Goal: Task Accomplishment & Management: Use online tool/utility

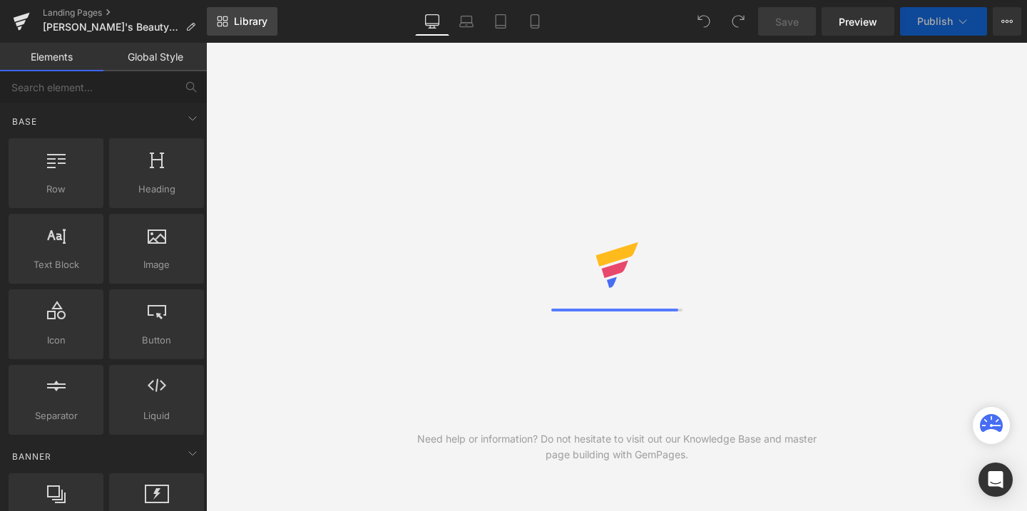
click at [239, 27] on span "Library" at bounding box center [251, 21] width 34 height 13
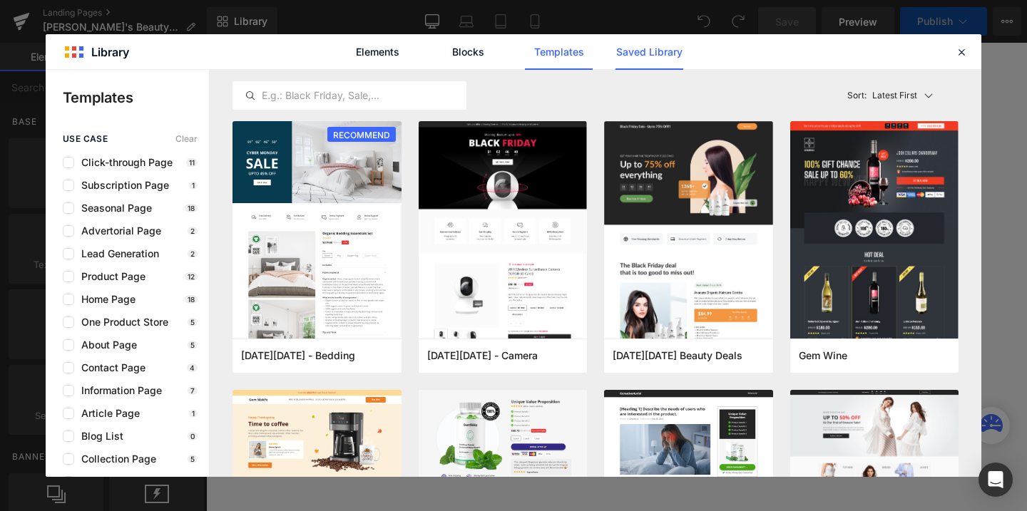
click at [640, 65] on link "Saved Library" at bounding box center [650, 52] width 68 height 36
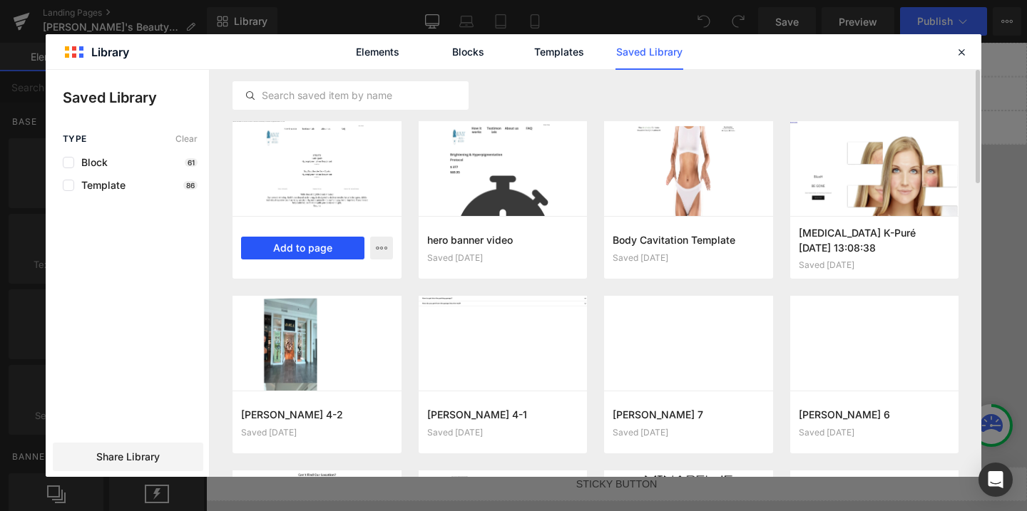
click at [308, 245] on button "Add to page" at bounding box center [302, 248] width 123 height 23
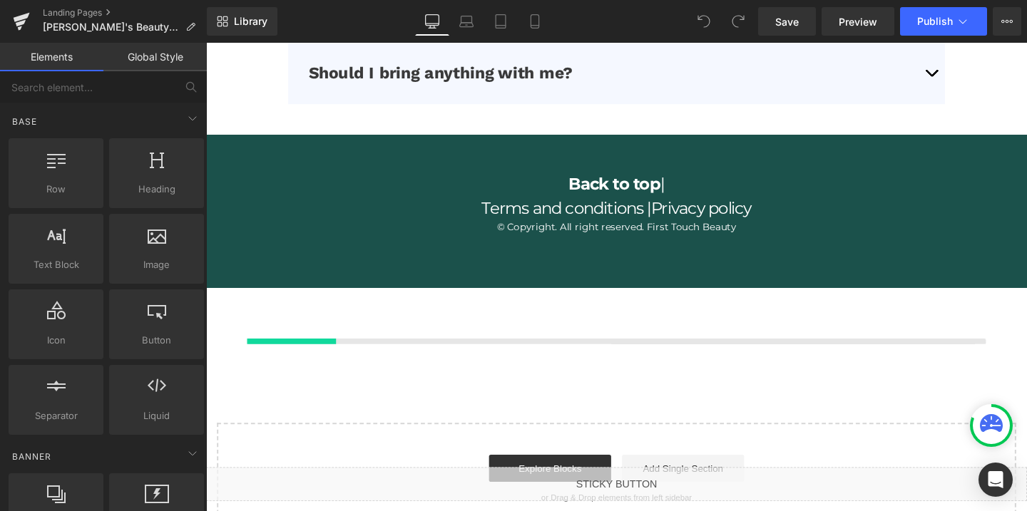
scroll to position [4366, 0]
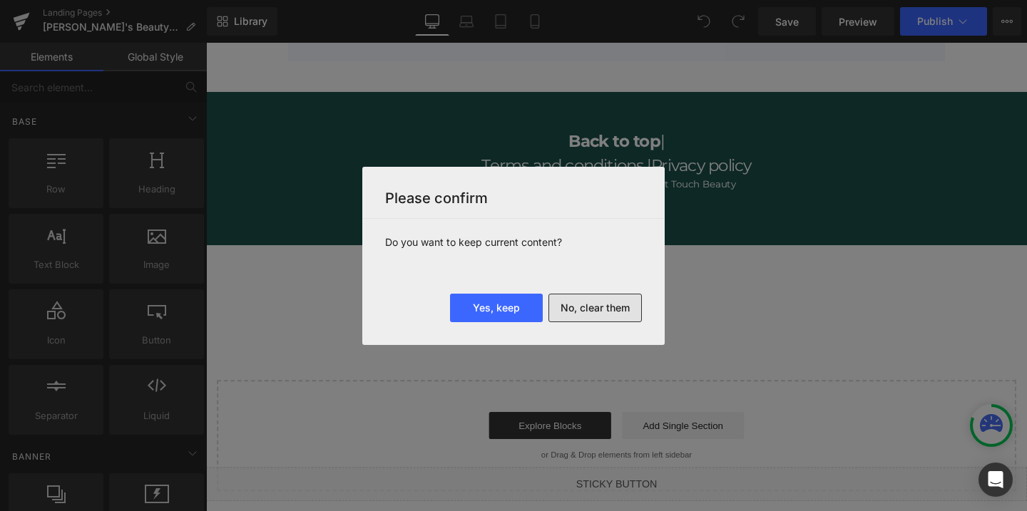
click at [595, 320] on button "No, clear them" at bounding box center [595, 308] width 93 height 29
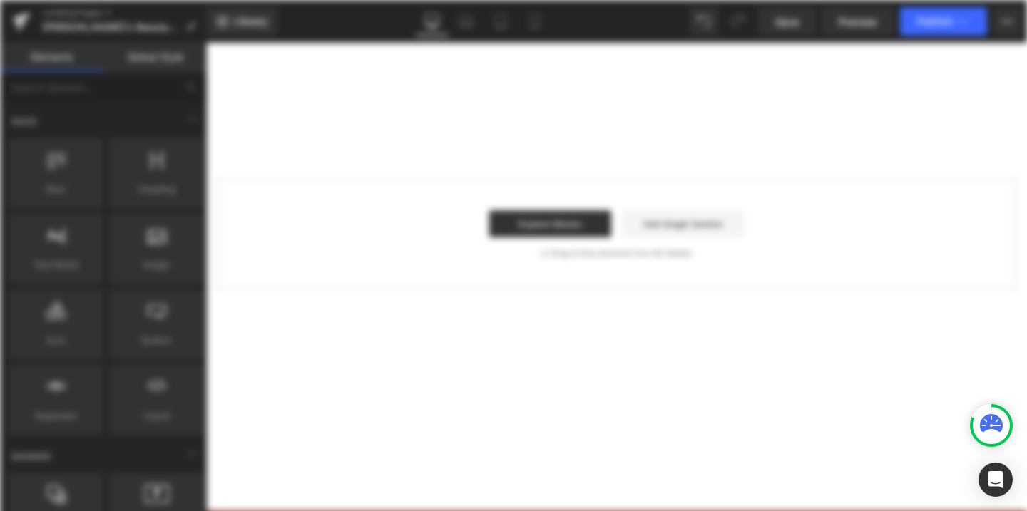
scroll to position [0, 0]
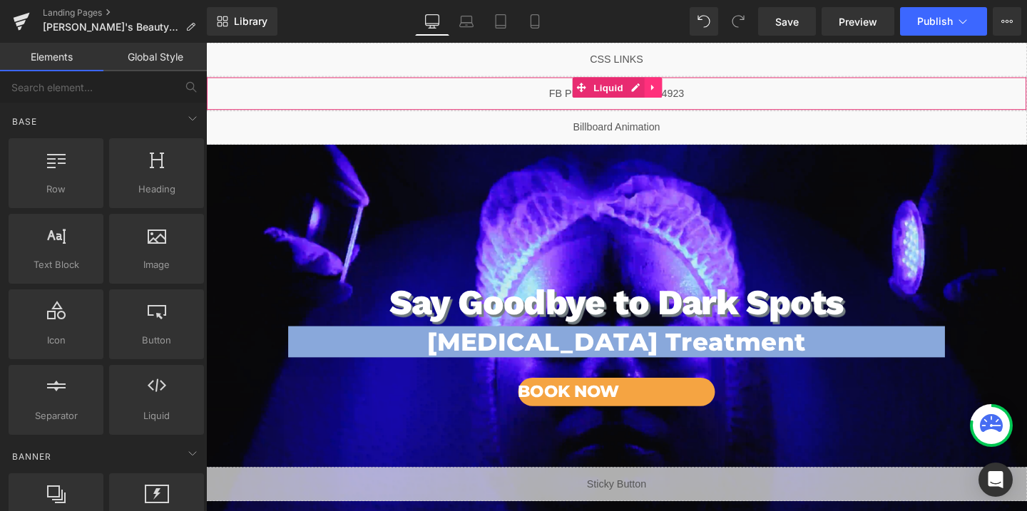
click at [675, 92] on icon at bounding box center [676, 90] width 10 height 11
click at [684, 92] on icon at bounding box center [686, 90] width 10 height 10
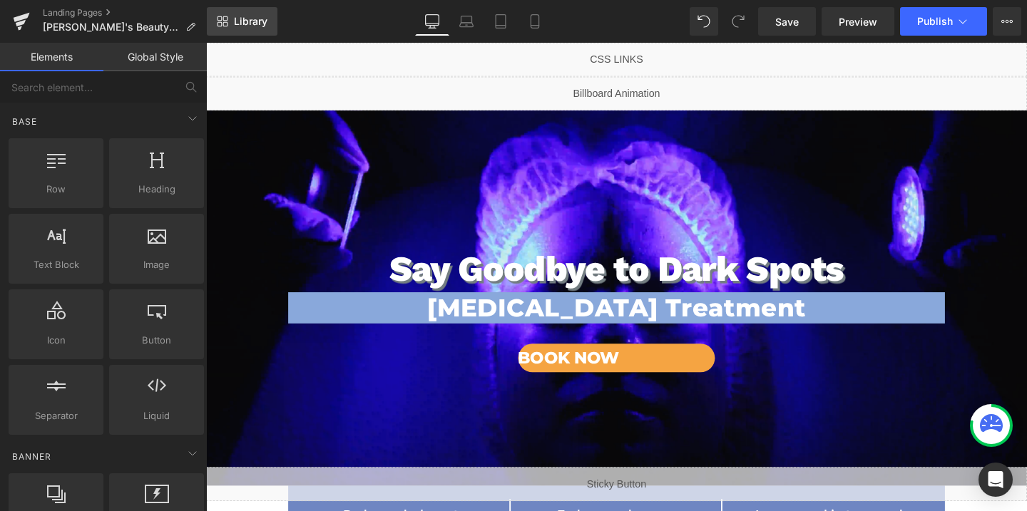
click at [245, 19] on span "Library" at bounding box center [251, 21] width 34 height 13
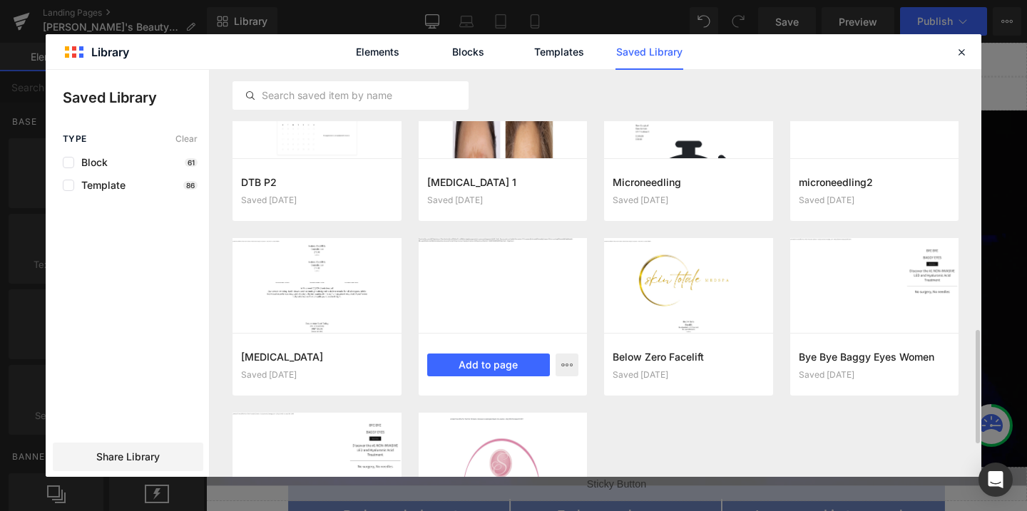
scroll to position [932, 0]
click at [509, 367] on button "Add to page" at bounding box center [488, 365] width 123 height 23
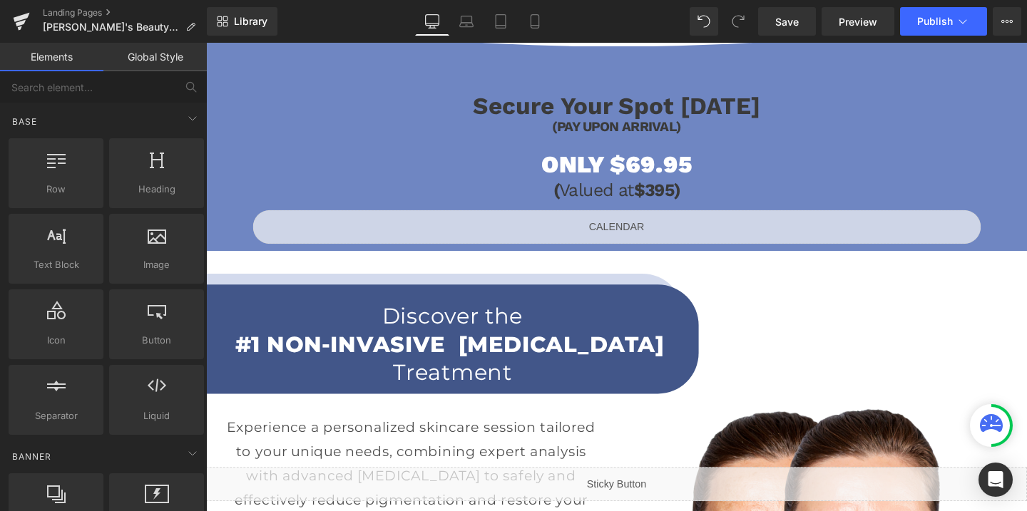
scroll to position [1133, 0]
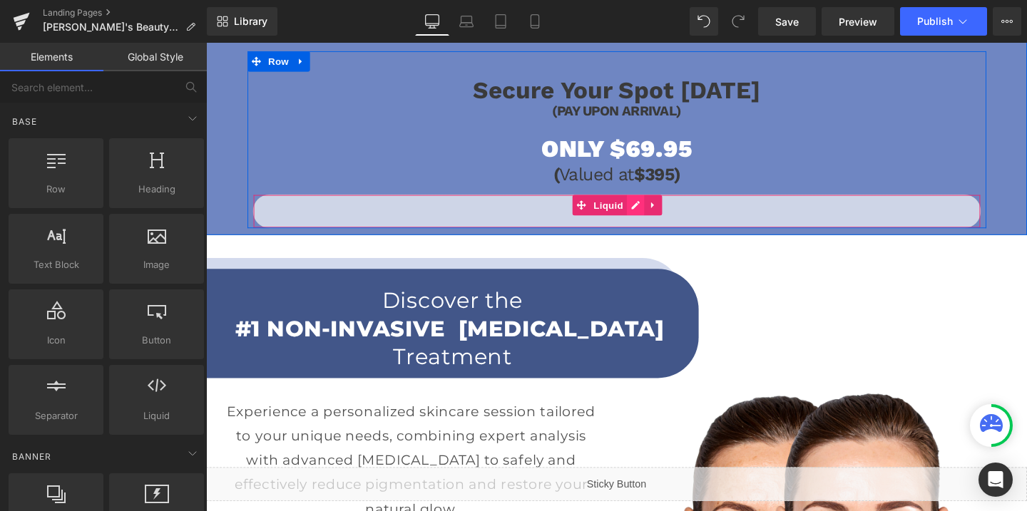
click at [655, 212] on div "Liquid" at bounding box center [637, 221] width 765 height 36
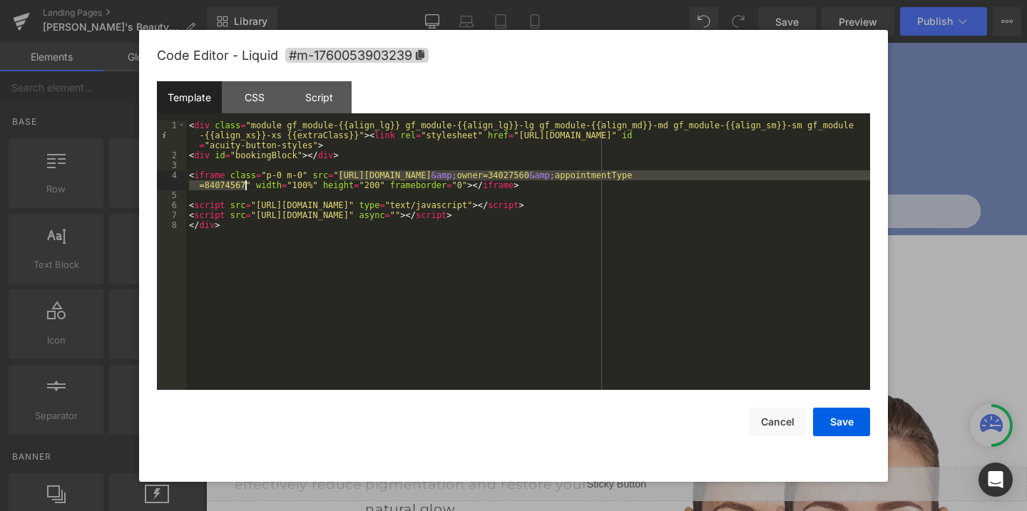
drag, startPoint x: 339, startPoint y: 171, endPoint x: 244, endPoint y: 186, distance: 96.0
click at [244, 186] on div "< div class = "module gf_module-{{align_lg}} gf_module-{{align_lg}}-lg gf_modul…" at bounding box center [528, 276] width 684 height 310
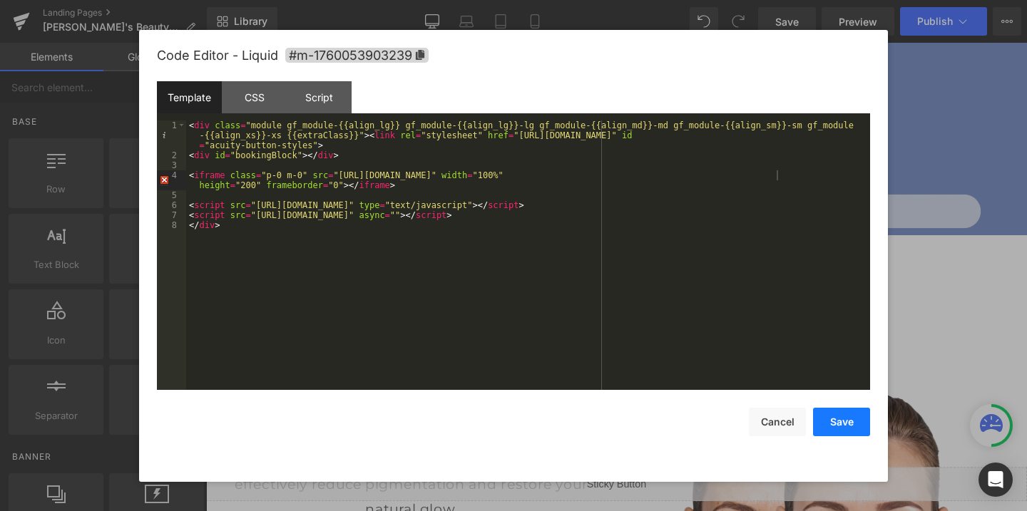
click at [850, 422] on button "Save" at bounding box center [841, 422] width 57 height 29
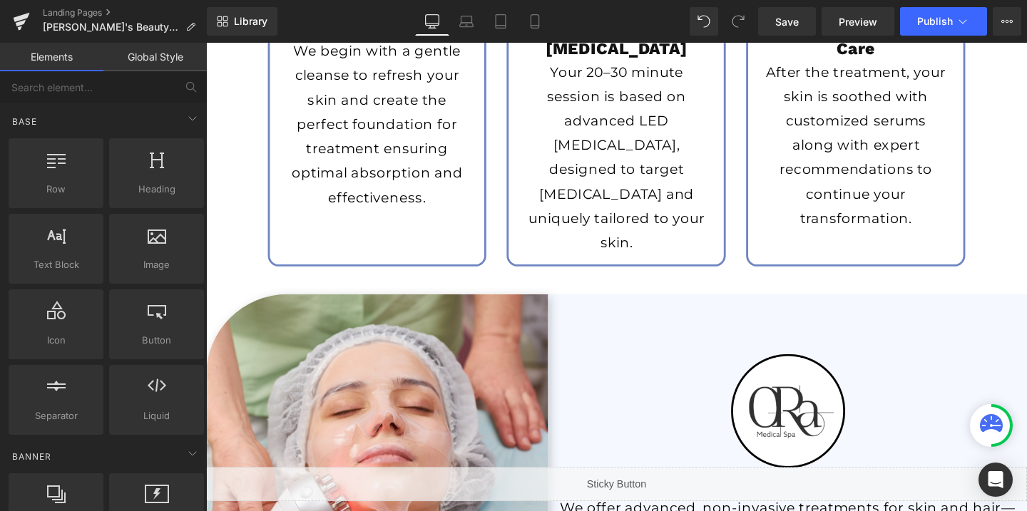
scroll to position [1969, 0]
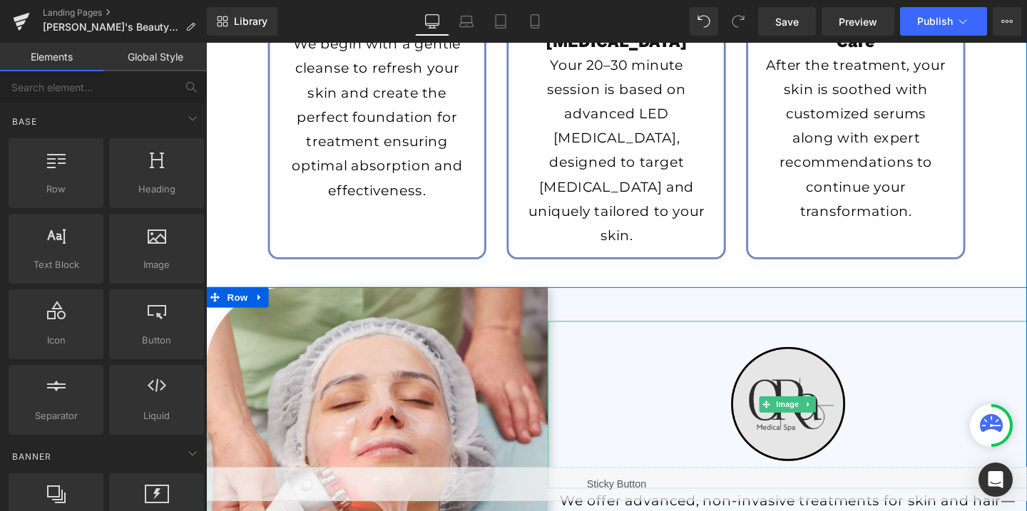
click at [786, 444] on img at bounding box center [818, 423] width 176 height 176
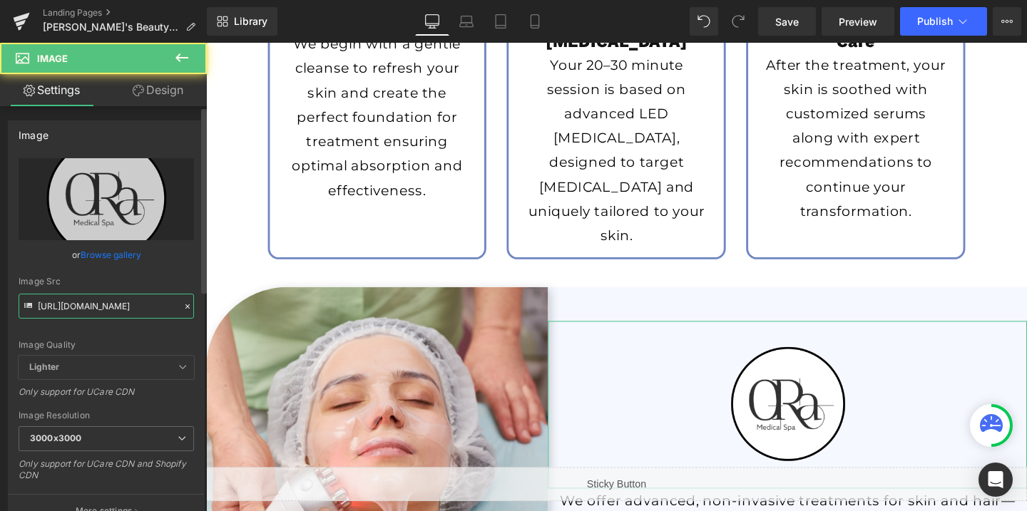
click at [96, 297] on input "https://cdn.shopify.com/s/files/1/0738/7430/9416/files/OraMedSpa_logo_1_3000x30…" at bounding box center [106, 306] width 175 height 25
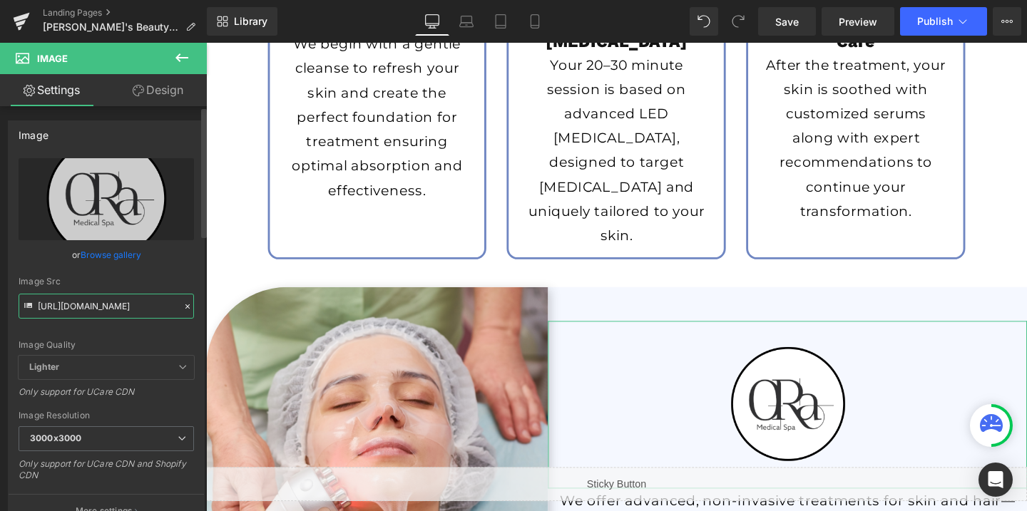
click at [96, 297] on input "https://cdn.shopify.com/s/files/1/0738/7430/9416/files/OraMedSpa_logo_1_3000x30…" at bounding box center [106, 306] width 175 height 25
paste input "58/1601/0010/files/Ben_s_Beauty_rectangle_logo_46d3529f-544f-44fc-98aa-4046a42d…"
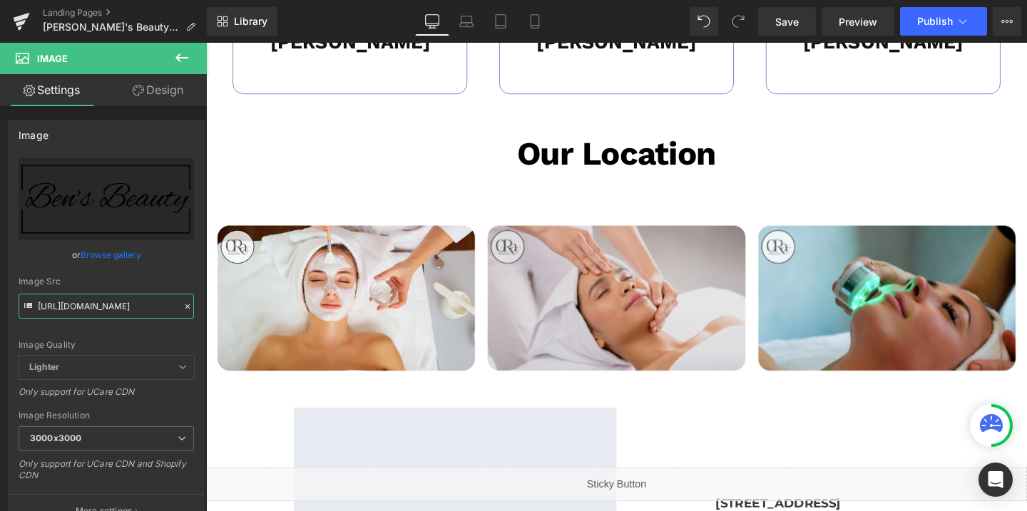
scroll to position [2884, 0]
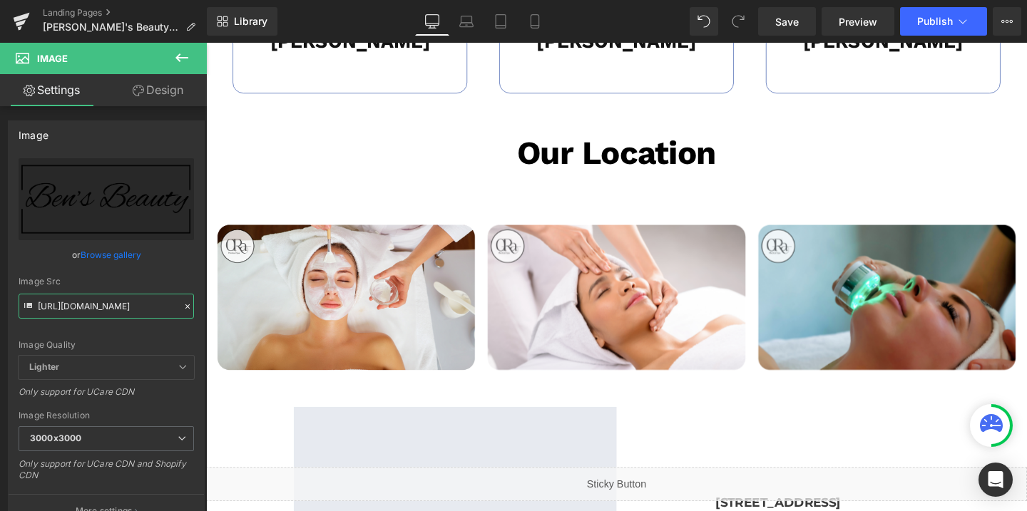
type input "https://cdn.shopify.com/s/files/1/0758/1601/0010/files/Ben_s_Beauty_rectangle_l…"
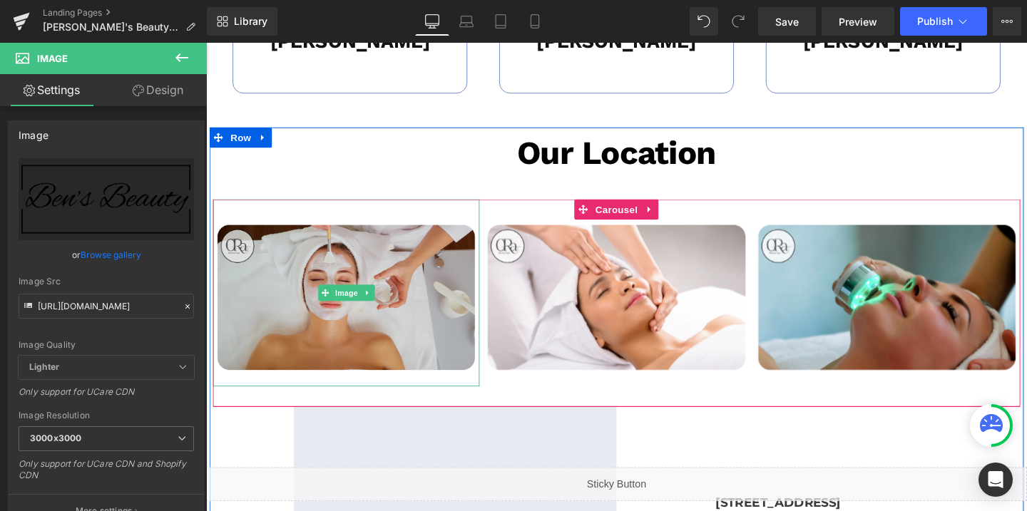
click at [429, 227] on img at bounding box center [353, 306] width 280 height 196
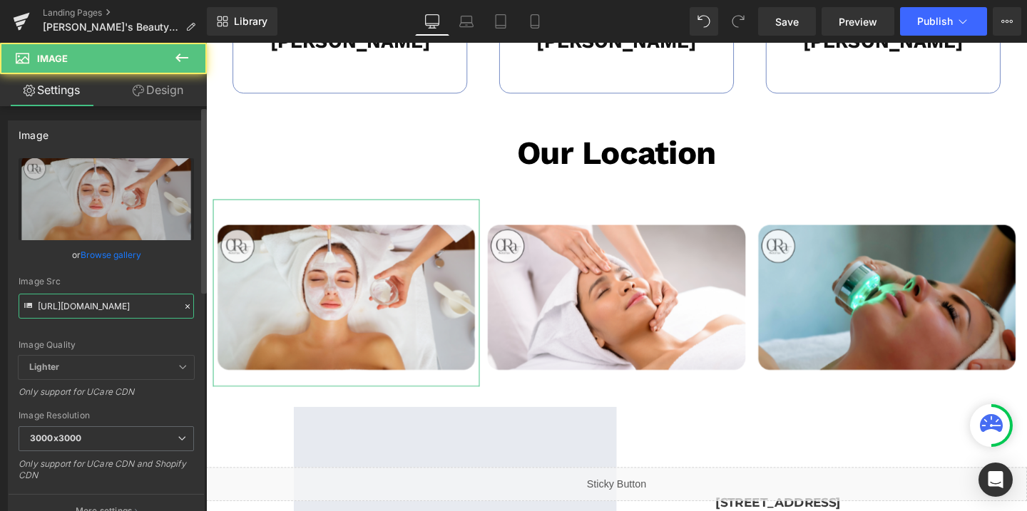
click at [93, 308] on input "https://cdn.shopify.com/s/files/1/0738/7430/9416/files/OraMedSpa_temp_3000x3000…" at bounding box center [106, 306] width 175 height 25
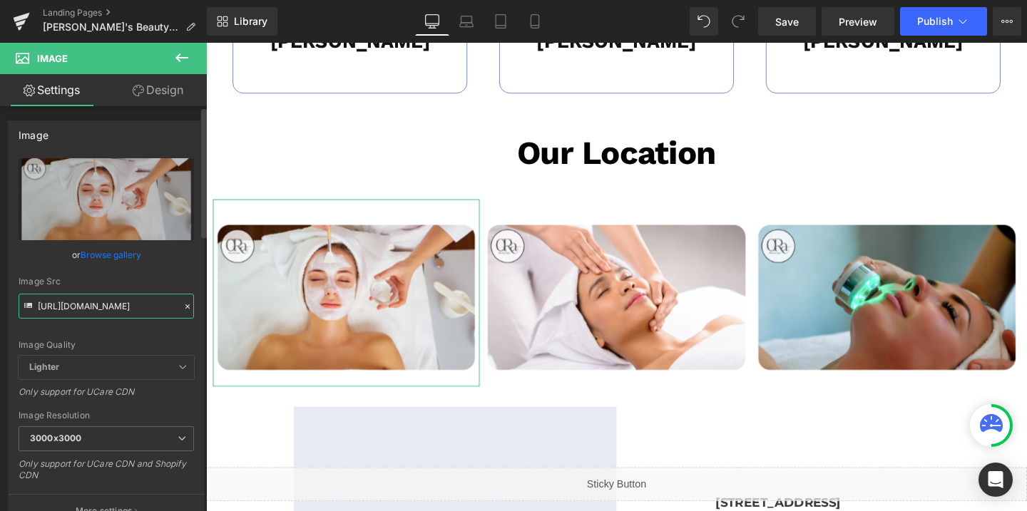
click at [93, 308] on input "https://cdn.shopify.com/s/files/1/0738/7430/9416/files/OraMedSpa_temp_3000x3000…" at bounding box center [106, 306] width 175 height 25
paste input "570/4895/7112/files/34_89a1eb99-3d6d-4fab-b610-99479e51fab7_3000x3000.png?v=169…"
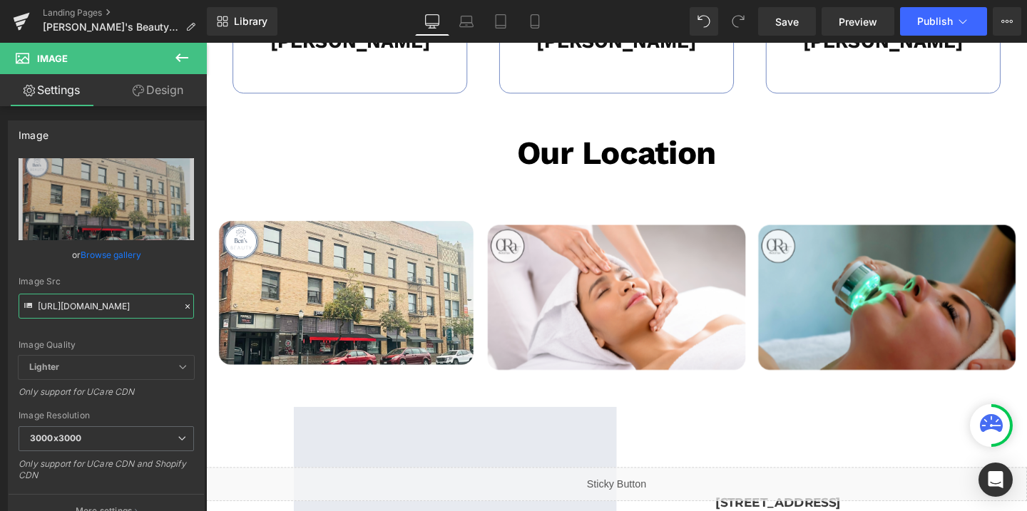
type input "https://cdn.shopify.com/s/files/1/0570/4895/7112/files/34_89a1eb99-3d6d-4fab-b6…"
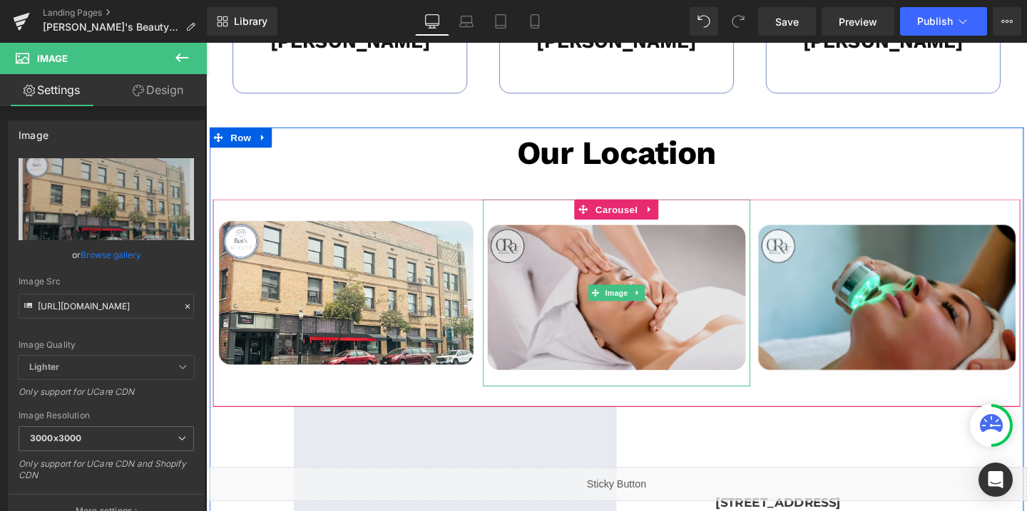
click at [610, 242] on img at bounding box center [637, 306] width 280 height 196
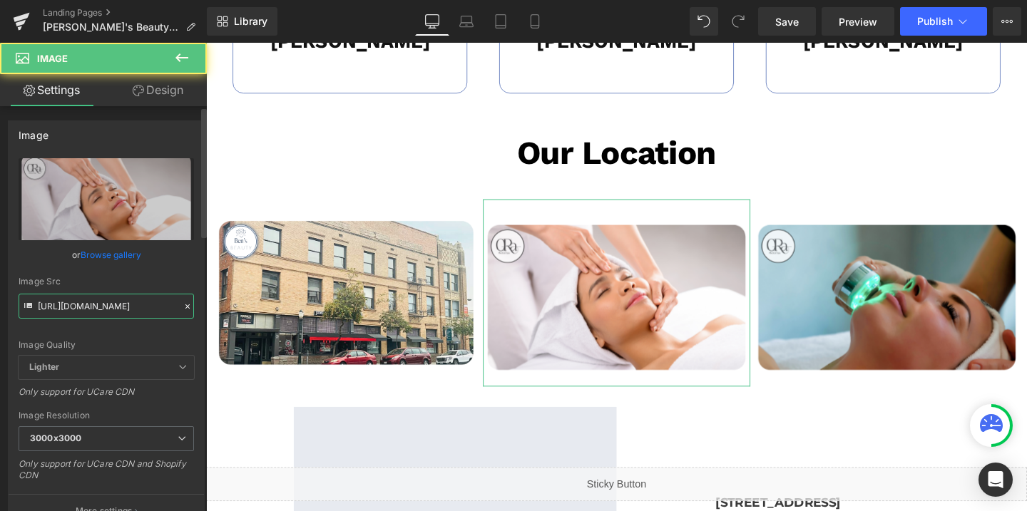
click at [157, 309] on input "https://cdn.shopify.com/s/files/1/0738/7430/9416/files/OraMedSpa_temp_2_3000x30…" at bounding box center [106, 306] width 175 height 25
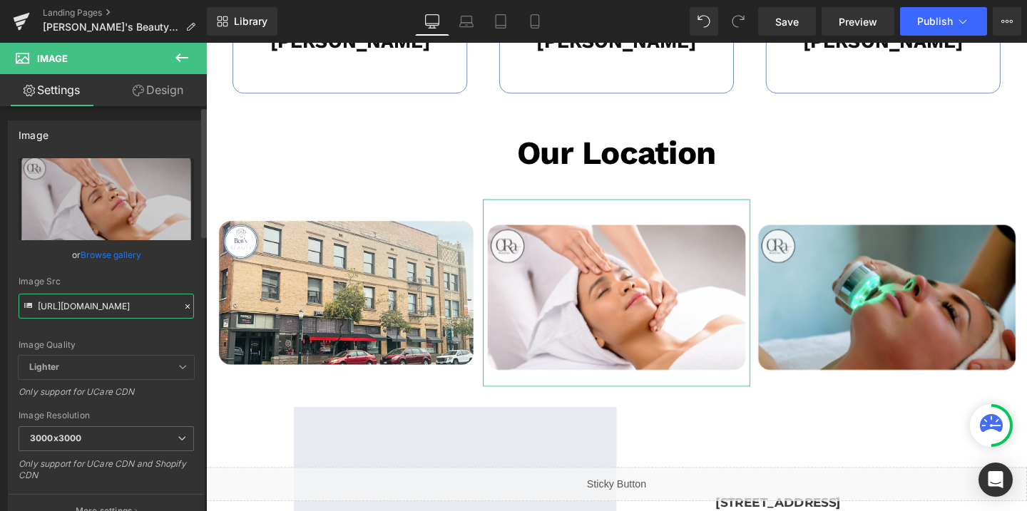
click at [157, 309] on input "https://cdn.shopify.com/s/files/1/0738/7430/9416/files/OraMedSpa_temp_2_3000x30…" at bounding box center [106, 306] width 175 height 25
paste input "570/4895/7112/files/32_738d3120-c772-450f-8b57-d542d909320b_3000x3000.png?v=169…"
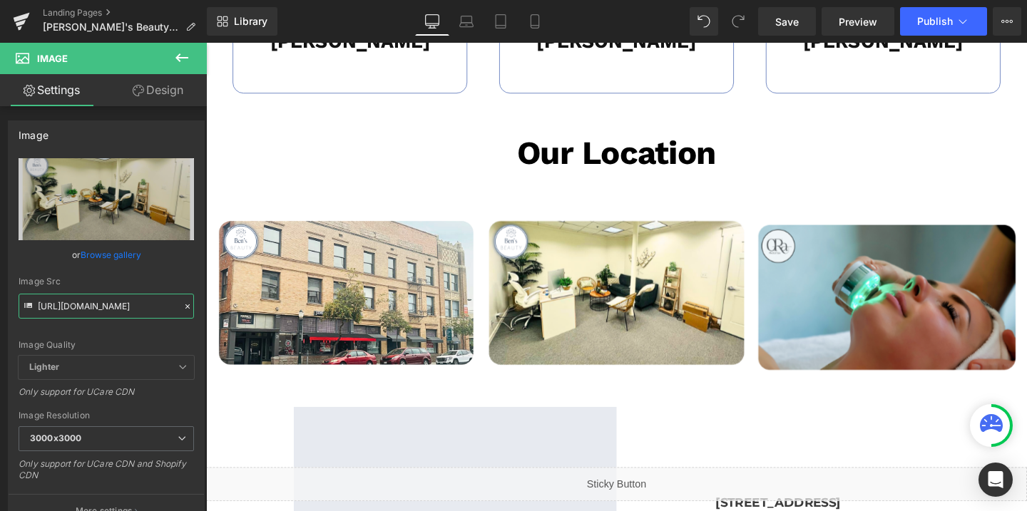
type input "https://cdn.shopify.com/s/files/1/0570/4895/7112/files/32_738d3120-c772-450f-8b…"
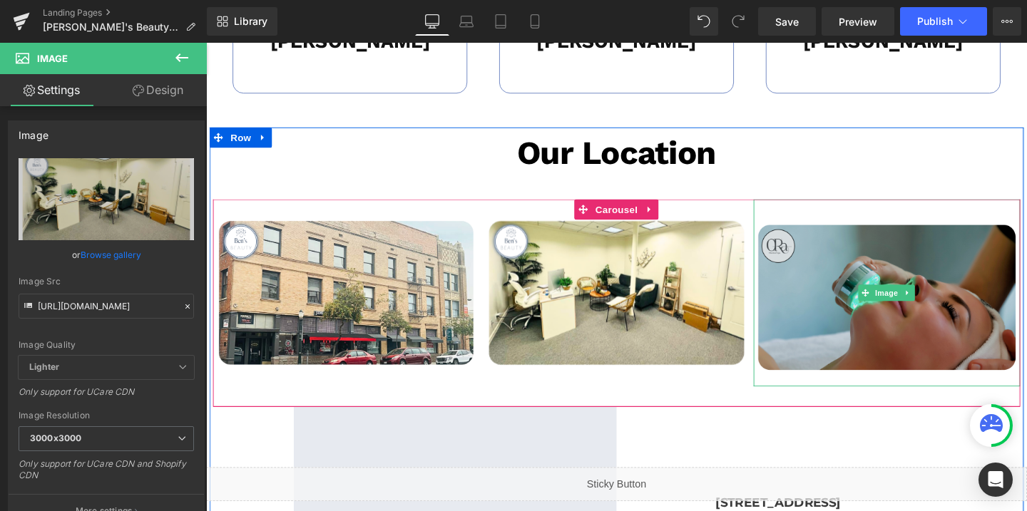
click at [924, 253] on img at bounding box center [922, 306] width 280 height 196
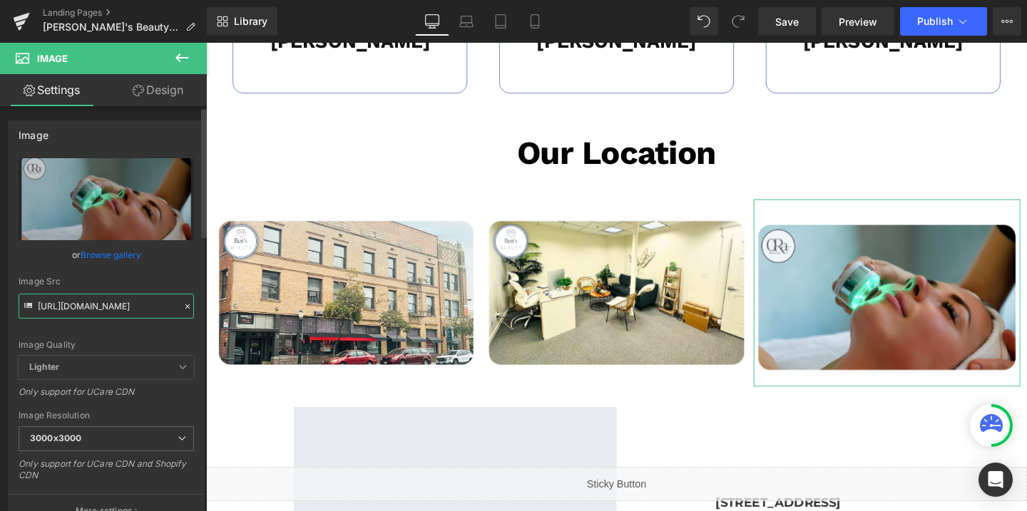
click at [118, 307] on input "https://cdn.shopify.com/s/files/1/0738/7430/9416/files/OraMedSpa_temp_3_3000x30…" at bounding box center [106, 306] width 175 height 25
paste input "570/4895/7112/files/33_ddb0af95-4fcd-4517-87d6-bf64887787e6_3000x3000.png?v=169…"
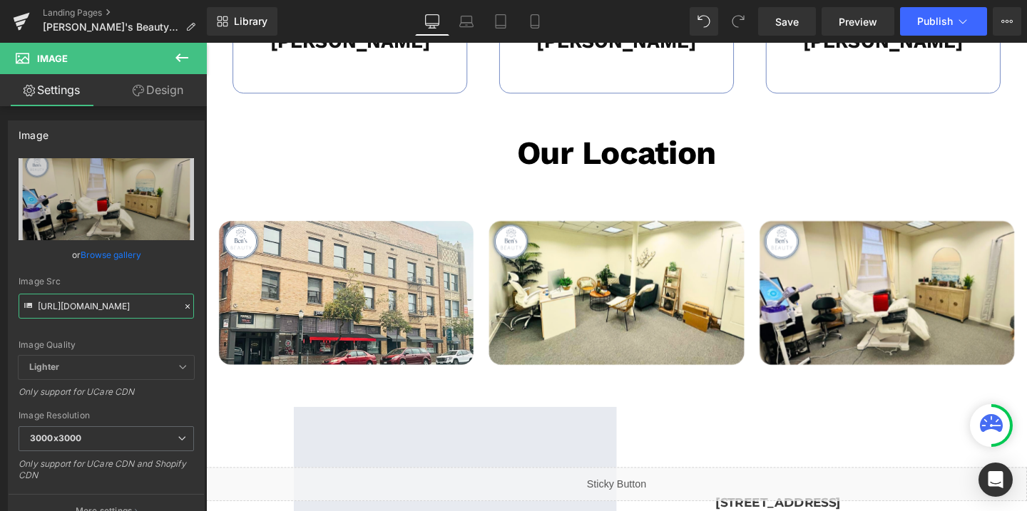
type input "https://cdn.shopify.com/s/files/1/0570/4895/7112/files/33_ddb0af95-4fcd-4517-87…"
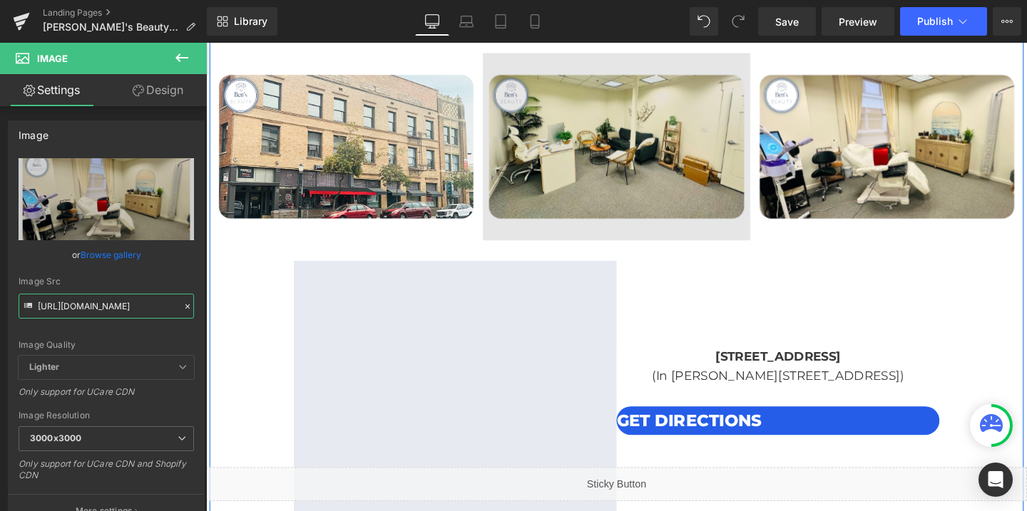
scroll to position [3040, 0]
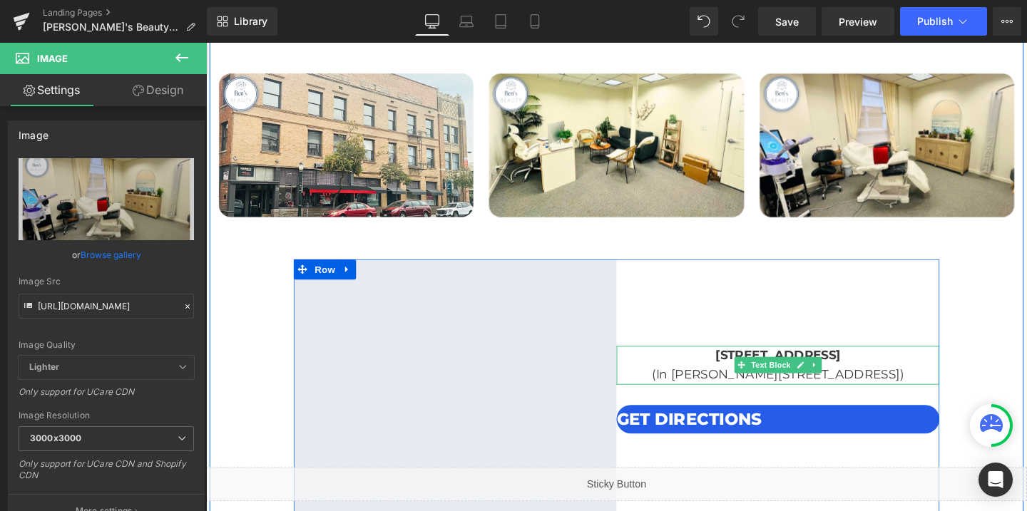
click at [742, 372] on b "4400 Bayou Blvd, Pensacola FL 32504" at bounding box center [808, 372] width 132 height 16
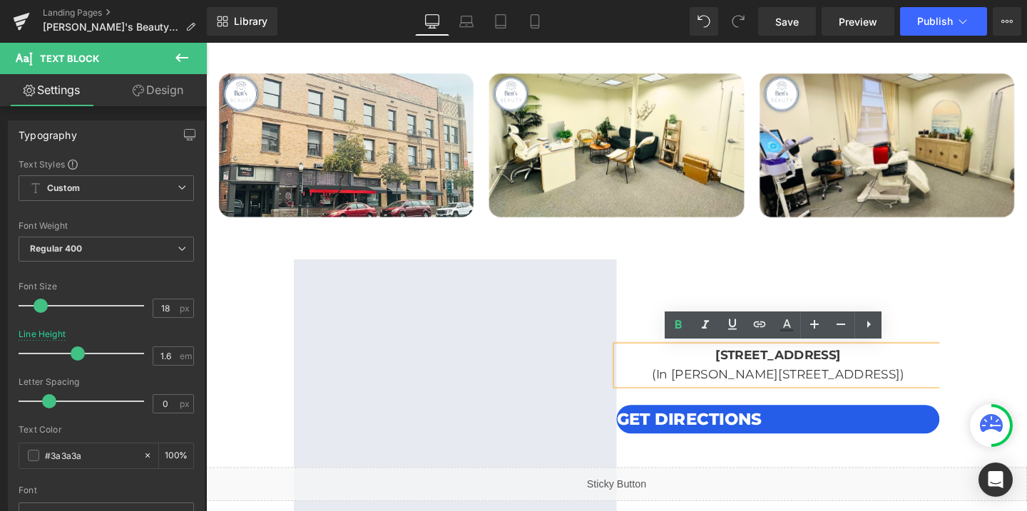
drag, startPoint x: 681, startPoint y: 372, endPoint x: 940, endPoint y: 399, distance: 260.4
click at [940, 399] on div "4400 Bayou Blvd, Pensacola FL 32504 (In Cordova Square Plaza, Suite #29A)" at bounding box center [808, 382] width 340 height 41
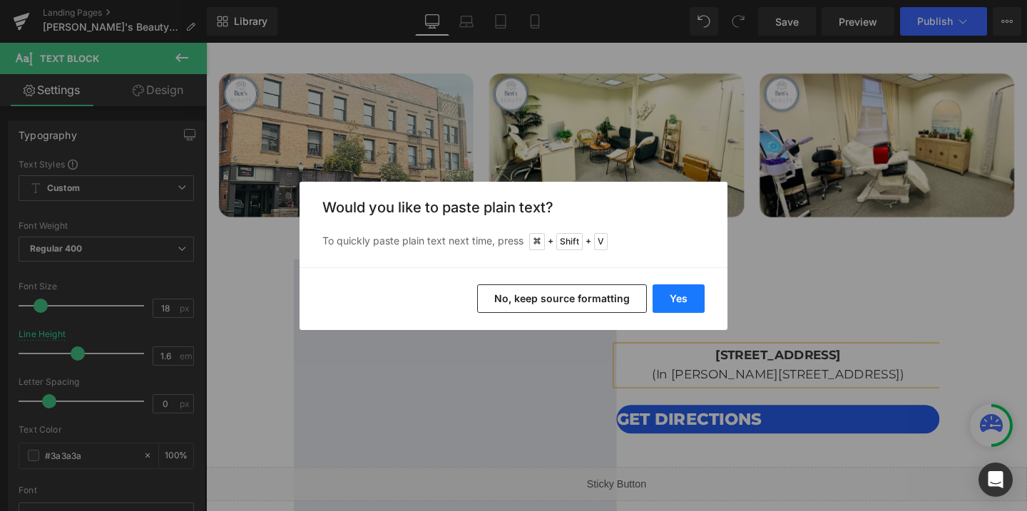
click at [678, 292] on button "Yes" at bounding box center [679, 299] width 52 height 29
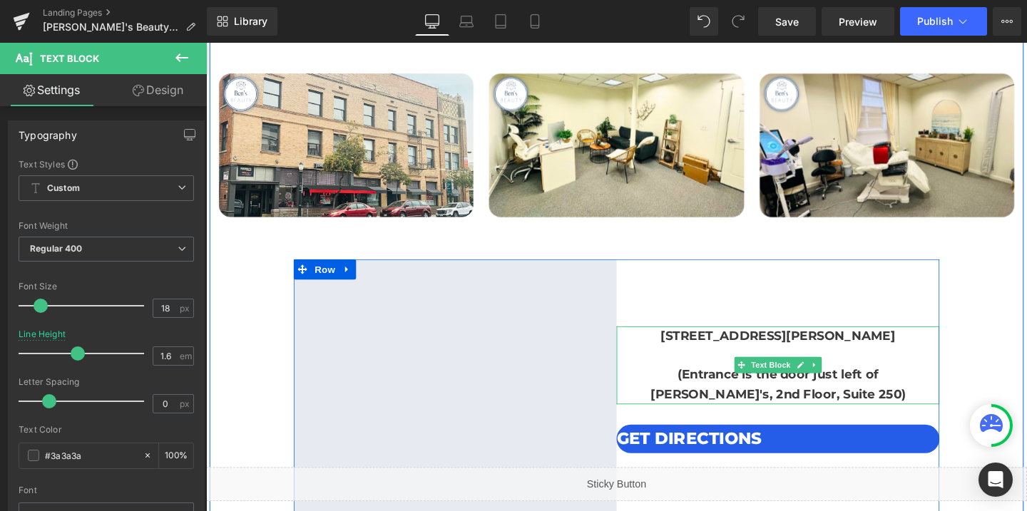
click at [673, 389] on b "(Entrance is the door just left of Jimmy John's, 2nd Floor, Suite 250)" at bounding box center [807, 402] width 268 height 36
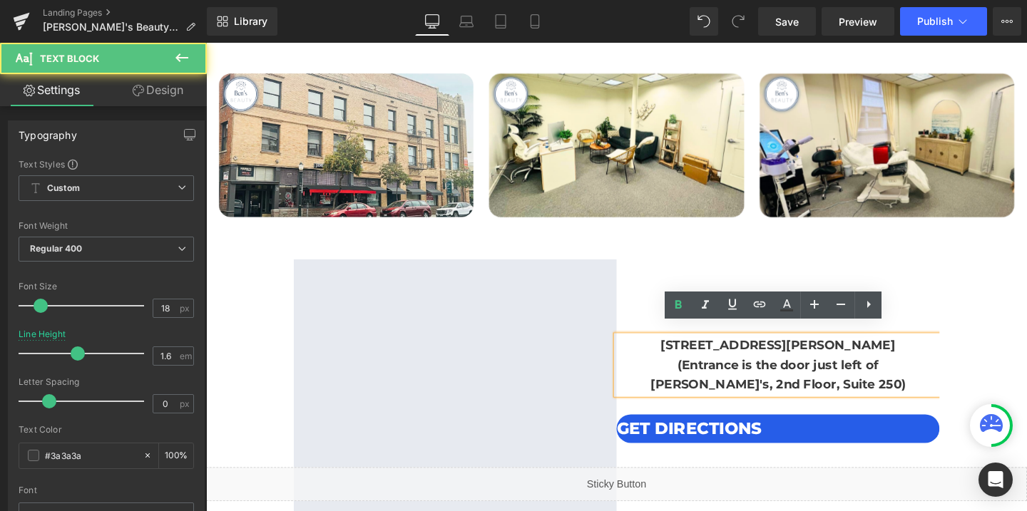
scroll to position [3050, 0]
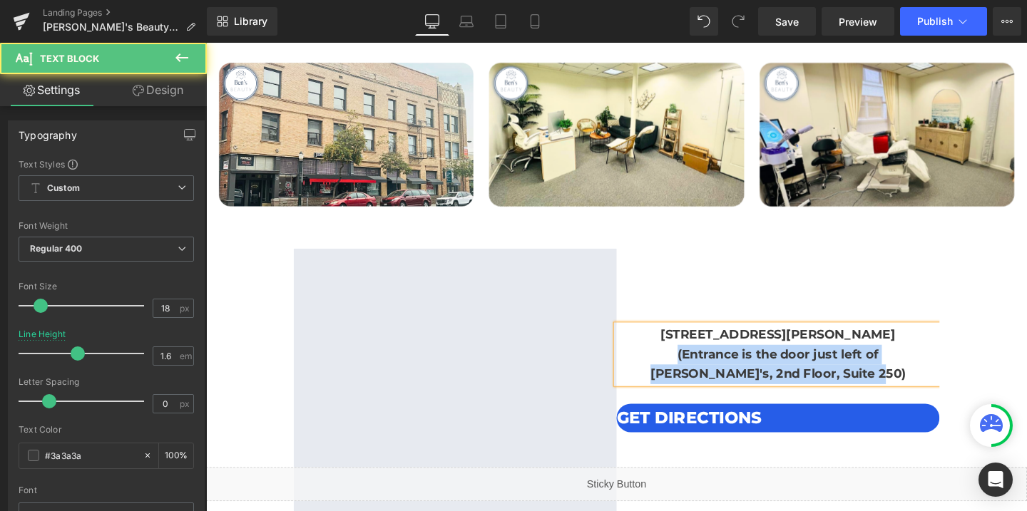
drag, startPoint x: 652, startPoint y: 371, endPoint x: 919, endPoint y: 393, distance: 267.7
click at [919, 393] on p "(Entrance is the door just left of Jimmy John's, 2nd Floor, Suite 250)" at bounding box center [808, 381] width 340 height 41
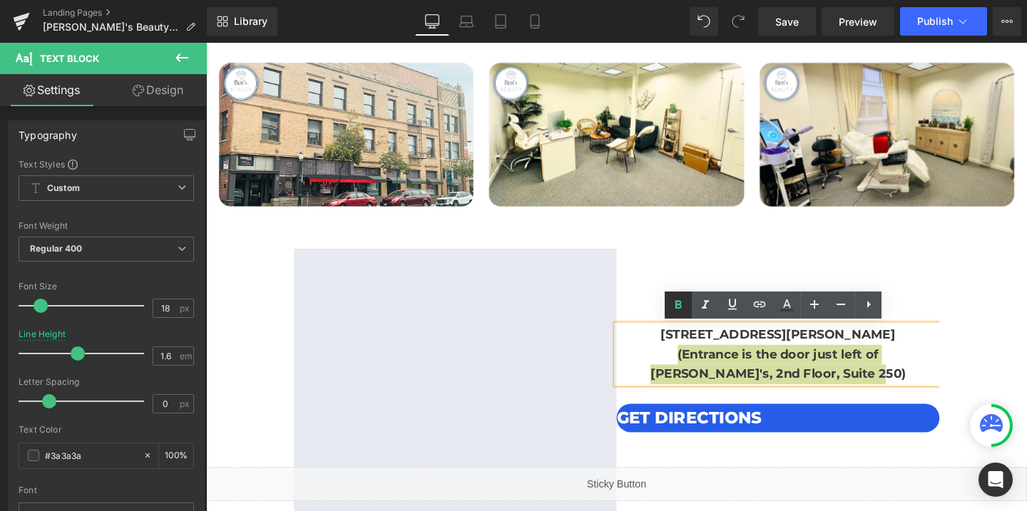
click at [685, 300] on icon at bounding box center [678, 305] width 17 height 17
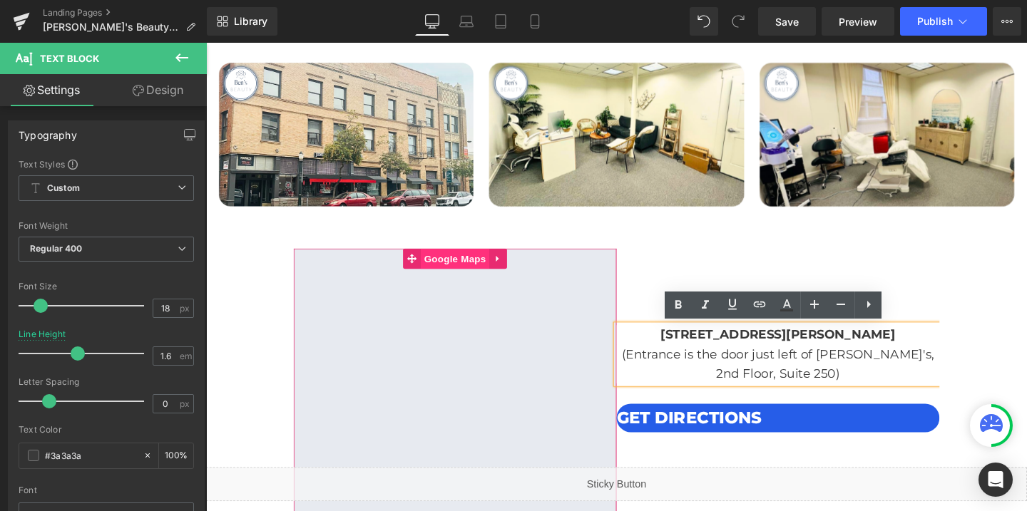
click at [468, 271] on span "Google Maps" at bounding box center [468, 270] width 72 height 21
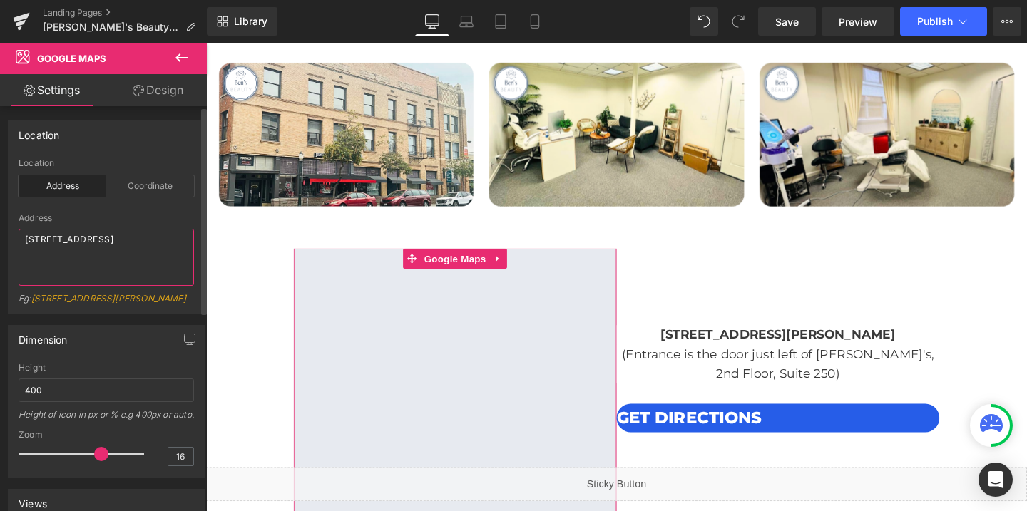
drag, startPoint x: 56, startPoint y: 260, endPoint x: 15, endPoint y: 235, distance: 48.7
click at [15, 235] on div "address Location Address Coordinate Address 4400 Bayou Blvd, Pensacola FL 32504…" at bounding box center [106, 236] width 195 height 156
paste textarea "20 N Raymond Ave, Pasadena CA 91103"
type textarea "20 N Raymond Ave, Pasadena CA 91103"
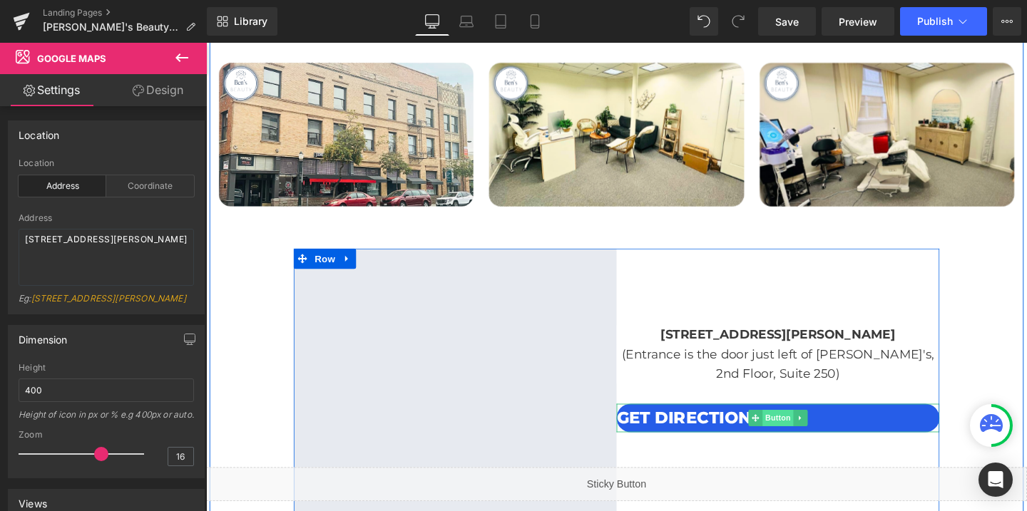
click at [812, 444] on span "Button" at bounding box center [807, 437] width 33 height 17
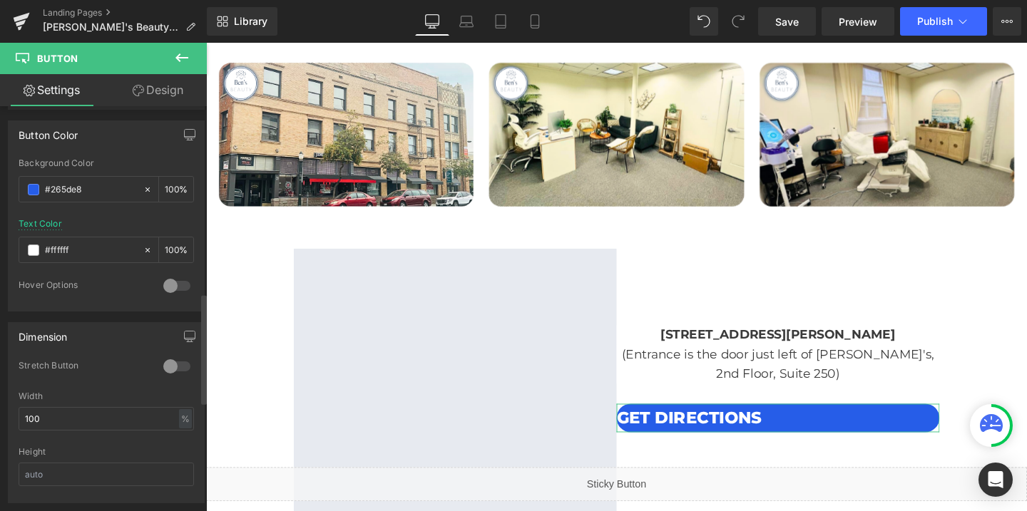
scroll to position [1085, 0]
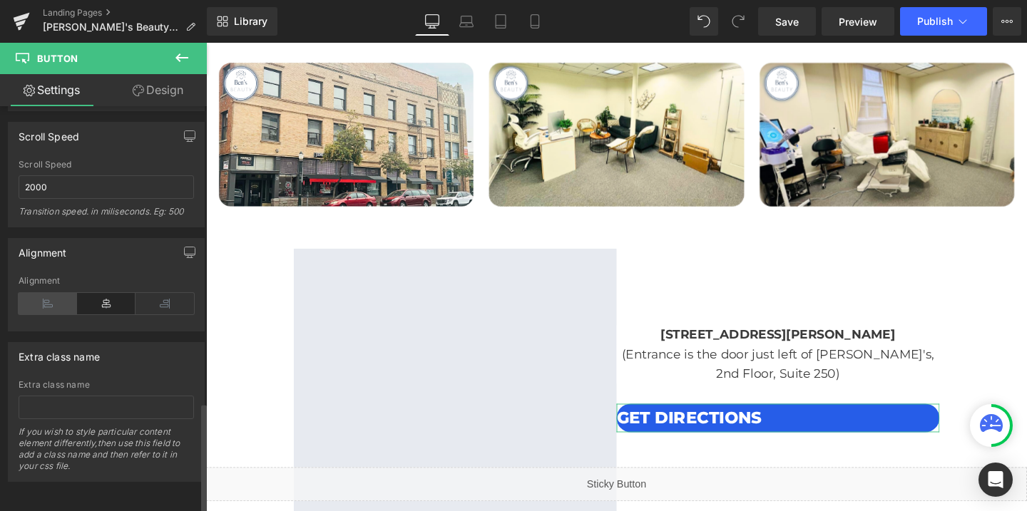
click at [43, 293] on icon at bounding box center [48, 303] width 58 height 21
click at [94, 298] on icon at bounding box center [106, 303] width 58 height 21
click at [56, 297] on icon at bounding box center [48, 303] width 58 height 21
click at [101, 297] on icon at bounding box center [106, 303] width 58 height 21
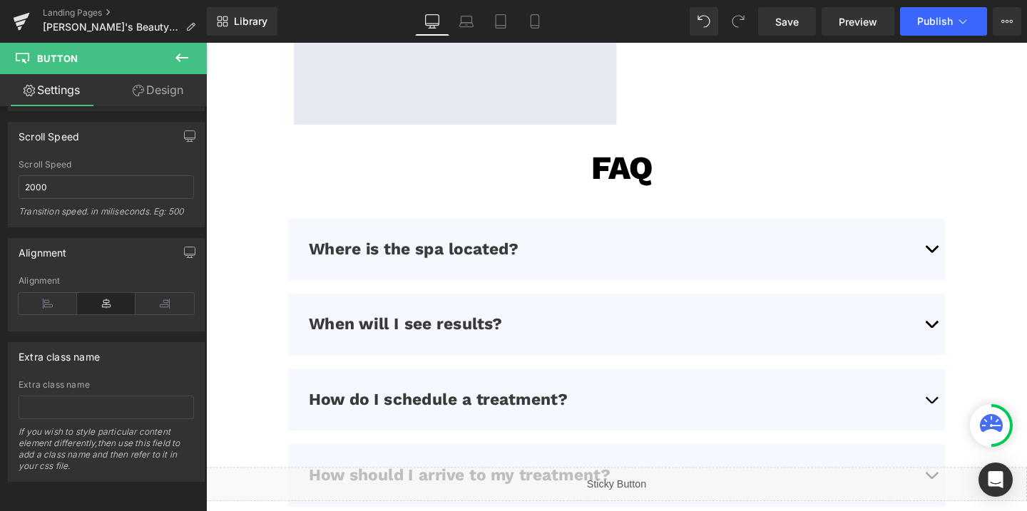
scroll to position [3482, 0]
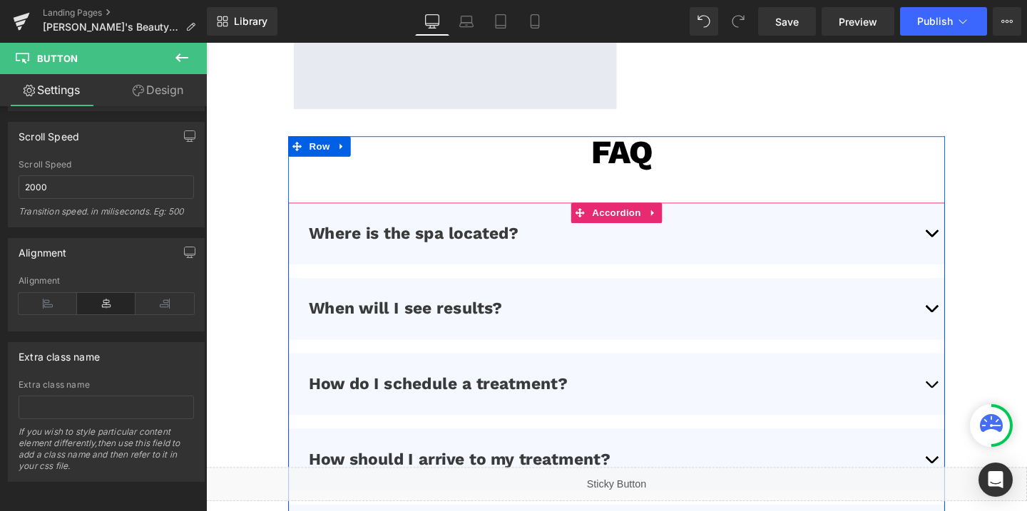
click at [974, 251] on button "button" at bounding box center [968, 243] width 29 height 65
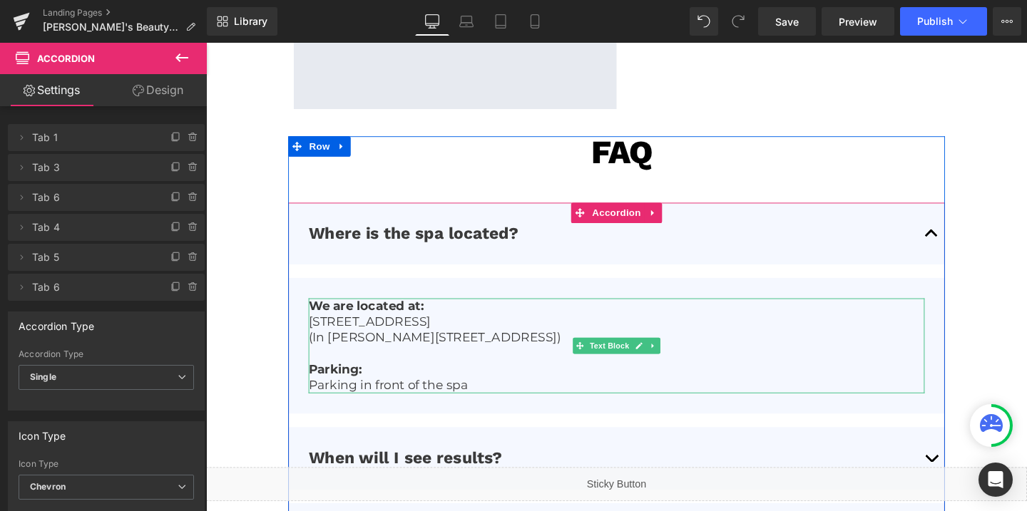
click at [506, 351] on p "(In Cordova Square Plaza, Suite #29A)" at bounding box center [638, 353] width 648 height 16
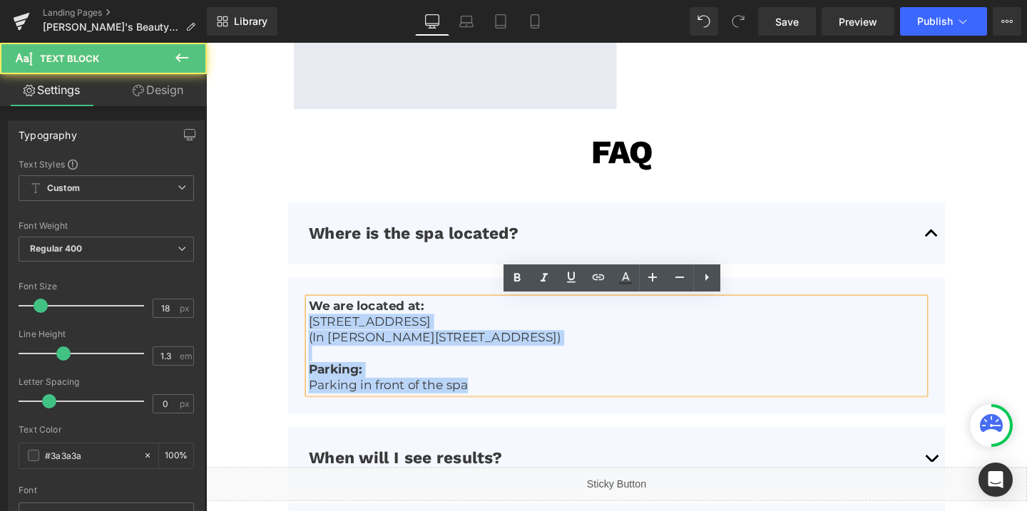
drag, startPoint x: 315, startPoint y: 334, endPoint x: 491, endPoint y: 404, distance: 189.6
click at [491, 404] on div "We are located at: 4400 Bayou Blvd, Pensacola FL 32504 (In Cordova Square Plaza…" at bounding box center [638, 362] width 648 height 100
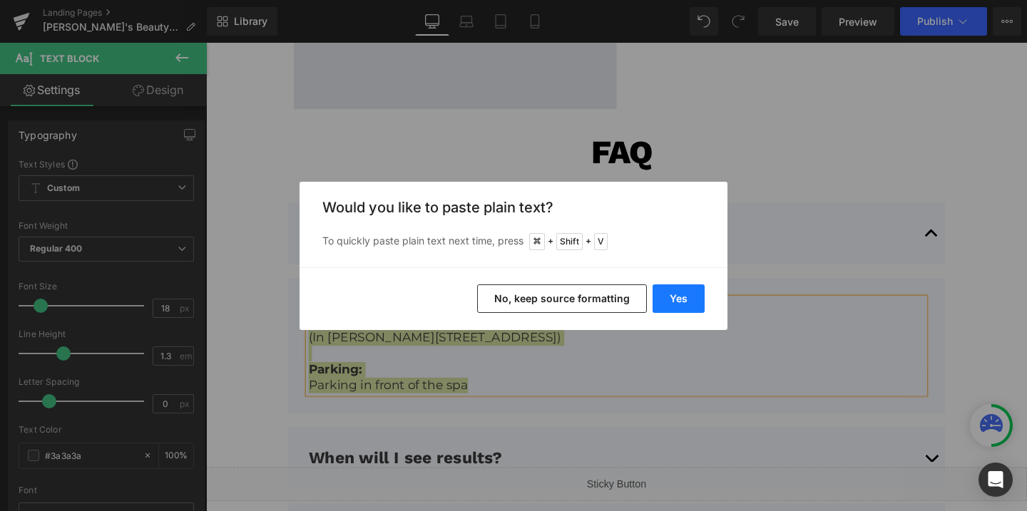
click at [693, 301] on button "Yes" at bounding box center [679, 299] width 52 height 29
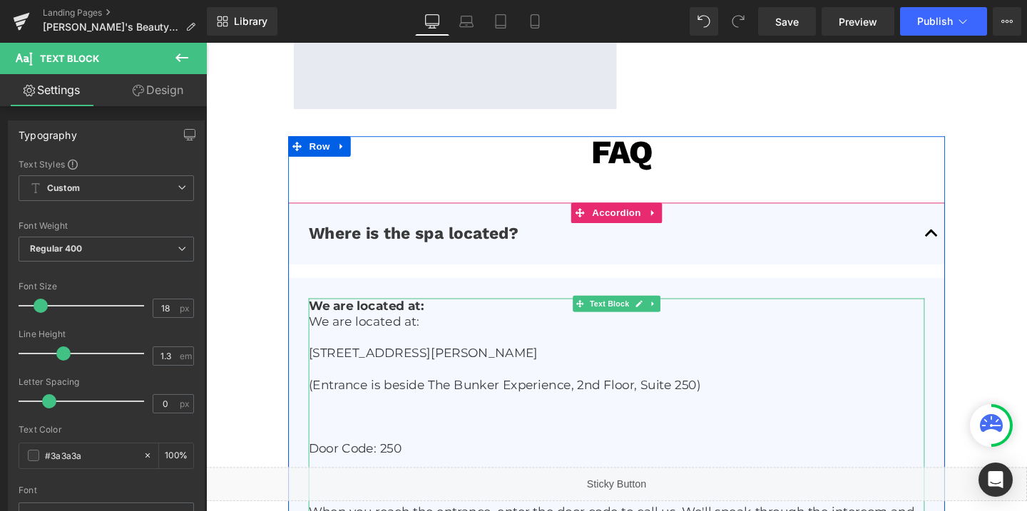
click at [330, 385] on p at bounding box center [638, 387] width 648 height 16
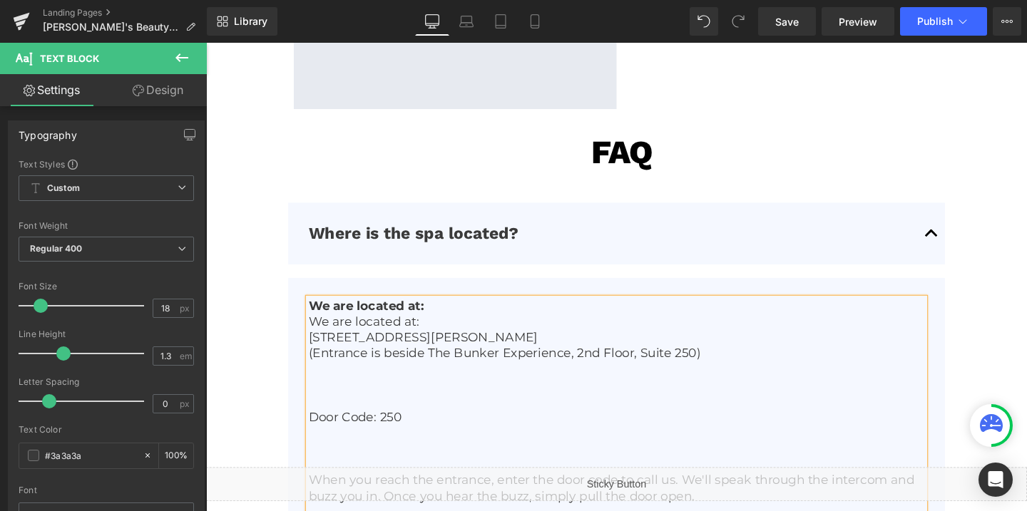
click at [370, 337] on p "We are located at:" at bounding box center [638, 336] width 648 height 16
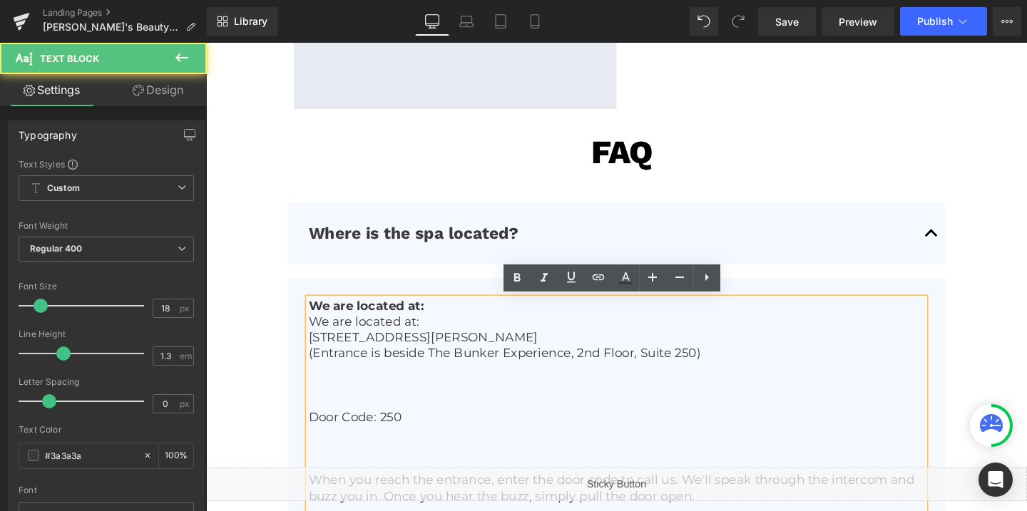
click at [370, 337] on p "We are located at:" at bounding box center [638, 336] width 648 height 16
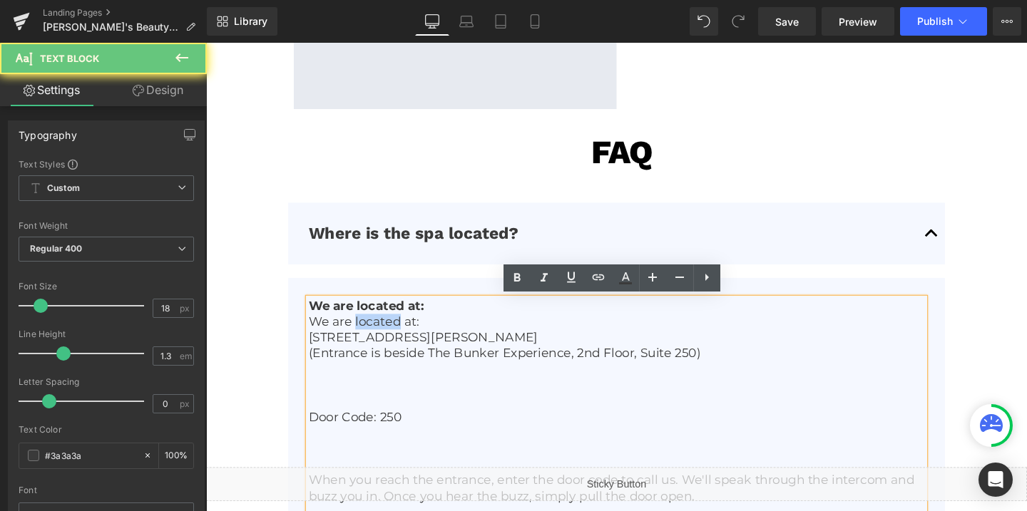
click at [370, 337] on p "We are located at:" at bounding box center [638, 336] width 648 height 16
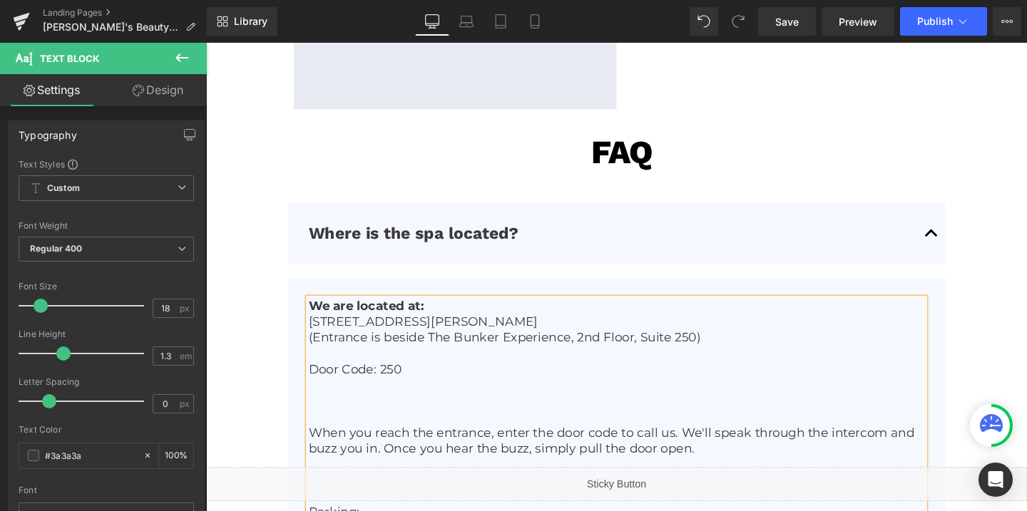
click at [382, 382] on p "Door Code: 250" at bounding box center [638, 387] width 648 height 16
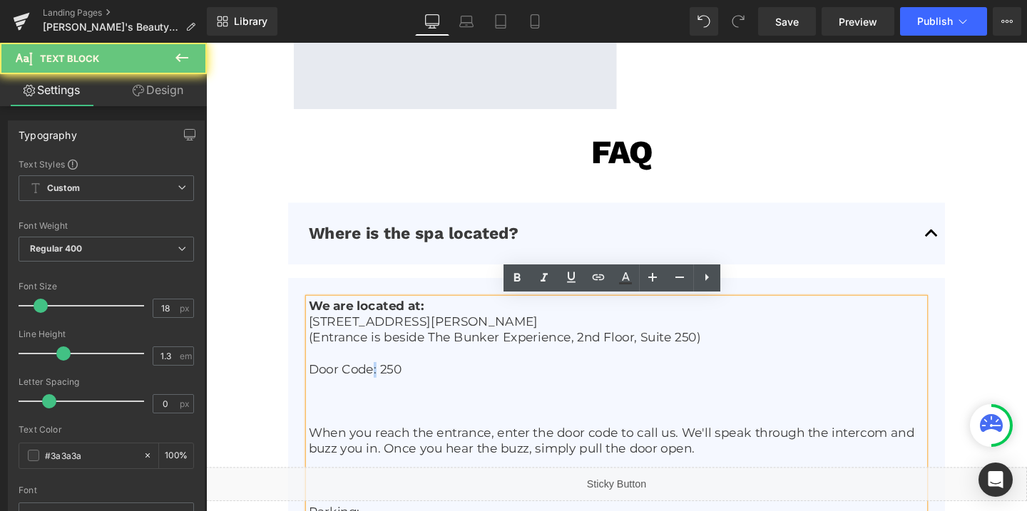
click at [382, 382] on p "Door Code: 250" at bounding box center [638, 387] width 648 height 16
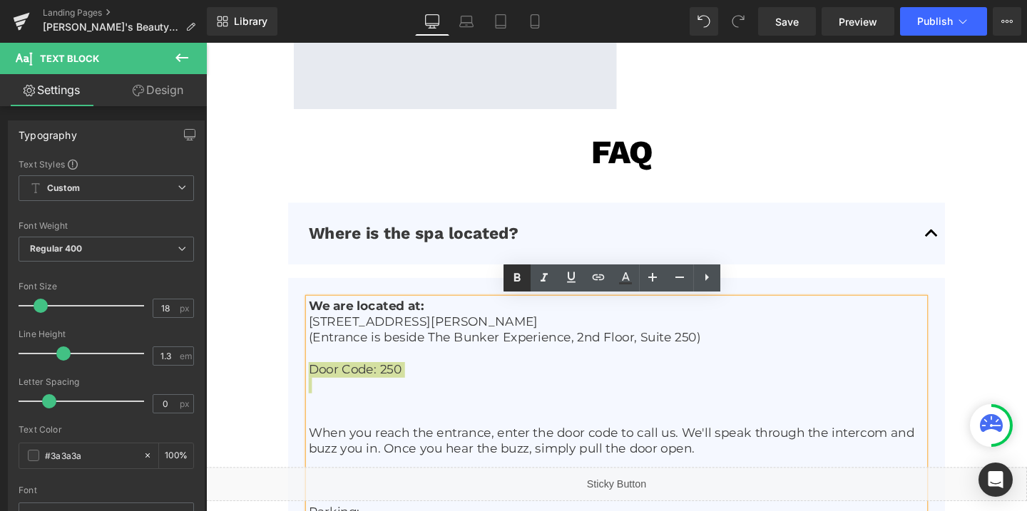
click at [518, 281] on icon at bounding box center [517, 277] width 6 height 9
click at [317, 439] on p at bounding box center [638, 437] width 648 height 16
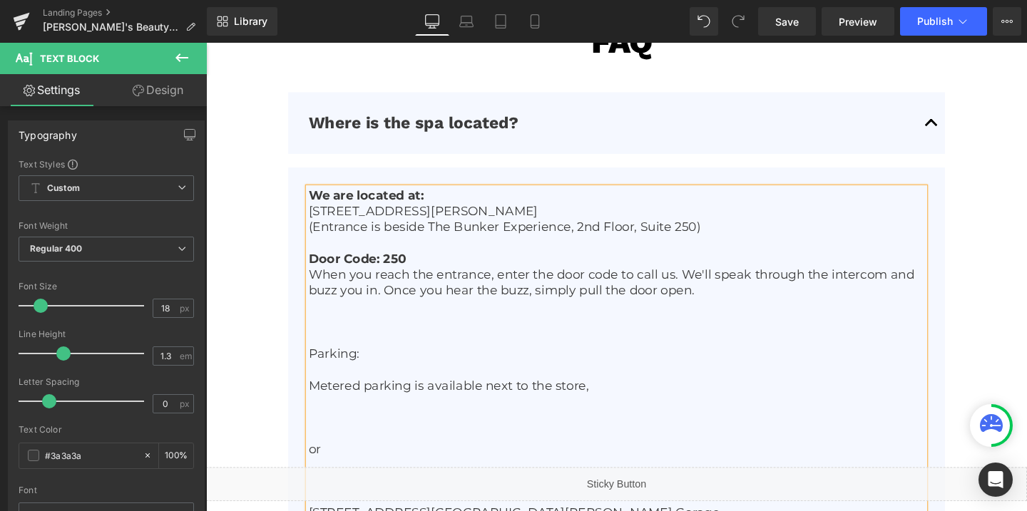
scroll to position [3604, 0]
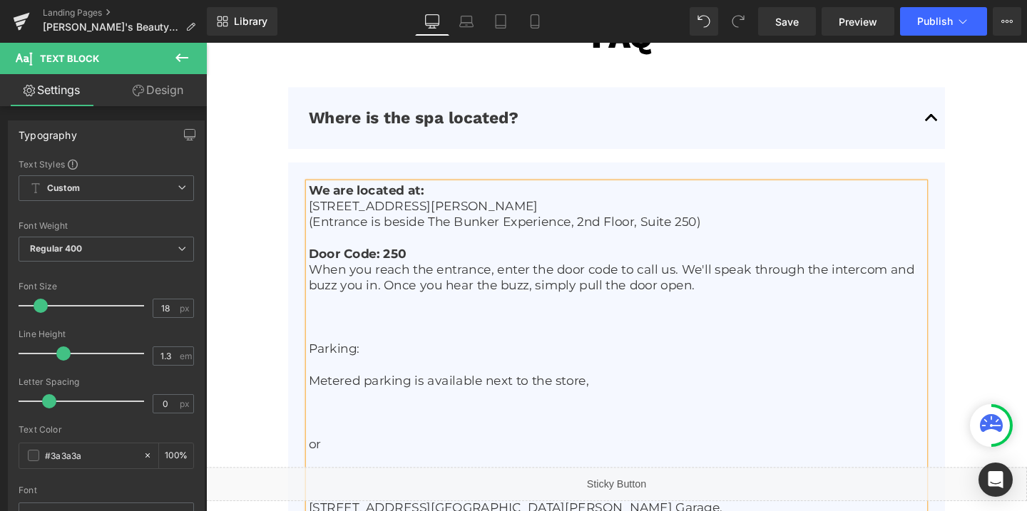
click at [315, 394] on p "Metered parking is available next to the store," at bounding box center [638, 399] width 648 height 16
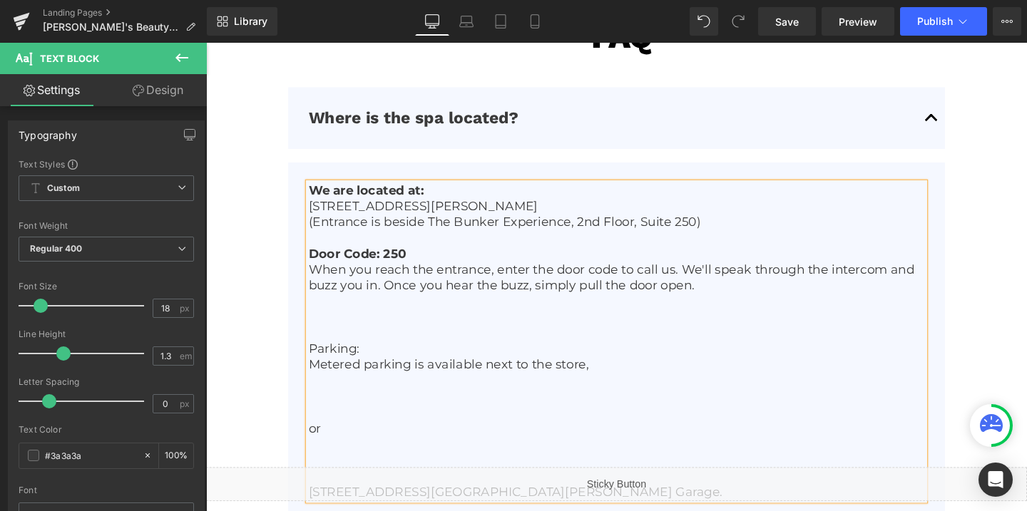
click at [330, 348] on p at bounding box center [638, 349] width 648 height 16
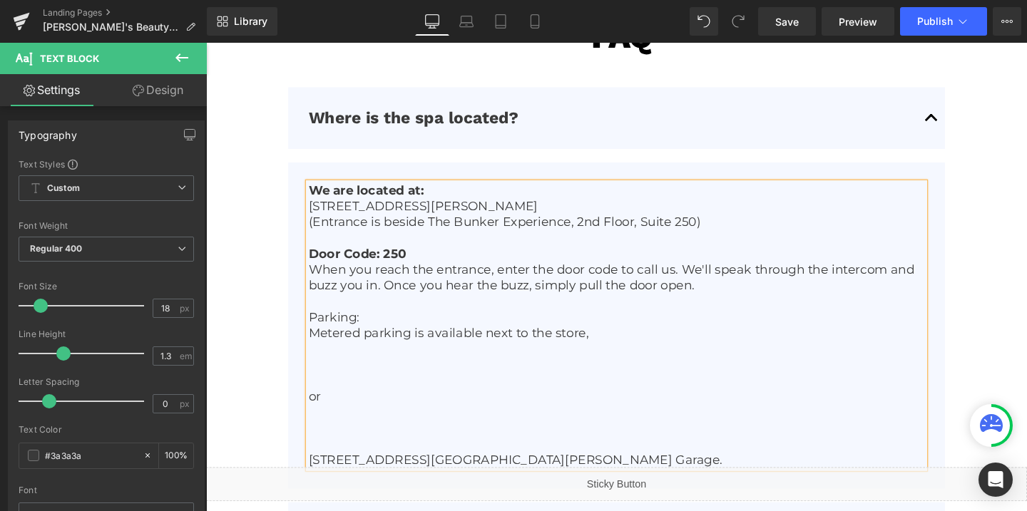
click at [342, 335] on p "Parking:" at bounding box center [638, 332] width 648 height 16
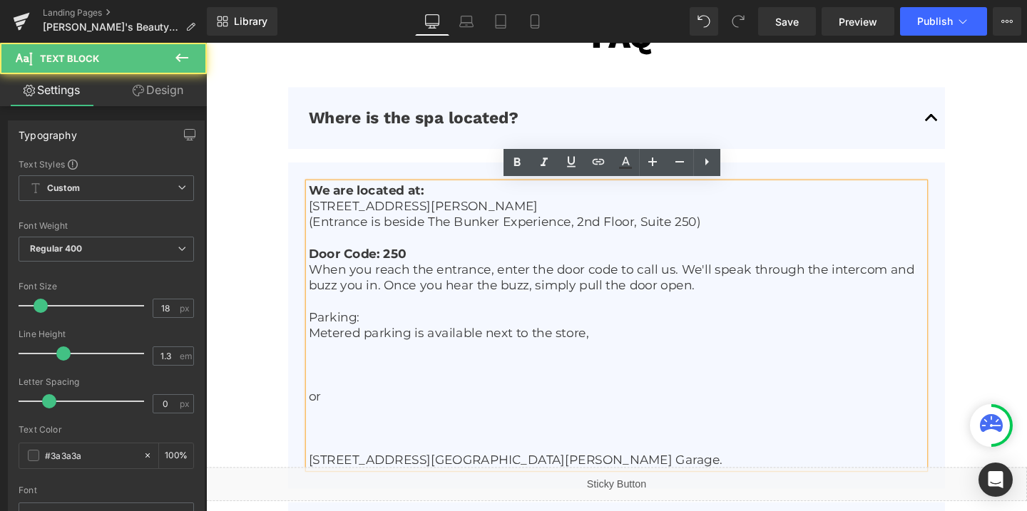
click at [342, 335] on p "Parking:" at bounding box center [638, 332] width 648 height 16
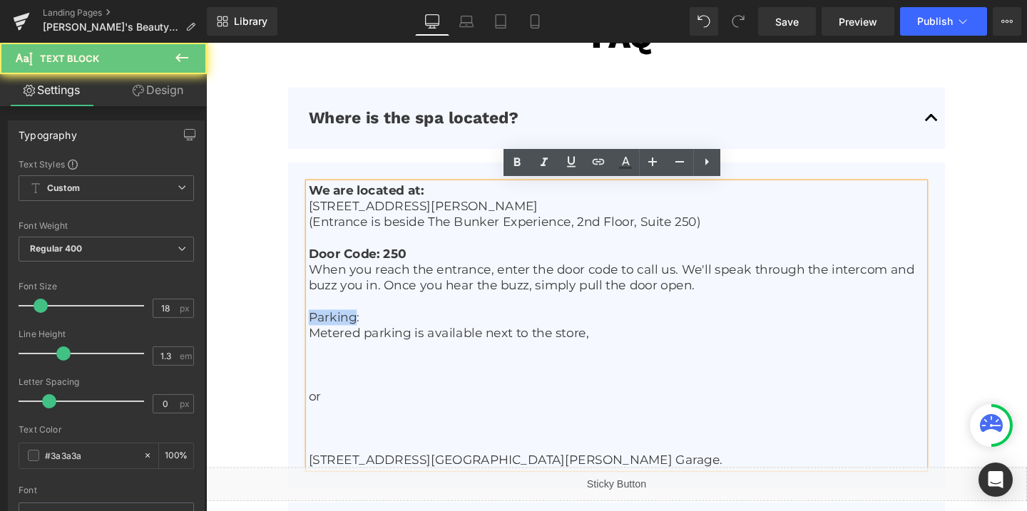
click at [342, 335] on p "Parking:" at bounding box center [638, 332] width 648 height 16
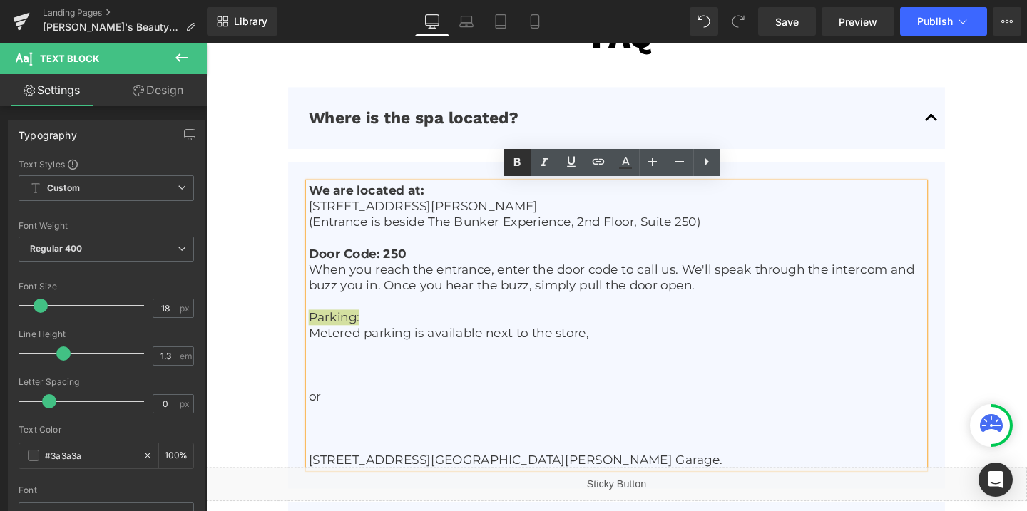
click at [515, 170] on icon at bounding box center [517, 162] width 17 height 17
click at [324, 397] on p at bounding box center [638, 399] width 648 height 16
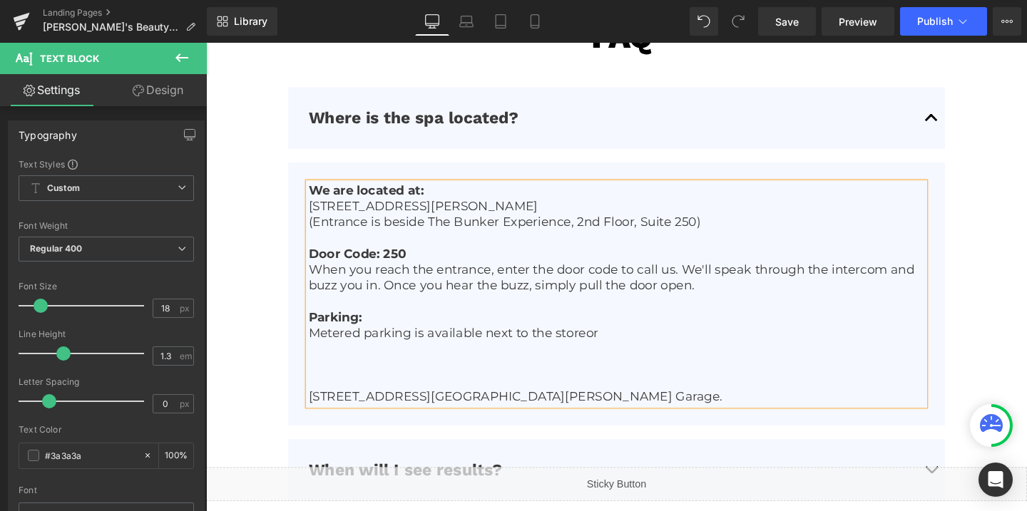
click at [316, 416] on p "[STREET_ADDRESS][GEOGRAPHIC_DATA][PERSON_NAME] Garage." at bounding box center [638, 415] width 648 height 16
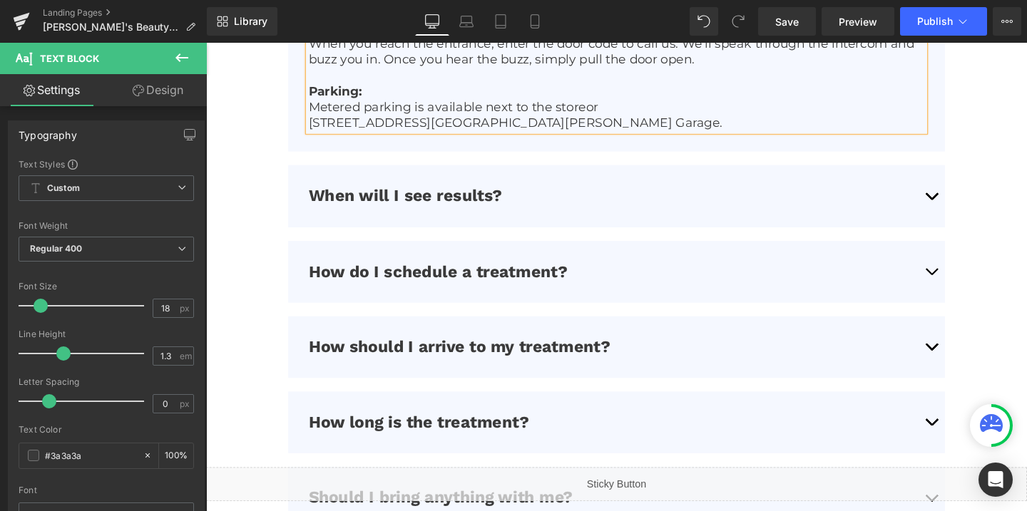
click at [969, 203] on button "button" at bounding box center [968, 203] width 29 height 65
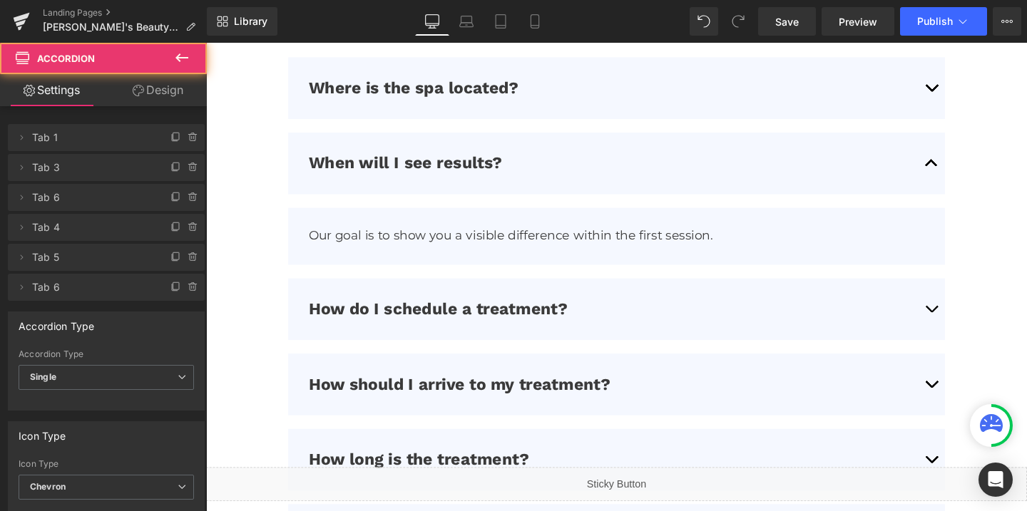
scroll to position [3616, 0]
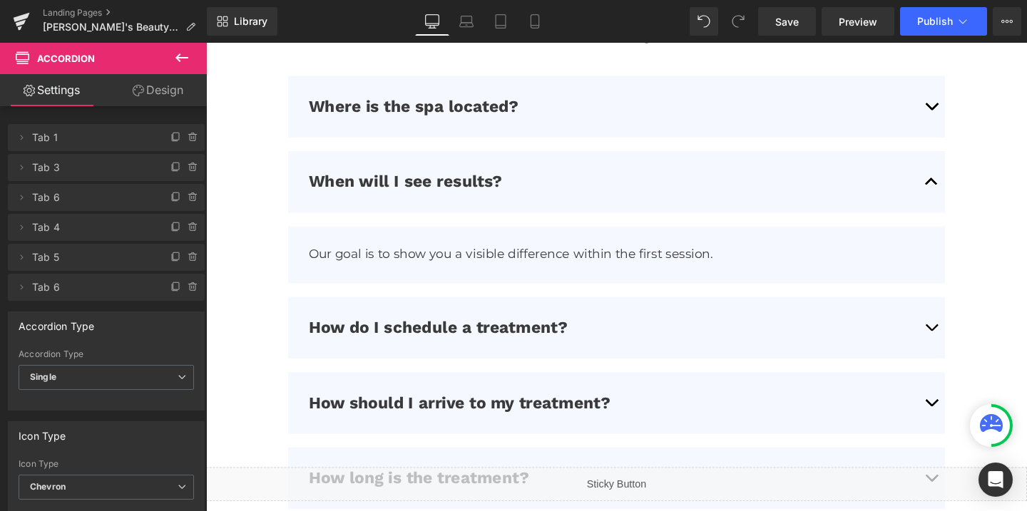
click at [967, 340] on button "button" at bounding box center [968, 342] width 29 height 65
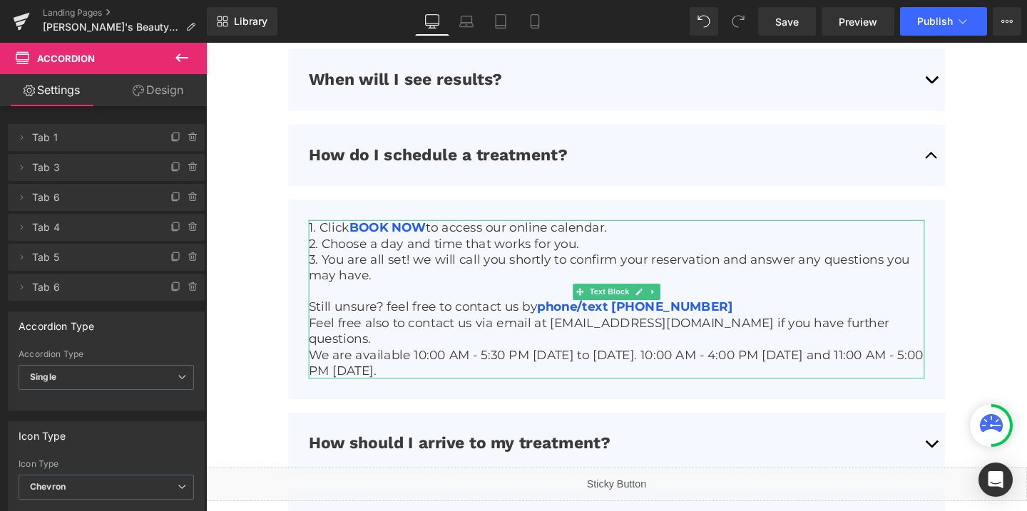
scroll to position [3728, 0]
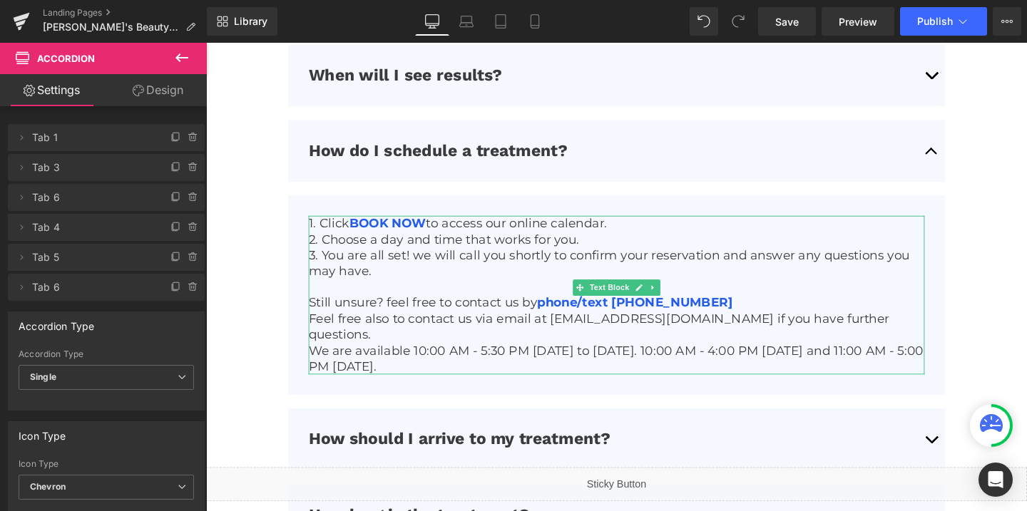
click at [334, 322] on p "Still unsure? feel free to contact us by phone/text (850) 988-9735" at bounding box center [638, 316] width 648 height 16
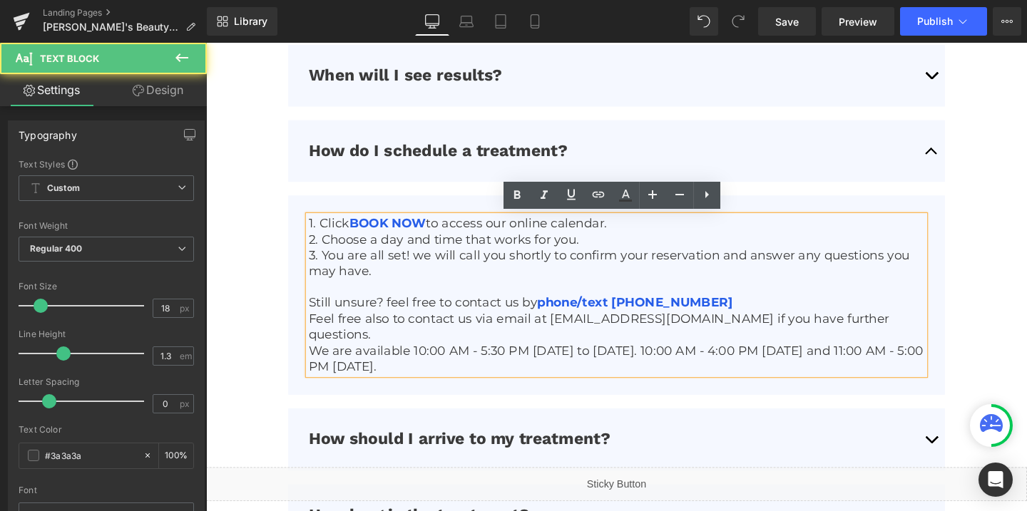
drag, startPoint x: 314, startPoint y: 314, endPoint x: 432, endPoint y: 365, distance: 128.8
click at [432, 365] on div "1. Click BOOK NOW to access our online calendar. 2. Choose a day and time that …" at bounding box center [638, 308] width 648 height 167
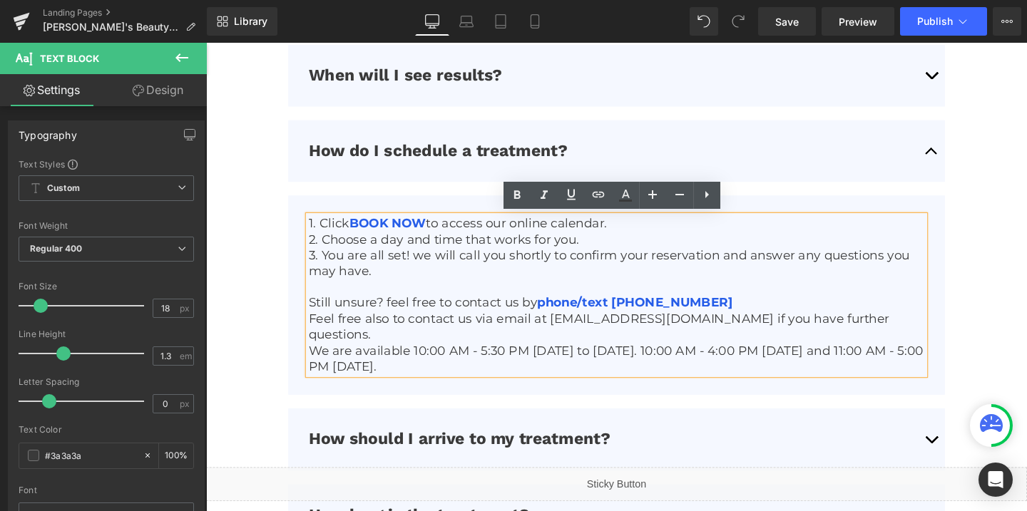
click at [450, 365] on p "We are available 10:00 AM - 5:30 PM Monday to Thursday. 10:00 AM - 4:00 PM on F…" at bounding box center [638, 376] width 648 height 34
drag, startPoint x: 450, startPoint y: 365, endPoint x: 307, endPoint y: 353, distance: 143.9
click at [307, 353] on article "1. Click BOOK NOW to access our online calendar. 2. Choose a day and time that …" at bounding box center [637, 308] width 691 height 210
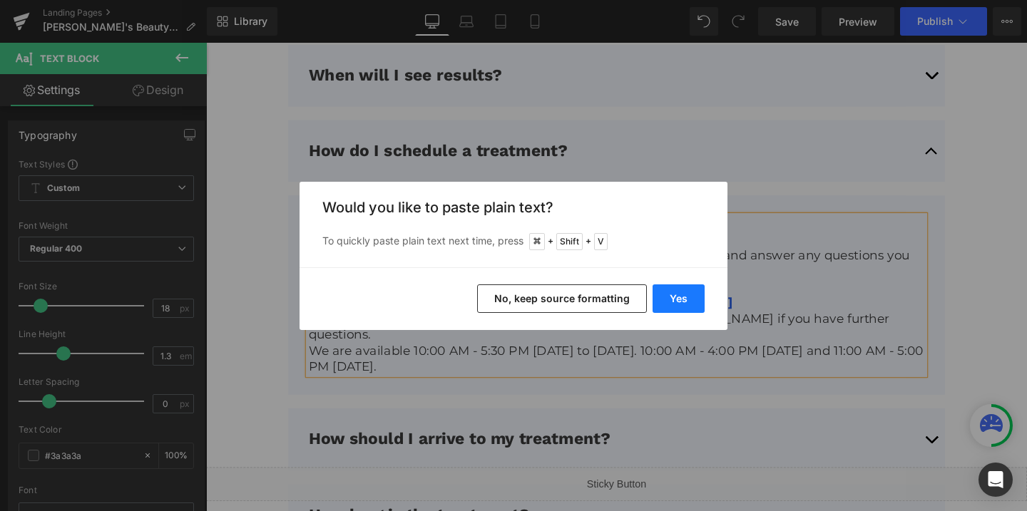
click at [671, 292] on button "Yes" at bounding box center [679, 299] width 52 height 29
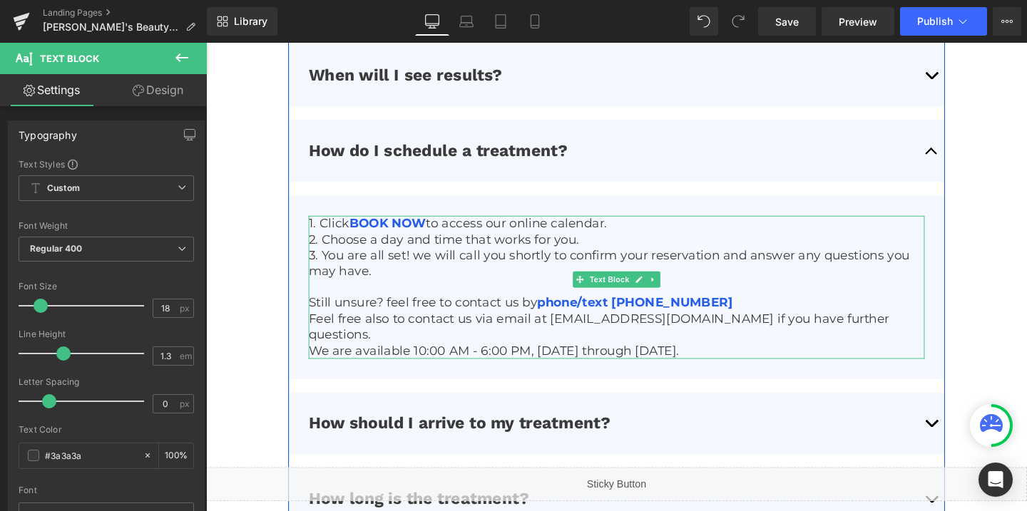
click at [643, 308] on p "Still unsure? feel free to contact us by phone/text (850) 988-9735" at bounding box center [638, 316] width 648 height 16
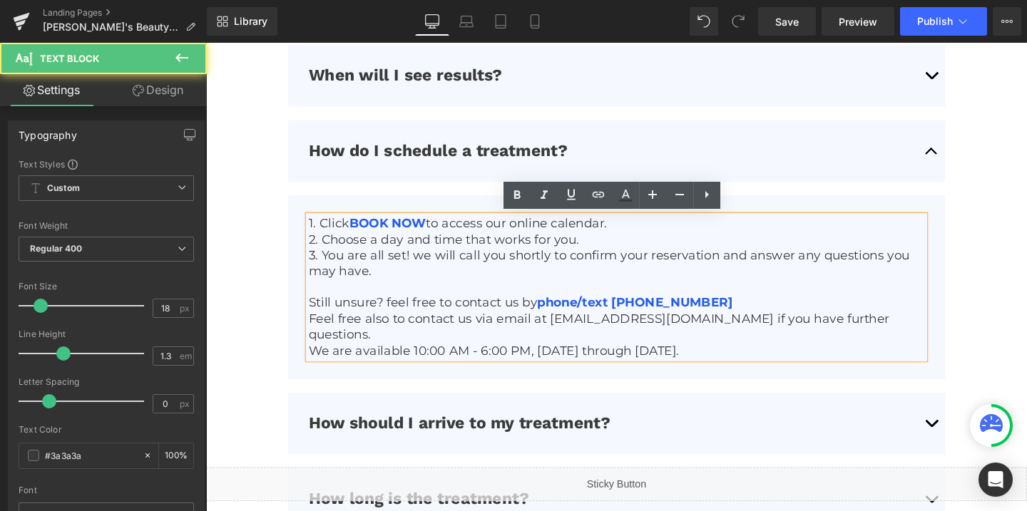
click at [654, 324] on p "Still unsure? feel free to contact us by phone/text (850) 988-9735" at bounding box center [638, 316] width 648 height 16
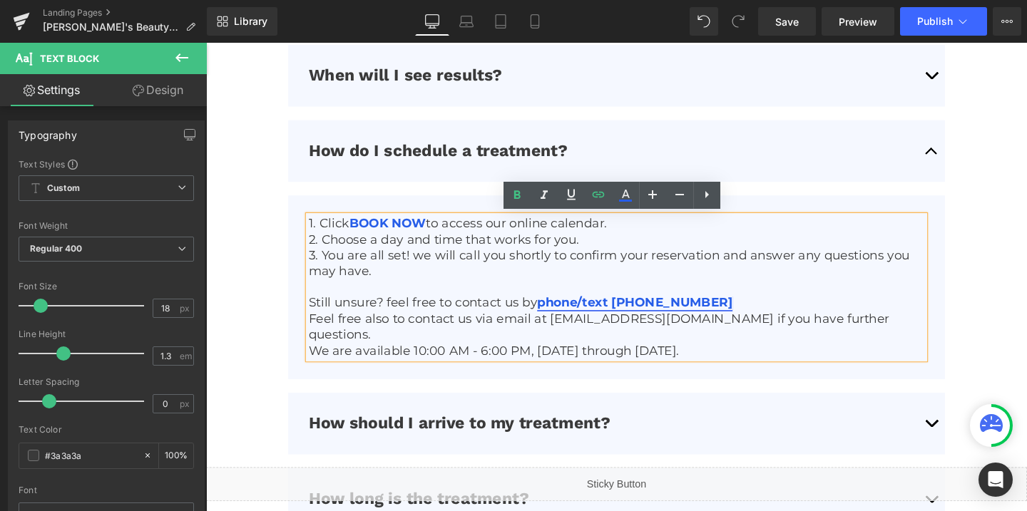
click at [659, 313] on link "phone/text (850) 988-9735" at bounding box center [656, 316] width 205 height 16
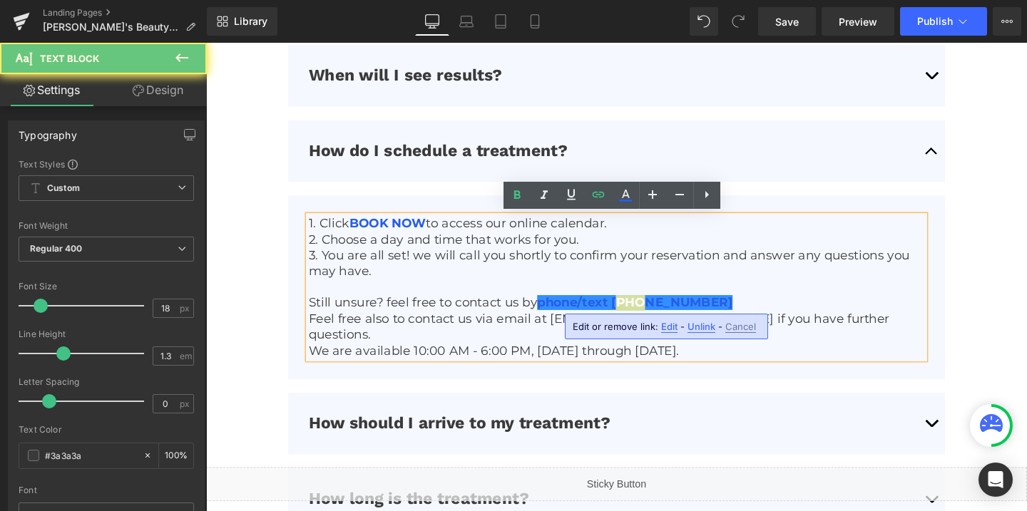
click at [670, 321] on span "Edit" at bounding box center [669, 327] width 16 height 12
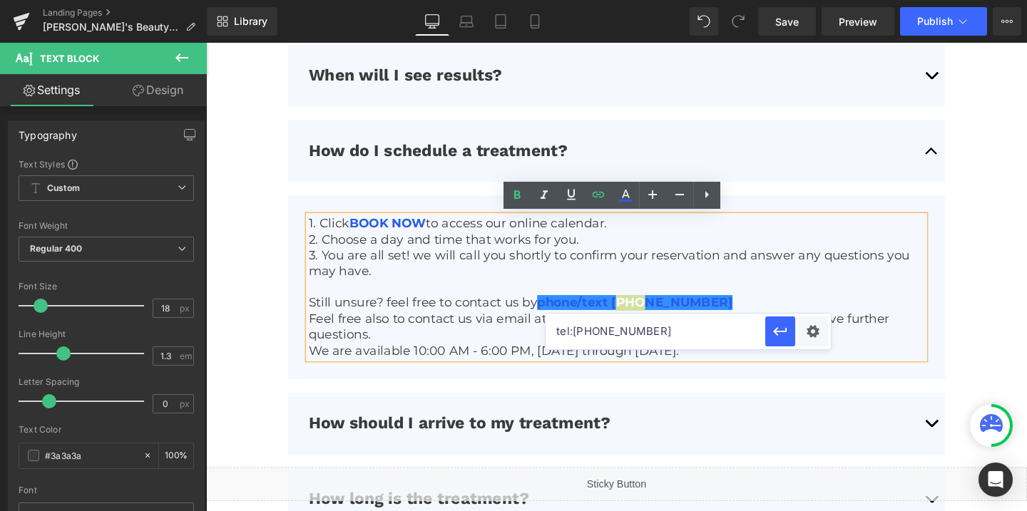
click at [641, 330] on input "tel:8509889735" at bounding box center [656, 332] width 220 height 36
paste input "6262250556"
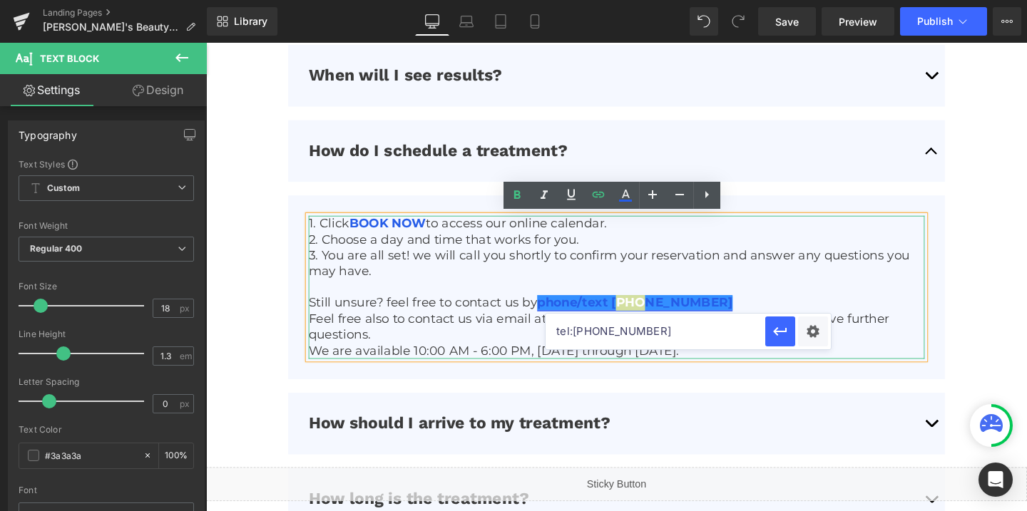
type input "tel:6262250556"
click at [657, 320] on link "phone/text (850) 988-9735" at bounding box center [656, 316] width 205 height 16
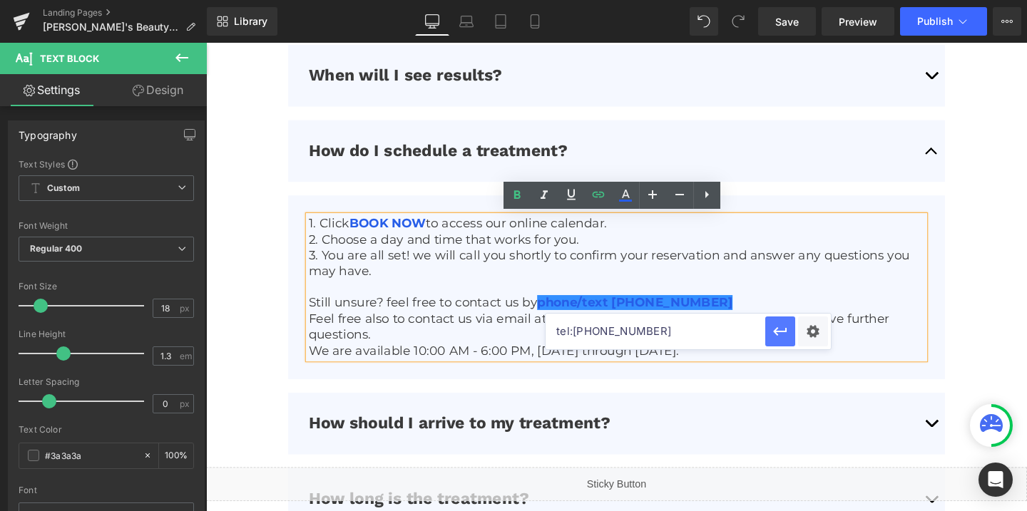
click at [784, 327] on icon "button" at bounding box center [780, 331] width 17 height 17
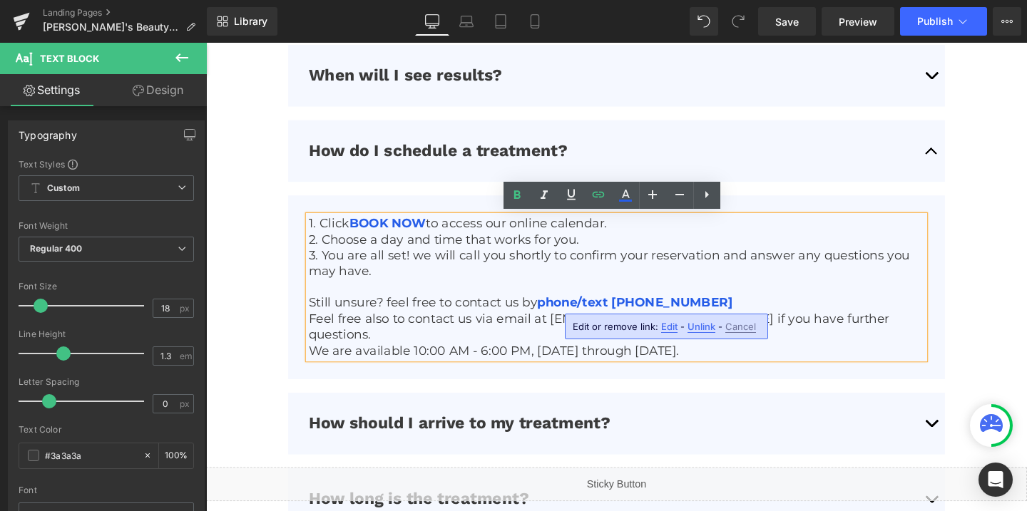
click at [672, 327] on span "Edit" at bounding box center [669, 327] width 16 height 12
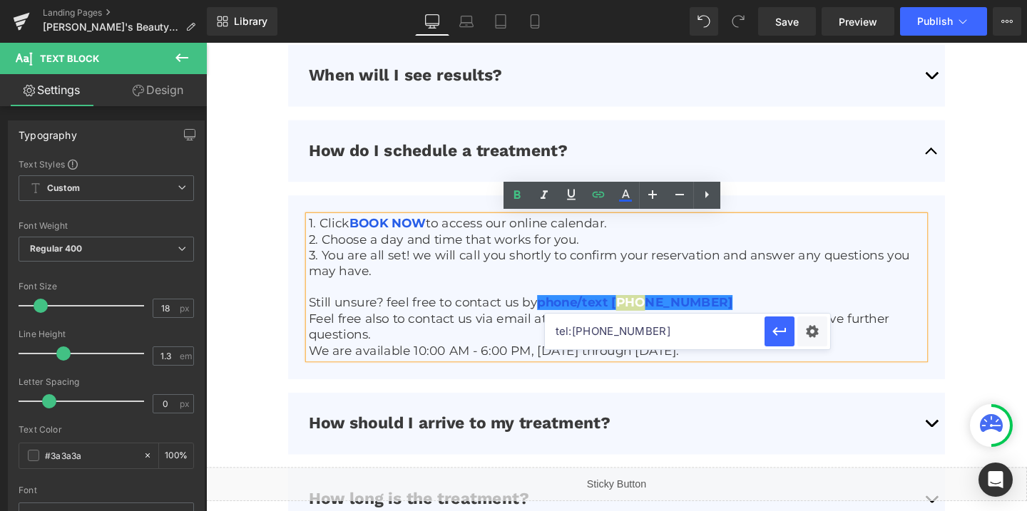
click at [629, 330] on input "tel:6262250556" at bounding box center [655, 332] width 220 height 36
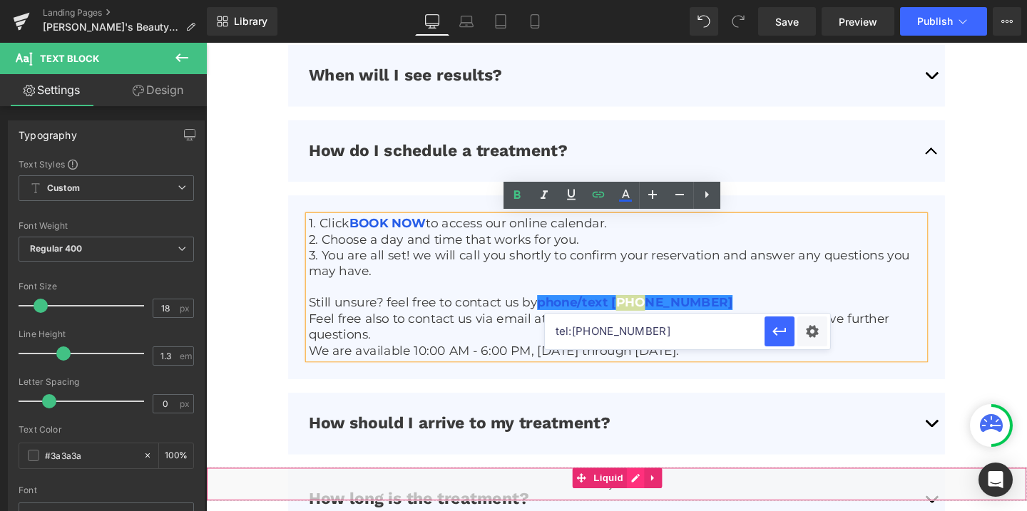
click at [651, 499] on div "Liquid" at bounding box center [637, 507] width 863 height 36
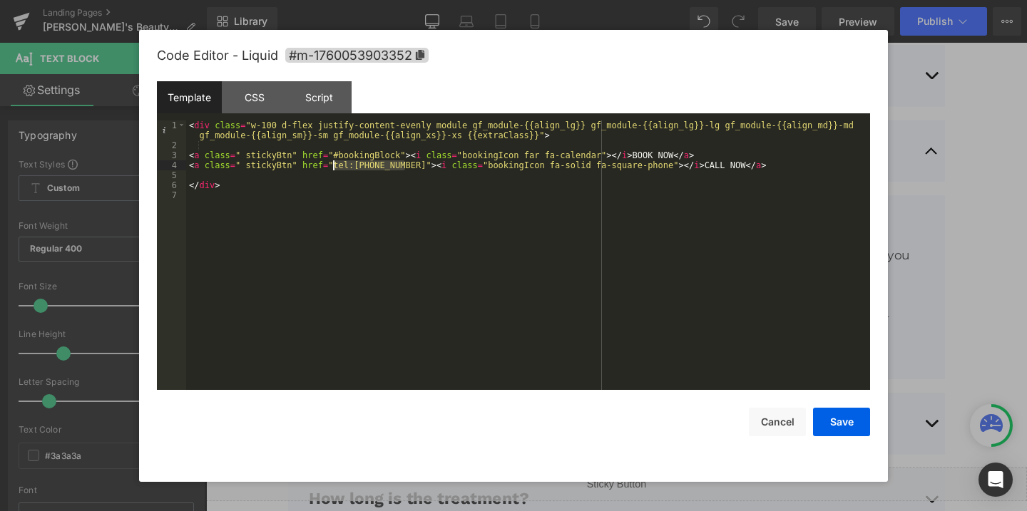
drag, startPoint x: 404, startPoint y: 165, endPoint x: 333, endPoint y: 163, distance: 71.3
click at [333, 163] on div "< div class = "w-100 d-flex justify-content-evenly module gf_module-{{align_lg}…" at bounding box center [528, 271] width 684 height 300
click at [836, 432] on button "Save" at bounding box center [841, 422] width 57 height 29
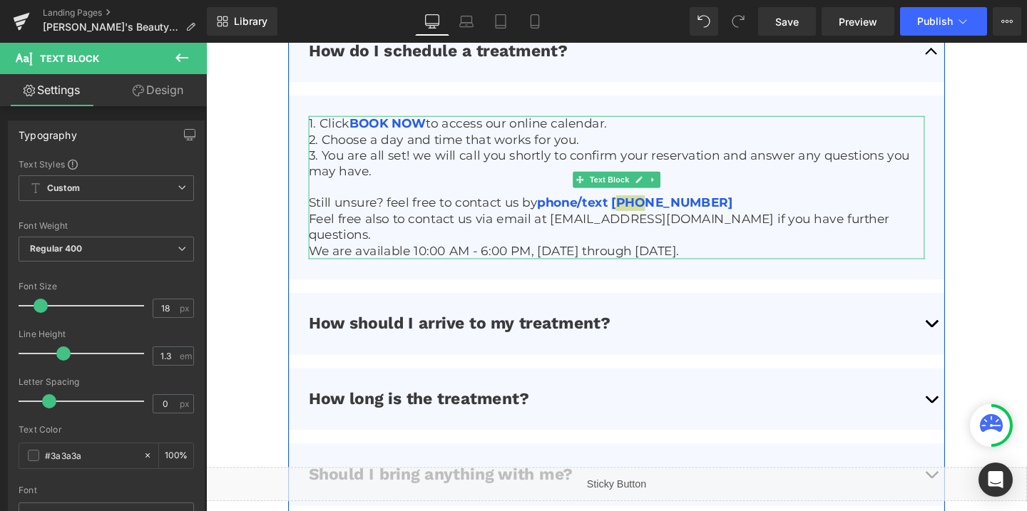
scroll to position [3920, 0]
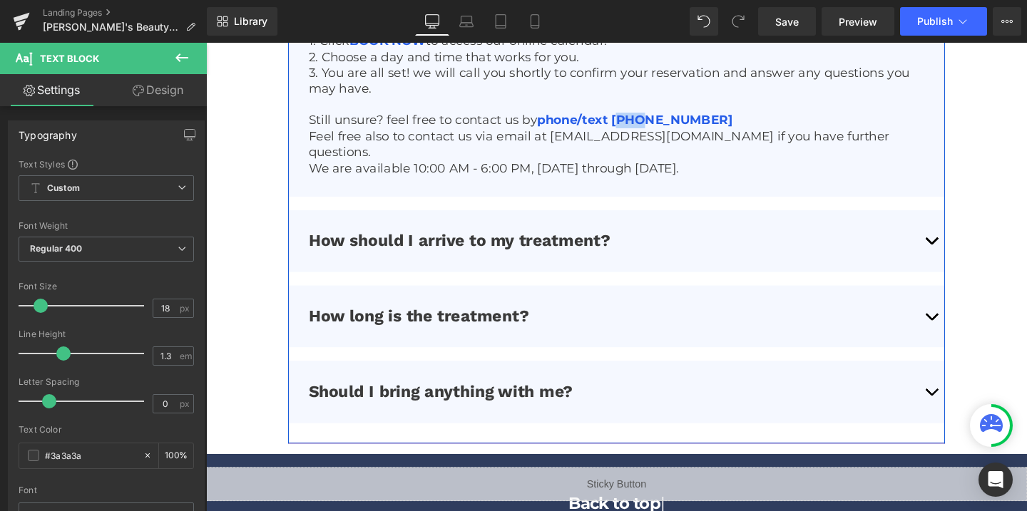
click at [962, 234] on button "button" at bounding box center [968, 251] width 29 height 65
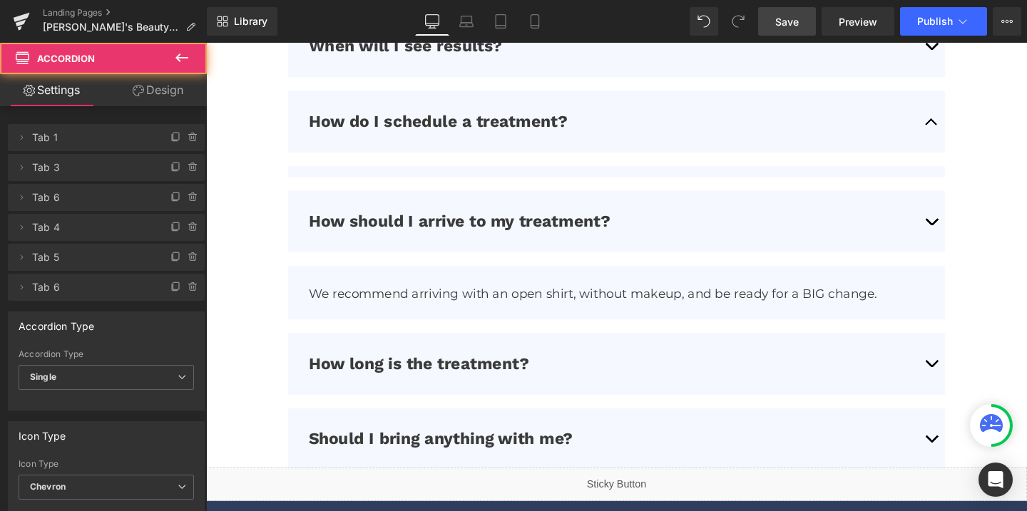
scroll to position [3744, 0]
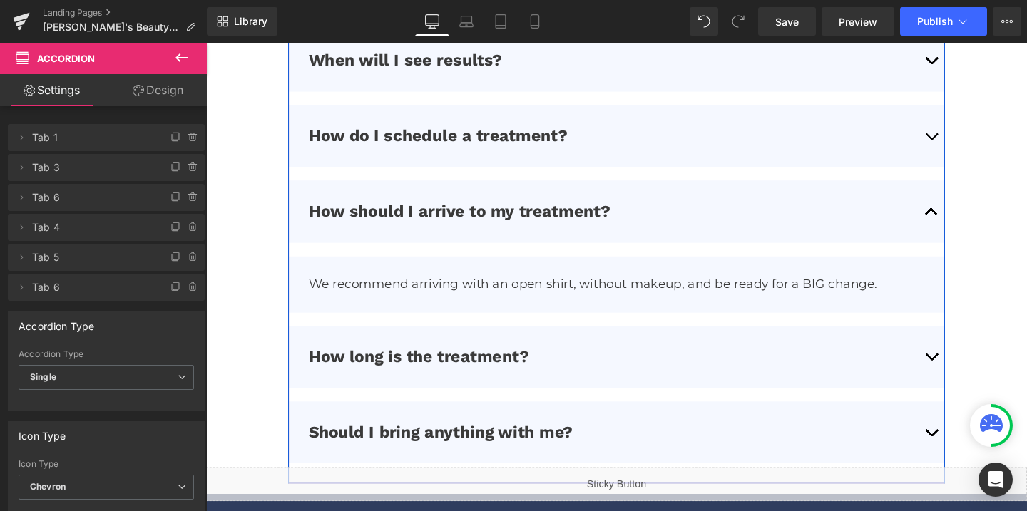
click at [969, 377] on span "button" at bounding box center [969, 377] width 0 height 0
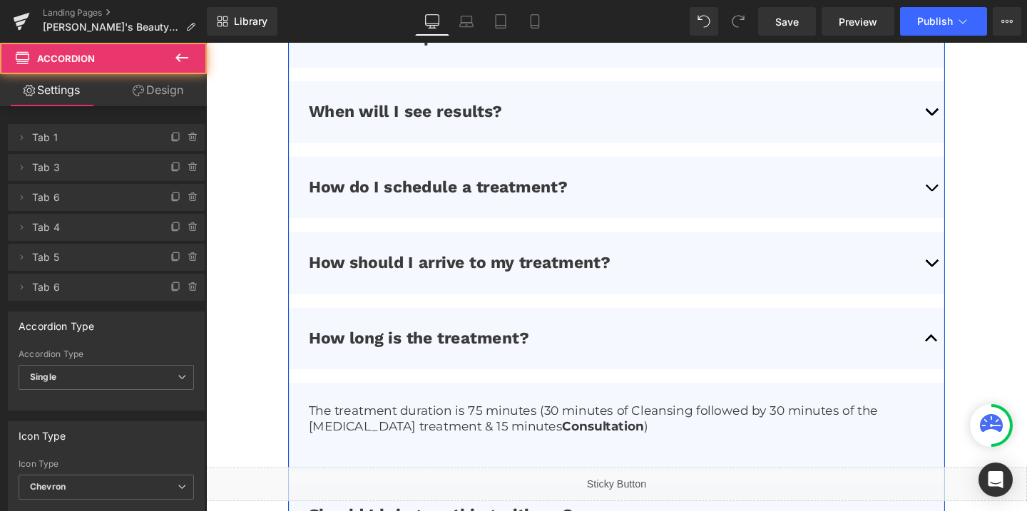
scroll to position [3684, 0]
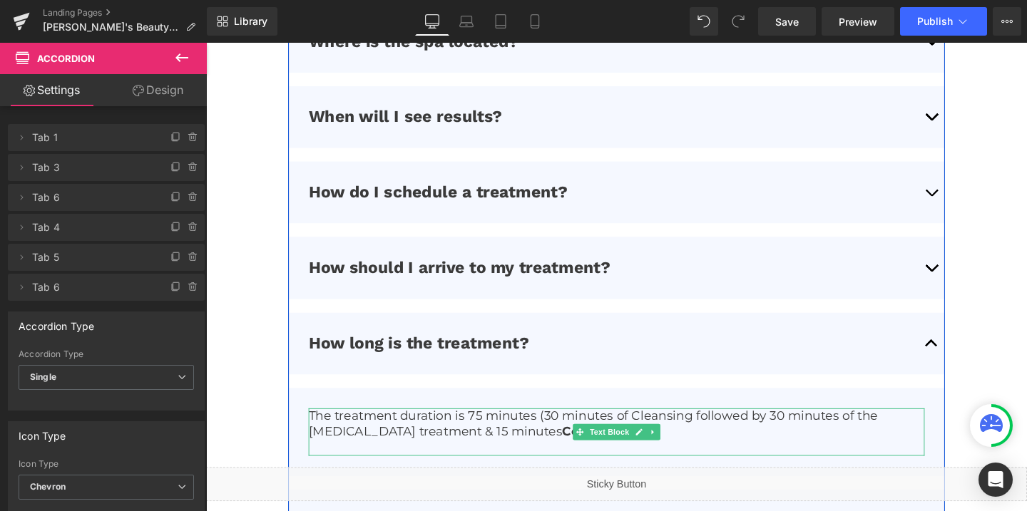
click at [492, 434] on p "The treatment duration is 75 minutes (30 minutes of Cleansing followed by 30 mi…" at bounding box center [638, 444] width 648 height 34
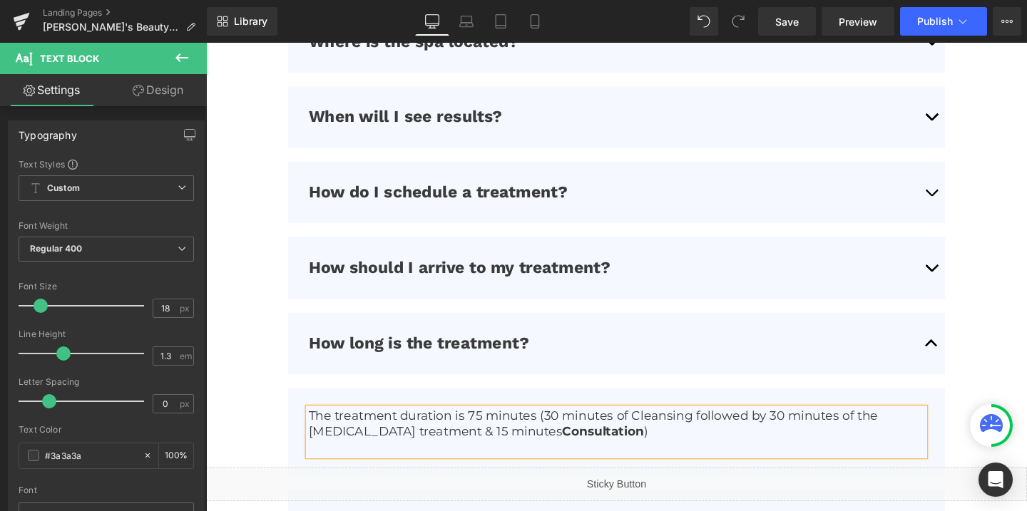
click at [494, 433] on p "The treatment duration is 75 minutes (30 minutes of Cleansing followed by 30 mi…" at bounding box center [638, 444] width 648 height 34
drag, startPoint x: 602, startPoint y: 454, endPoint x: 523, endPoint y: 459, distance: 79.3
click at [523, 459] on p "The treatment duration is 60 minutes (30 minutes of Cleansing followed by 30 mi…" at bounding box center [638, 444] width 648 height 34
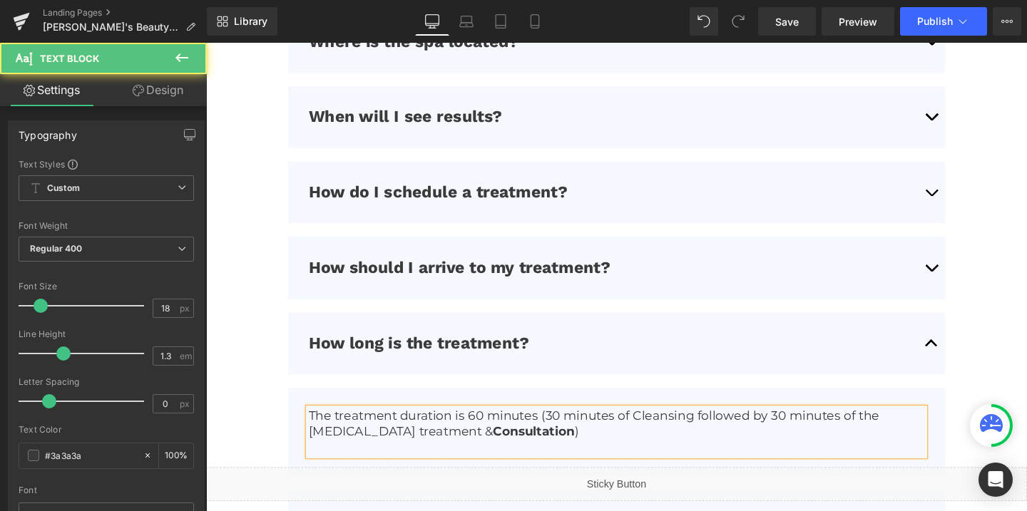
click at [568, 435] on p "The treatment duration is 60 minutes (30 minutes of Cleansing followed by 30 mi…" at bounding box center [638, 444] width 648 height 34
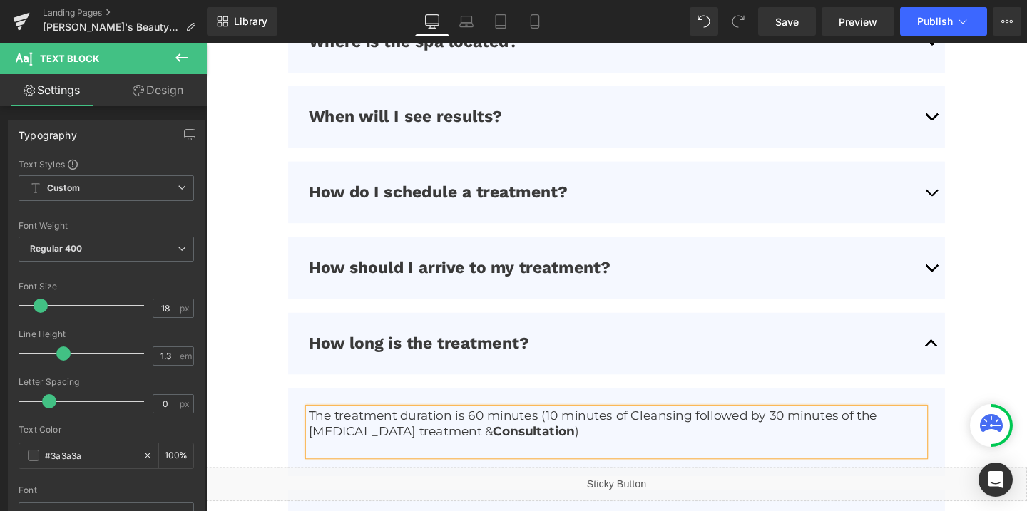
click at [805, 436] on p "The treatment duration is 60 minutes (10 minutes of Cleansing followed by 30 mi…" at bounding box center [638, 444] width 648 height 34
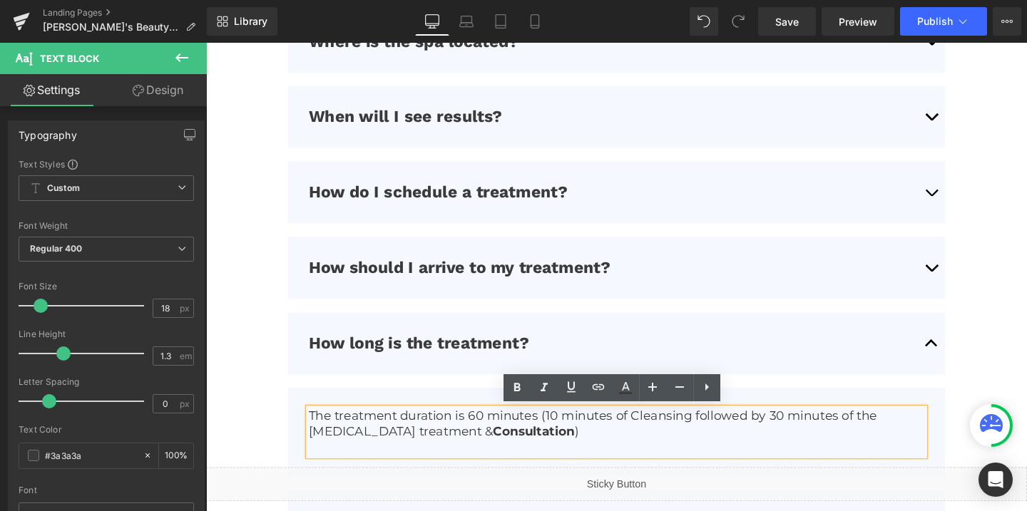
click at [579, 434] on p "The treatment duration is 60 minutes (10 minutes of Cleansing followed by 30 mi…" at bounding box center [638, 444] width 648 height 34
click at [580, 437] on p "The treatment duration is 60 minutes (30 minutes of Cleansing followed by 30 mi…" at bounding box center [638, 444] width 648 height 34
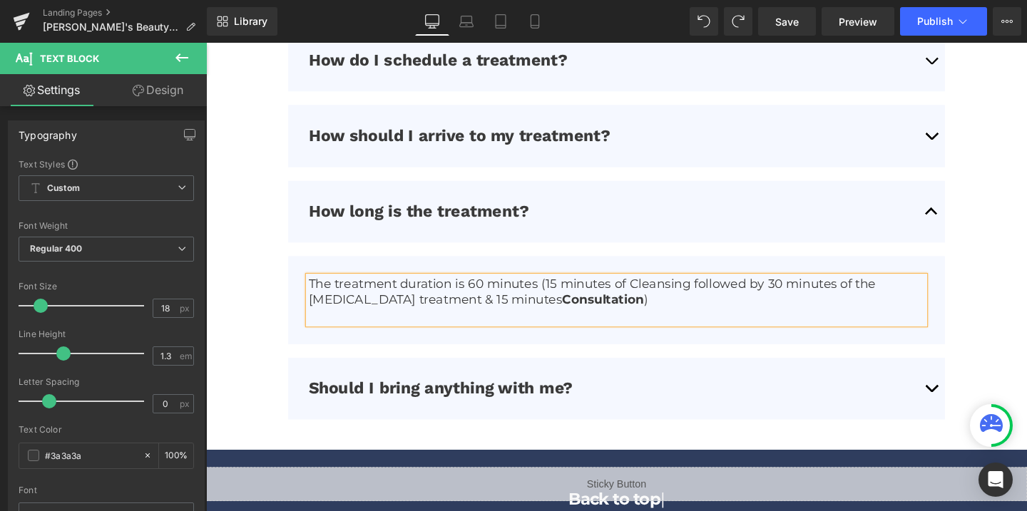
scroll to position [3835, 0]
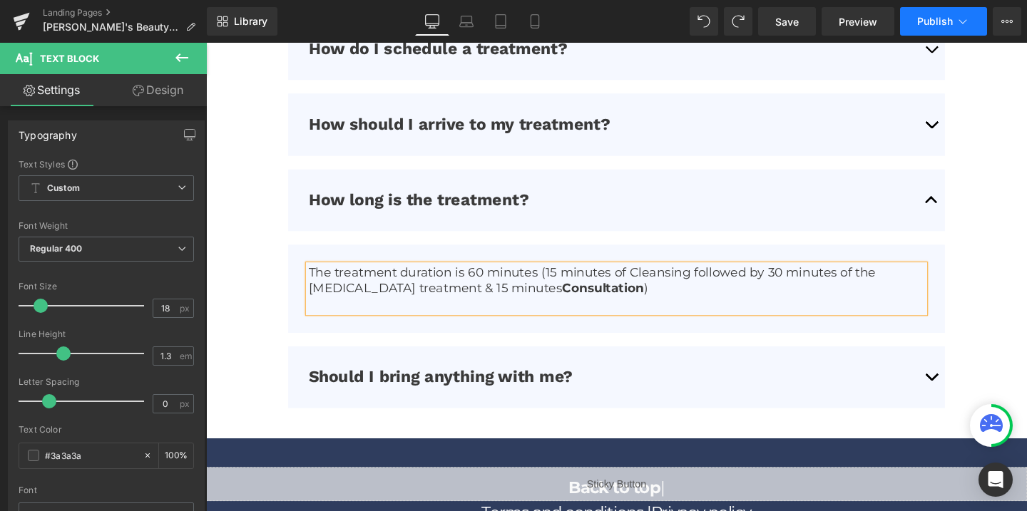
click at [918, 29] on button "Publish" at bounding box center [943, 21] width 87 height 29
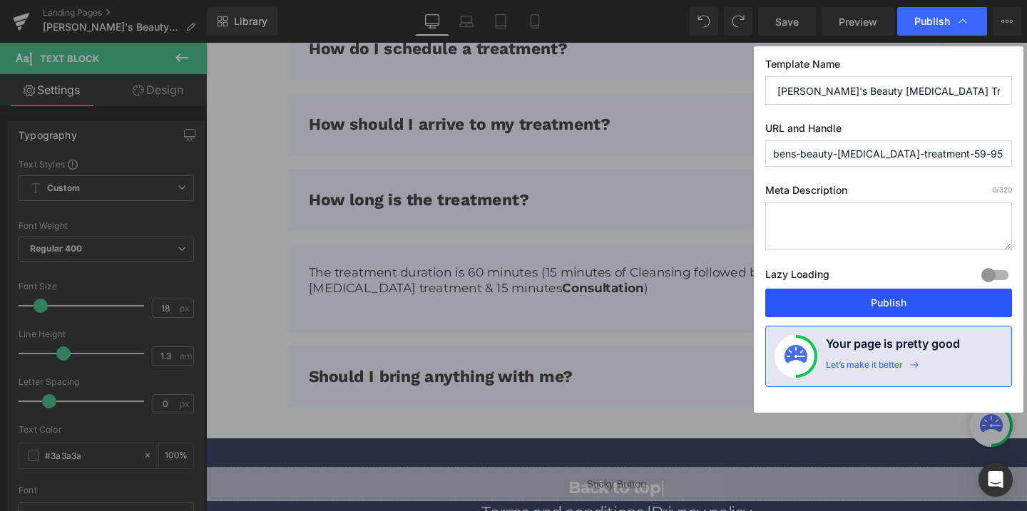
click at [858, 299] on button "Publish" at bounding box center [888, 303] width 247 height 29
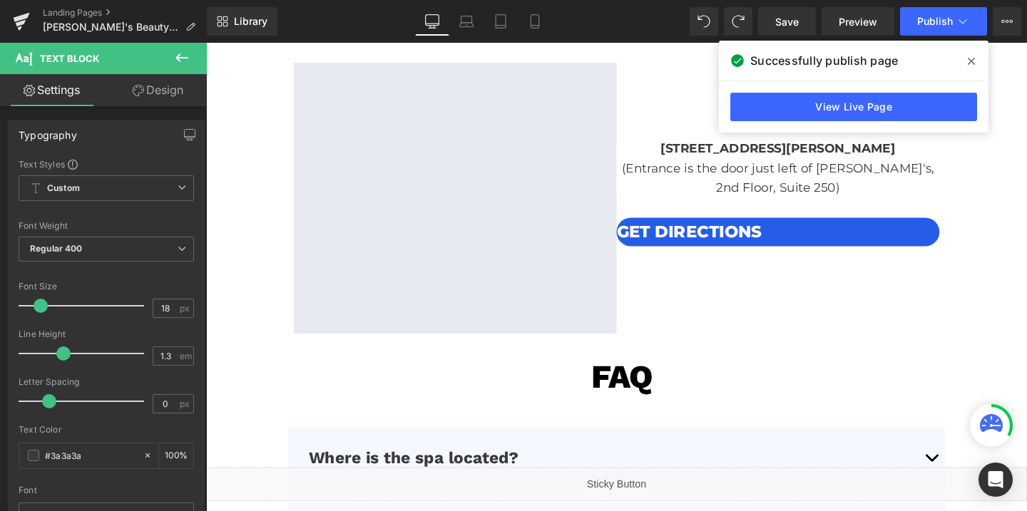
scroll to position [3246, 0]
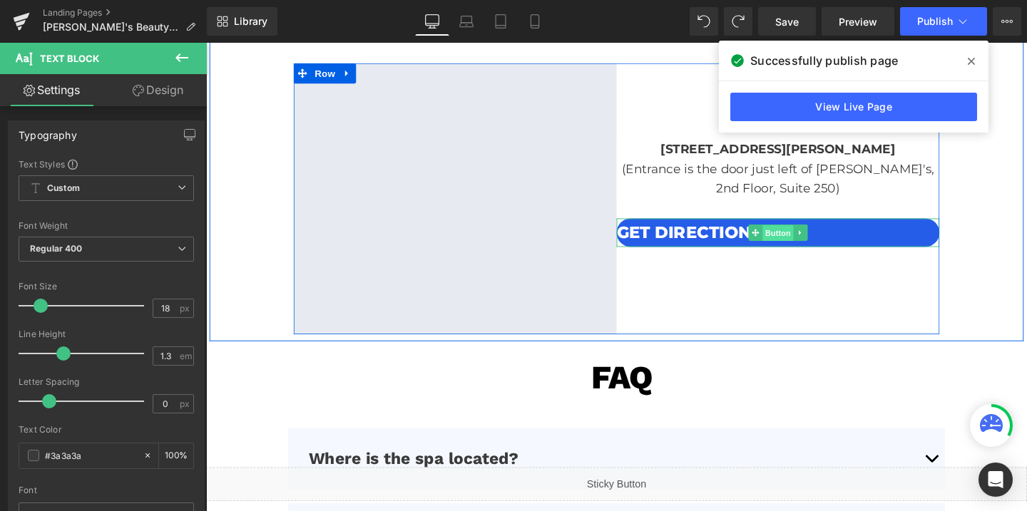
click at [801, 243] on span "Button" at bounding box center [807, 243] width 33 height 17
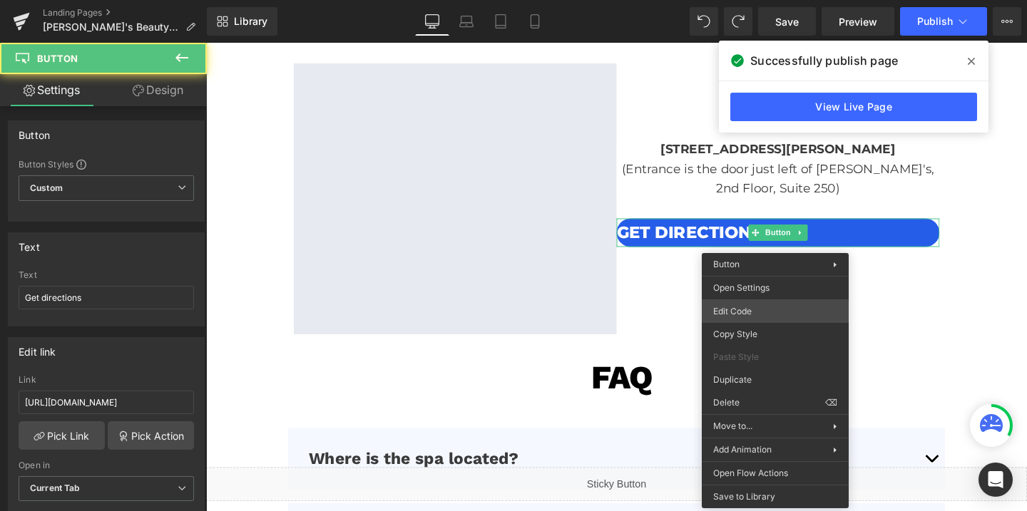
click at [732, 0] on div "Button You are previewing how the will restyle your page. You can not edit Elem…" at bounding box center [513, 0] width 1027 height 0
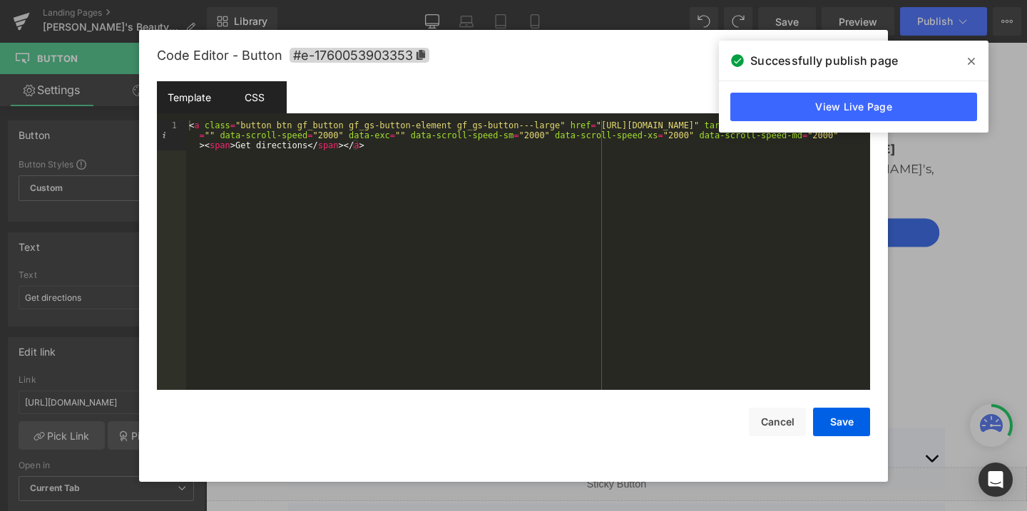
click at [243, 93] on div "CSS" at bounding box center [254, 97] width 65 height 32
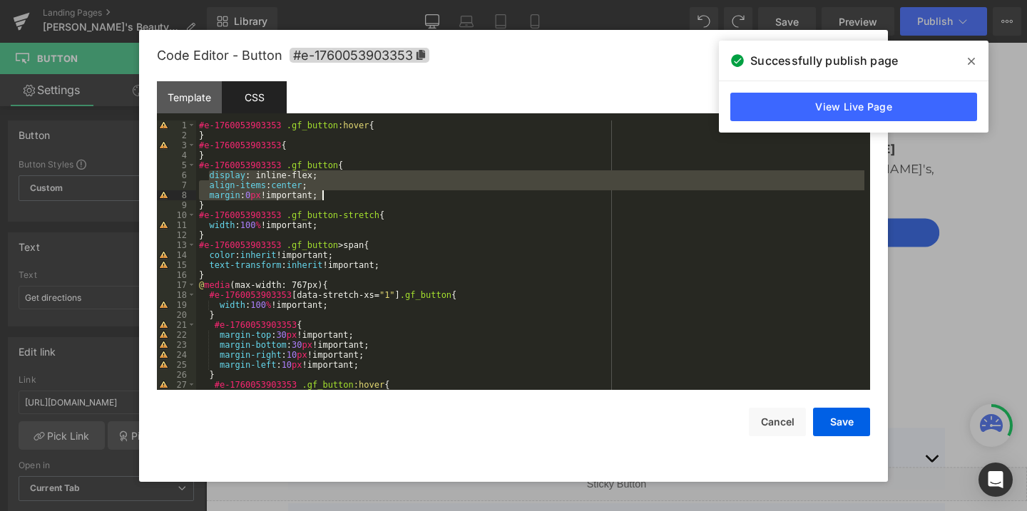
drag, startPoint x: 211, startPoint y: 176, endPoint x: 325, endPoint y: 192, distance: 115.2
click at [325, 192] on div "#e-1760053903353 .gf_button :hover { } #e-1760053903353 { } #e-1760053903353 .g…" at bounding box center [530, 266] width 668 height 290
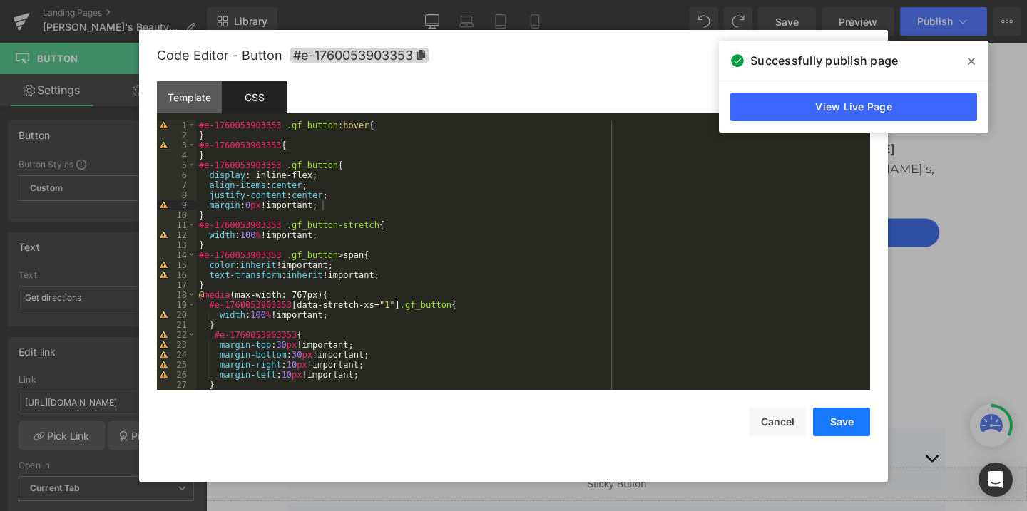
click at [835, 431] on button "Save" at bounding box center [841, 422] width 57 height 29
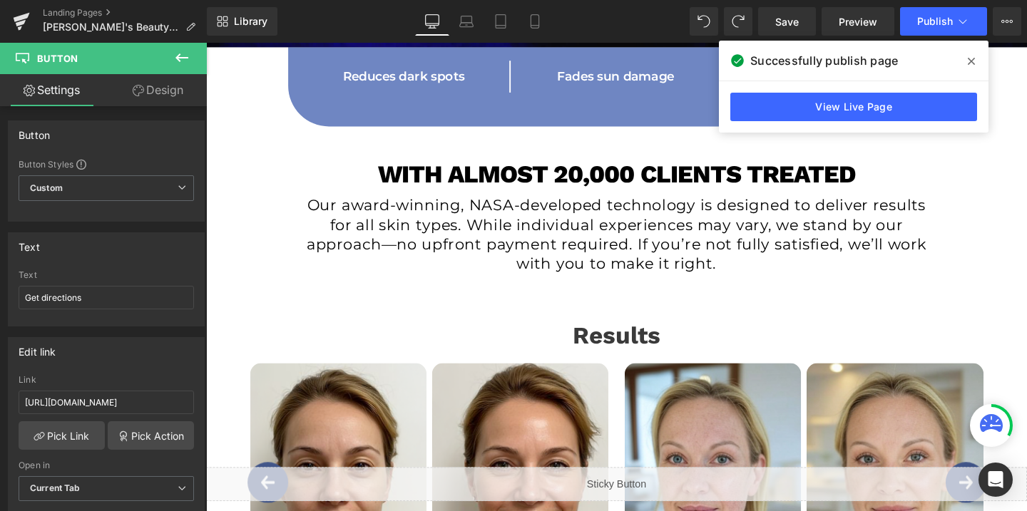
scroll to position [0, 0]
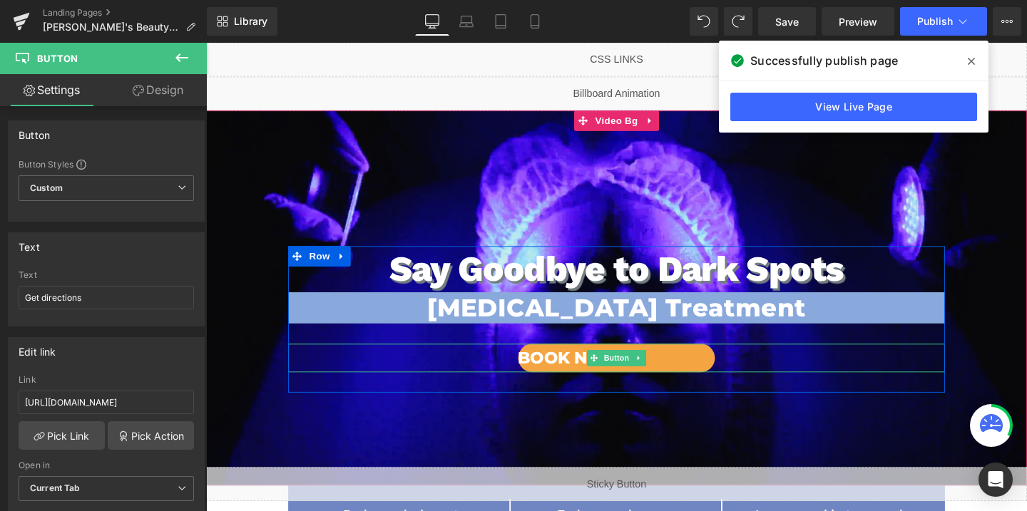
click at [676, 382] on link "Book Now" at bounding box center [637, 375] width 207 height 30
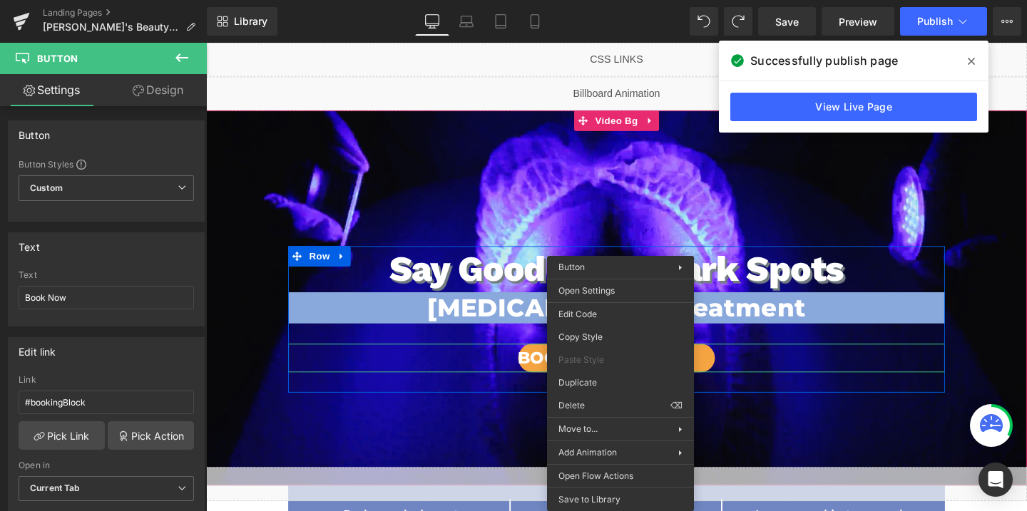
click at [638, 374] on span "Button" at bounding box center [637, 375] width 33 height 17
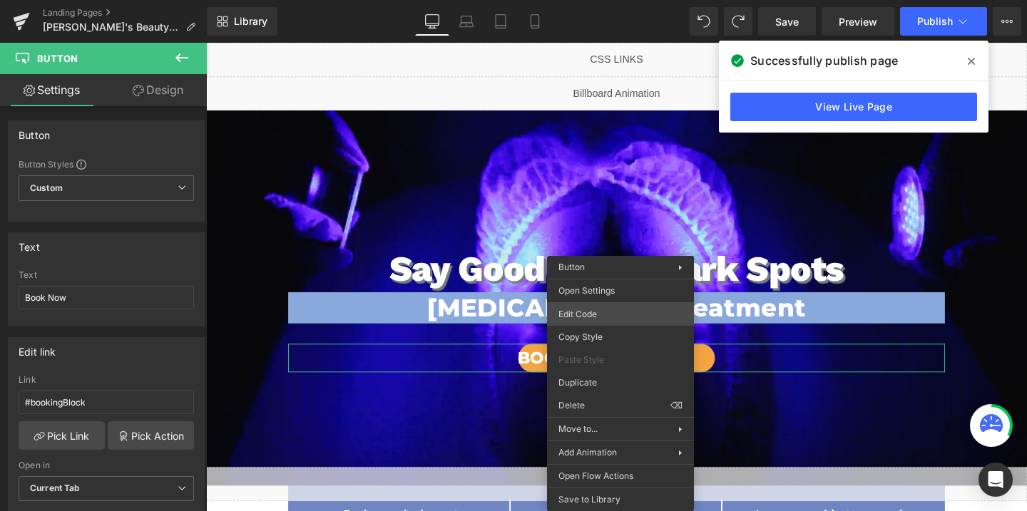
click at [596, 0] on div "Button You are previewing how the will restyle your page. You can not edit Elem…" at bounding box center [513, 0] width 1027 height 0
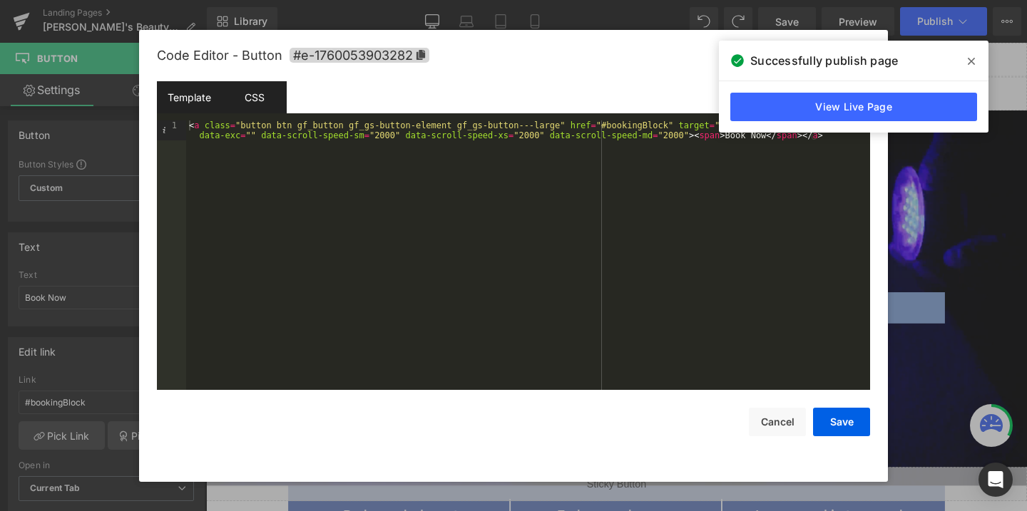
click at [263, 92] on div "CSS" at bounding box center [254, 97] width 65 height 32
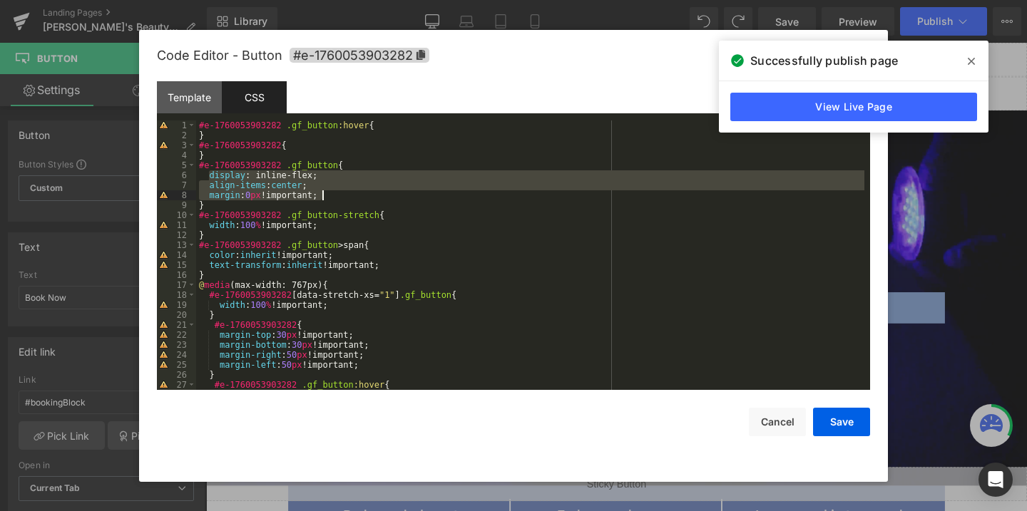
drag, startPoint x: 211, startPoint y: 175, endPoint x: 343, endPoint y: 192, distance: 133.0
click at [343, 192] on div "#e-1760053903282 .gf_button :hover { } #e-1760053903282 { } #e-1760053903282 .g…" at bounding box center [530, 266] width 668 height 290
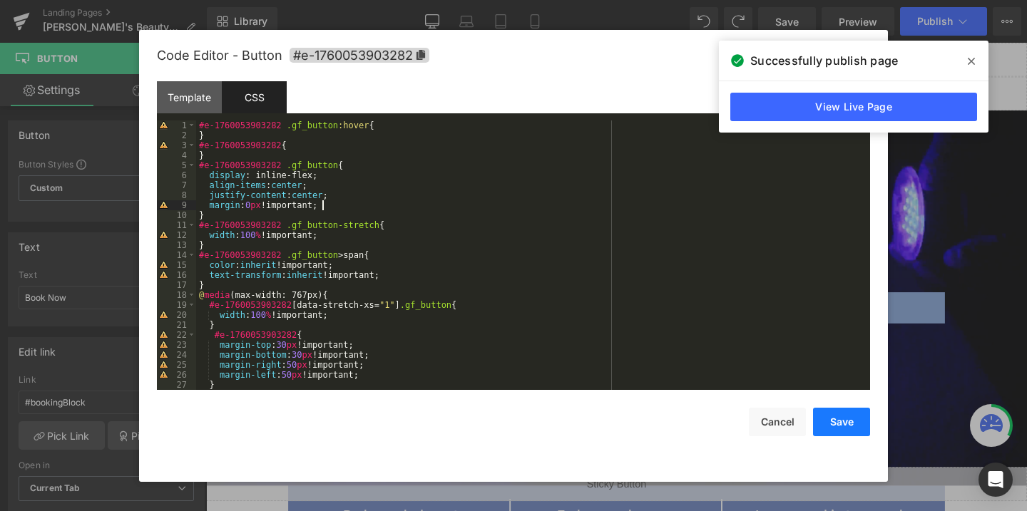
click at [842, 432] on button "Save" at bounding box center [841, 422] width 57 height 29
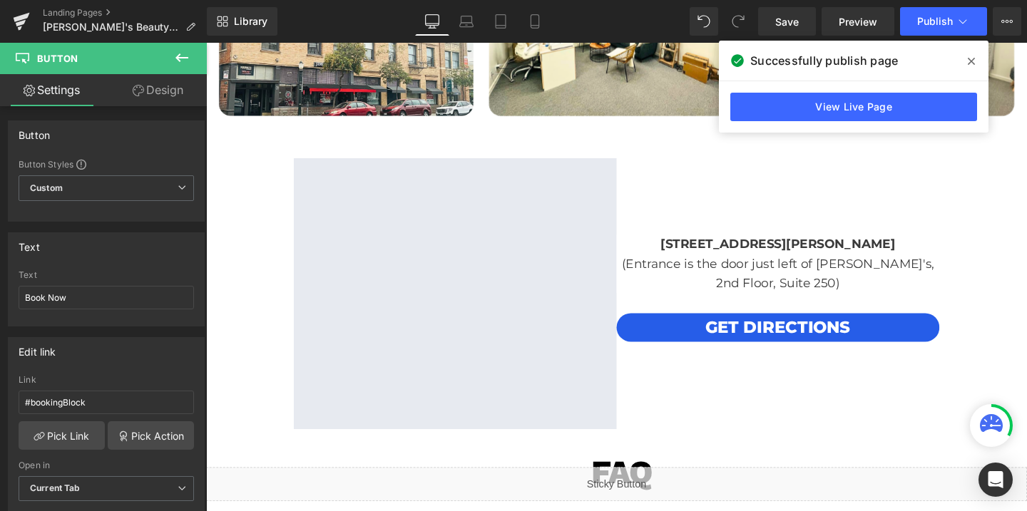
scroll to position [3162, 0]
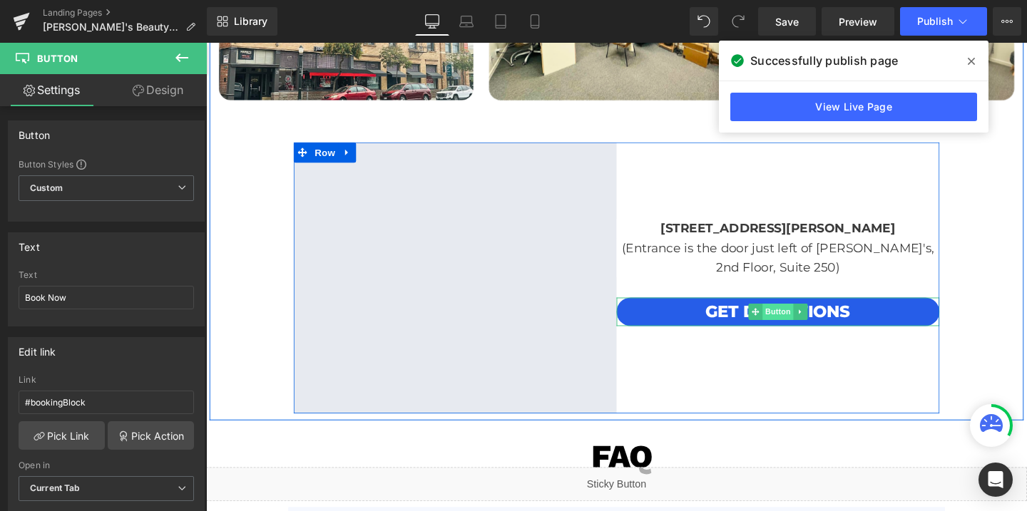
click at [811, 329] on span "Button" at bounding box center [807, 325] width 33 height 17
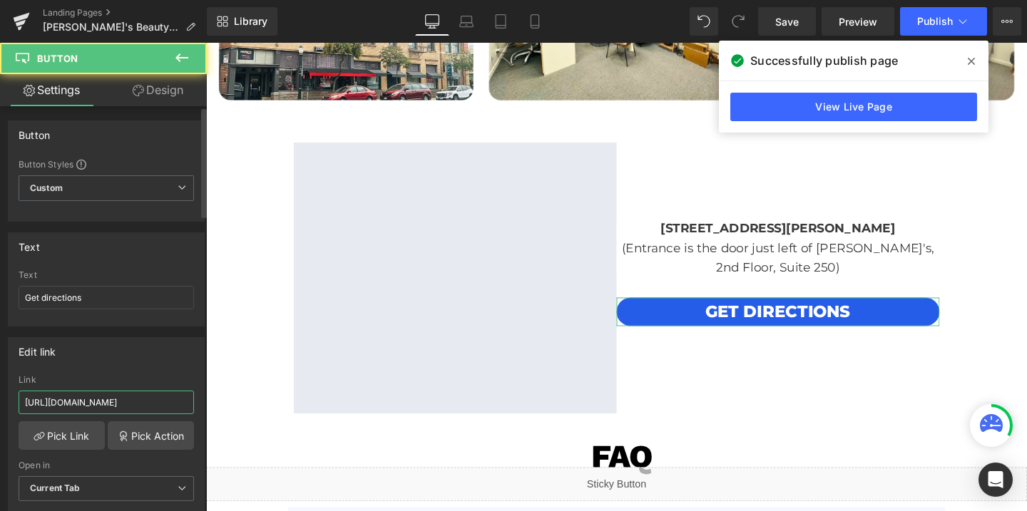
click at [108, 397] on input "https://maps.app.goo.gl/Lrxc89NC4tE749wV9" at bounding box center [106, 403] width 175 height 24
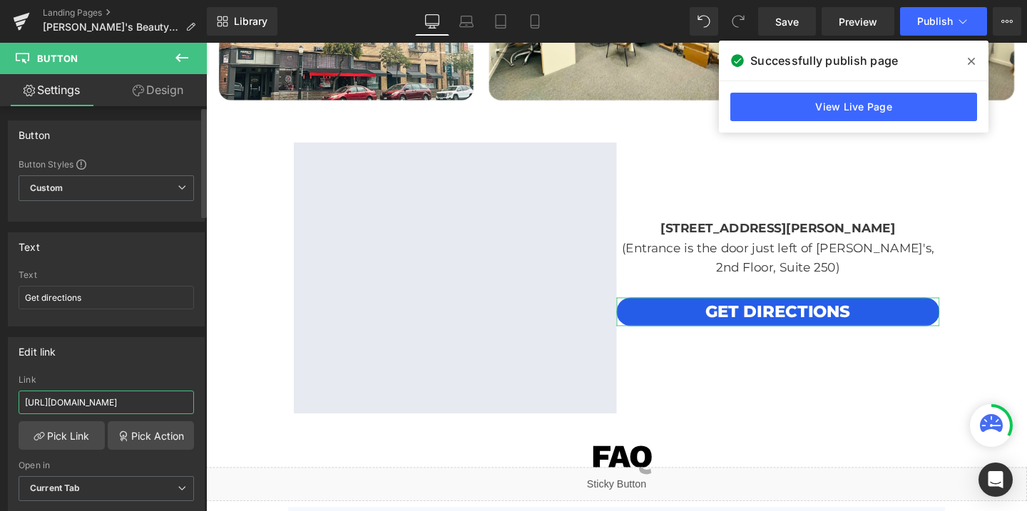
click at [108, 397] on input "https://maps.app.goo.gl/Lrxc89NC4tE749wV9" at bounding box center [106, 403] width 175 height 24
paste input "snhYyZb3b1zCjuAe"
type input "https://maps.app.goo.gl/snhYyZb3b1zCjuAe9"
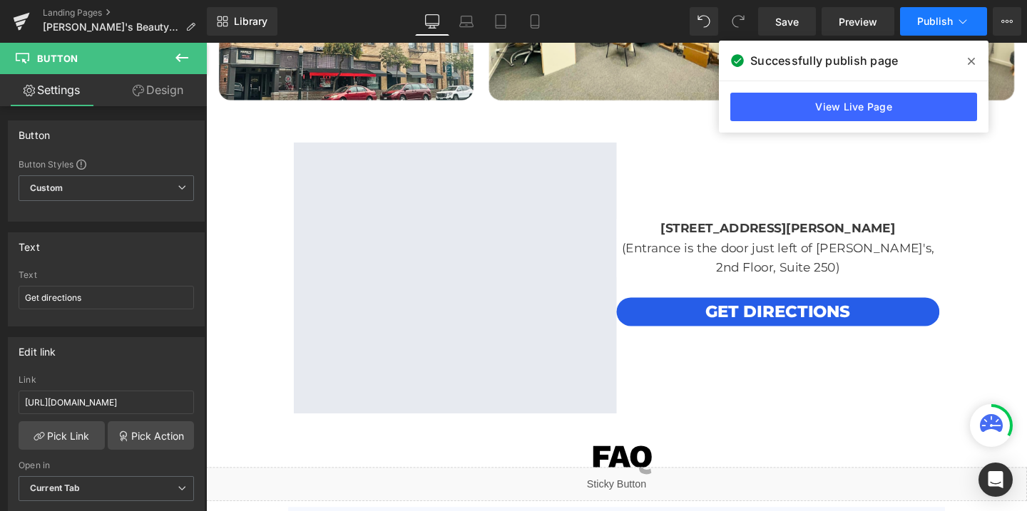
click at [947, 31] on button "Publish" at bounding box center [943, 21] width 87 height 29
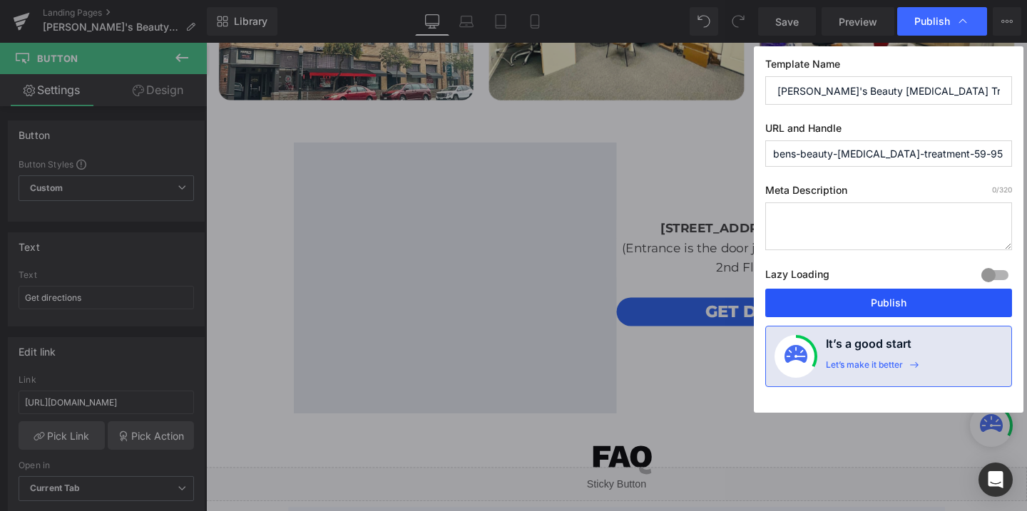
click at [907, 300] on button "Publish" at bounding box center [888, 303] width 247 height 29
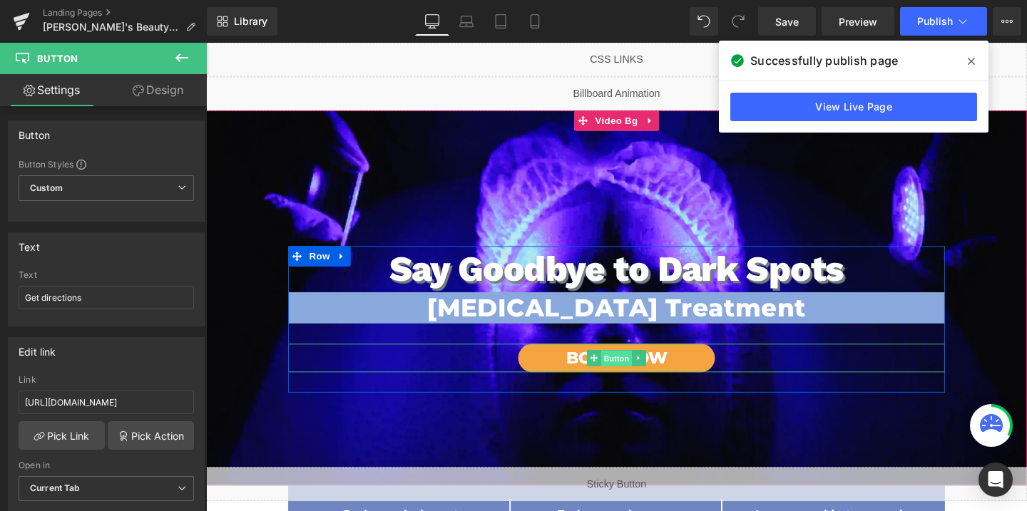
click at [639, 374] on span "Button" at bounding box center [637, 375] width 33 height 17
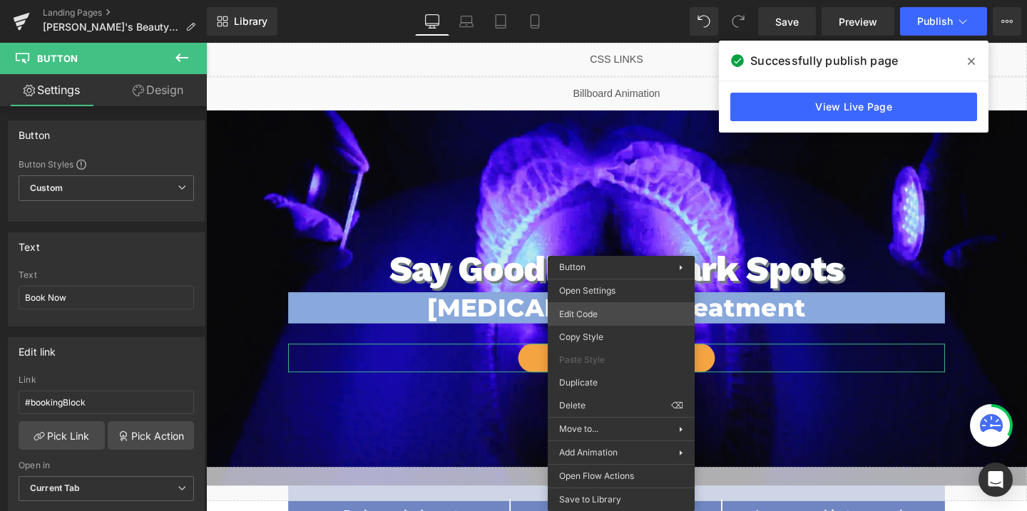
click at [586, 0] on div "Button You are previewing how the will restyle your page. You can not edit Elem…" at bounding box center [513, 0] width 1027 height 0
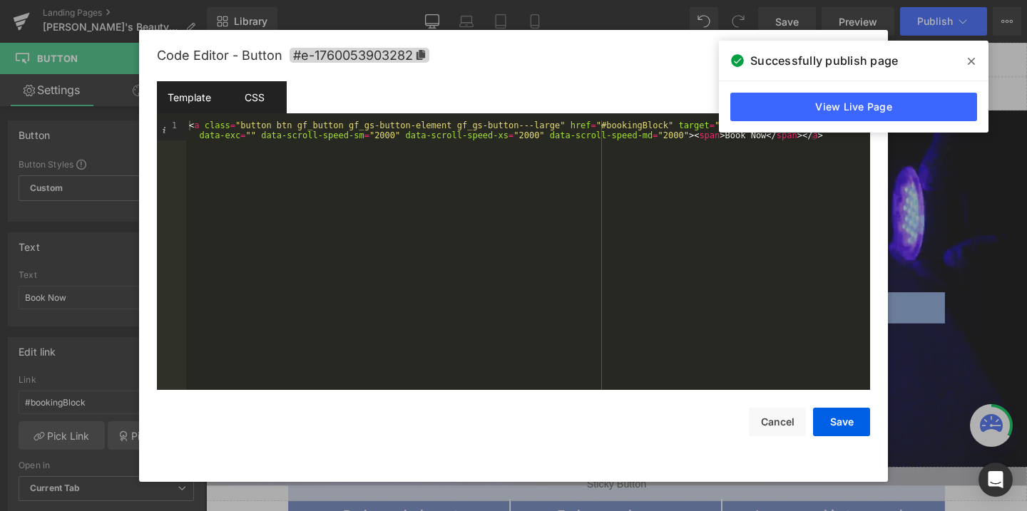
click at [247, 96] on div "CSS" at bounding box center [254, 97] width 65 height 32
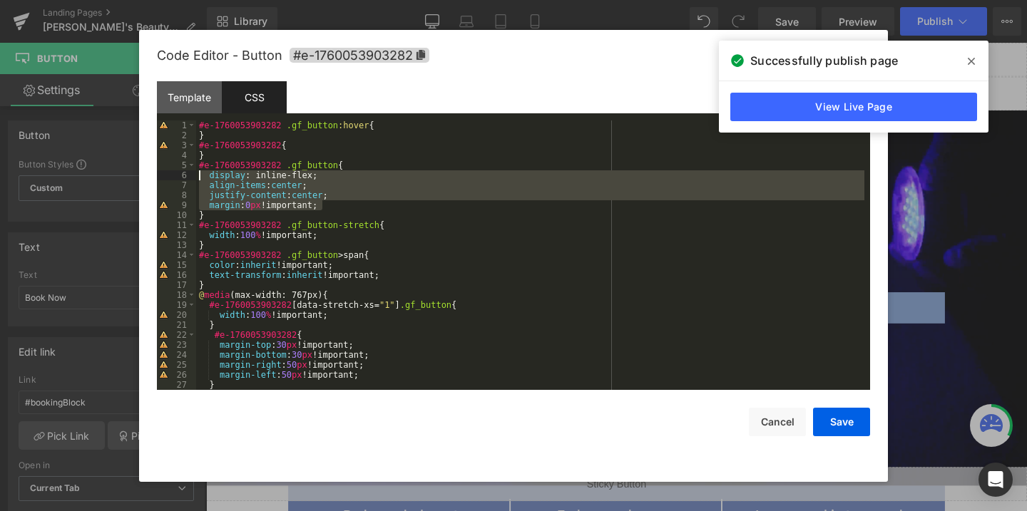
drag, startPoint x: 324, startPoint y: 203, endPoint x: 207, endPoint y: 178, distance: 119.8
click at [207, 178] on div "#e-1760053903282 .gf_button :hover { } #e-1760053903282 { } #e-1760053903282 .g…" at bounding box center [530, 266] width 668 height 290
click at [771, 429] on button "Cancel" at bounding box center [777, 422] width 57 height 29
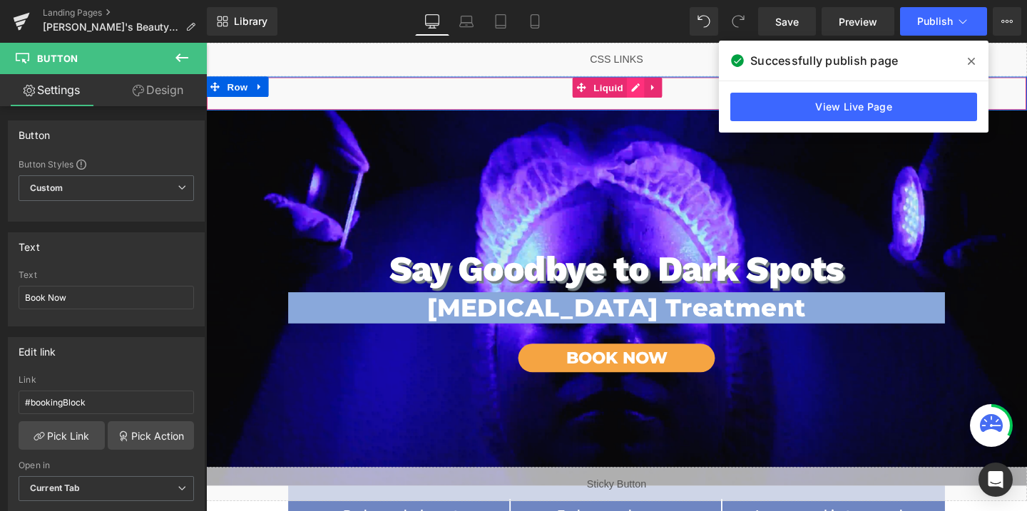
click at [654, 87] on div "Liquid" at bounding box center [637, 96] width 863 height 36
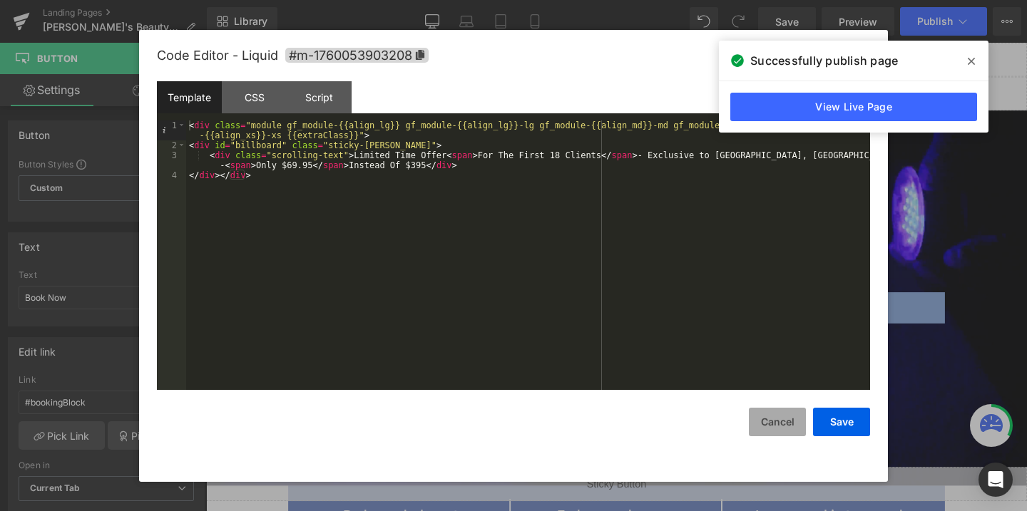
click at [779, 433] on button "Cancel" at bounding box center [777, 422] width 57 height 29
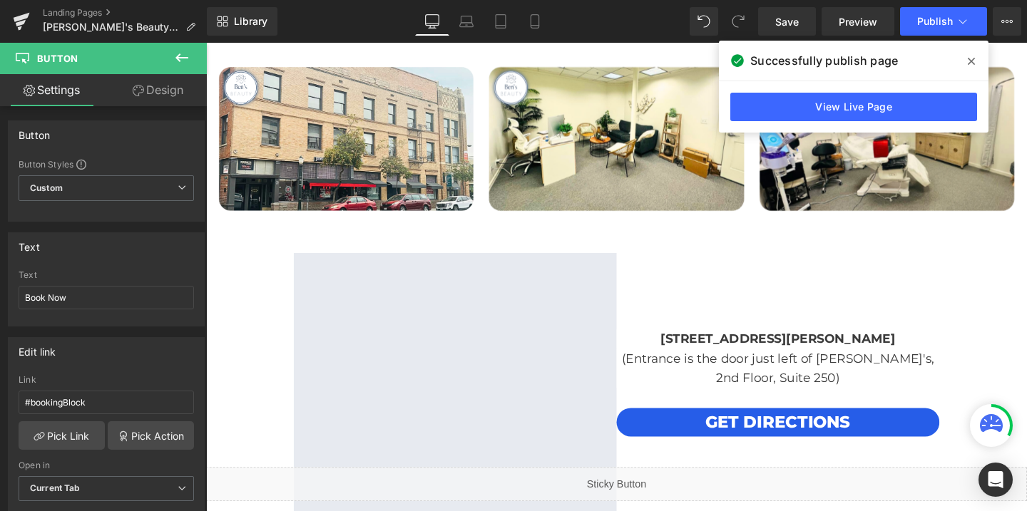
scroll to position [3047, 0]
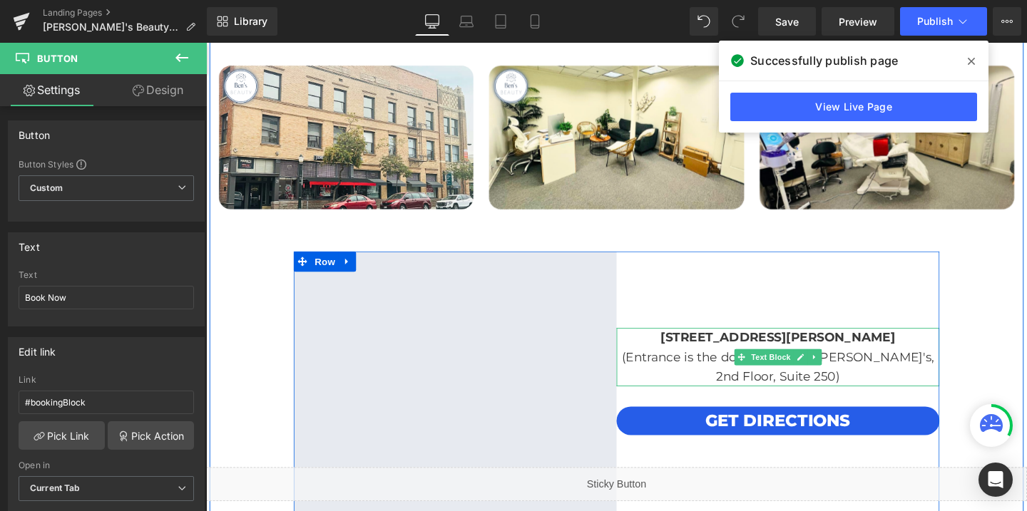
click at [877, 366] on span "(Entrance is the door just left of [PERSON_NAME]'s, 2nd Floor, Suite 250)" at bounding box center [807, 384] width 329 height 36
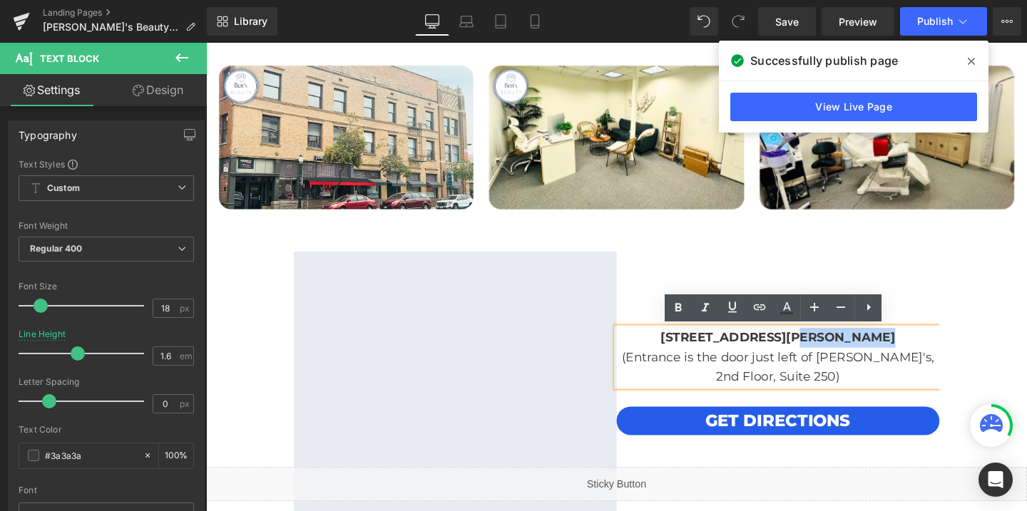
drag, startPoint x: 900, startPoint y: 353, endPoint x: 814, endPoint y: 351, distance: 85.6
click at [814, 351] on b "[STREET_ADDRESS][PERSON_NAME]" at bounding box center [807, 353] width 247 height 16
copy b "Pasadena CA"
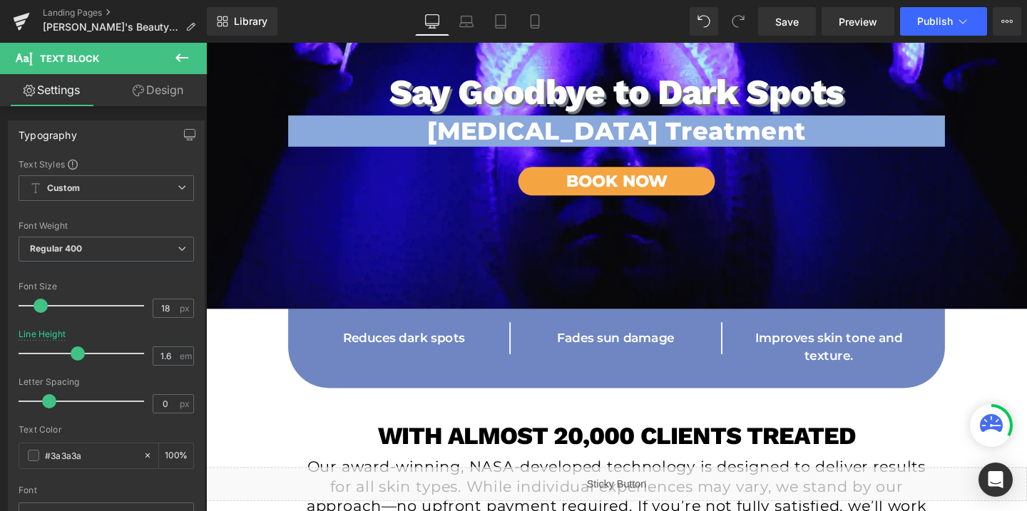
scroll to position [0, 0]
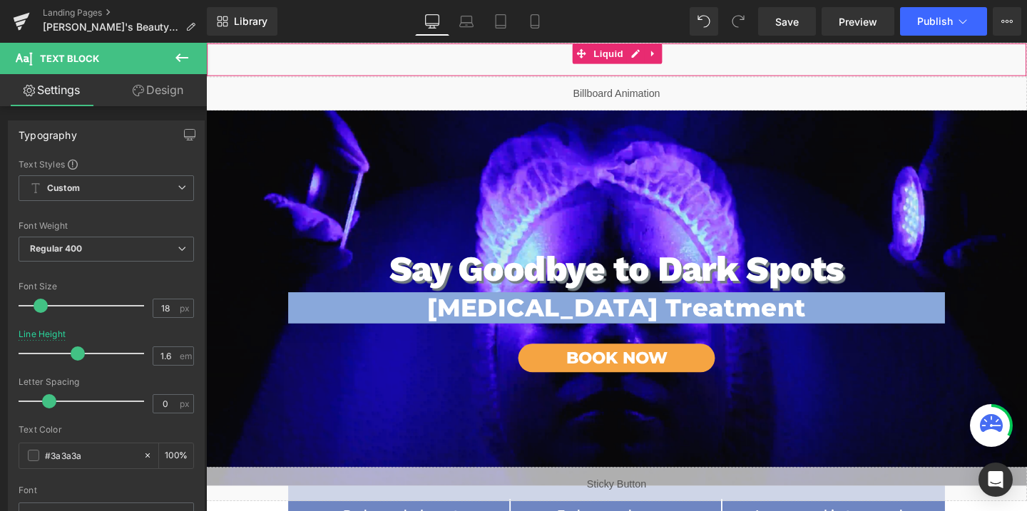
click at [666, 73] on div "Liquid" at bounding box center [637, 61] width 863 height 36
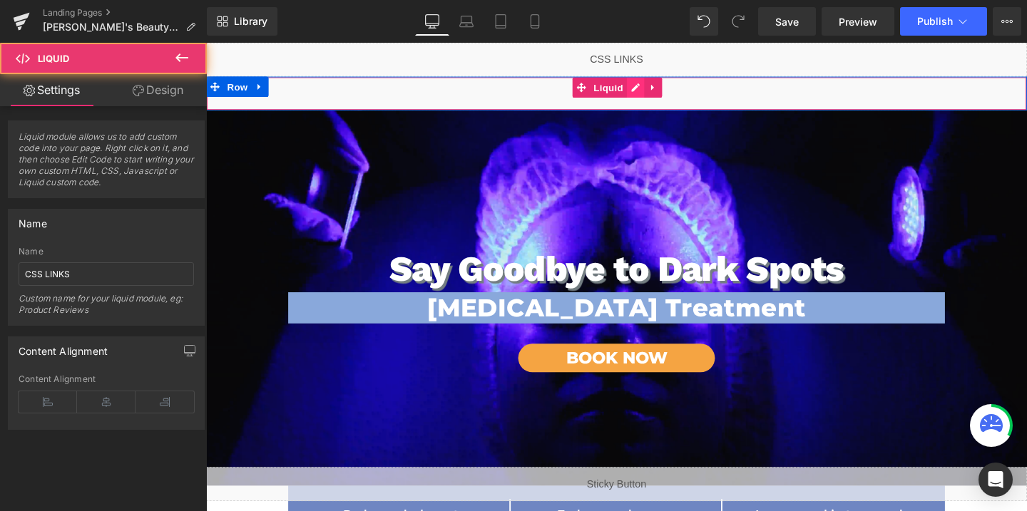
click at [657, 90] on div "Liquid" at bounding box center [637, 96] width 863 height 36
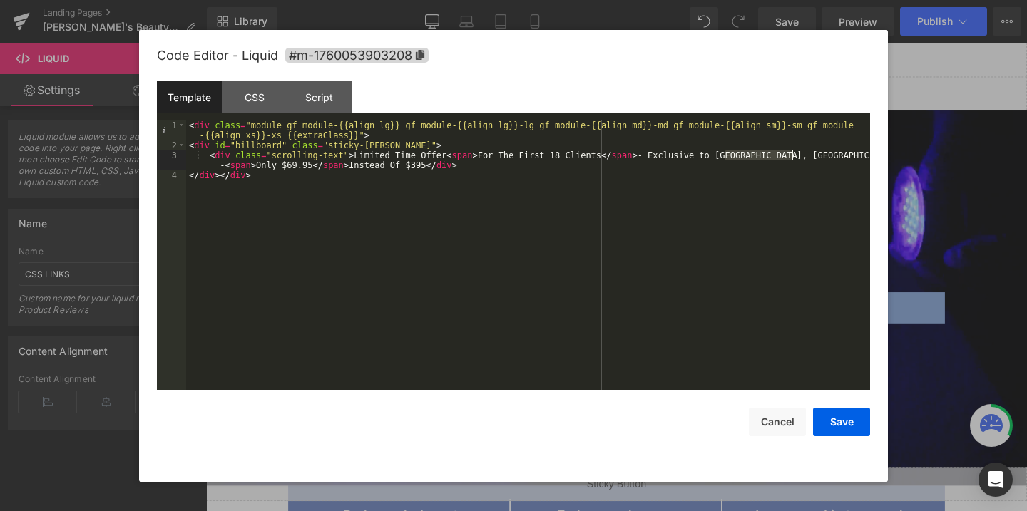
drag, startPoint x: 725, startPoint y: 155, endPoint x: 793, endPoint y: 154, distance: 67.1
click at [793, 154] on div "< div class = "module gf_module-{{align_lg}} gf_module-{{align_lg}}-lg gf_modul…" at bounding box center [528, 271] width 684 height 300
click at [261, 164] on div "< div class = "module gf_module-{{align_lg}} gf_module-{{align_lg}}-lg gf_modul…" at bounding box center [528, 271] width 684 height 300
click at [842, 424] on button "Save" at bounding box center [841, 422] width 57 height 29
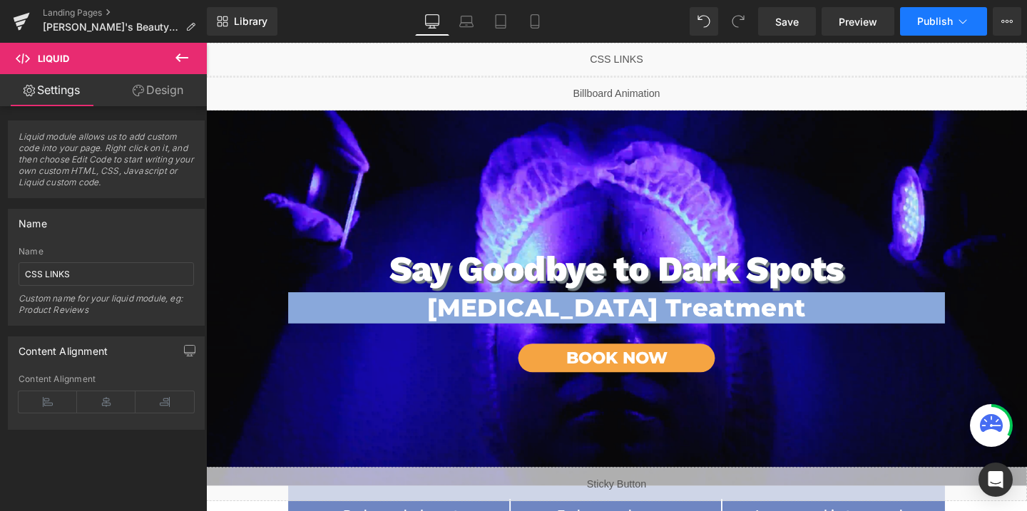
click at [929, 21] on span "Publish" at bounding box center [935, 21] width 36 height 11
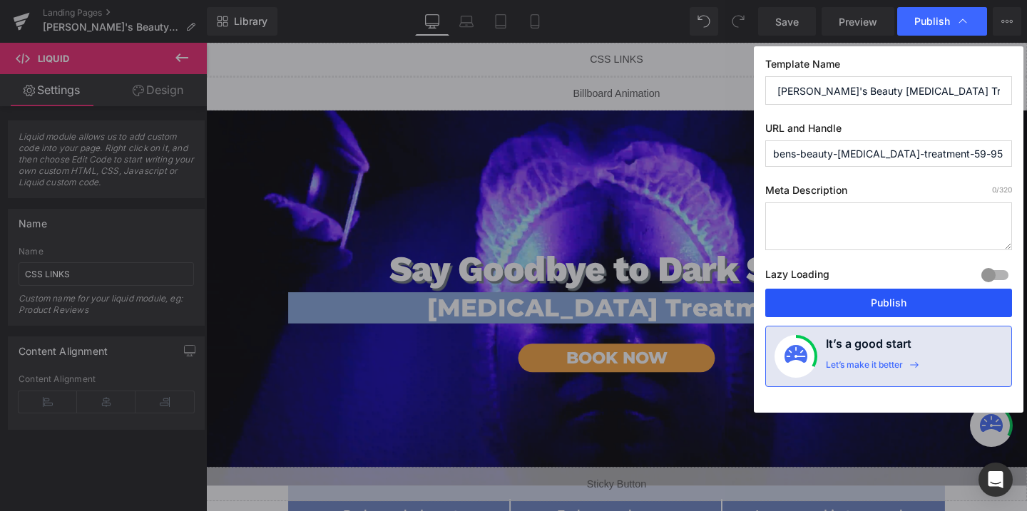
click at [875, 302] on button "Publish" at bounding box center [888, 303] width 247 height 29
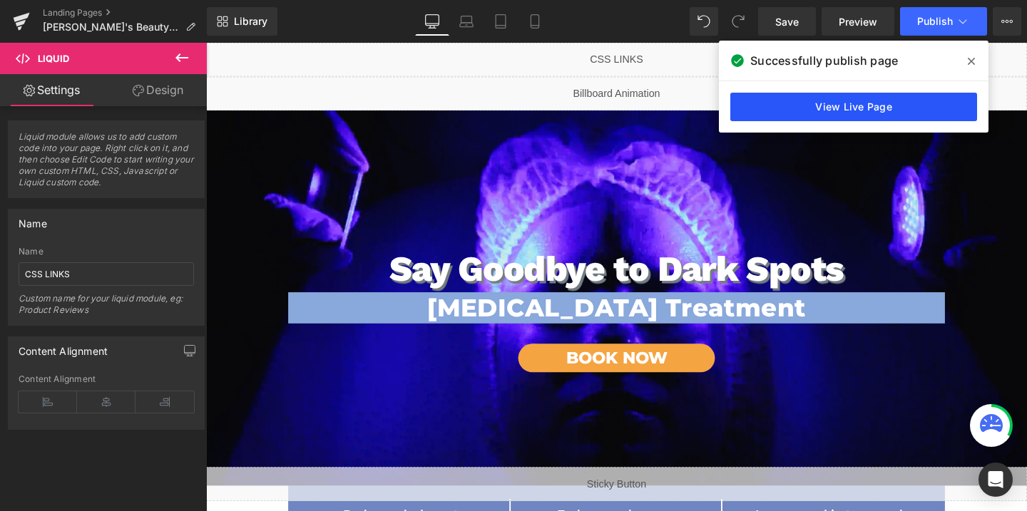
click at [852, 120] on link "View Live Page" at bounding box center [853, 107] width 247 height 29
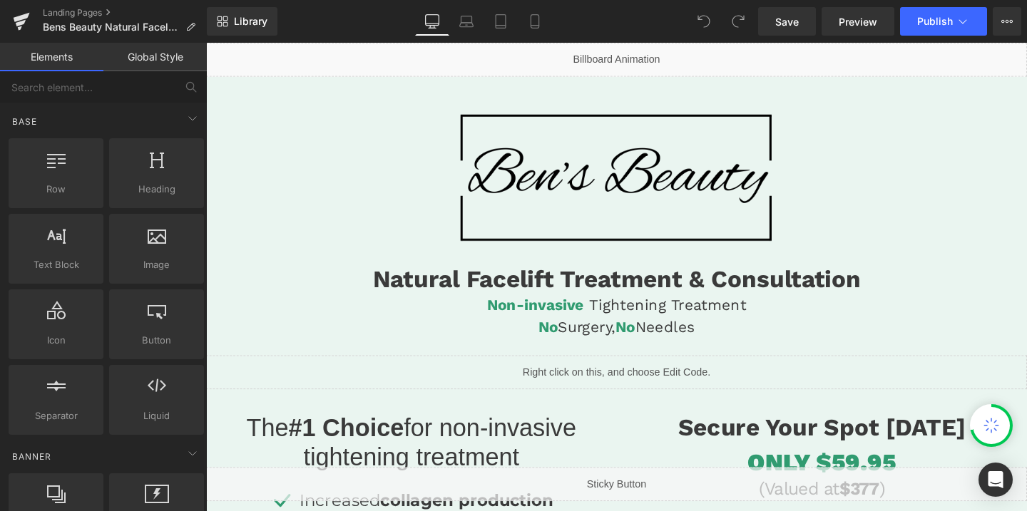
click at [609, 173] on img at bounding box center [638, 185] width 340 height 170
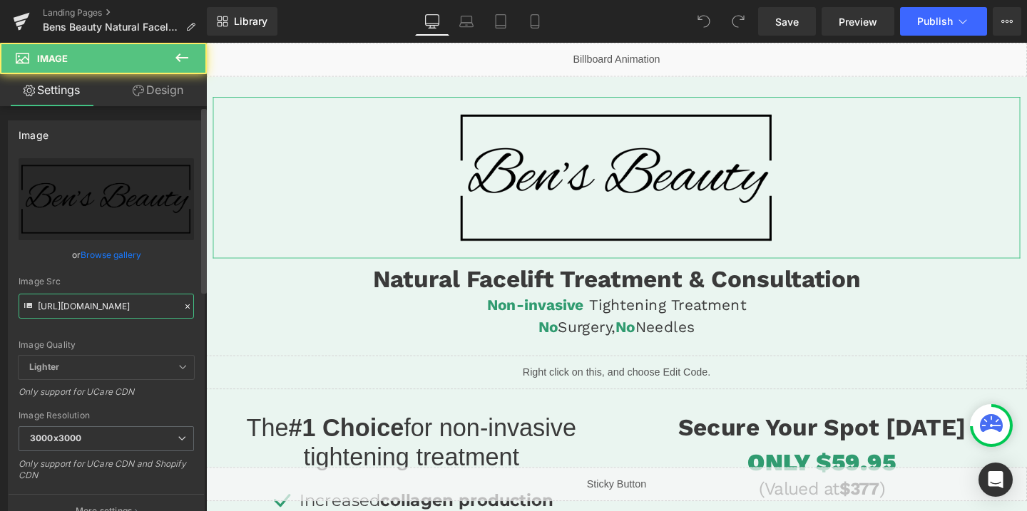
click at [106, 301] on input "https://cdn.shopify.com/s/files/1/0758/1601/0010/files/Ben_s_Beauty_rectangle_l…" at bounding box center [106, 306] width 175 height 25
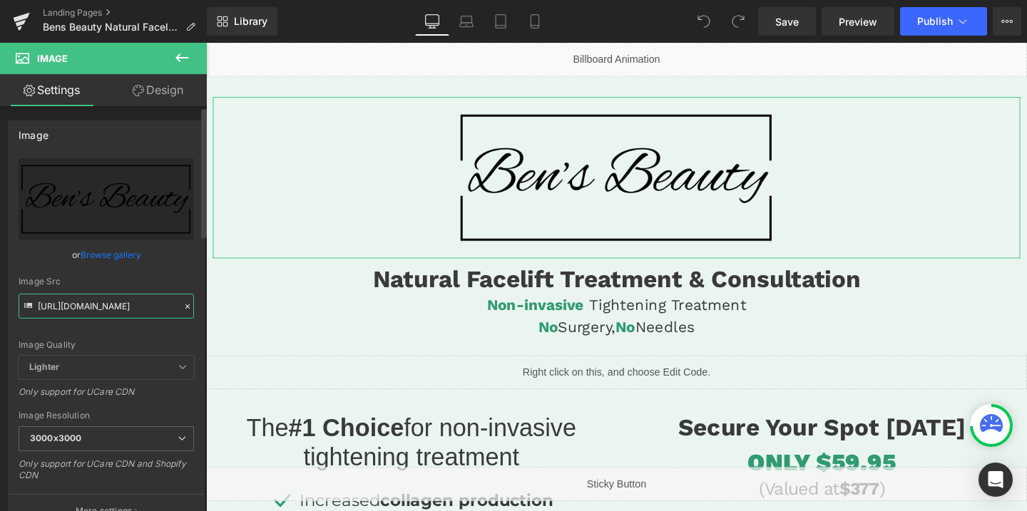
click at [106, 301] on input "https://cdn.shopify.com/s/files/1/0758/1601/0010/files/Ben_s_Beauty_rectangle_l…" at bounding box center [106, 306] width 175 height 25
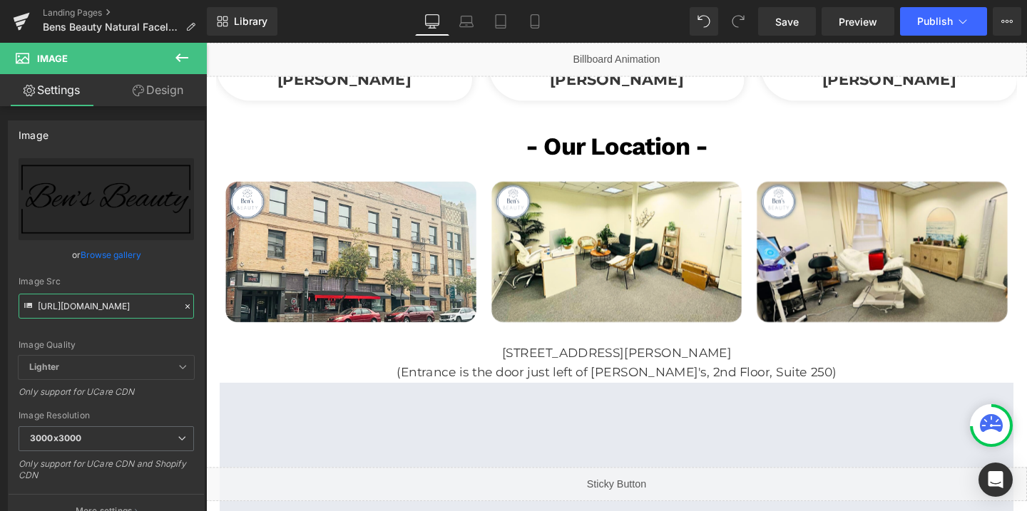
scroll to position [2565, 0]
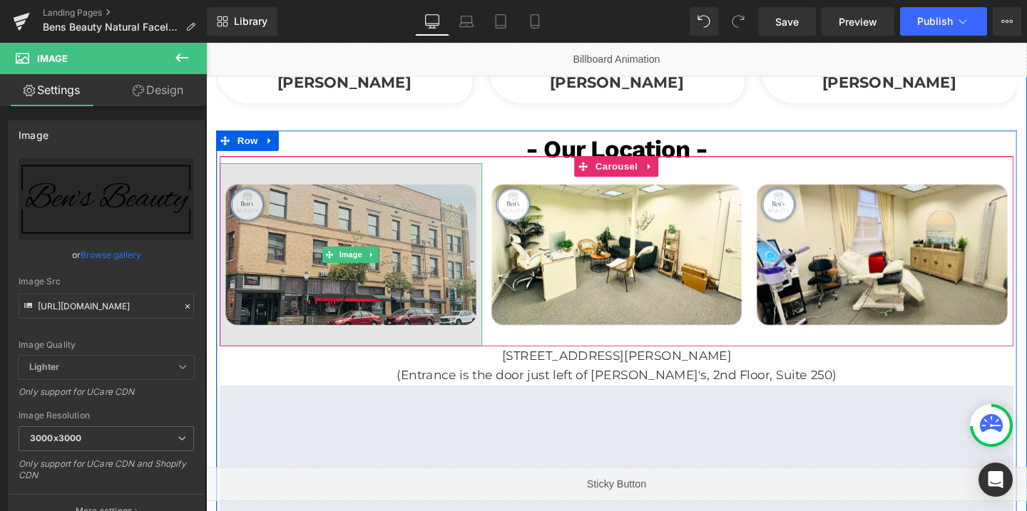
click at [394, 256] on img at bounding box center [358, 266] width 276 height 193
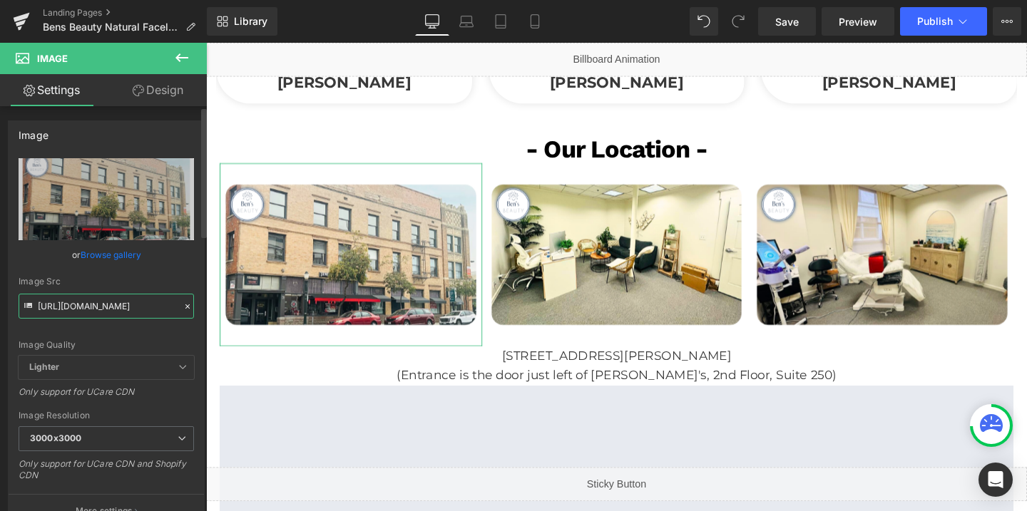
click at [93, 300] on input "https://cdn.shopify.com/s/files/1/0570/4895/7112/files/34_89a1eb99-3d6d-4fab-b6…" at bounding box center [106, 306] width 175 height 25
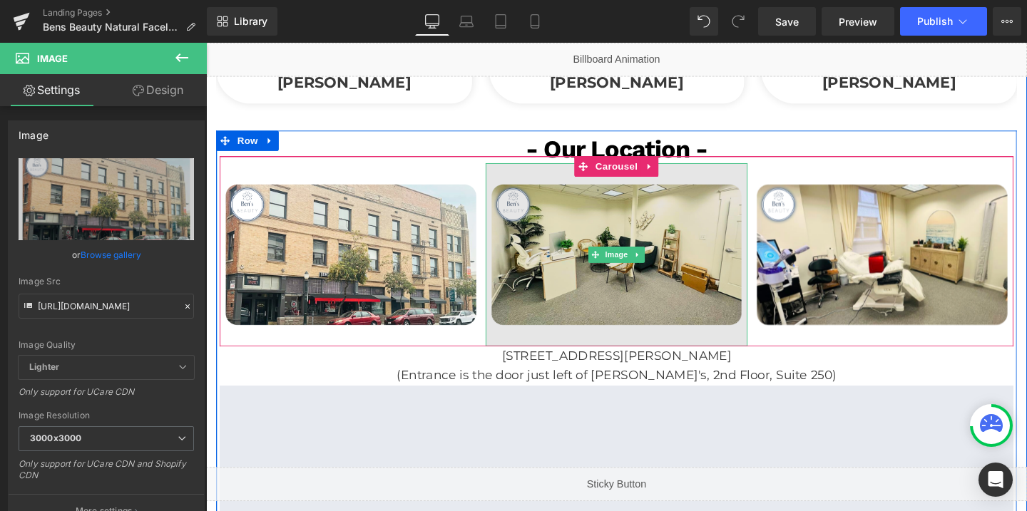
click at [636, 228] on img at bounding box center [638, 266] width 276 height 193
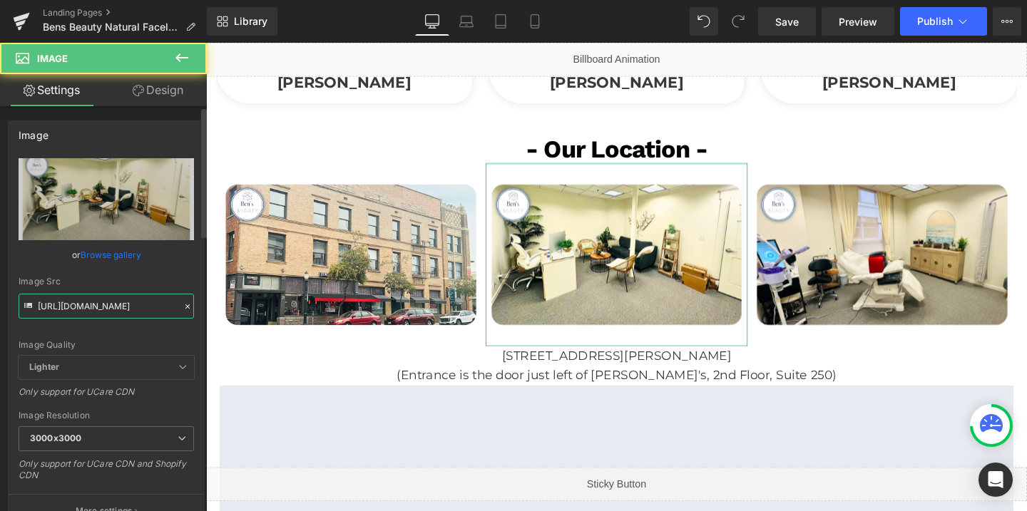
click at [125, 304] on input "https://cdn.shopify.com/s/files/1/0570/4895/7112/files/32_738d3120-c772-450f-8b…" at bounding box center [106, 306] width 175 height 25
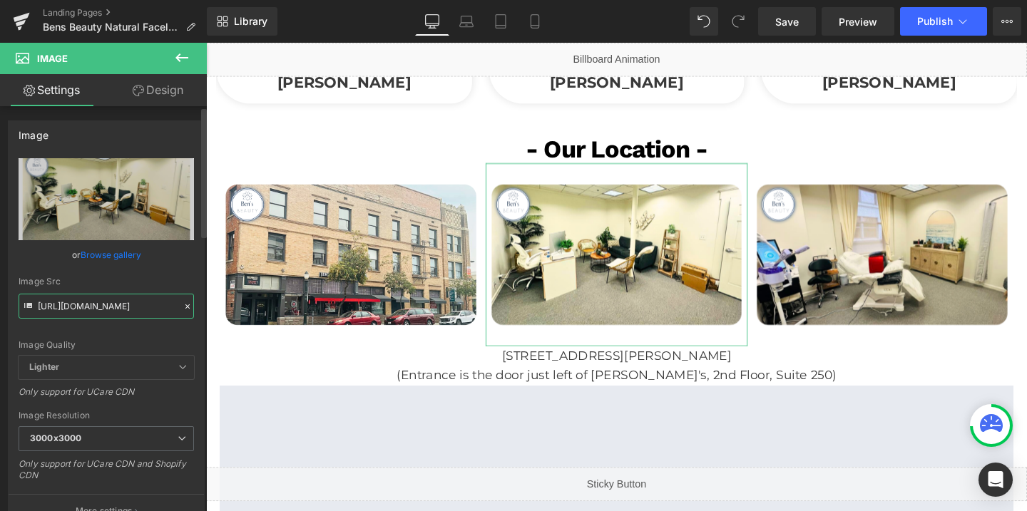
click at [125, 304] on input "https://cdn.shopify.com/s/files/1/0570/4895/7112/files/32_738d3120-c772-450f-8b…" at bounding box center [106, 306] width 175 height 25
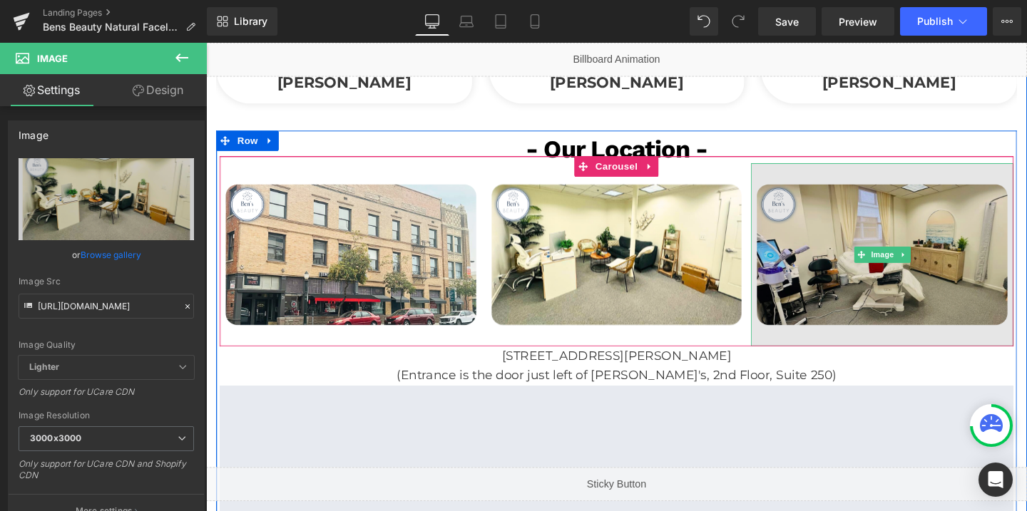
click at [886, 274] on img at bounding box center [917, 266] width 276 height 193
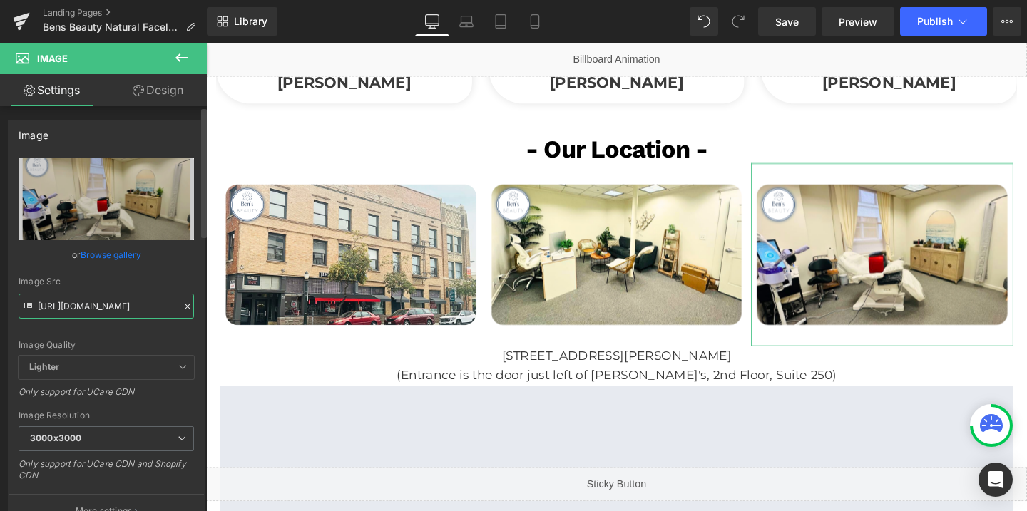
click at [121, 313] on input "https://cdn.shopify.com/s/files/1/0570/4895/7112/files/33_ddb0af95-4fcd-4517-87…" at bounding box center [106, 306] width 175 height 25
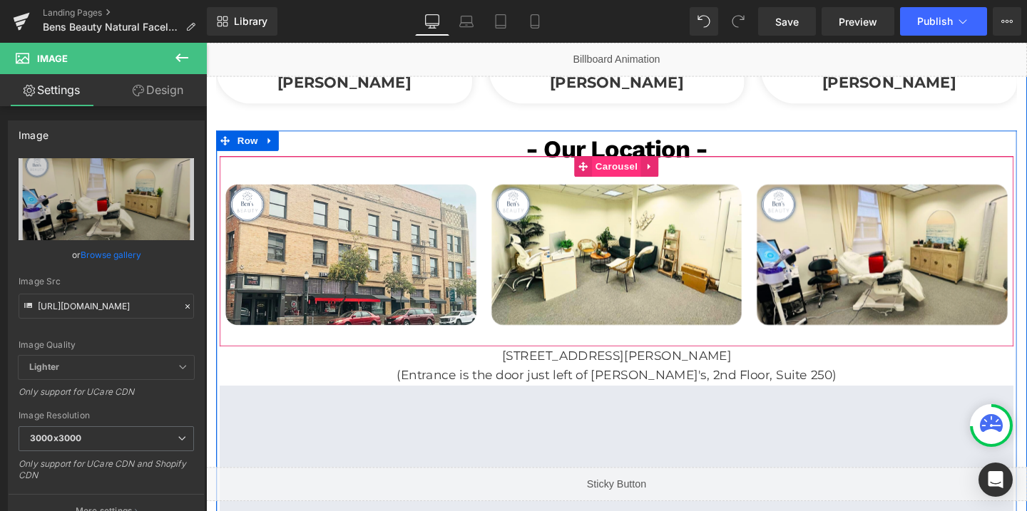
click at [628, 163] on span "Carousel" at bounding box center [637, 173] width 51 height 21
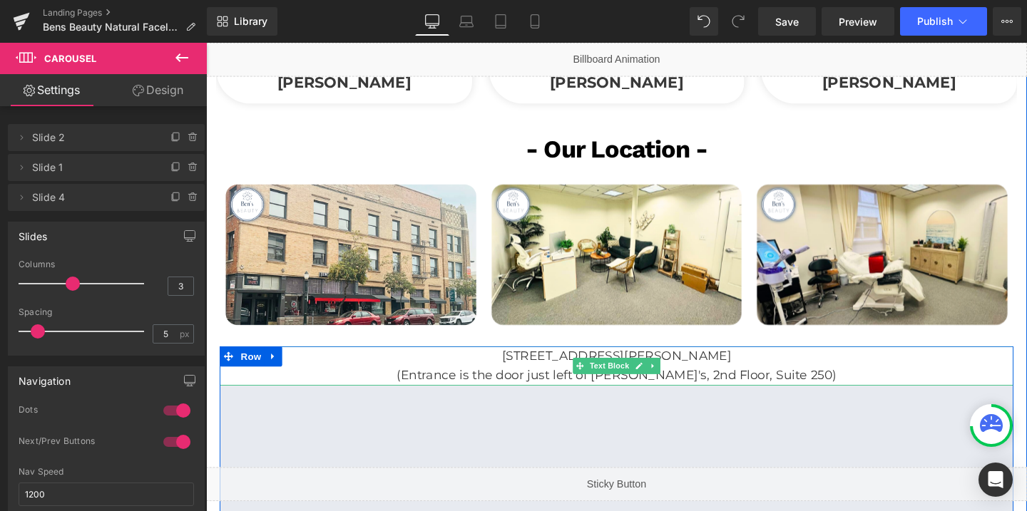
click at [515, 362] on p "20 N Raymond Ave, Pasadena CA 91103" at bounding box center [637, 372] width 835 height 21
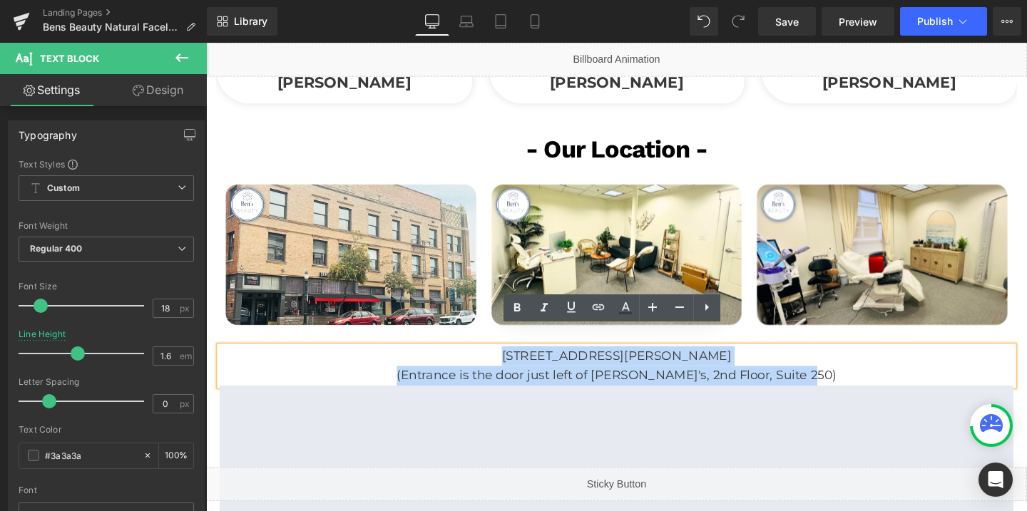
drag, startPoint x: 510, startPoint y: 352, endPoint x: 875, endPoint y: 367, distance: 365.6
click at [875, 367] on div "20 N Raymond Ave, Pasadena CA 91103 (Entrance is the door just left of Jimmy Jo…" at bounding box center [637, 382] width 835 height 41
copy div "20 N Raymond Ave, Pasadena CA 91103 (Entrance is the door just left of Jimmy Jo…"
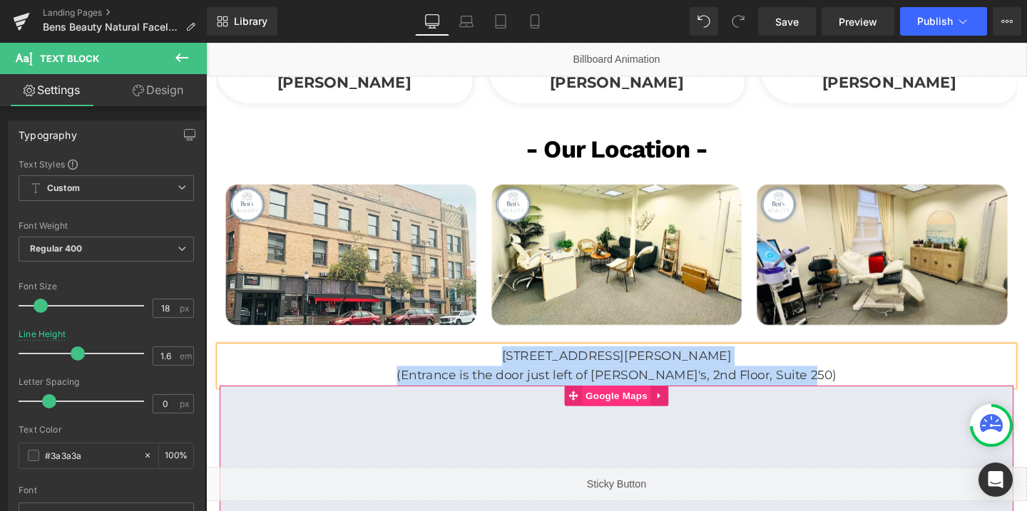
click at [637, 404] on span "Google Maps" at bounding box center [637, 414] width 72 height 21
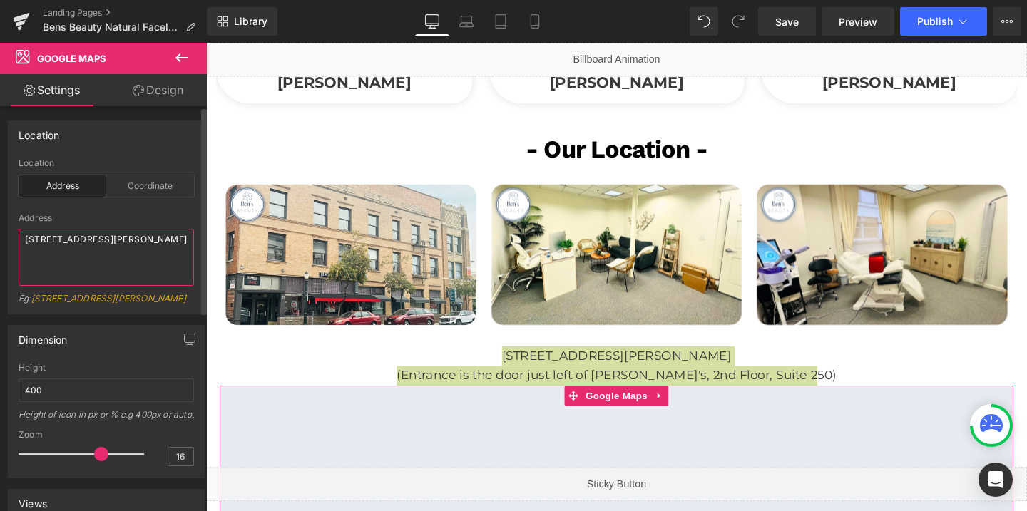
drag, startPoint x: 58, startPoint y: 254, endPoint x: 2, endPoint y: 243, distance: 57.5
click at [2, 243] on div "Location address Location Address Coordinate Address 20 N Raymond Ave, Pasadena…" at bounding box center [106, 212] width 213 height 205
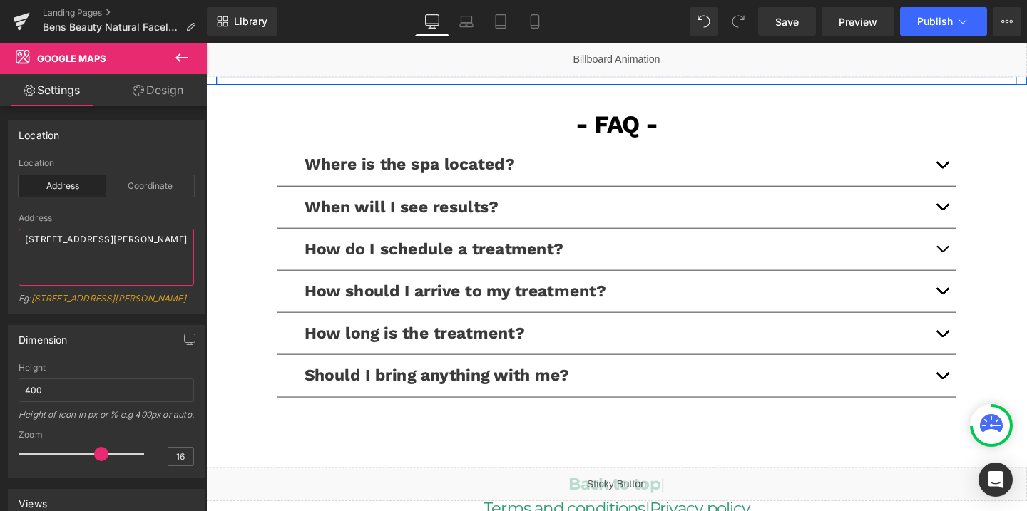
scroll to position [3209, 0]
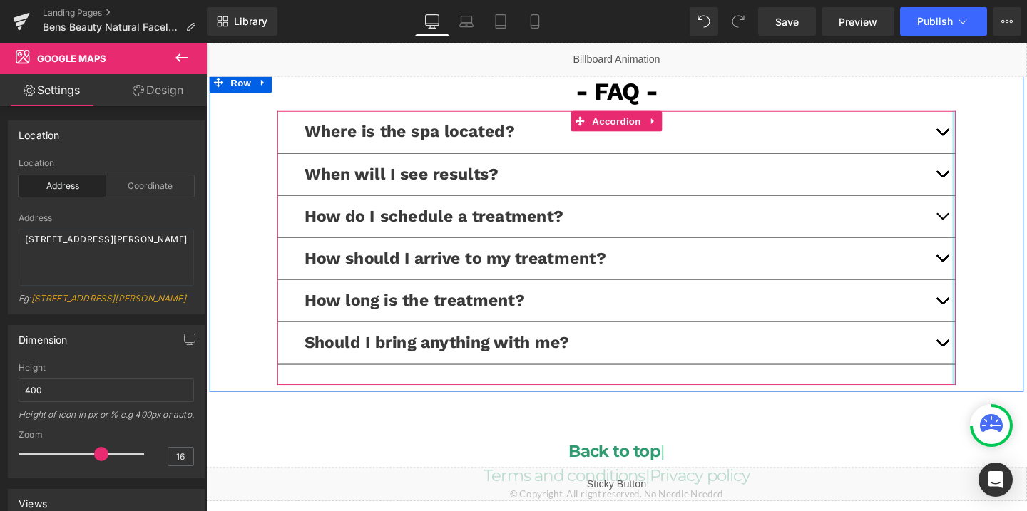
click at [992, 118] on div at bounding box center [993, 258] width 4 height 287
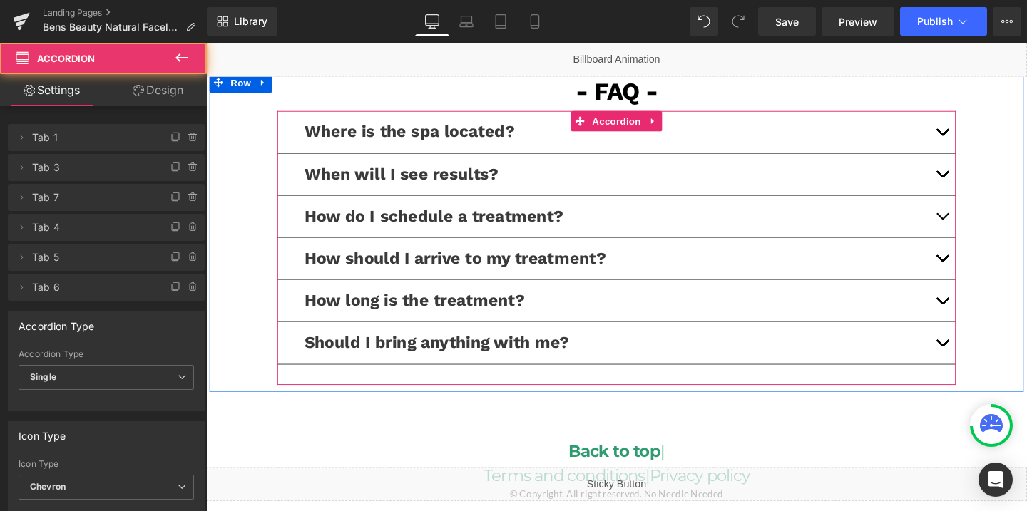
click at [984, 115] on button "button" at bounding box center [980, 137] width 29 height 44
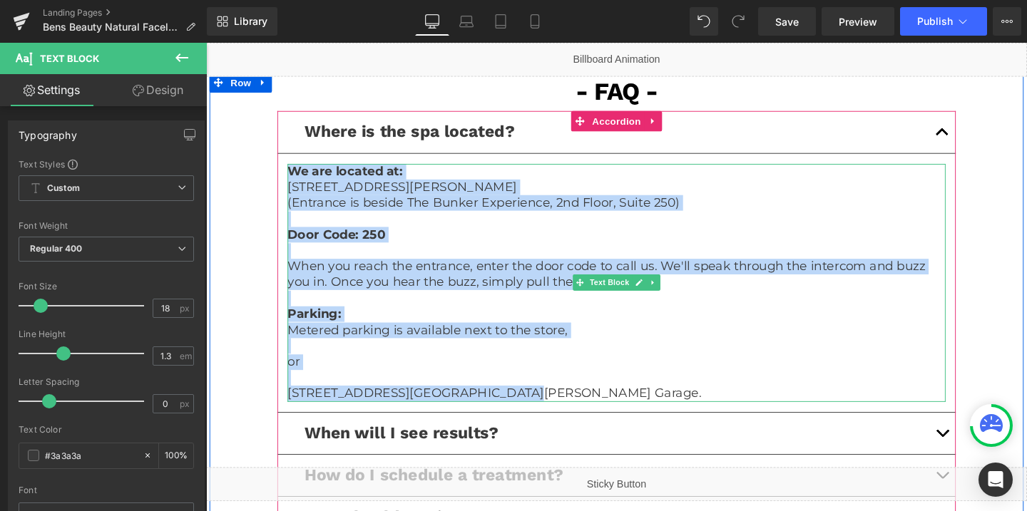
drag, startPoint x: 296, startPoint y: 158, endPoint x: 552, endPoint y: 382, distance: 340.7
click at [552, 382] on div "We are located at: 20 N Raymond Ave, Pasadena, CA 91103 (Entrance is beside The…" at bounding box center [638, 295] width 692 height 250
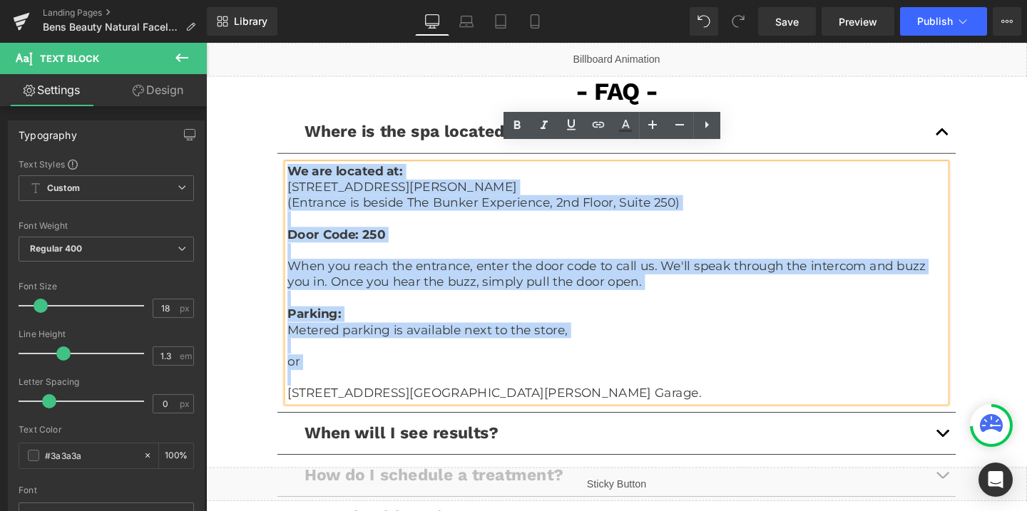
copy div "We are located at: 20 N Raymond Ave, Pasadena, CA 91103 (Entrance is beside The…"
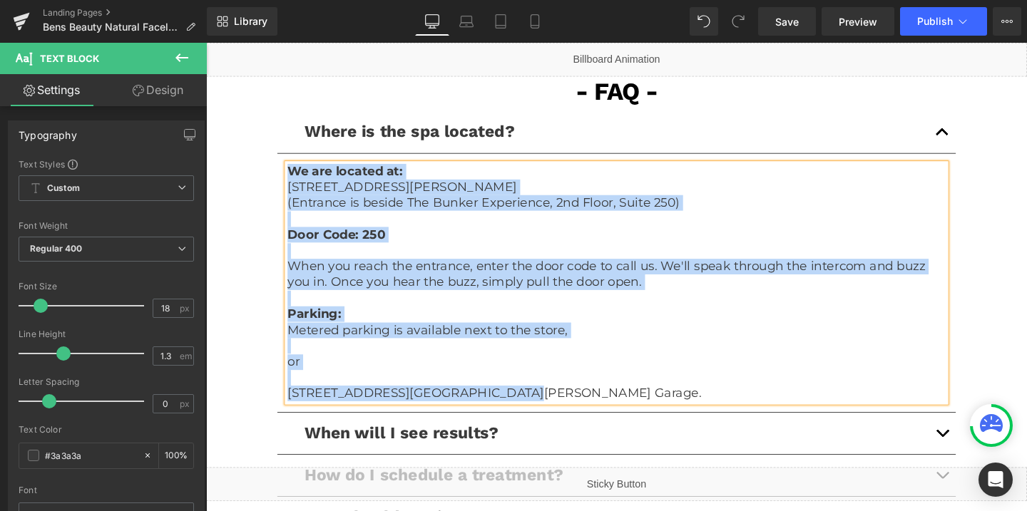
drag, startPoint x: 524, startPoint y: 393, endPoint x: 294, endPoint y: 160, distance: 327.4
click at [294, 170] on div "We are located at: 20 N Raymond Ave, Pasadena, CA 91103 (Entrance is beside The…" at bounding box center [638, 295] width 692 height 250
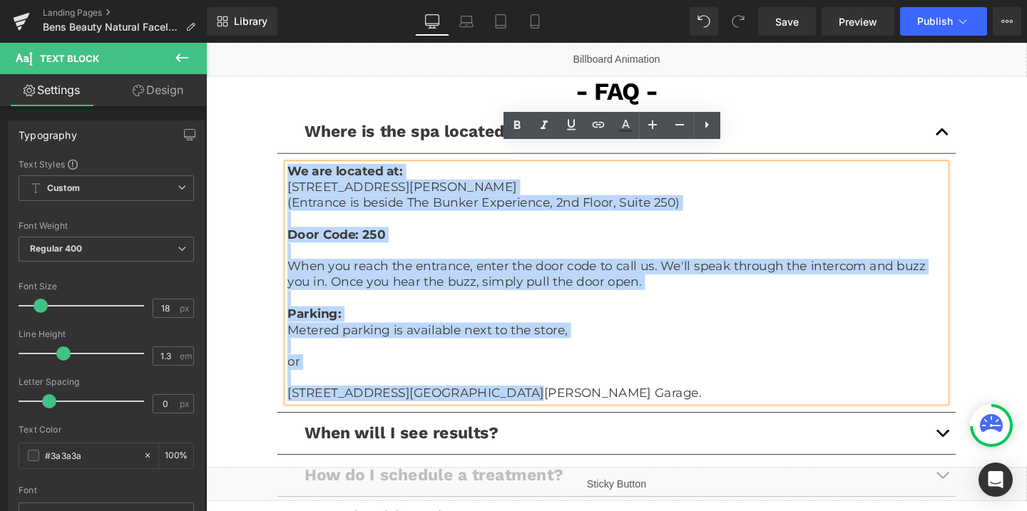
copy div "We are located at: 20 N Raymond Ave, Pasadena, CA 91103 (Entrance is beside The…"
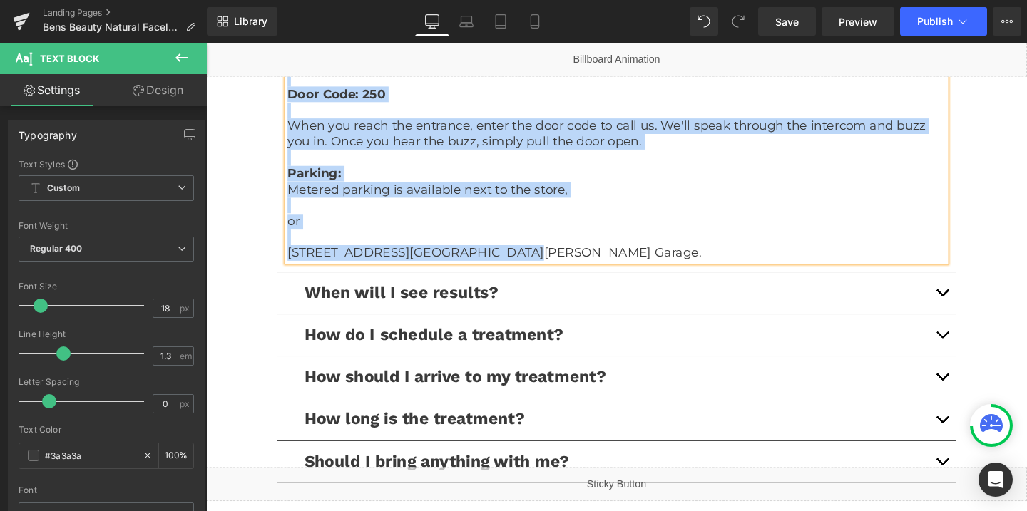
scroll to position [3530, 0]
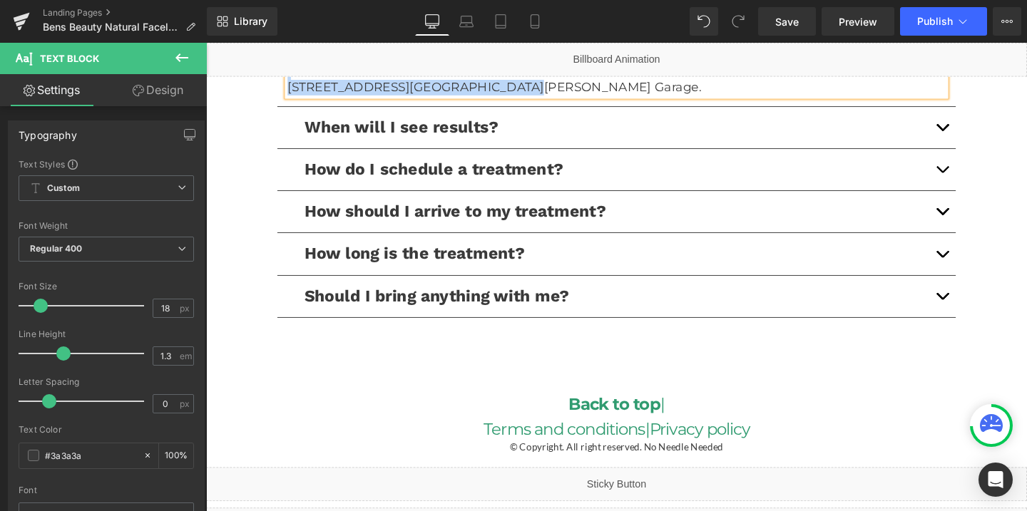
click at [978, 155] on button "button" at bounding box center [980, 177] width 29 height 44
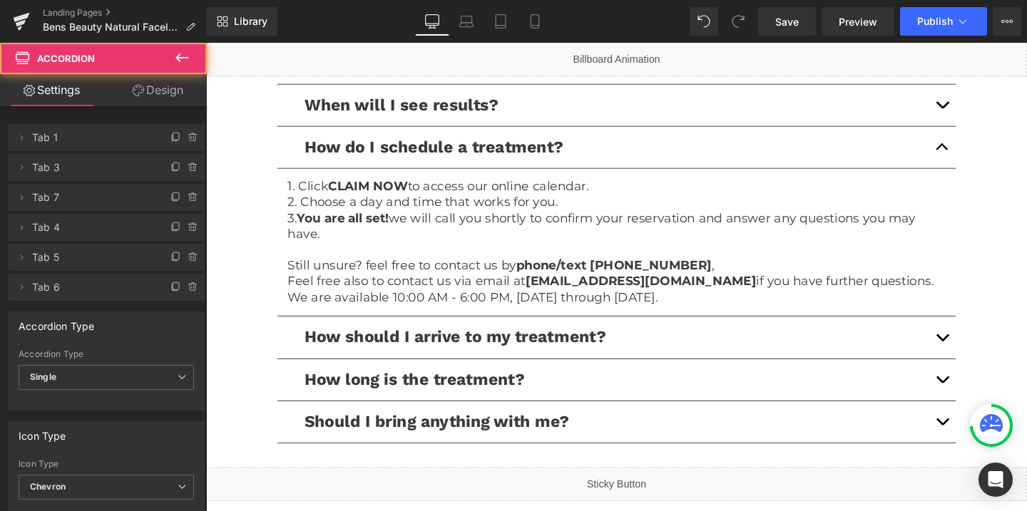
scroll to position [3258, 0]
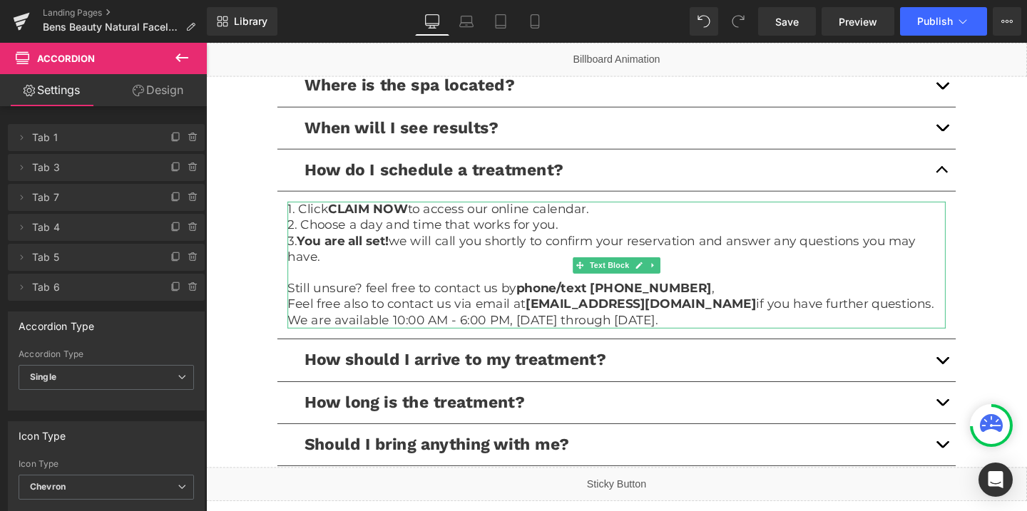
click at [301, 293] on p "Still unsure? feel free to contact us by phone/text (626) 225-0556 ," at bounding box center [638, 301] width 692 height 16
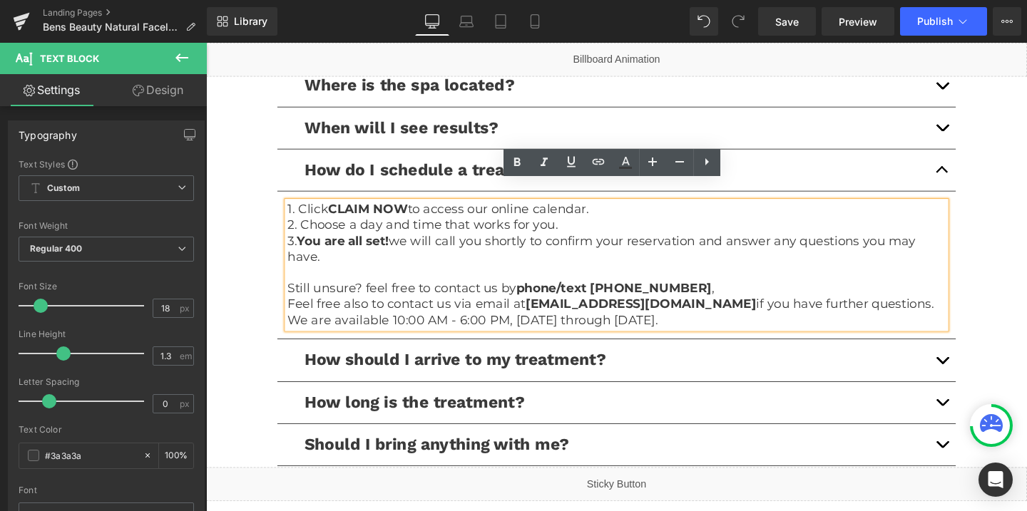
drag, startPoint x: 294, startPoint y: 280, endPoint x: 718, endPoint y: 312, distance: 425.0
click at [718, 312] on div "1. Click CLAIM NOW to access our online calendar. 2. Choose a day and time that…" at bounding box center [638, 276] width 692 height 133
copy div "Still unsure? feel free to contact us by phone/text (626) 225-0556 , Feel free …"
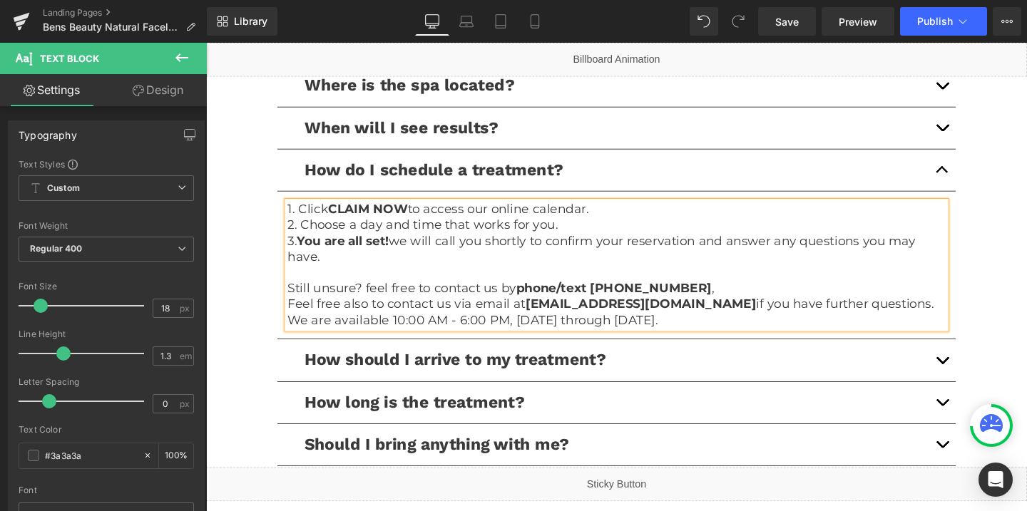
click at [301, 310] on p "Feel free also to contact us via email at hello@noneedleneeded.com if you have …" at bounding box center [638, 318] width 692 height 16
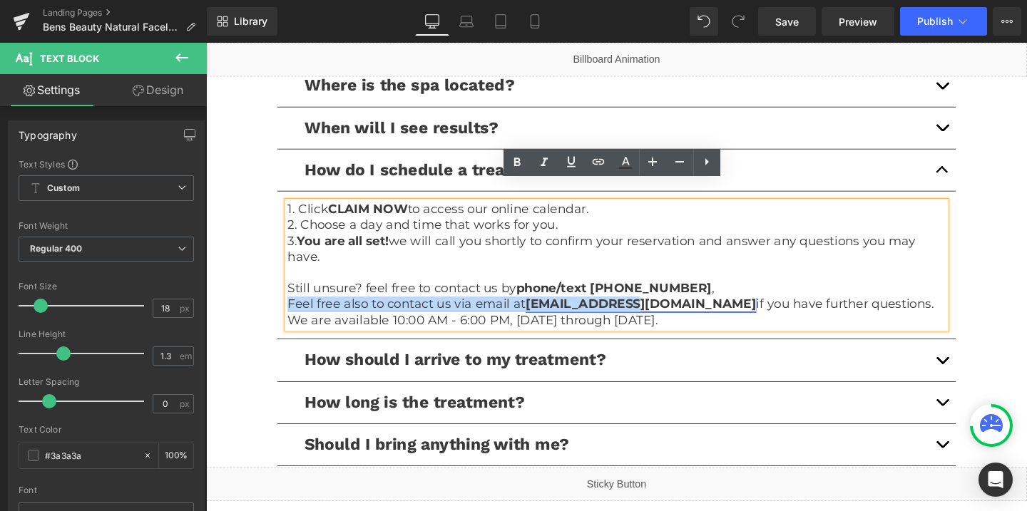
drag, startPoint x: 293, startPoint y: 299, endPoint x: 654, endPoint y: 304, distance: 361.0
click at [654, 310] on p "Feel free also to contact us via email at hello@noneedleneeded.com if you have …" at bounding box center [638, 318] width 692 height 16
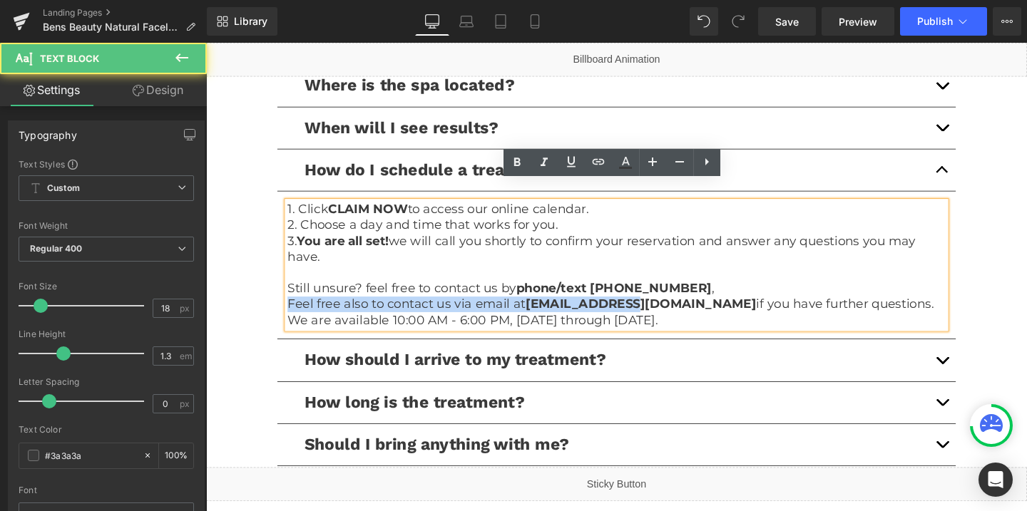
drag, startPoint x: 728, startPoint y: 316, endPoint x: 263, endPoint y: 320, distance: 465.8
click at [263, 320] on div "- FAQ - Text Block Row Where is the spa located? Text Block We are located at: …" at bounding box center [638, 267] width 856 height 484
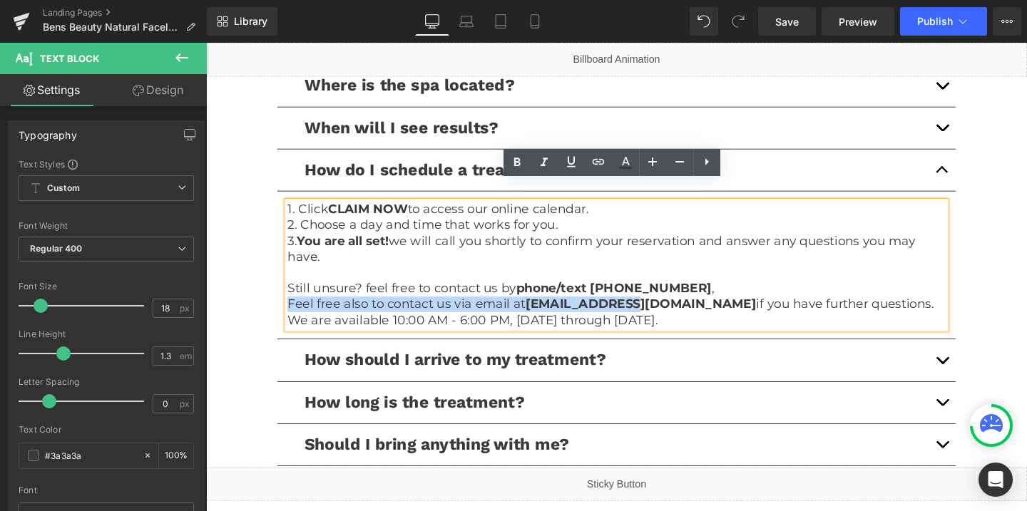
copy p "We are available 10:00 AM - 6:00 PM, Monday through Thursday."
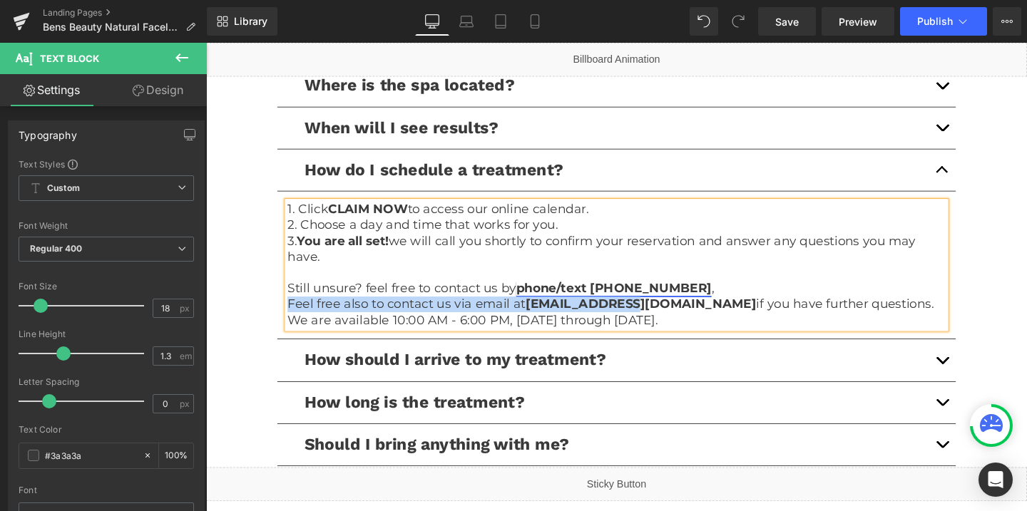
click at [665, 293] on link "phone/text (626) 225-0556" at bounding box center [634, 301] width 205 height 16
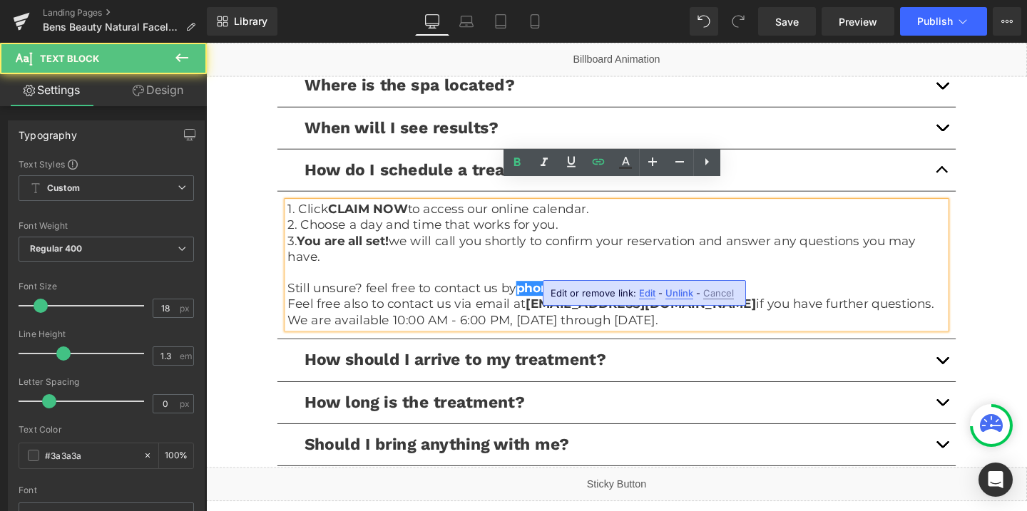
click at [644, 289] on span "Edit" at bounding box center [647, 293] width 16 height 12
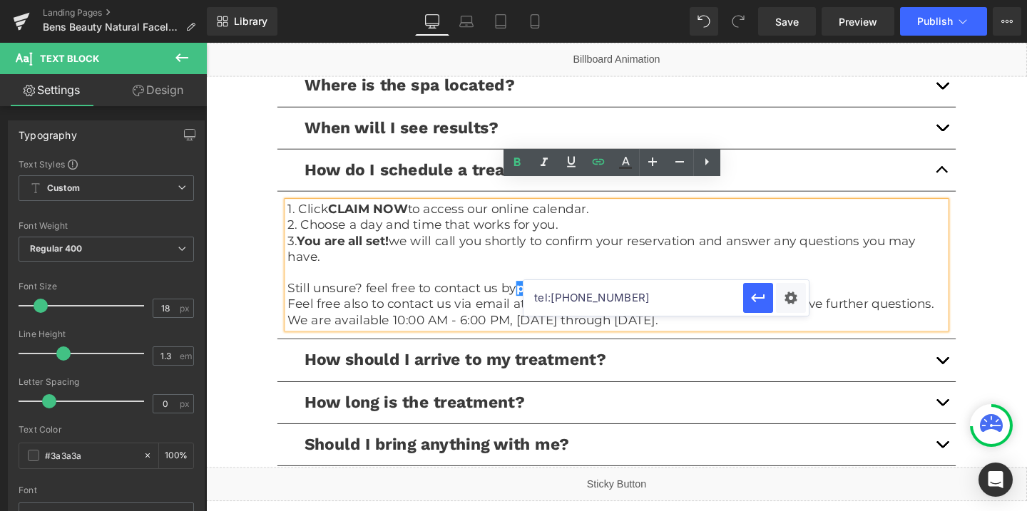
click at [610, 307] on input "tel:6262250556" at bounding box center [634, 298] width 220 height 36
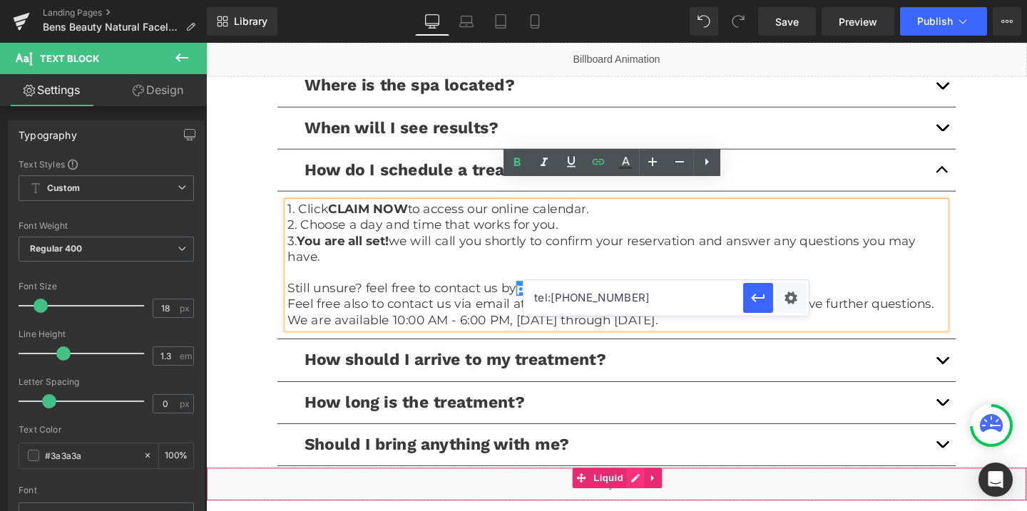
click at [656, 505] on div "Liquid" at bounding box center [637, 507] width 863 height 36
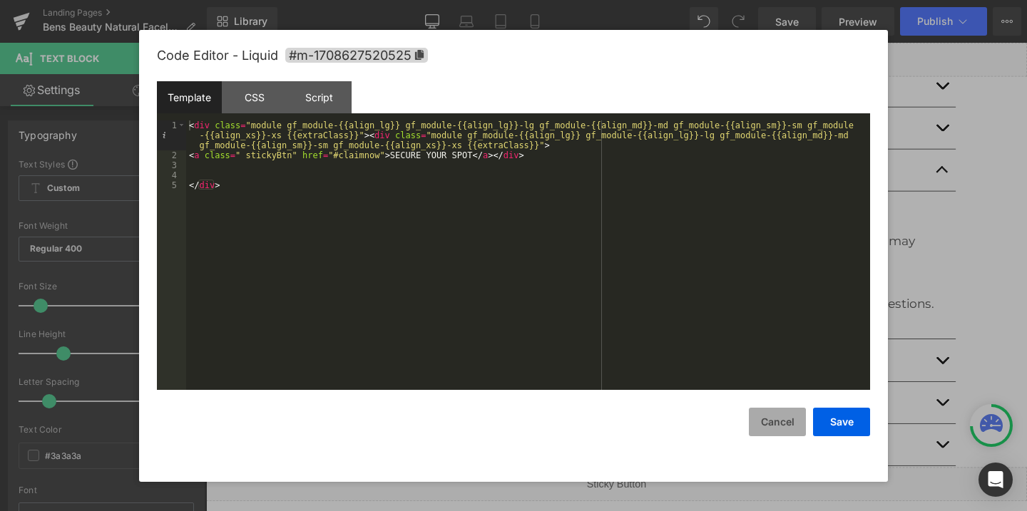
click at [780, 417] on button "Cancel" at bounding box center [777, 422] width 57 height 29
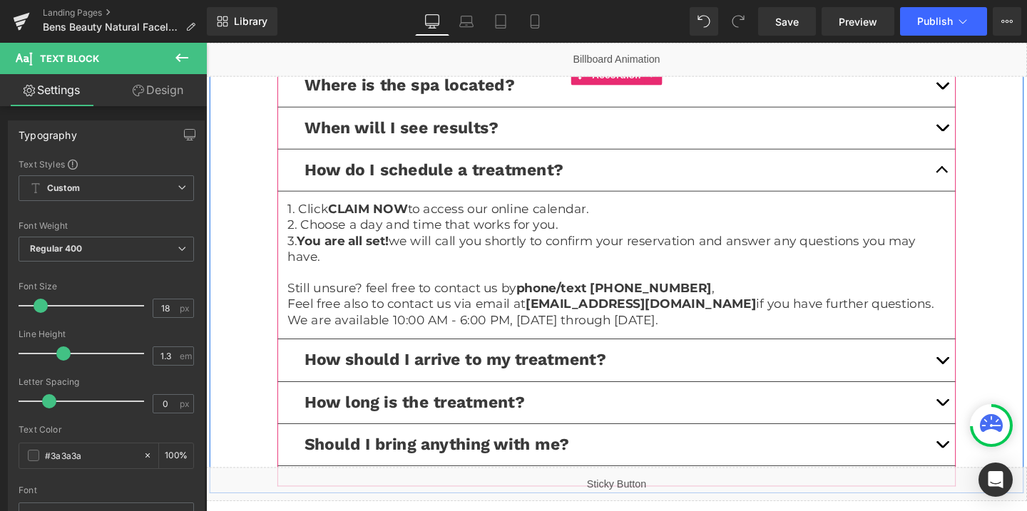
click at [980, 424] on span "button" at bounding box center [980, 424] width 0 height 0
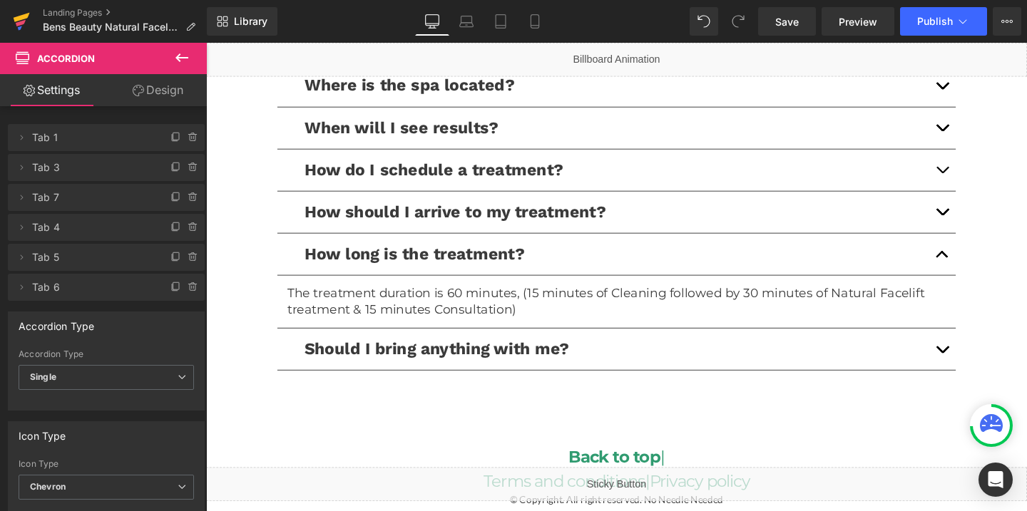
click at [18, 26] on icon at bounding box center [21, 23] width 10 height 6
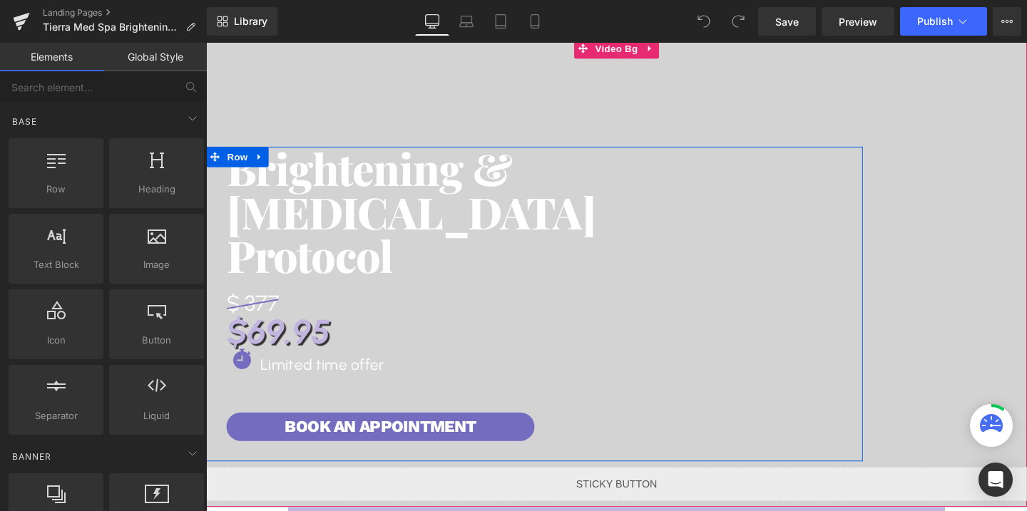
scroll to position [236, 0]
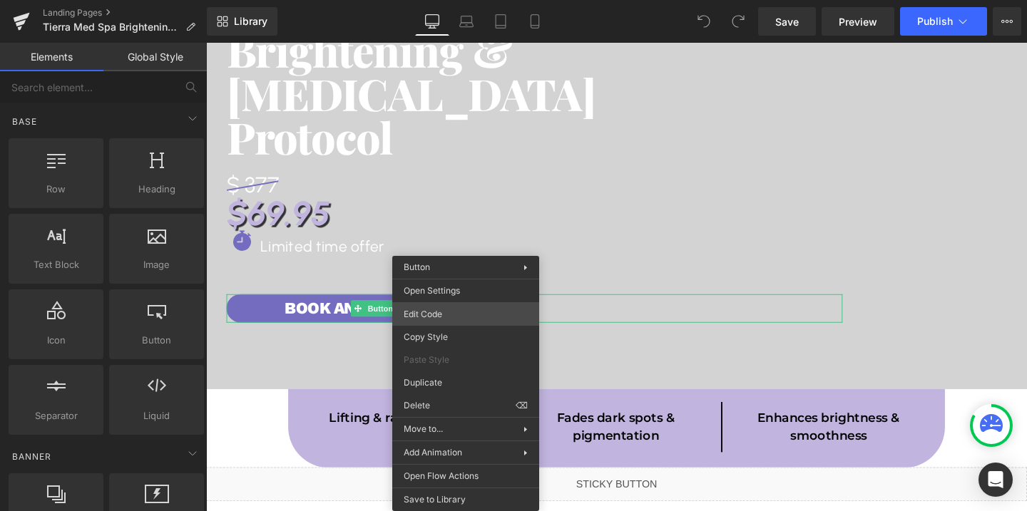
click at [459, 0] on div "You are previewing how the will restyle your page. You can not edit Elements in…" at bounding box center [513, 0] width 1027 height 0
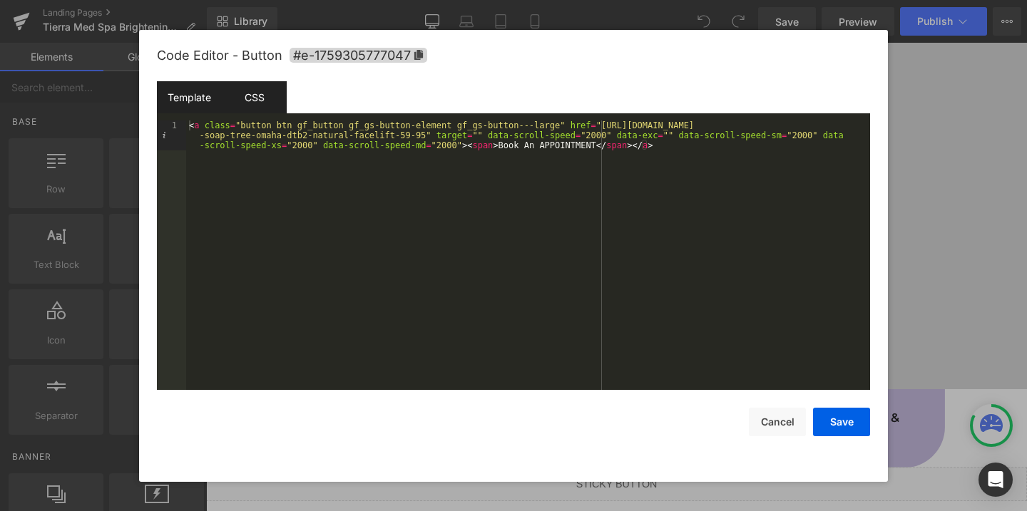
click at [235, 98] on div "CSS" at bounding box center [254, 97] width 65 height 32
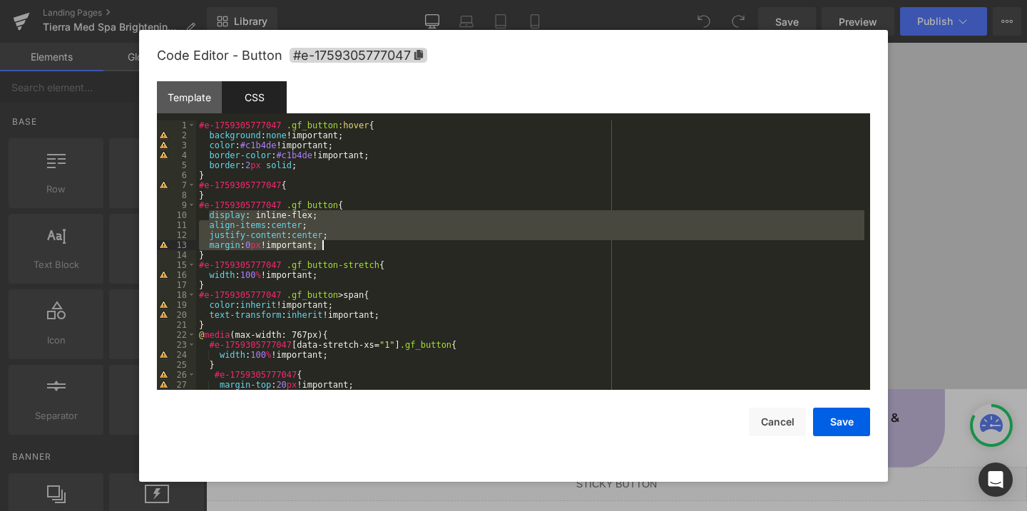
drag, startPoint x: 209, startPoint y: 218, endPoint x: 337, endPoint y: 245, distance: 130.5
click at [337, 245] on div "#e-1759305777047 .gf_button :hover { background : none !important; color : #c1b…" at bounding box center [530, 266] width 668 height 290
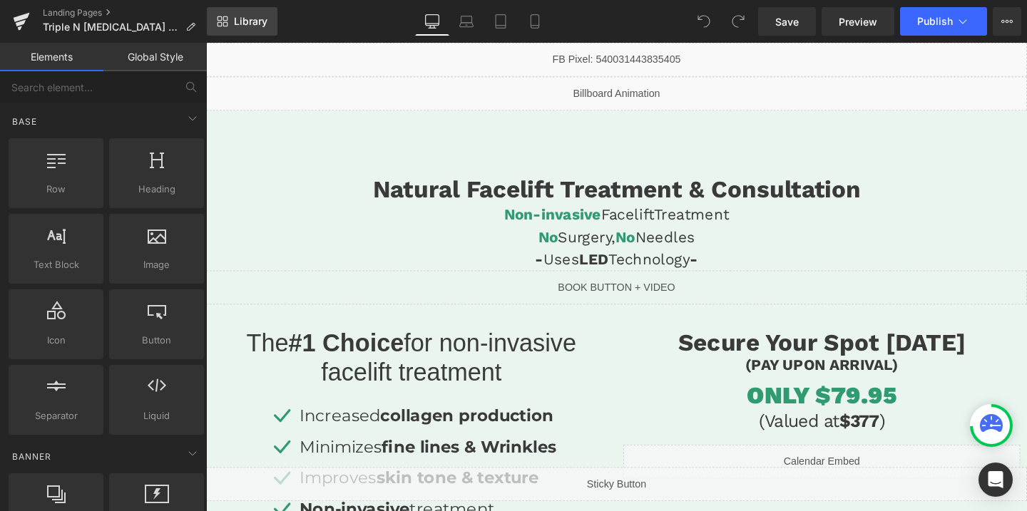
click at [245, 21] on span "Library" at bounding box center [251, 21] width 34 height 13
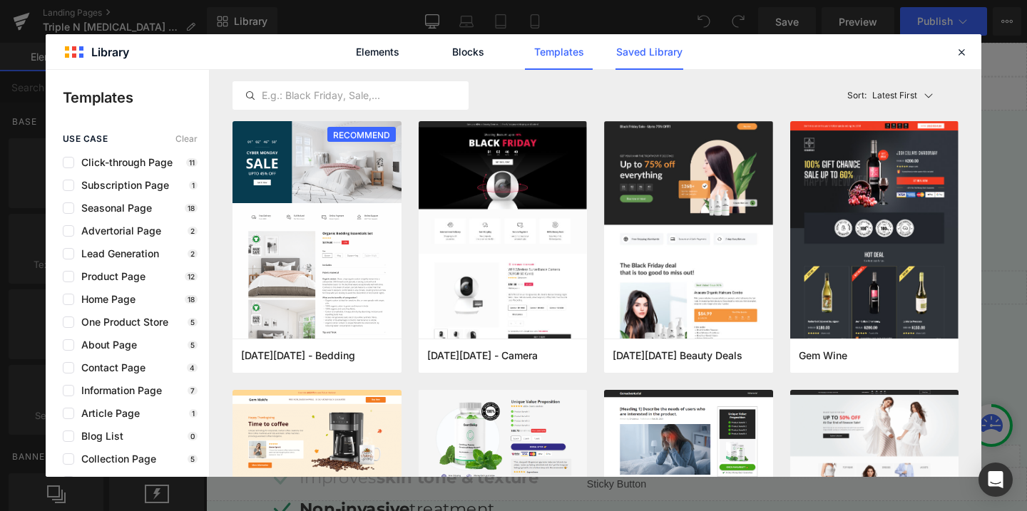
click at [658, 53] on link "Saved Library" at bounding box center [650, 52] width 68 height 36
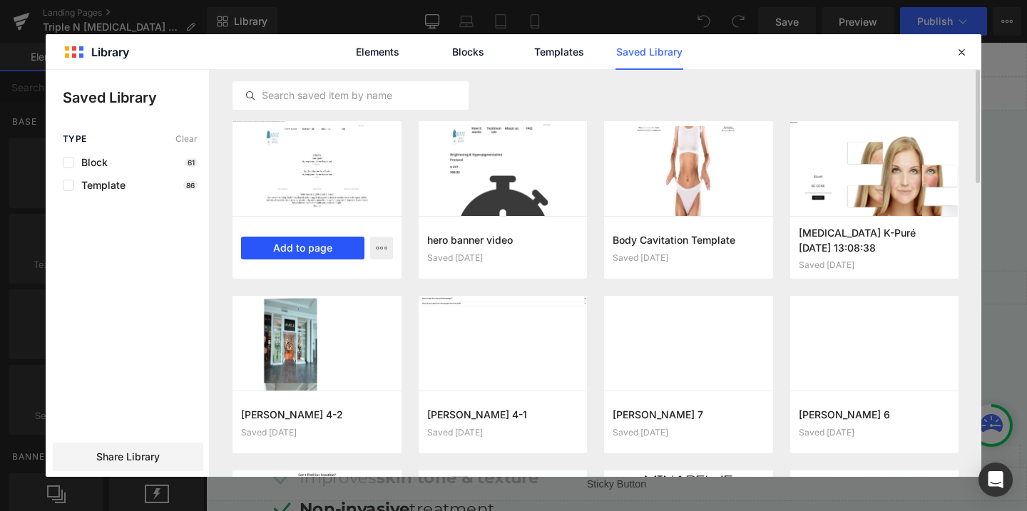
click at [358, 250] on button "Add to page" at bounding box center [302, 248] width 123 height 23
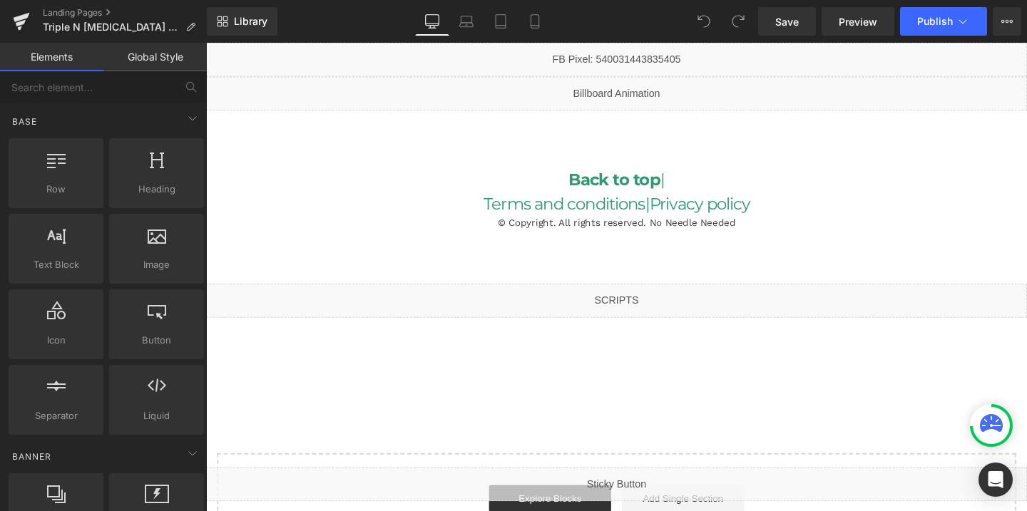
scroll to position [2860, 0]
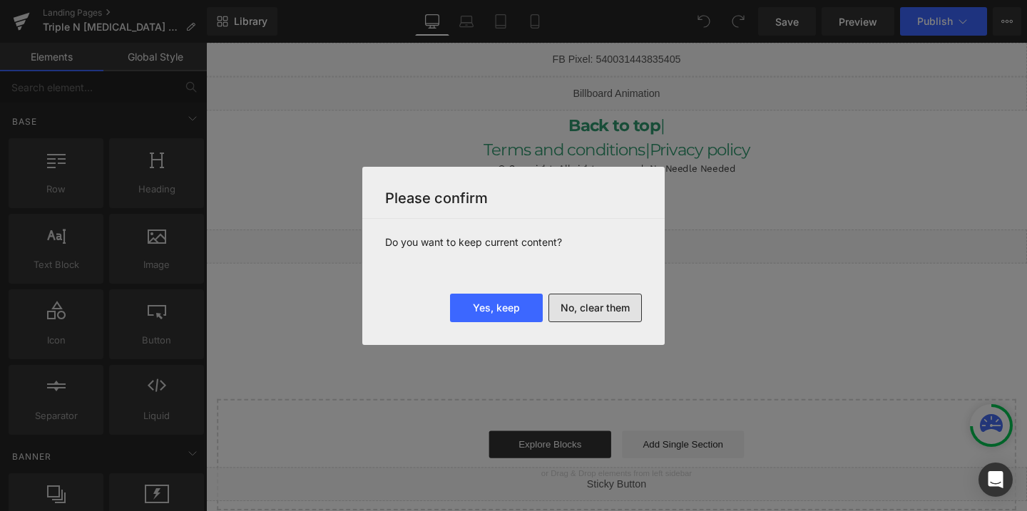
click at [590, 312] on button "No, clear them" at bounding box center [595, 308] width 93 height 29
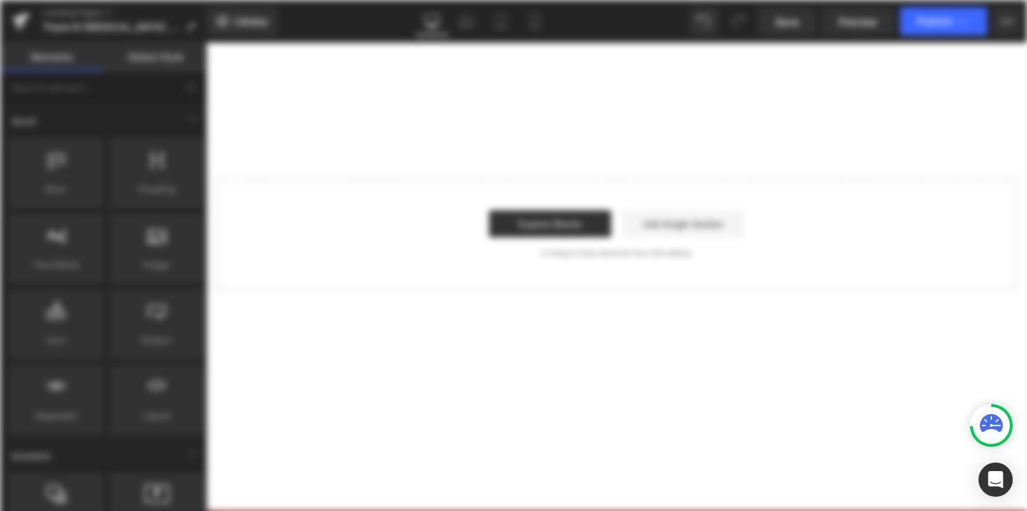
scroll to position [0, 0]
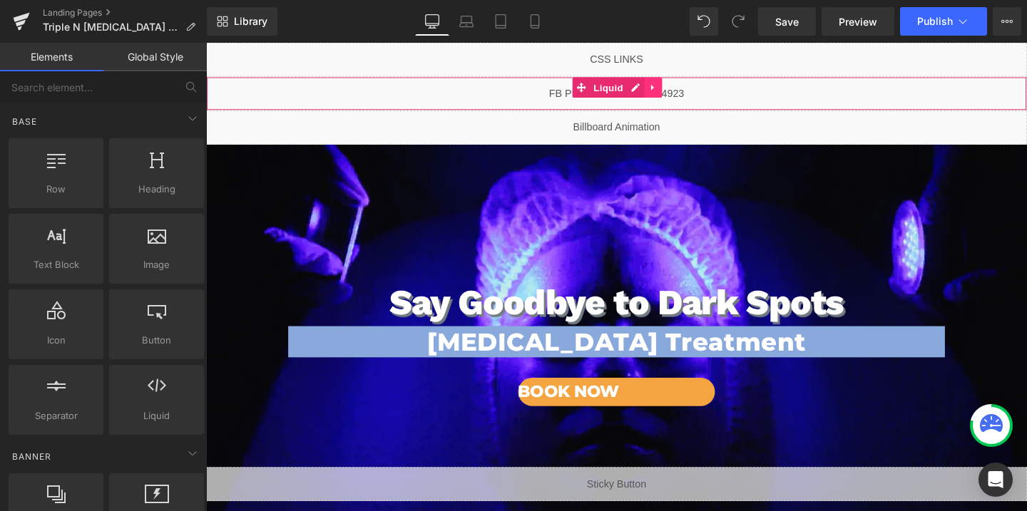
click at [672, 92] on icon at bounding box center [676, 90] width 10 height 11
click at [683, 91] on icon at bounding box center [686, 90] width 10 height 11
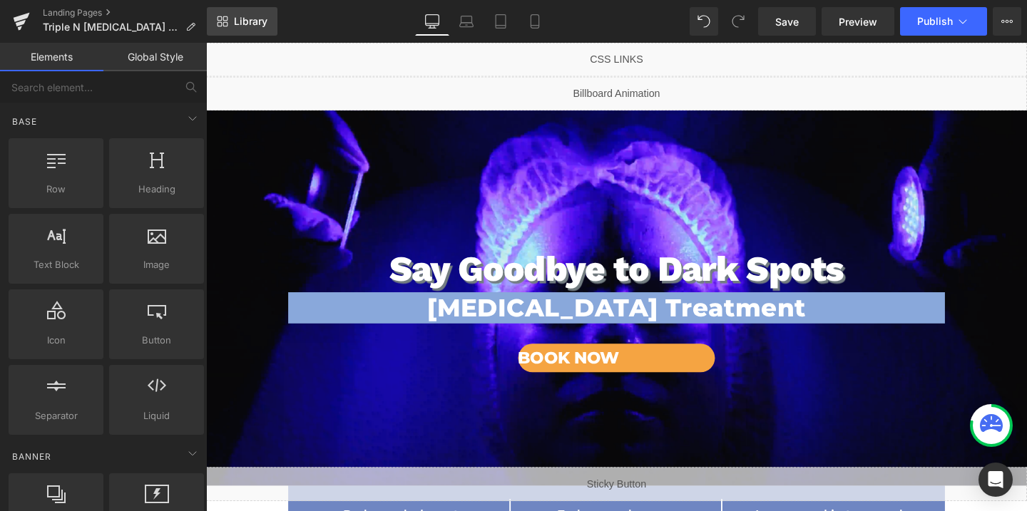
click at [252, 34] on link "Library" at bounding box center [242, 21] width 71 height 29
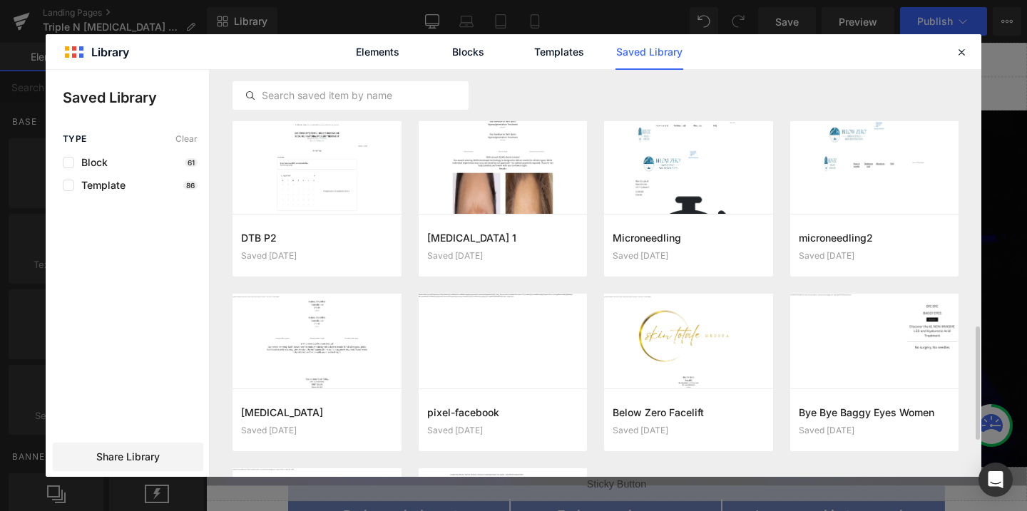
scroll to position [902, 0]
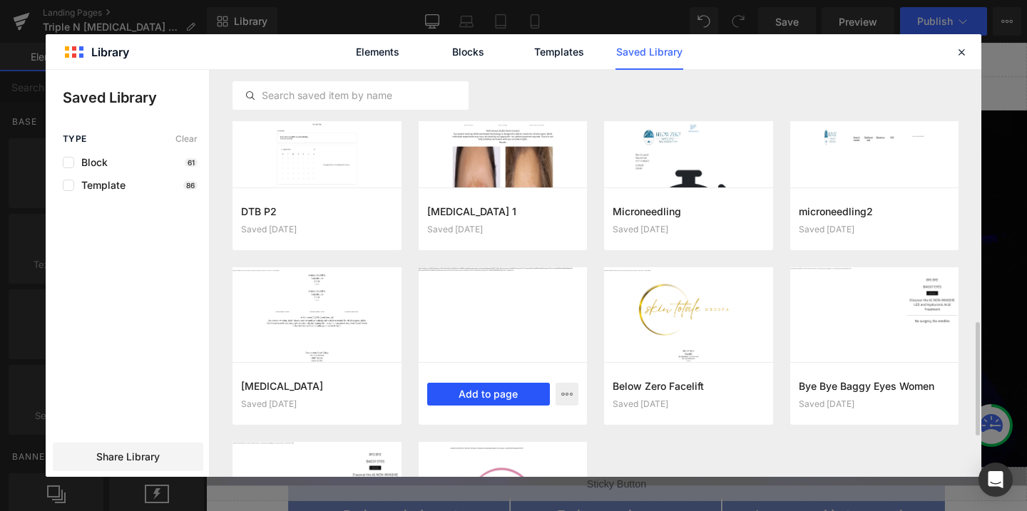
click at [501, 399] on button "Add to page" at bounding box center [488, 394] width 123 height 23
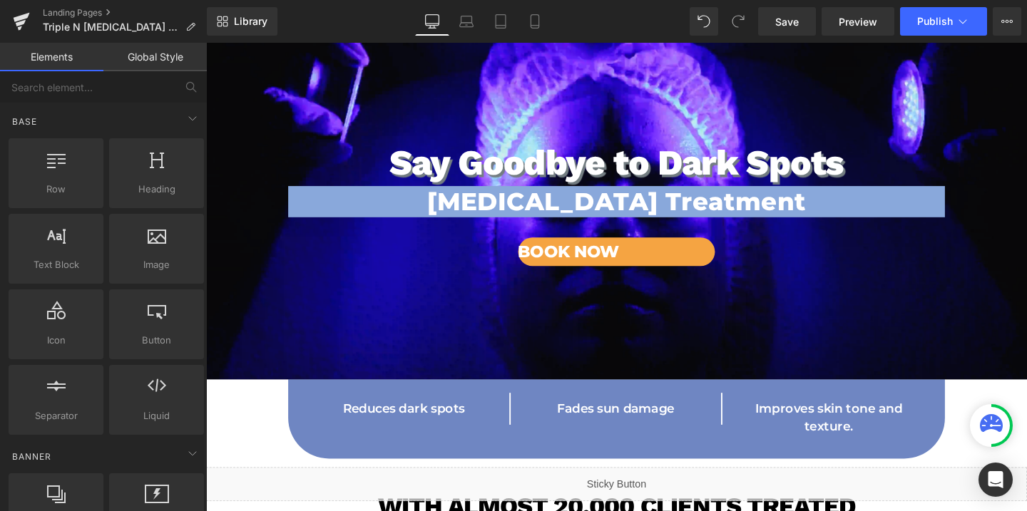
scroll to position [0, 0]
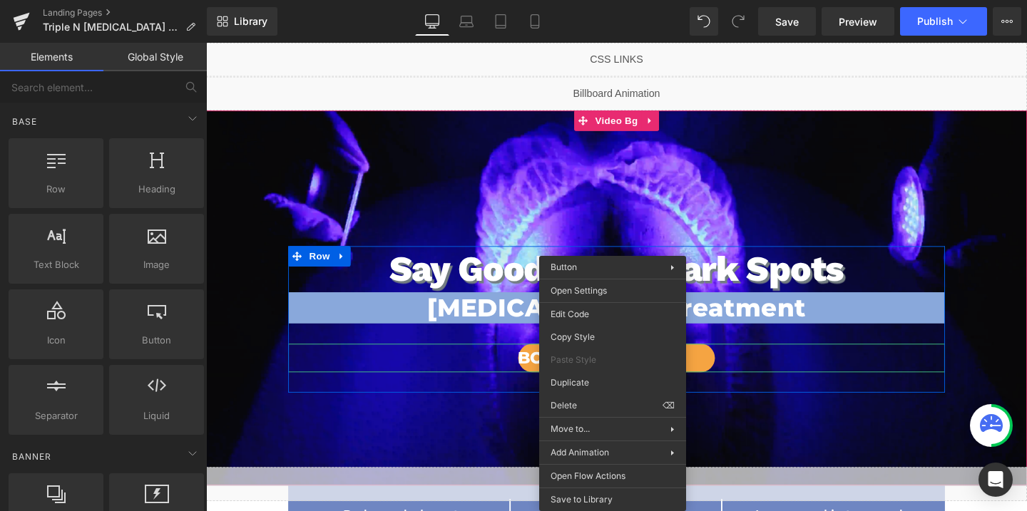
click at [630, 380] on span "Button" at bounding box center [637, 375] width 33 height 17
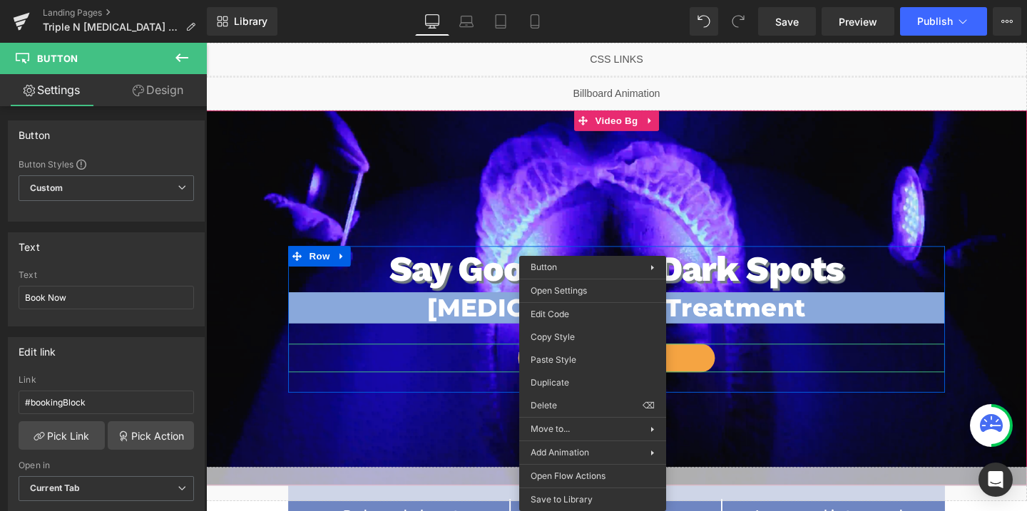
click at [608, 377] on span at bounding box center [613, 374] width 15 height 17
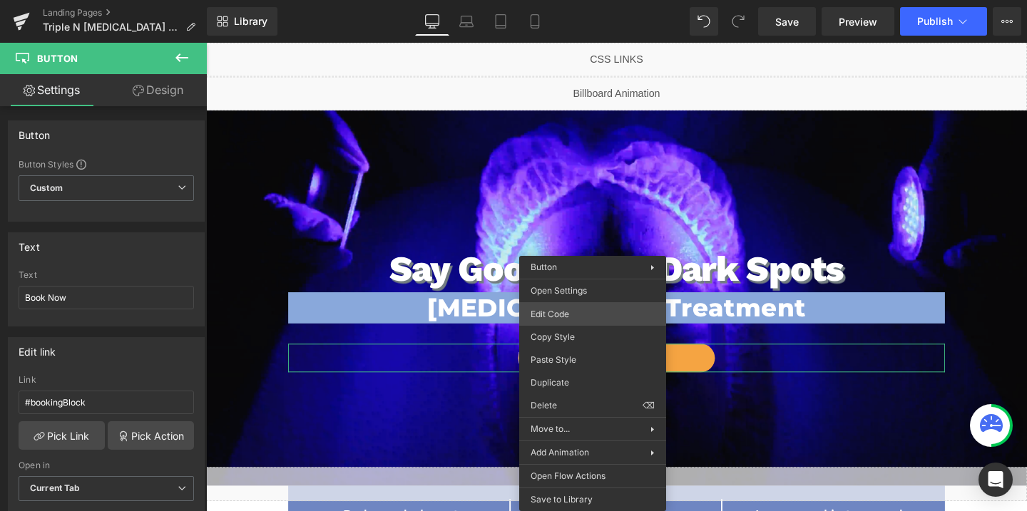
click at [554, 0] on div "Button You are previewing how the will restyle your page. You can not edit Elem…" at bounding box center [513, 0] width 1027 height 0
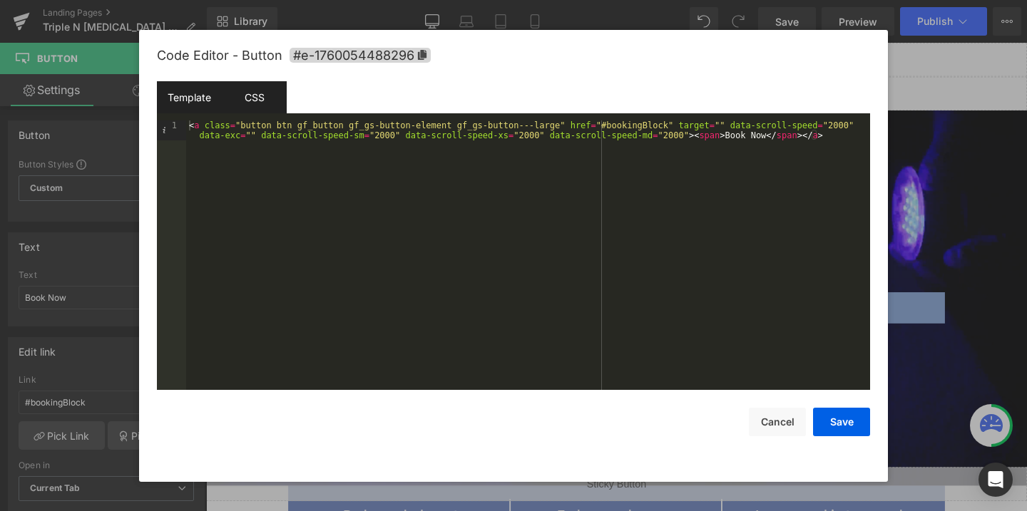
click at [254, 101] on div "CSS" at bounding box center [254, 97] width 65 height 32
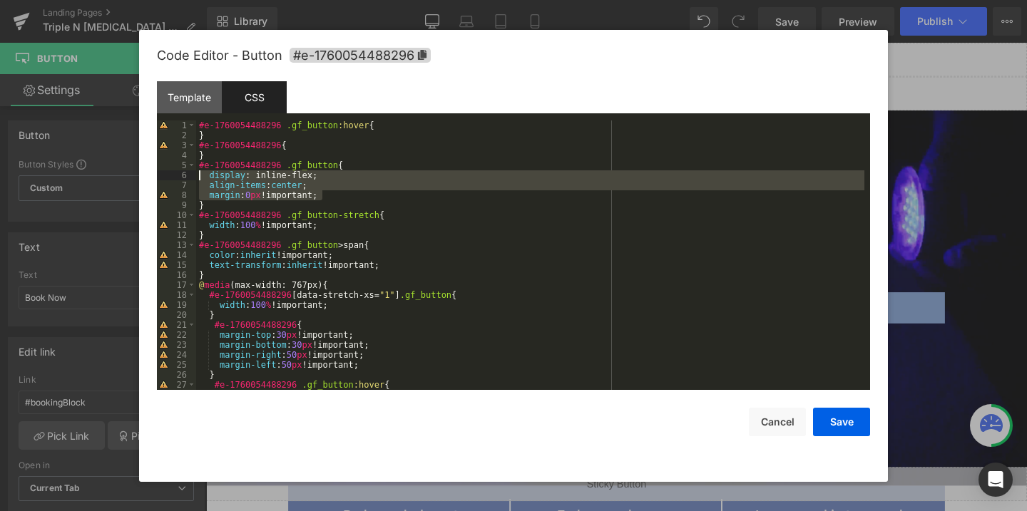
drag, startPoint x: 324, startPoint y: 195, endPoint x: 195, endPoint y: 177, distance: 129.7
click at [195, 177] on pre "1 2 3 4 5 6 7 8 9 10 11 12 13 14 15 16 17 18 19 20 21 22 23 24 25 26 27 28 #e-1…" at bounding box center [513, 256] width 713 height 270
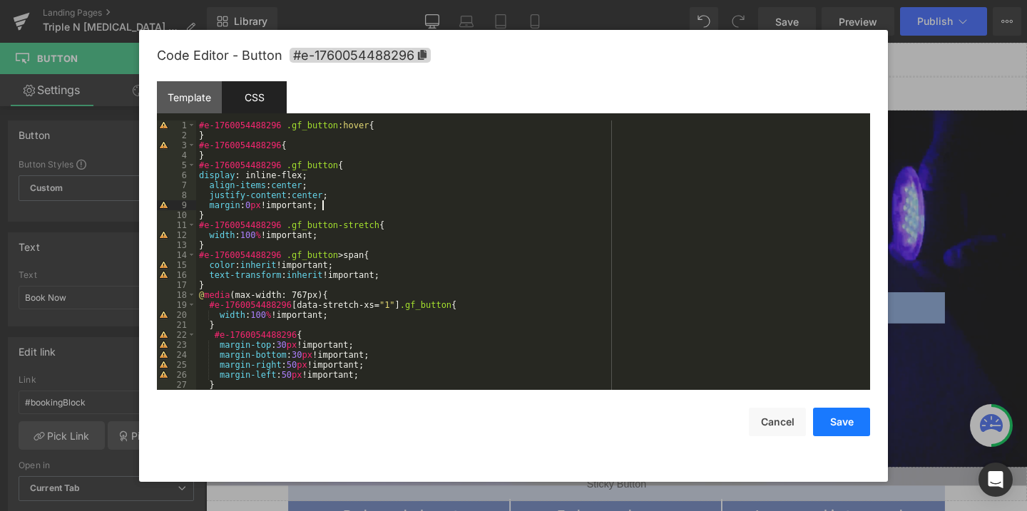
click at [845, 429] on button "Save" at bounding box center [841, 422] width 57 height 29
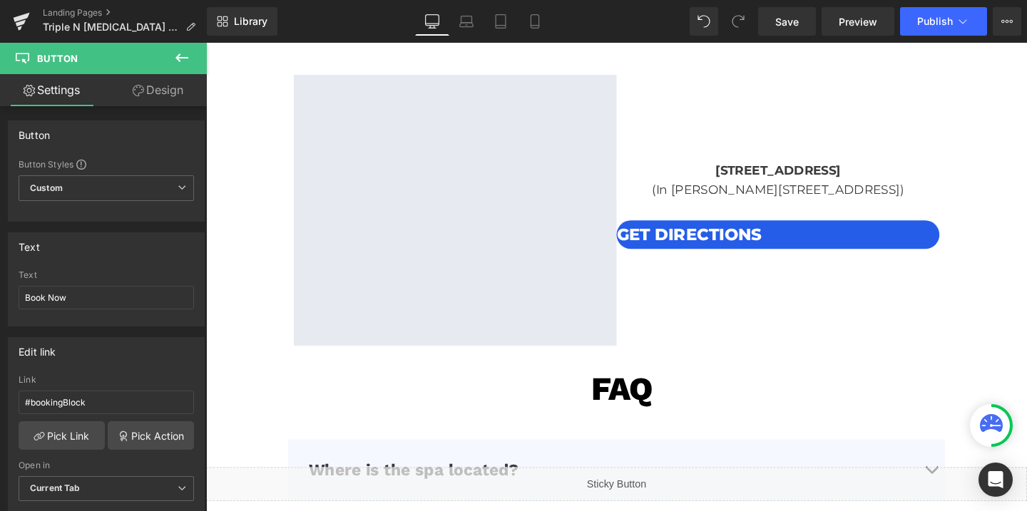
scroll to position [3263, 0]
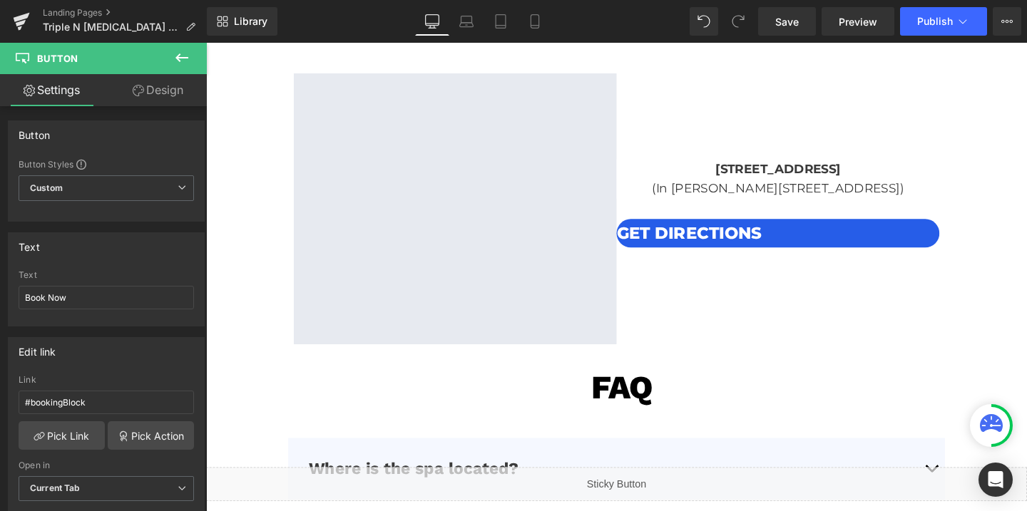
click at [884, 235] on link "Get directions" at bounding box center [808, 243] width 340 height 30
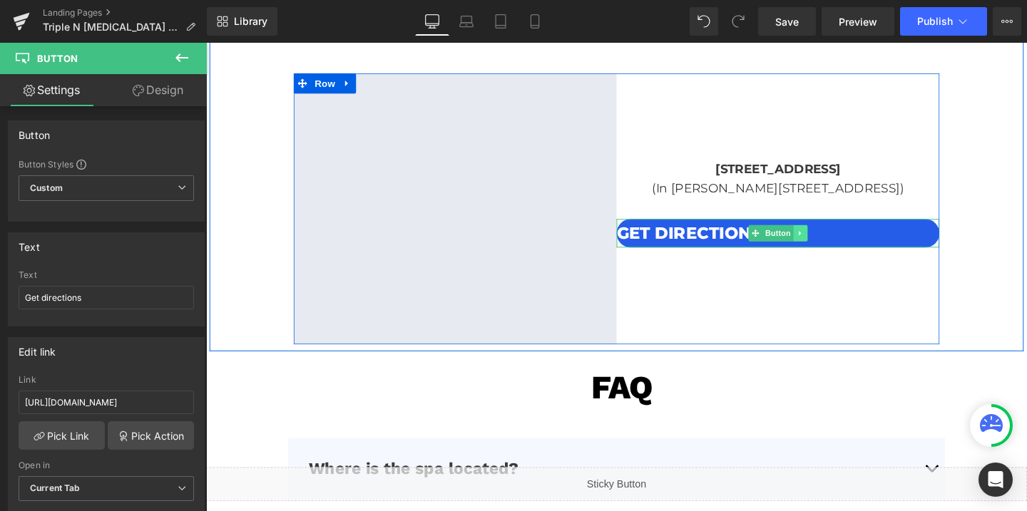
click at [833, 240] on icon at bounding box center [831, 243] width 8 height 9
click at [837, 240] on icon at bounding box center [839, 243] width 8 height 8
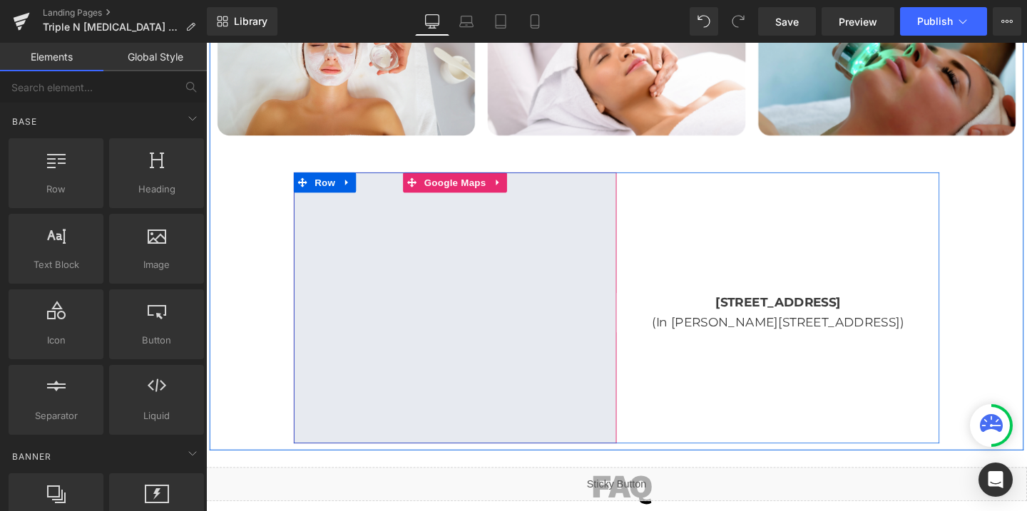
scroll to position [3156, 0]
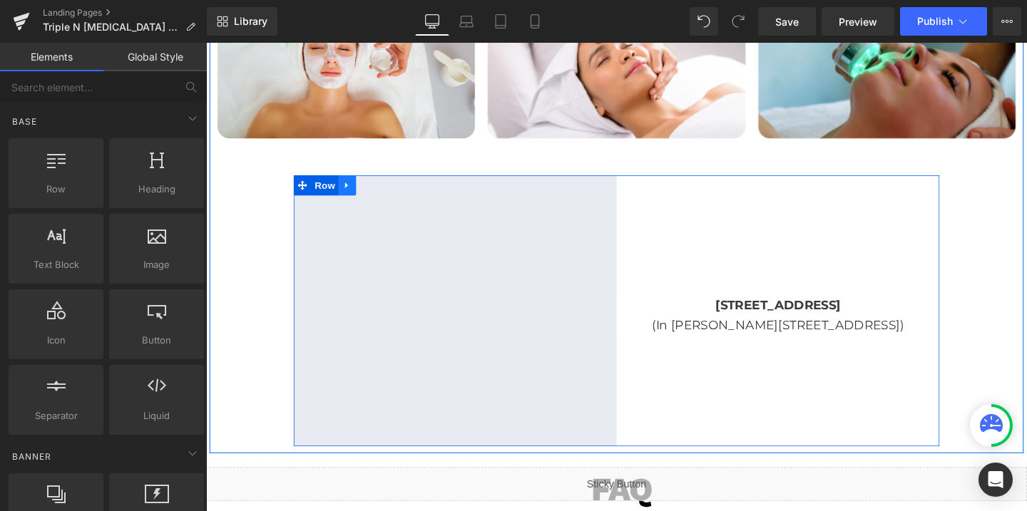
click at [357, 193] on icon at bounding box center [355, 192] width 10 height 11
click at [389, 193] on icon at bounding box center [392, 193] width 10 height 10
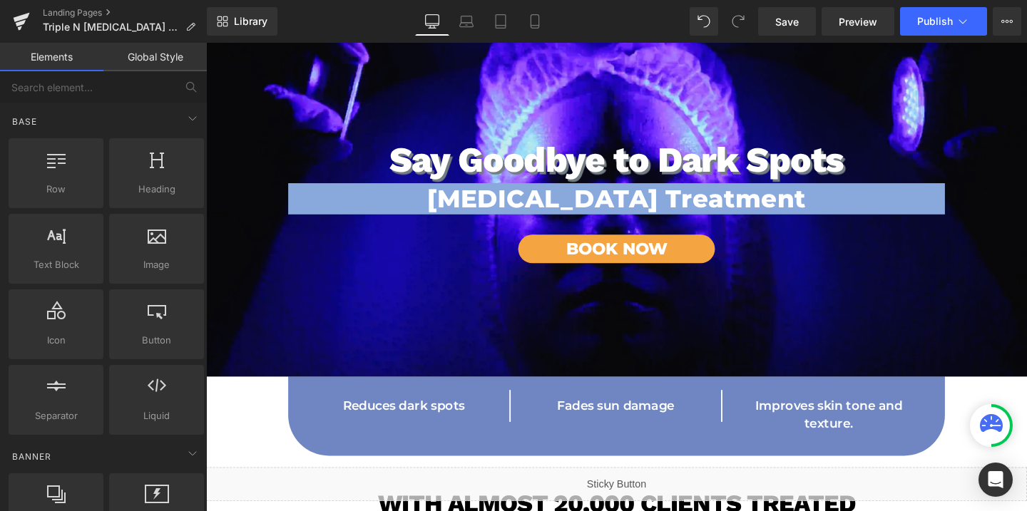
scroll to position [0, 0]
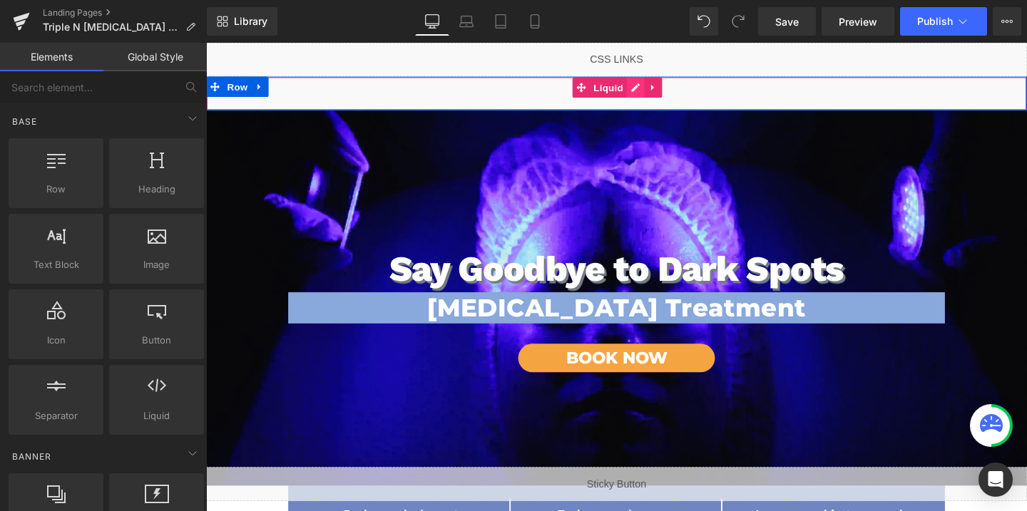
click at [655, 86] on div "Liquid" at bounding box center [637, 96] width 863 height 36
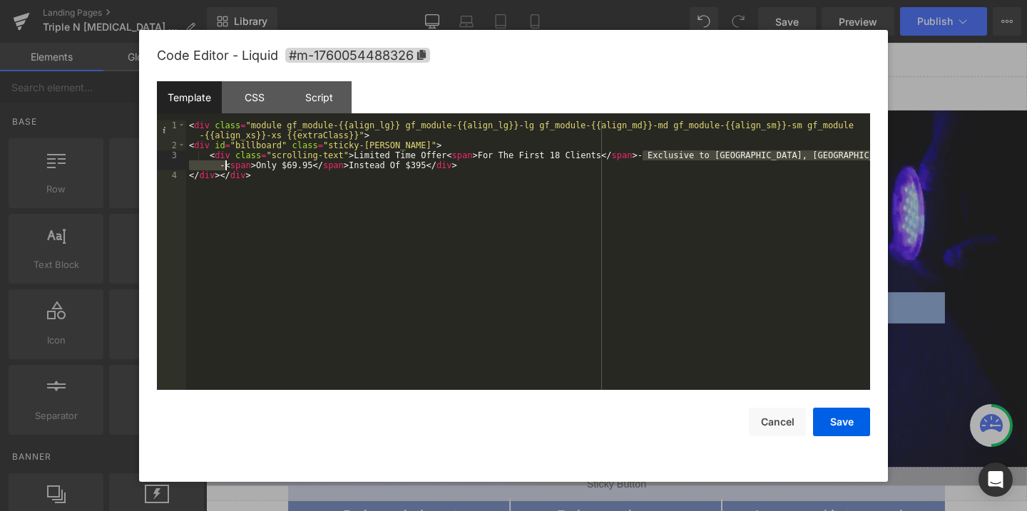
drag, startPoint x: 645, startPoint y: 157, endPoint x: 224, endPoint y: 167, distance: 421.0
click at [224, 167] on div "< div class = "module gf_module-{{align_lg}} gf_module-{{align_lg}}-lg gf_modul…" at bounding box center [528, 271] width 684 height 300
paste textarea
click at [260, 164] on div "< div class = "module gf_module-{{align_lg}} gf_module-{{align_lg}}-lg gf_modul…" at bounding box center [528, 271] width 684 height 300
click at [838, 421] on button "Save" at bounding box center [841, 422] width 57 height 29
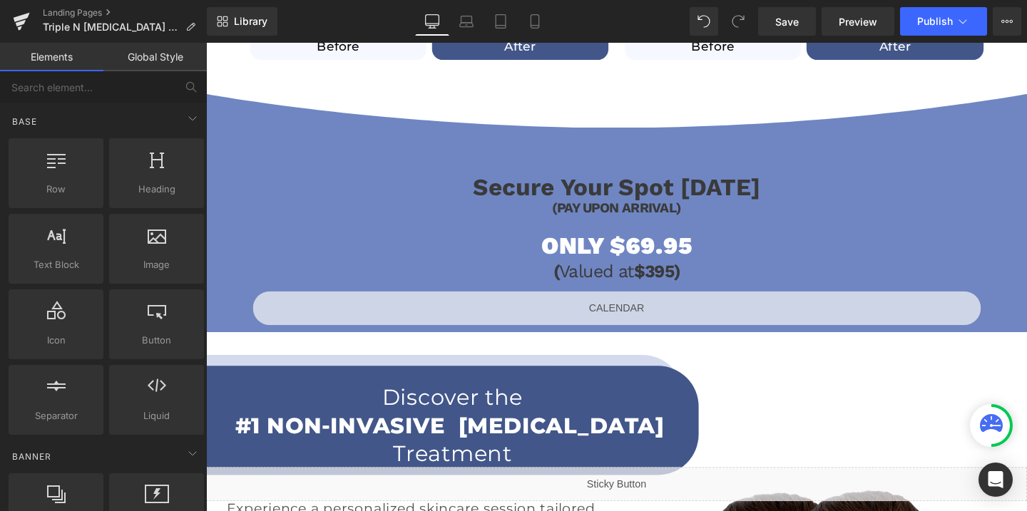
scroll to position [1091, 0]
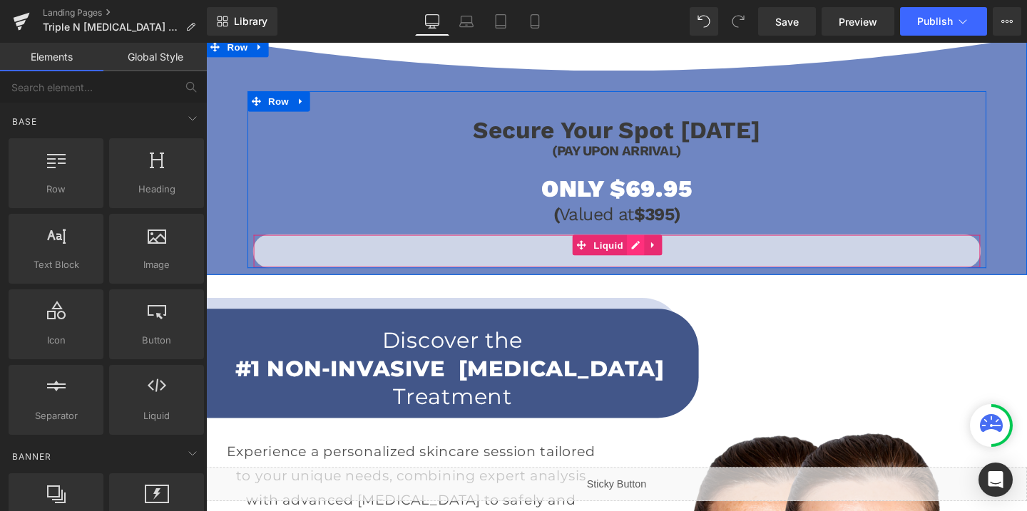
click at [650, 258] on div "Liquid" at bounding box center [637, 262] width 765 height 36
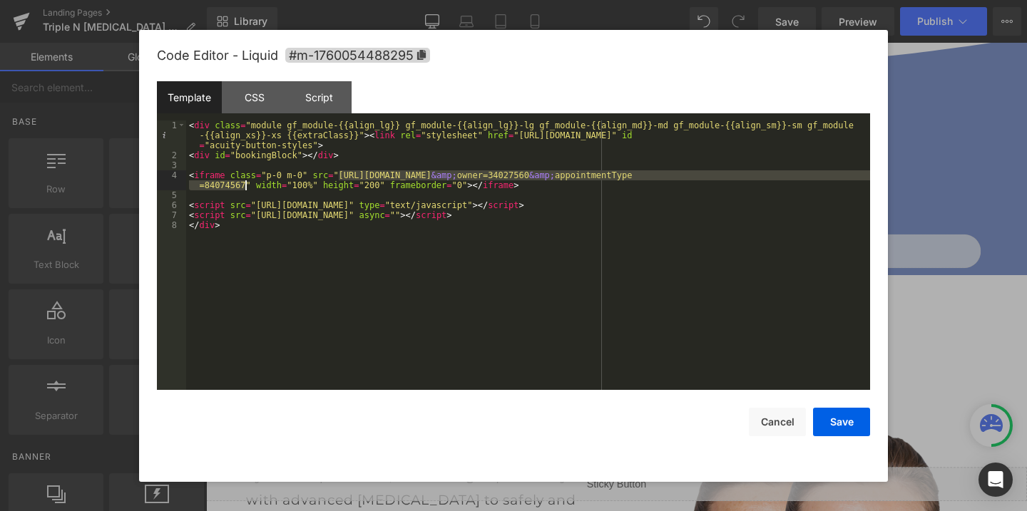
drag, startPoint x: 340, startPoint y: 175, endPoint x: 244, endPoint y: 183, distance: 95.9
click at [244, 183] on div "< div class = "module gf_module-{{align_lg}} gf_module-{{align_lg}}-lg gf_modul…" at bounding box center [528, 276] width 684 height 310
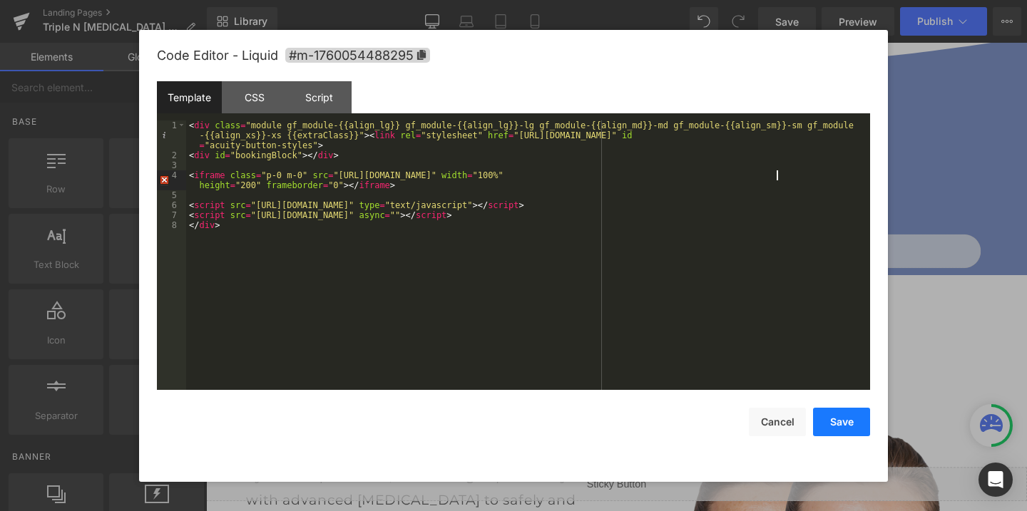
click at [853, 420] on button "Save" at bounding box center [841, 422] width 57 height 29
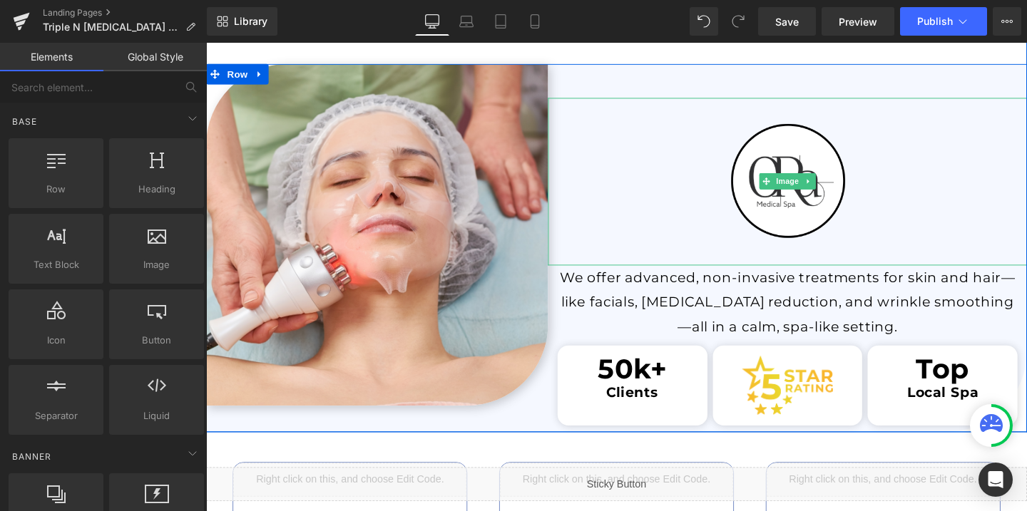
scroll to position [2209, 0]
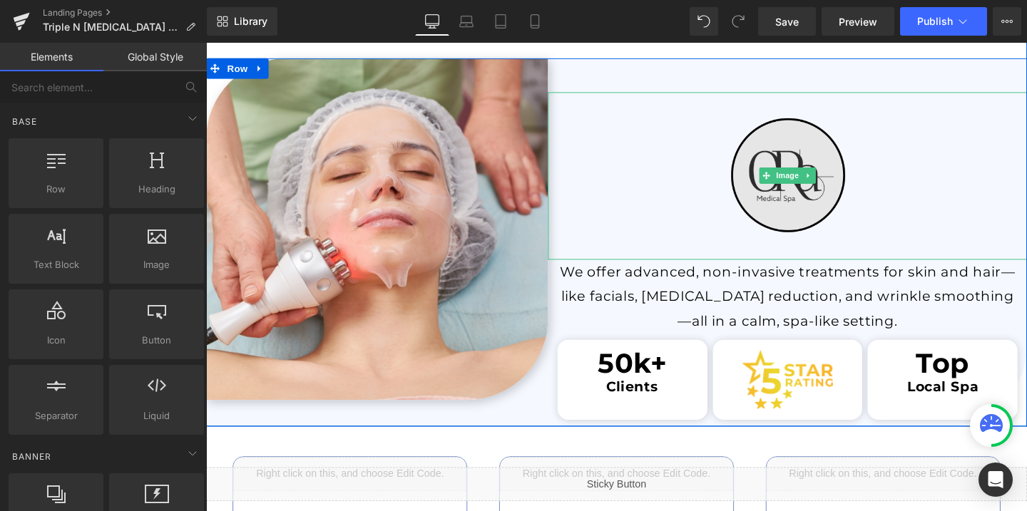
click at [818, 143] on img at bounding box center [818, 183] width 176 height 176
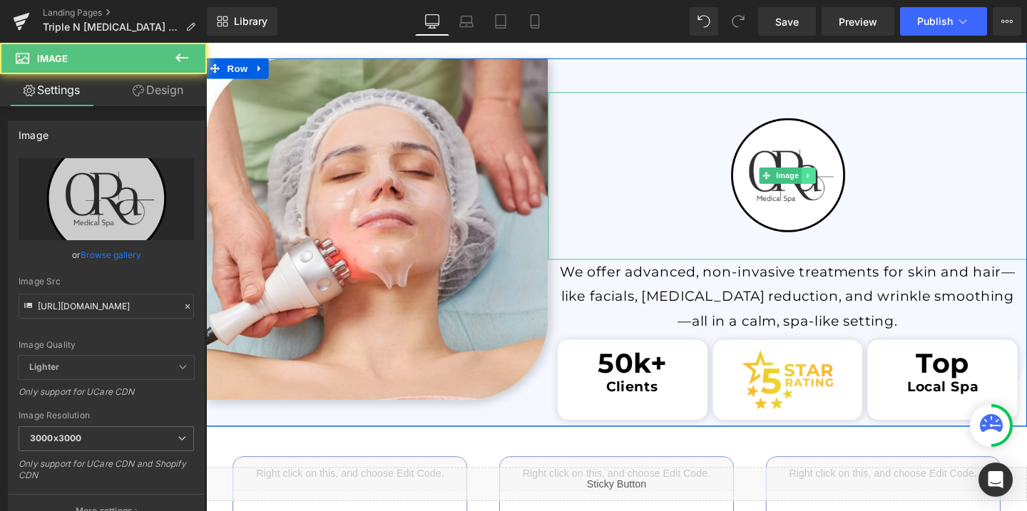
click at [837, 187] on link at bounding box center [839, 182] width 15 height 17
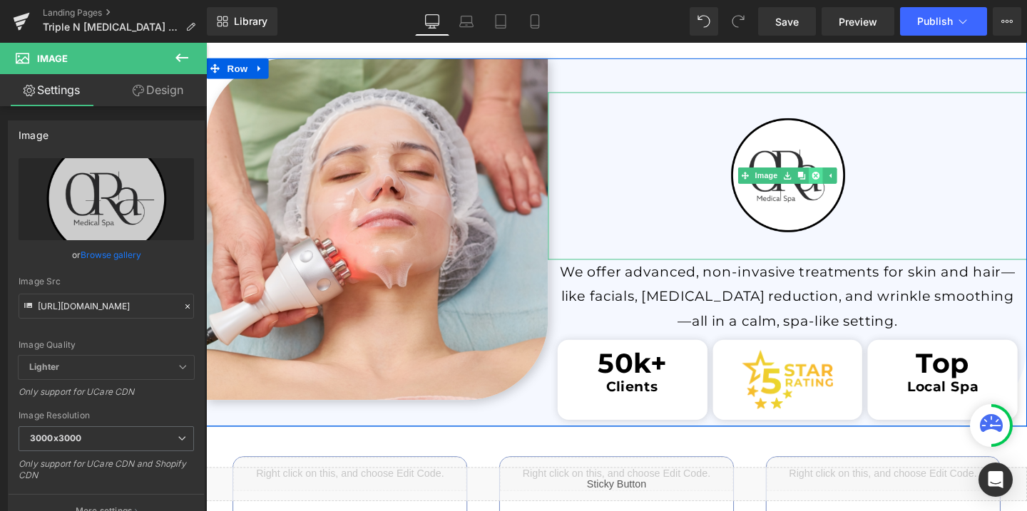
click at [845, 187] on link at bounding box center [847, 182] width 15 height 17
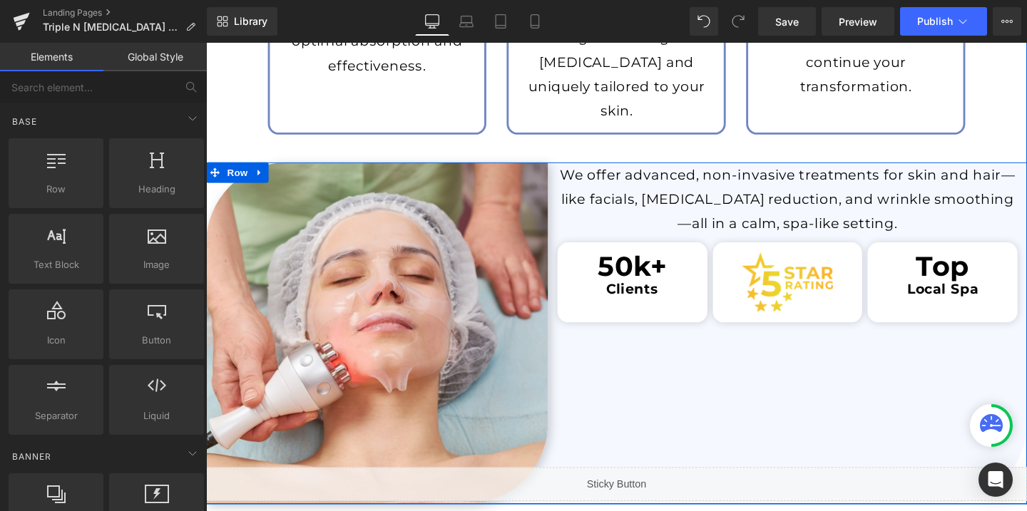
scroll to position [2096, 0]
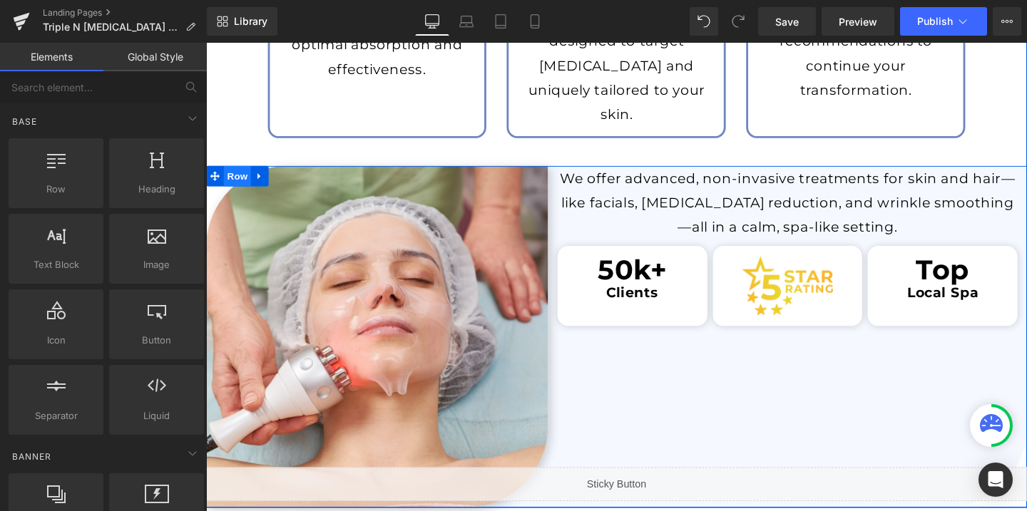
click at [242, 183] on span "Row" at bounding box center [239, 183] width 29 height 21
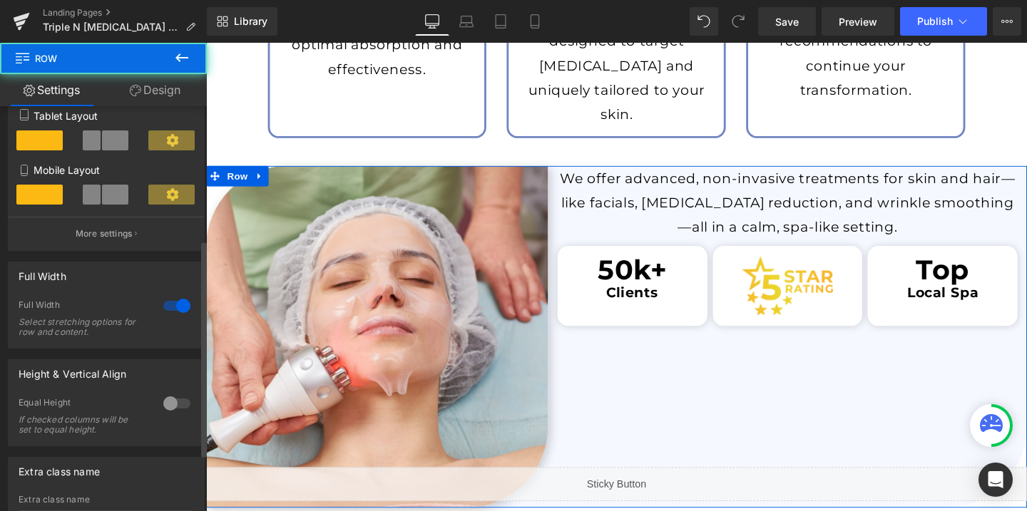
scroll to position [307, 0]
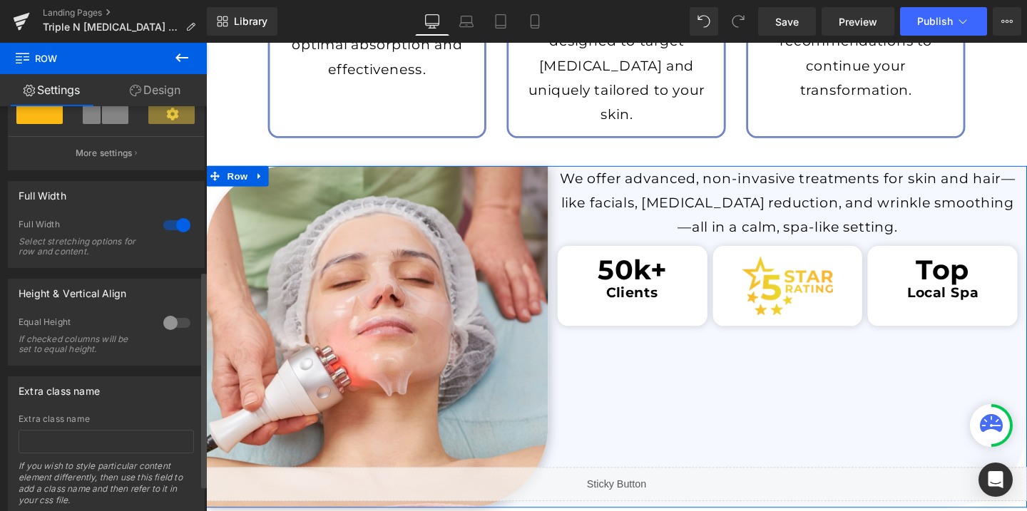
click at [175, 329] on div at bounding box center [177, 323] width 34 height 23
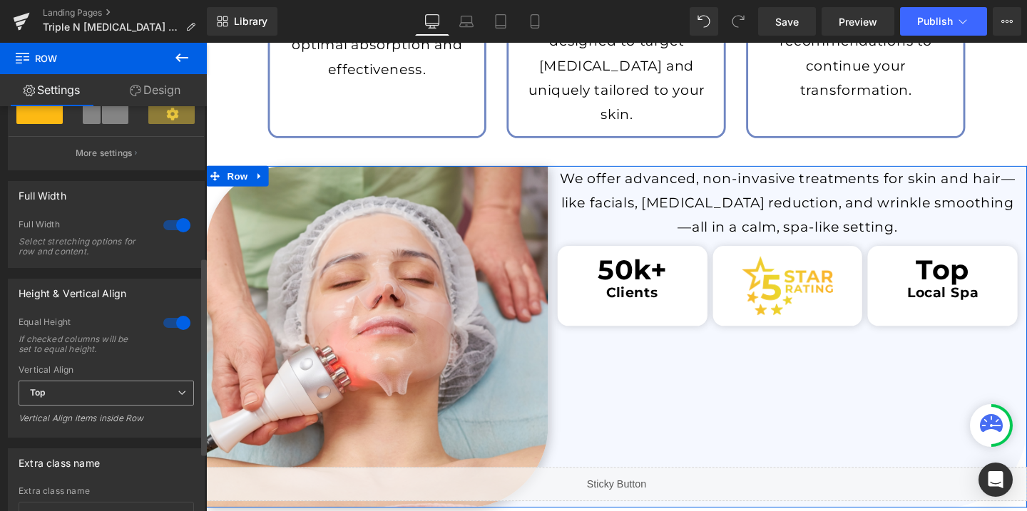
click at [96, 392] on span "Top" at bounding box center [106, 393] width 175 height 25
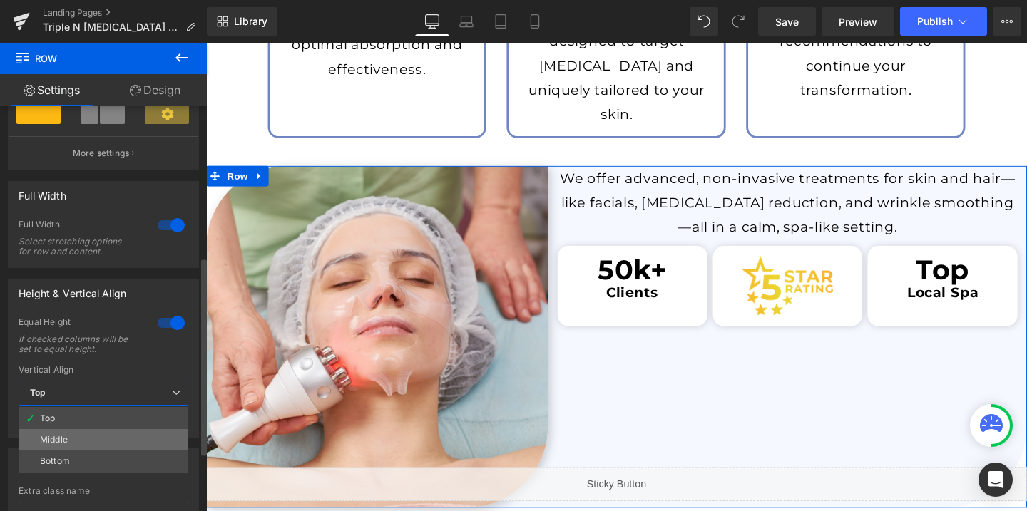
click at [77, 449] on li "Middle" at bounding box center [104, 439] width 170 height 21
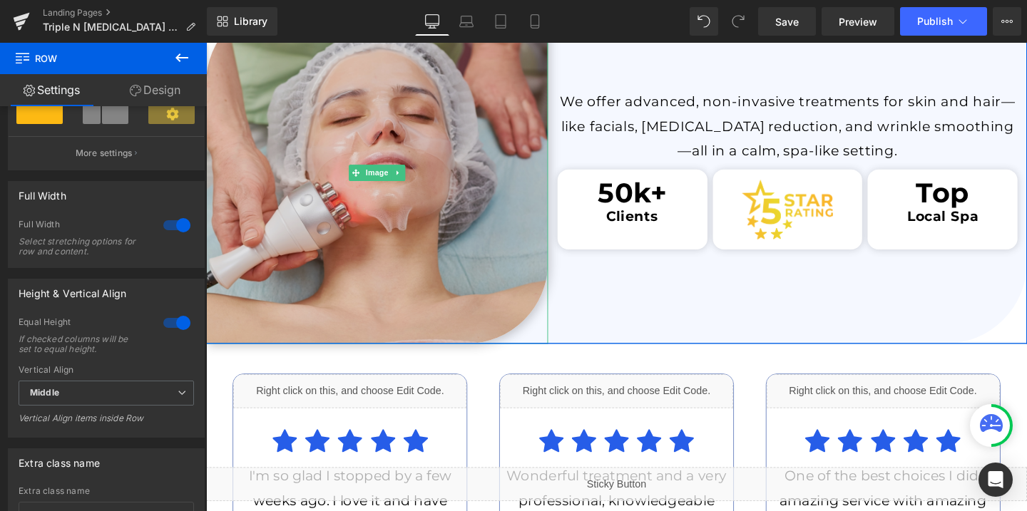
scroll to position [2273, 0]
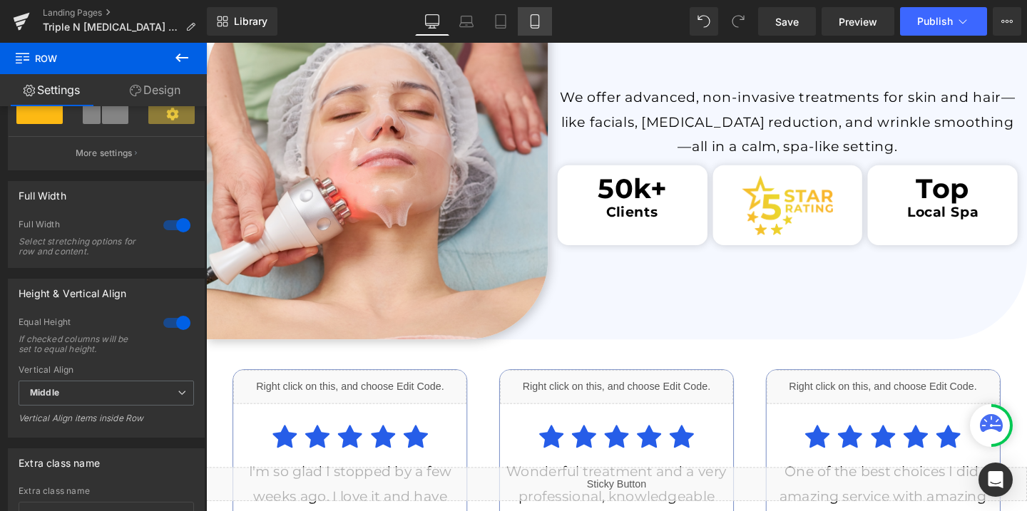
click at [546, 24] on link "Mobile" at bounding box center [535, 21] width 34 height 29
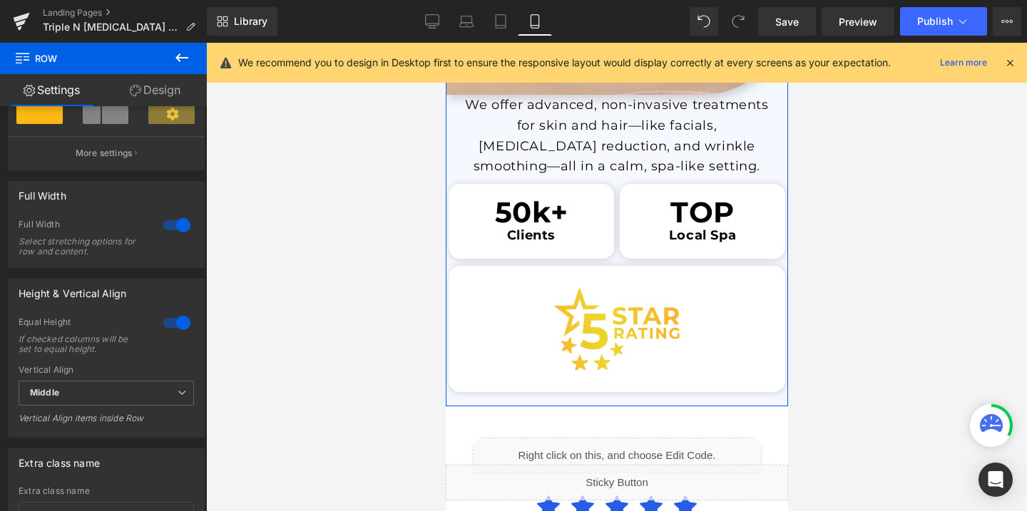
scroll to position [3429, 0]
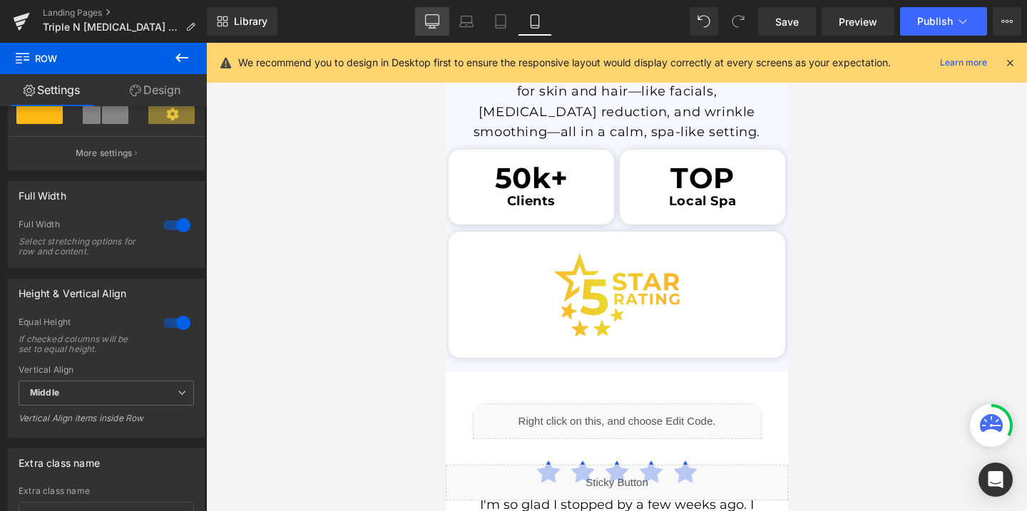
click at [435, 19] on icon at bounding box center [432, 21] width 14 height 14
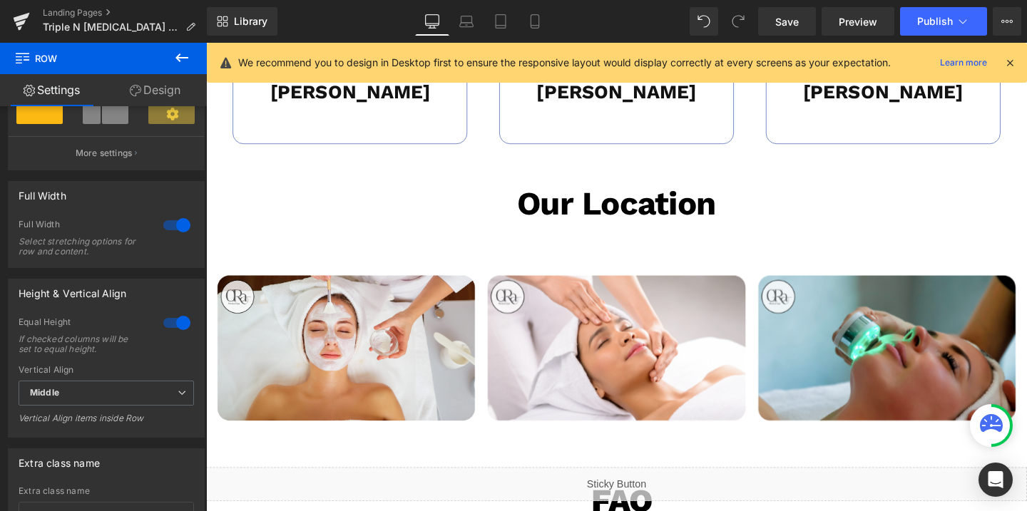
scroll to position [2853, 0]
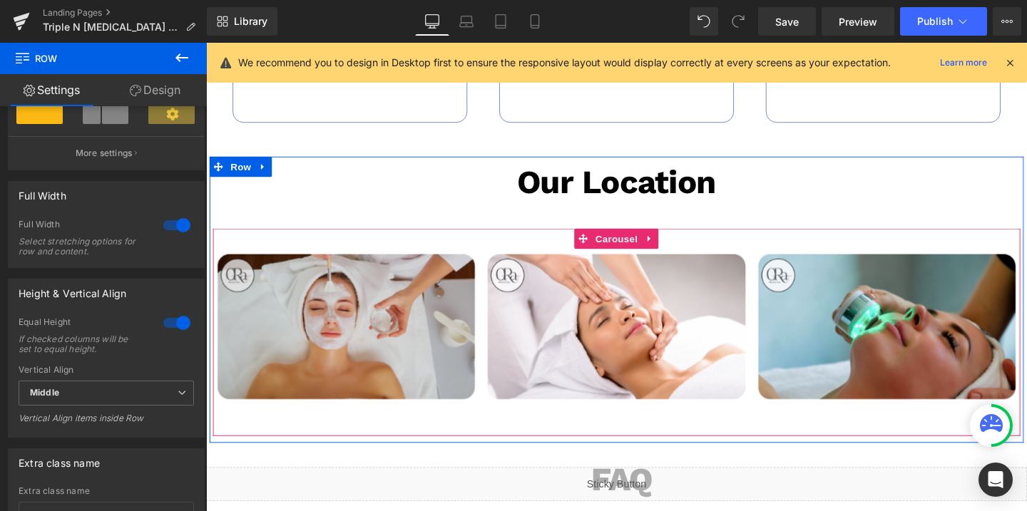
click at [472, 350] on img at bounding box center [353, 336] width 280 height 196
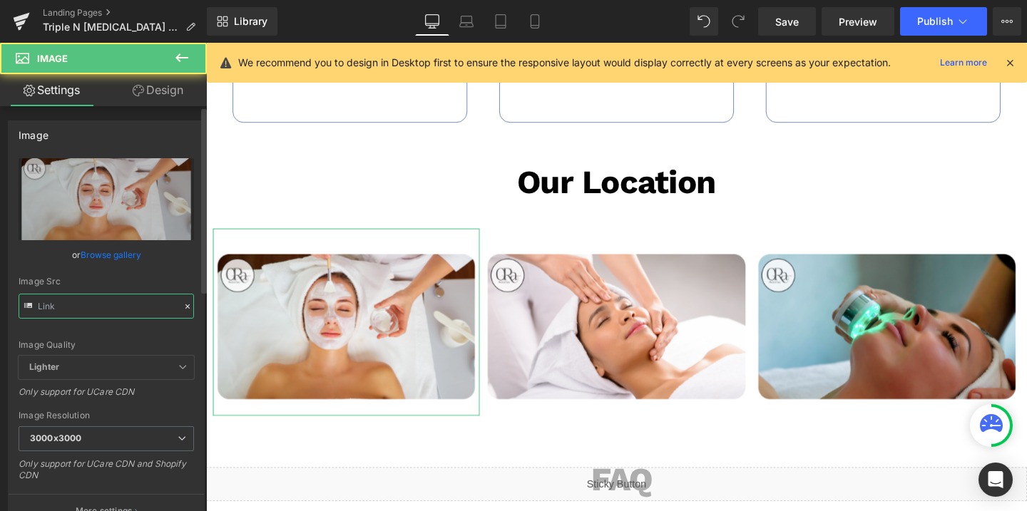
click at [110, 312] on input "text" at bounding box center [106, 306] width 175 height 25
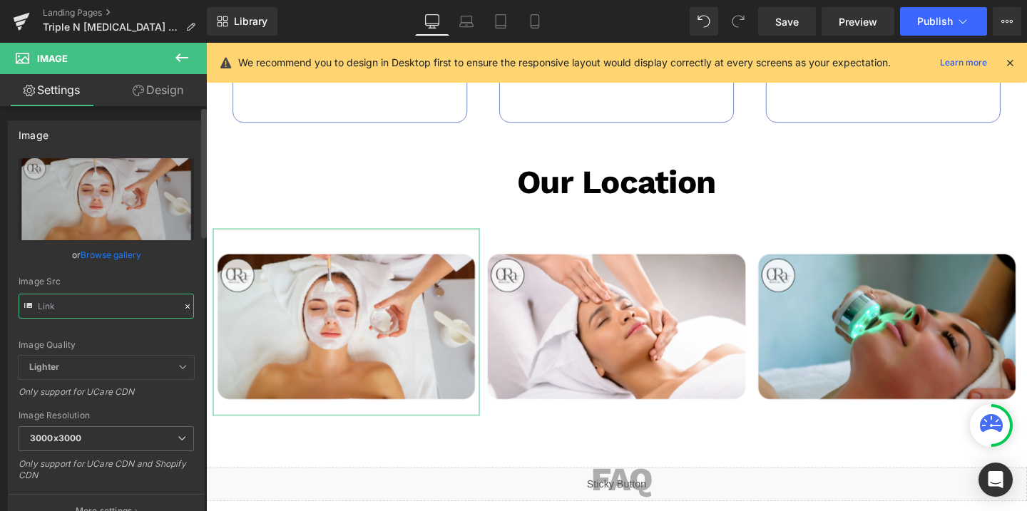
click at [110, 312] on input "text" at bounding box center [106, 306] width 175 height 25
paste input "570/4895/7112/files/3pleN-1_3000x3000.png?v=1751582010"
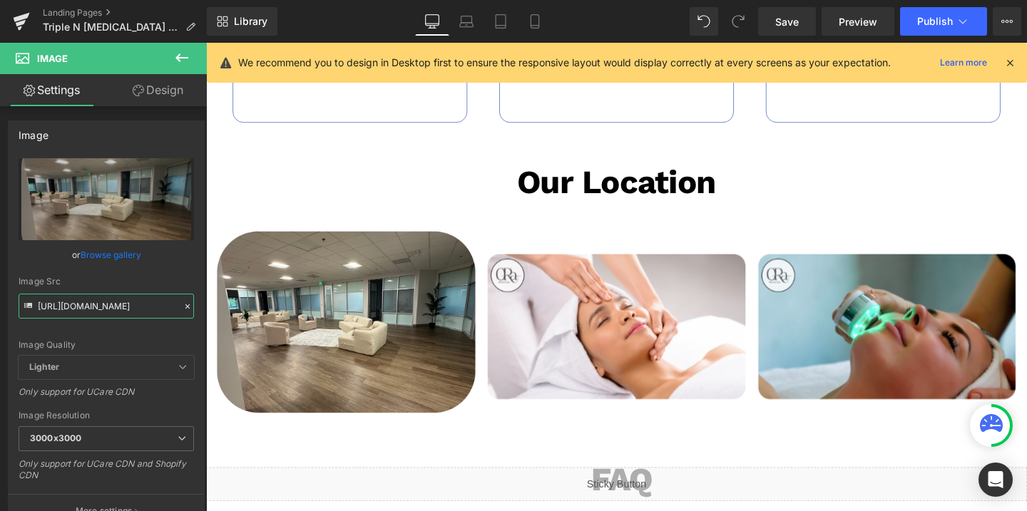
type input "https://cdn.shopify.com/s/files/1/0570/4895/7112/files/3pleN-1_3000x3000.png?v=…"
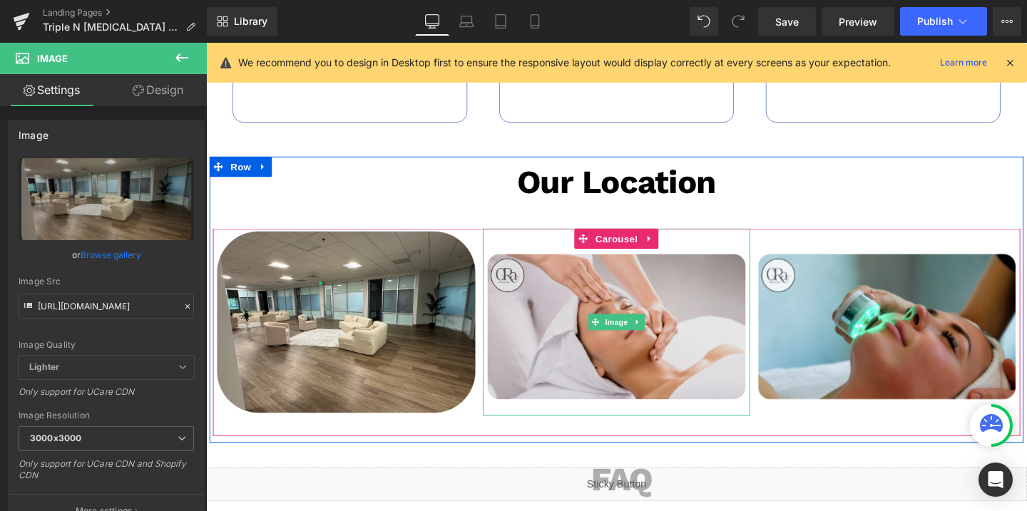
click at [640, 309] on img at bounding box center [637, 336] width 280 height 196
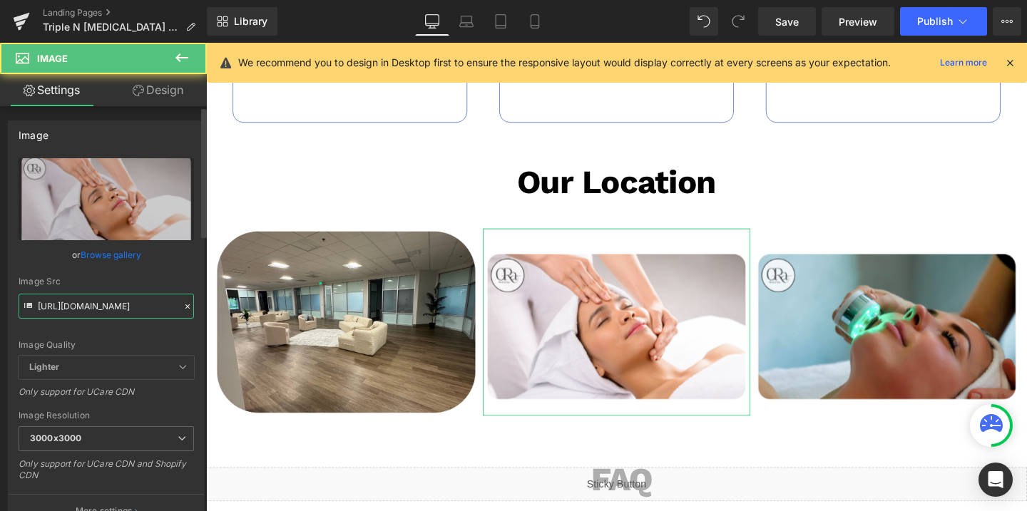
click at [93, 307] on input "https://cdn.shopify.com/s/files/1/0738/7430/9416/files/OraMedSpa_temp_2_3000x30…" at bounding box center [106, 306] width 175 height 25
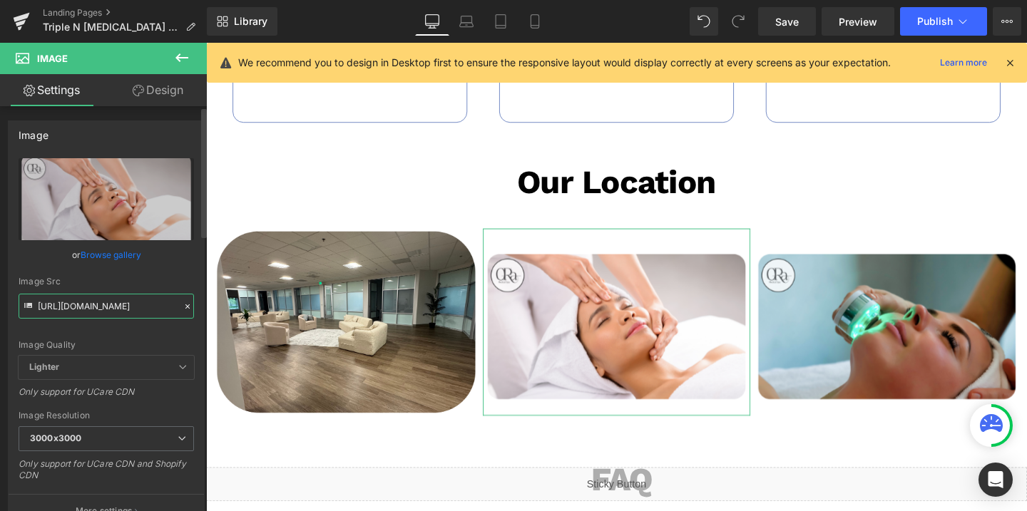
click at [93, 307] on input "https://cdn.shopify.com/s/files/1/0738/7430/9416/files/OraMedSpa_temp_2_3000x30…" at bounding box center [106, 306] width 175 height 25
paste input "570/4895/7112/files/3pleN-1_2_3000x3000.png?v=1751582014"
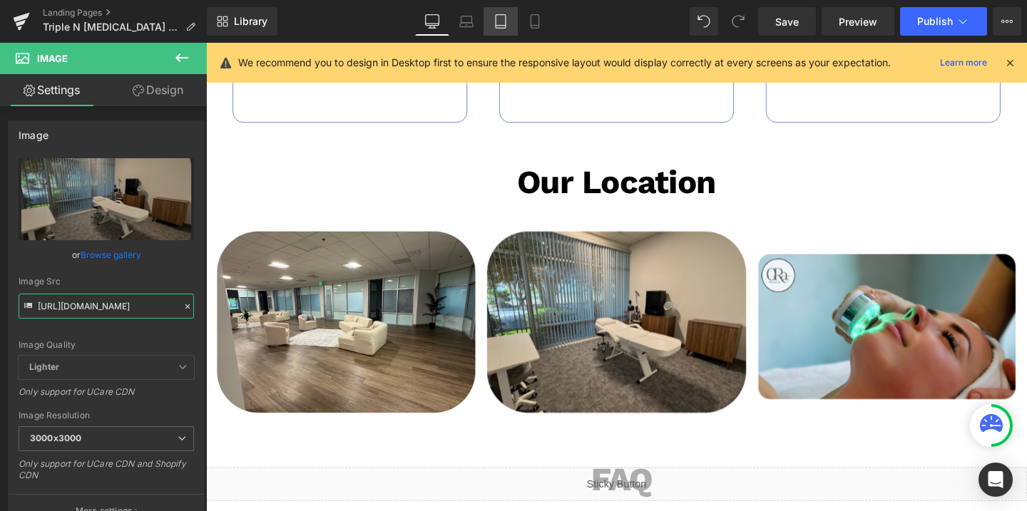
type input "https://cdn.shopify.com/s/files/1/0570/4895/7112/files/3pleN-1_2_3000x3000.png?…"
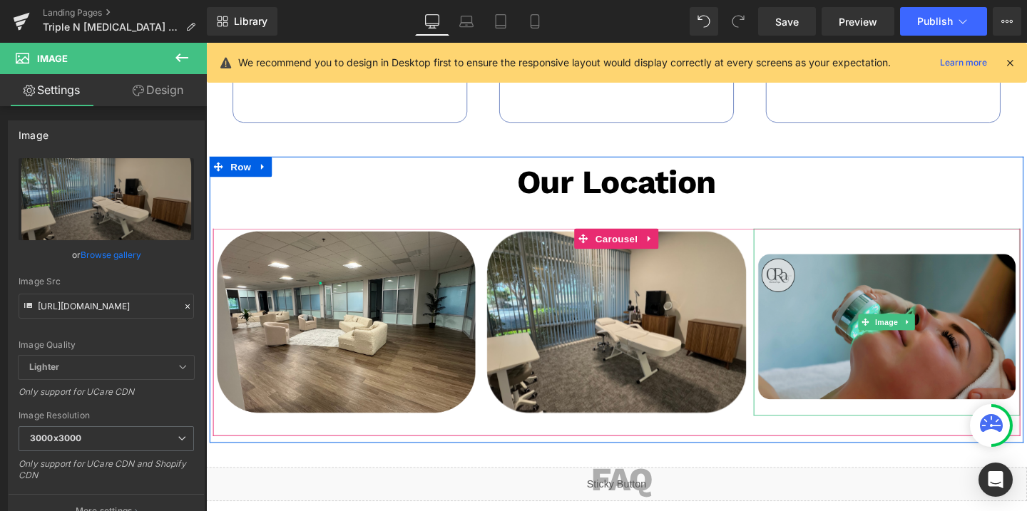
click at [849, 338] on img at bounding box center [922, 336] width 280 height 196
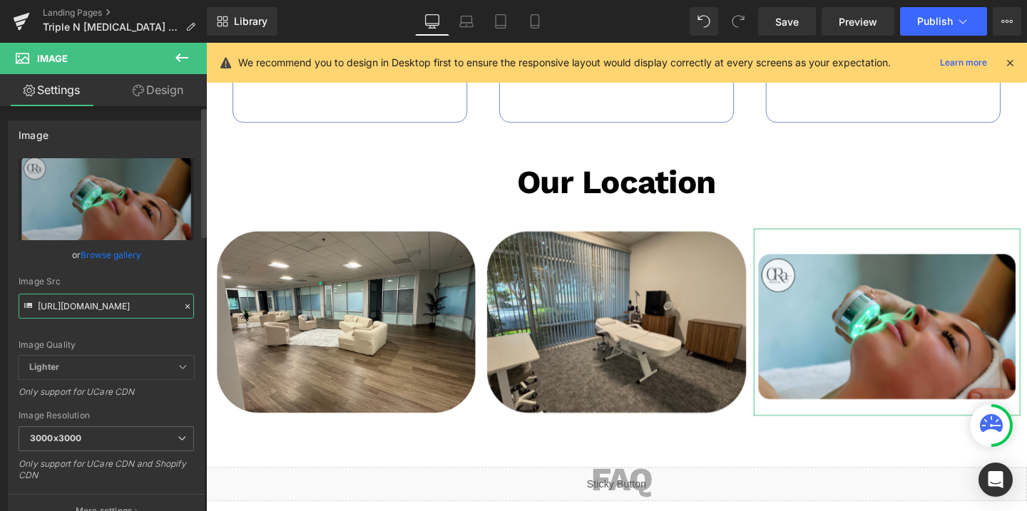
click at [125, 305] on input "https://cdn.shopify.com/s/files/1/0738/7430/9416/files/OraMedSpa_temp_3_3000x30…" at bounding box center [106, 306] width 175 height 25
paste input "570/4895/7112/files/3pleN-1_3_3000x3000.png?v=1751582017"
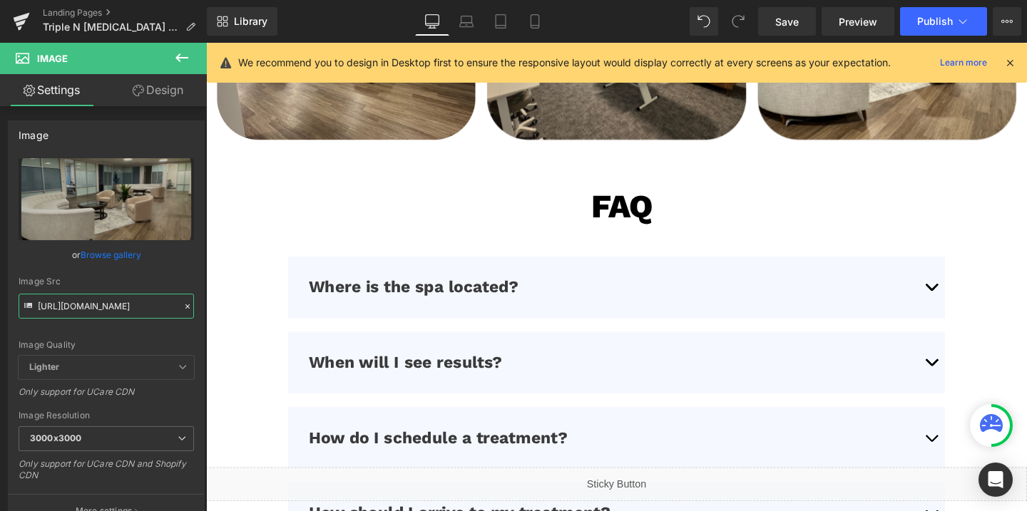
scroll to position [3156, 0]
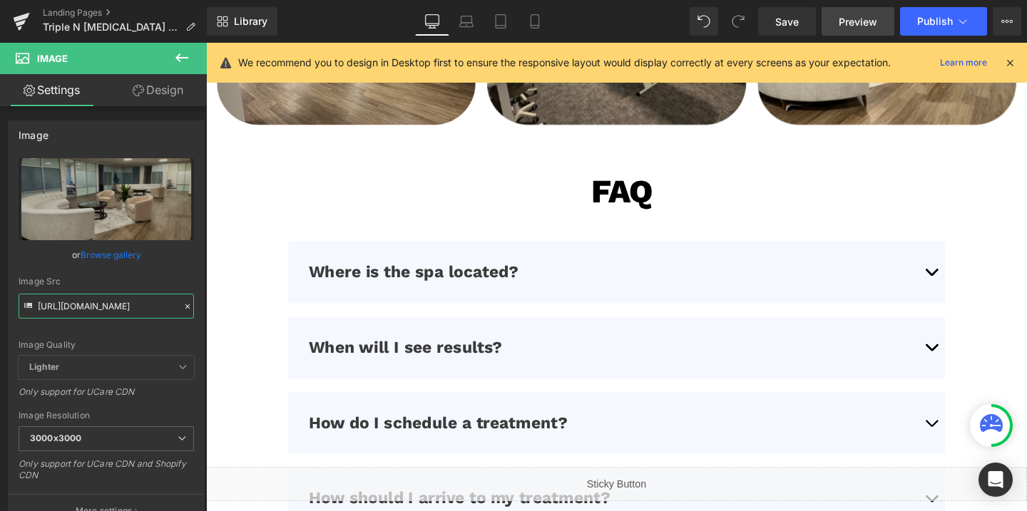
type input "https://cdn.shopify.com/s/files/1/0570/4895/7112/files/3pleN-1_3_3000x3000.png?…"
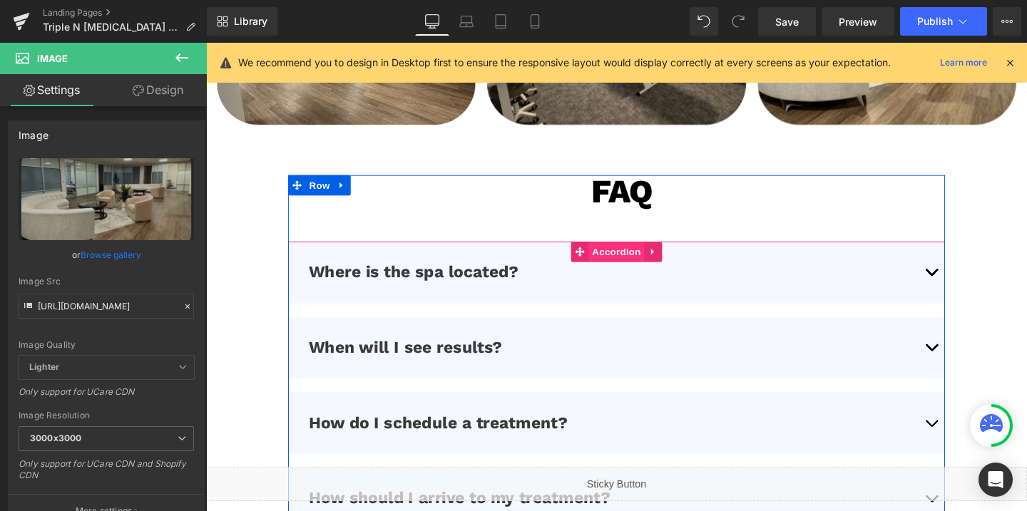
click at [643, 266] on span "Accordion" at bounding box center [637, 262] width 58 height 21
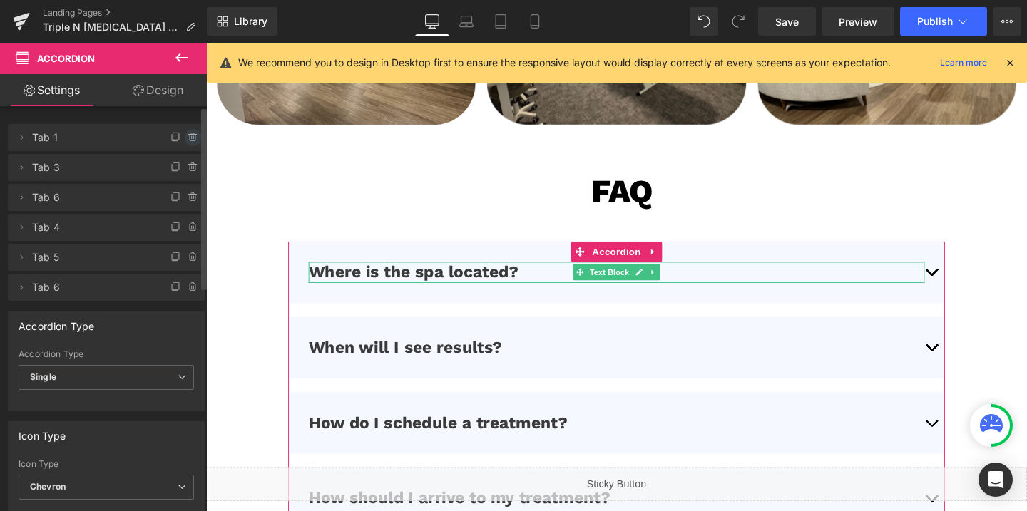
click at [188, 138] on icon at bounding box center [193, 137] width 11 height 11
click at [178, 138] on button "Delete" at bounding box center [178, 138] width 45 height 19
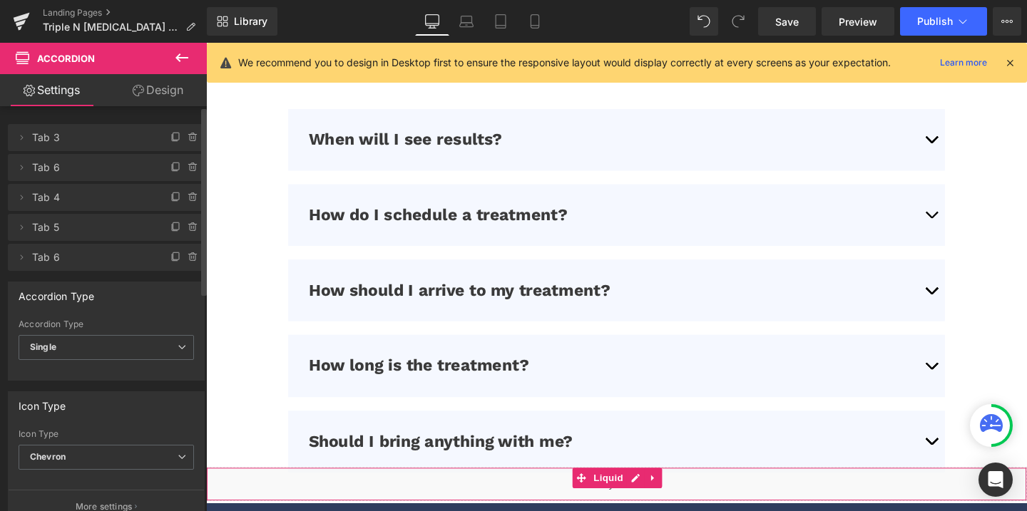
scroll to position [3407, 0]
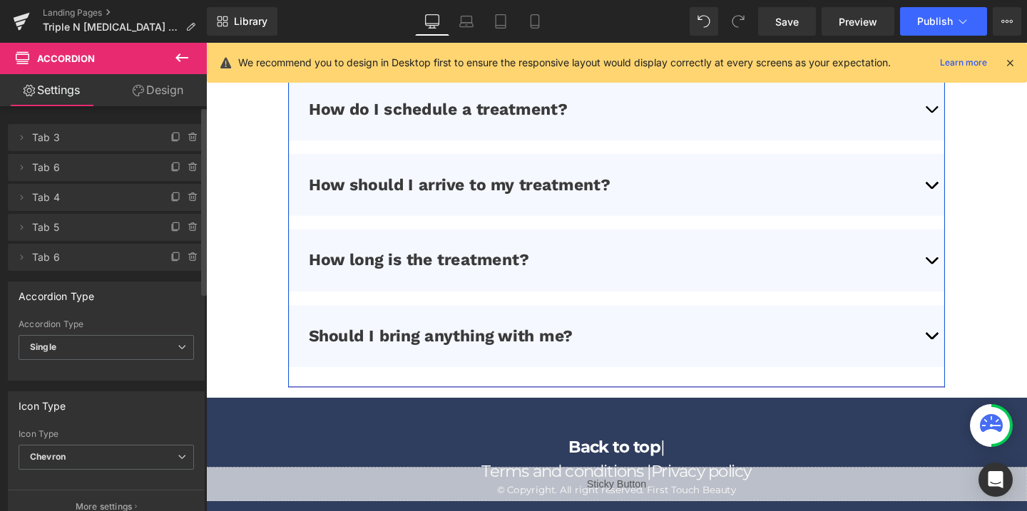
click at [970, 111] on button "button" at bounding box center [968, 113] width 29 height 65
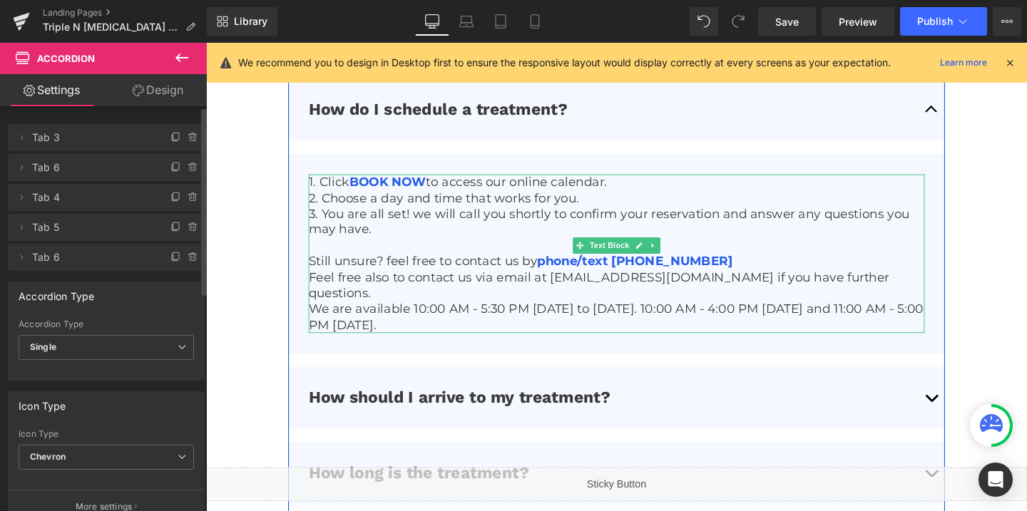
click at [377, 315] on p "We are available 10:00 AM - 5:30 PM Monday to Thursday. 10:00 AM - 4:00 PM on F…" at bounding box center [638, 332] width 648 height 34
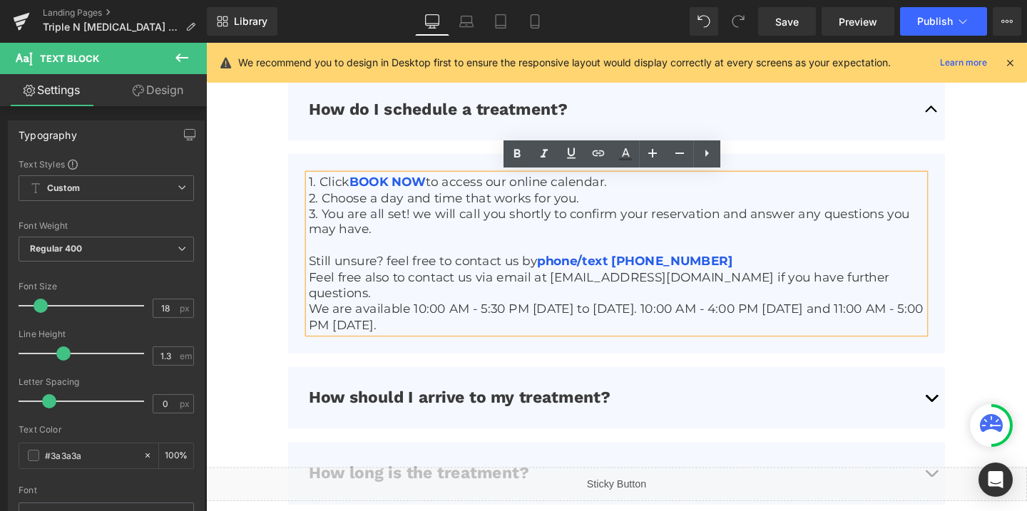
drag, startPoint x: 316, startPoint y: 304, endPoint x: 460, endPoint y: 323, distance: 145.4
click at [460, 323] on p "We are available 10:00 AM - 5:30 PM Monday to Thursday. 10:00 AM - 4:00 PM on F…" at bounding box center [638, 332] width 648 height 34
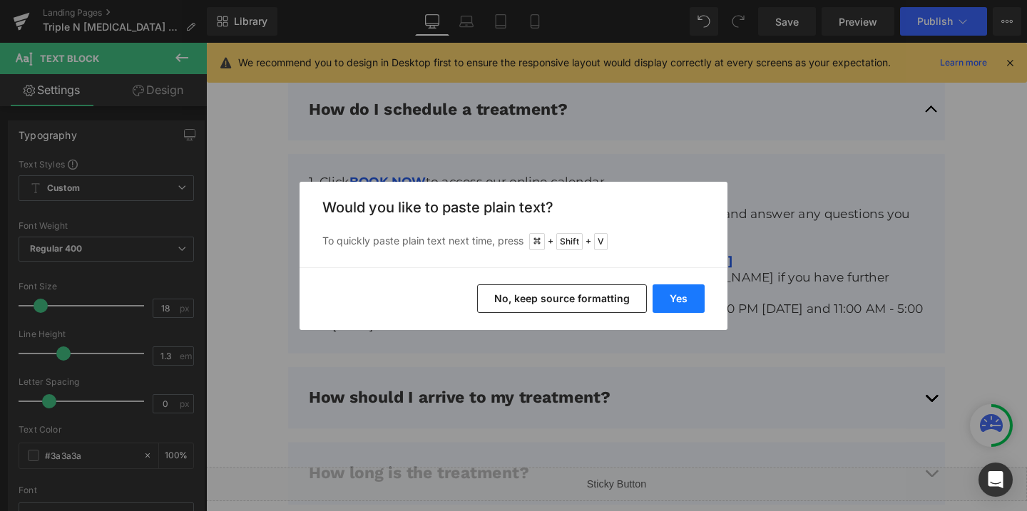
click at [686, 295] on button "Yes" at bounding box center [679, 299] width 52 height 29
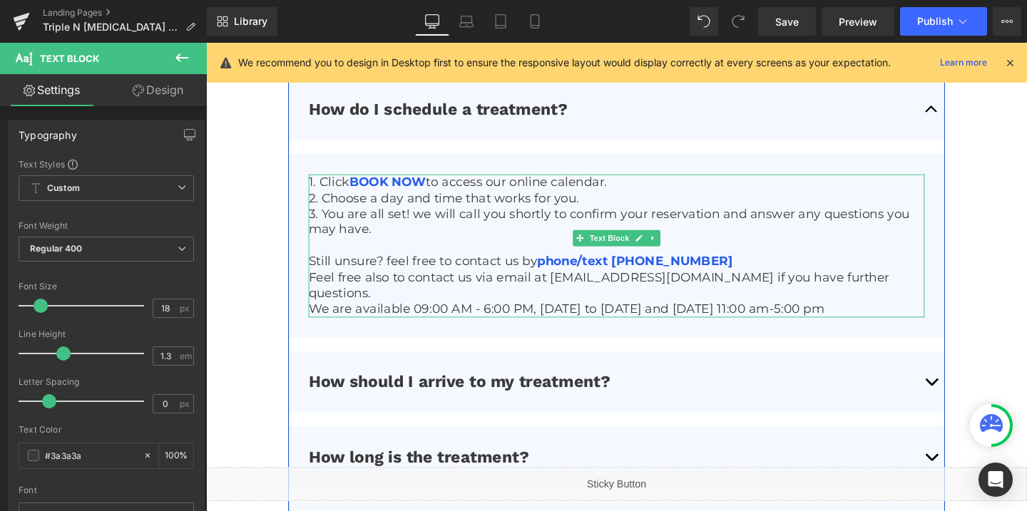
click at [660, 283] on p "Feel free also to contact us via email at [EMAIL_ADDRESS][DOMAIN_NAME] if you h…" at bounding box center [638, 299] width 648 height 34
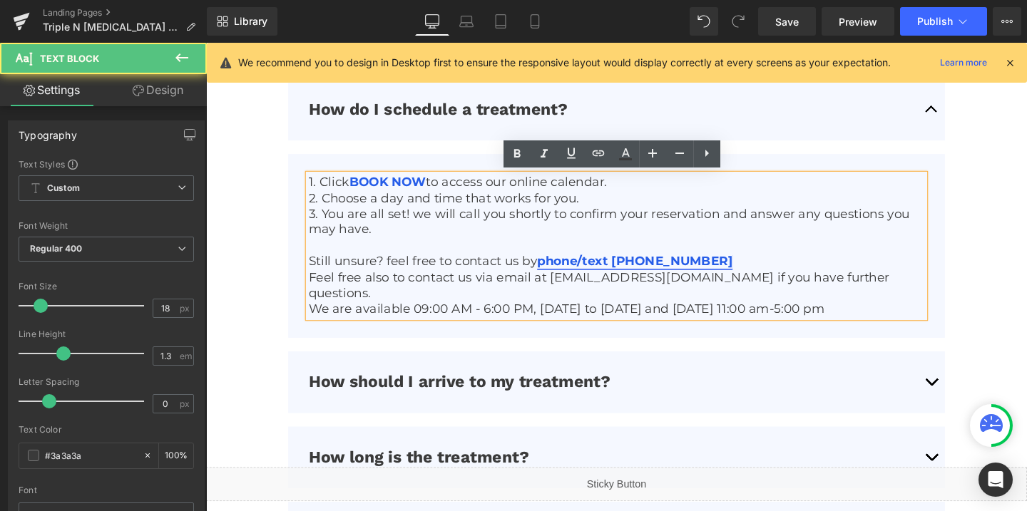
click at [666, 273] on link "phone/text (850) 988-9735" at bounding box center [656, 273] width 205 height 16
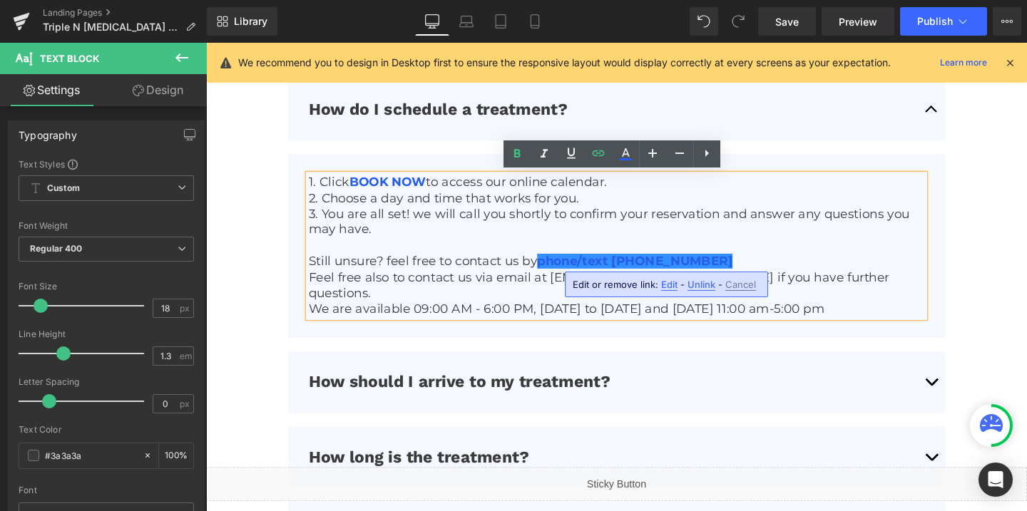
click at [666, 285] on span "Edit" at bounding box center [669, 285] width 16 height 12
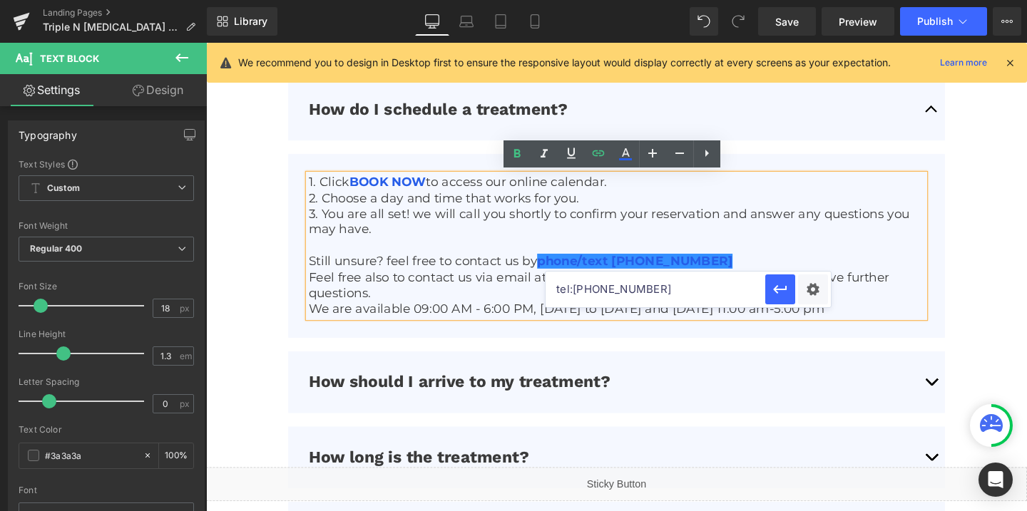
click at [599, 292] on input "tel:8509889735" at bounding box center [656, 290] width 220 height 36
paste input "7144303899"
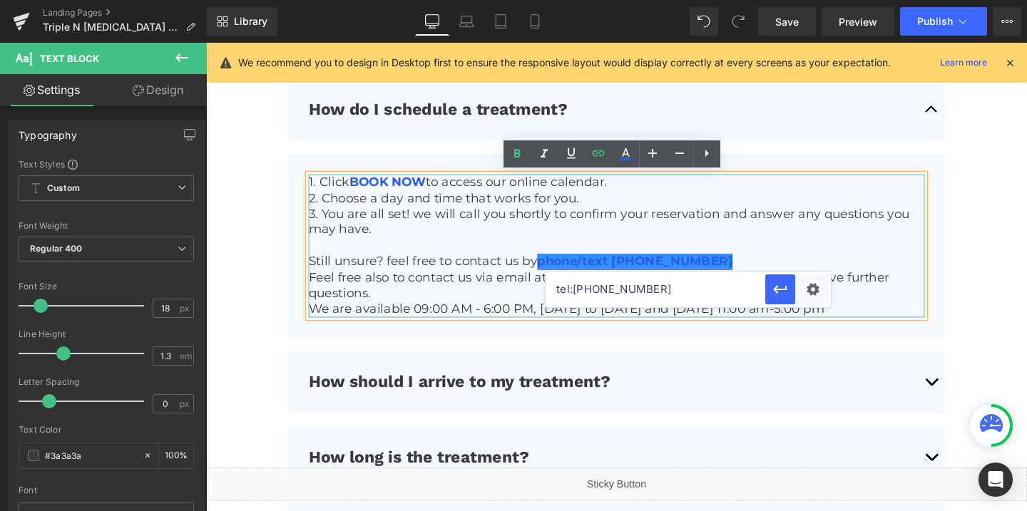
type input "tel:7144303899"
click at [653, 272] on link "phone/text (850) 988-9735" at bounding box center [656, 273] width 205 height 16
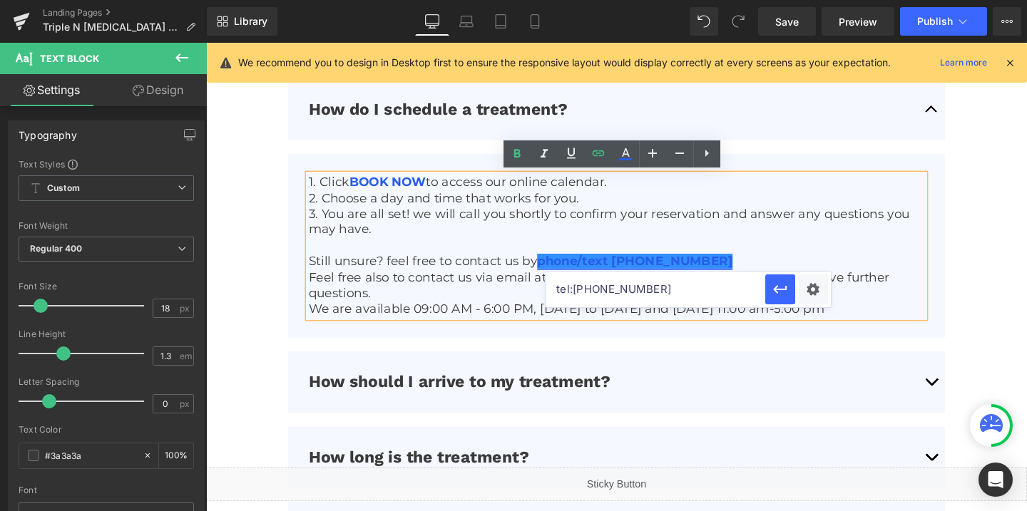
click at [710, 274] on link "phone/text (714) 430-9735" at bounding box center [656, 273] width 205 height 16
drag, startPoint x: 781, startPoint y: 289, endPoint x: 569, endPoint y: 279, distance: 212.1
click at [781, 289] on icon "button" at bounding box center [780, 289] width 14 height 9
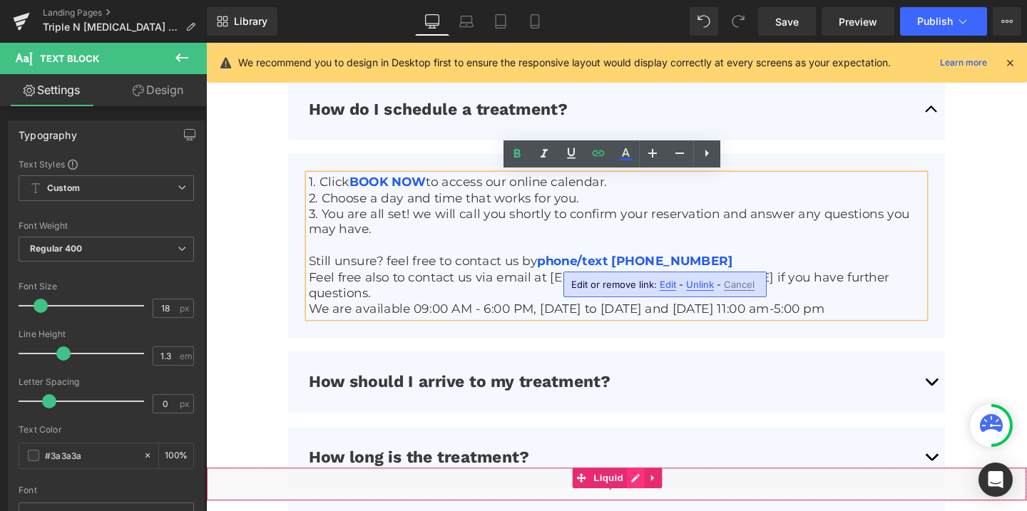
click at [658, 499] on div "Liquid" at bounding box center [637, 507] width 863 height 36
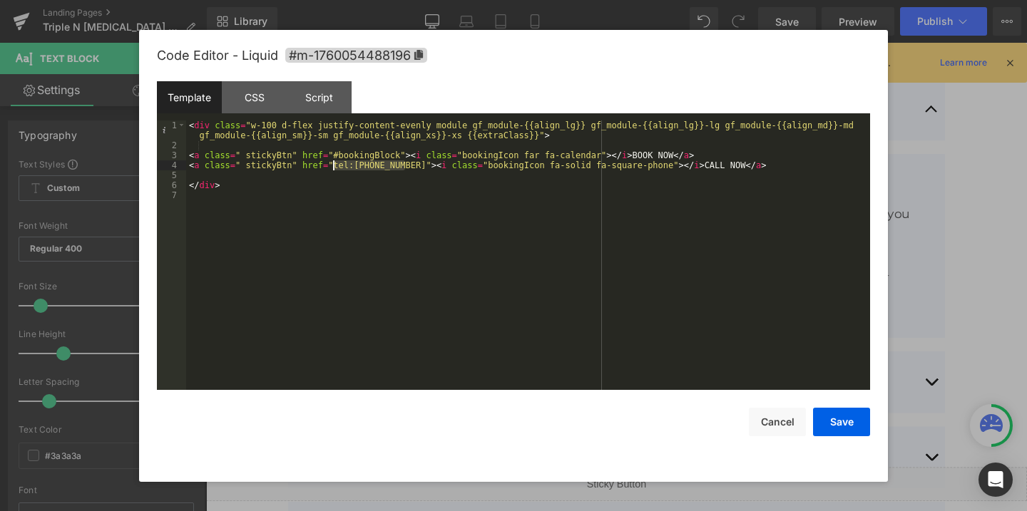
drag, startPoint x: 404, startPoint y: 166, endPoint x: 334, endPoint y: 165, distance: 70.6
click at [334, 165] on div "< div class = "w-100 d-flex justify-content-evenly module gf_module-{{align_lg}…" at bounding box center [528, 271] width 684 height 300
click at [830, 418] on button "Save" at bounding box center [841, 422] width 57 height 29
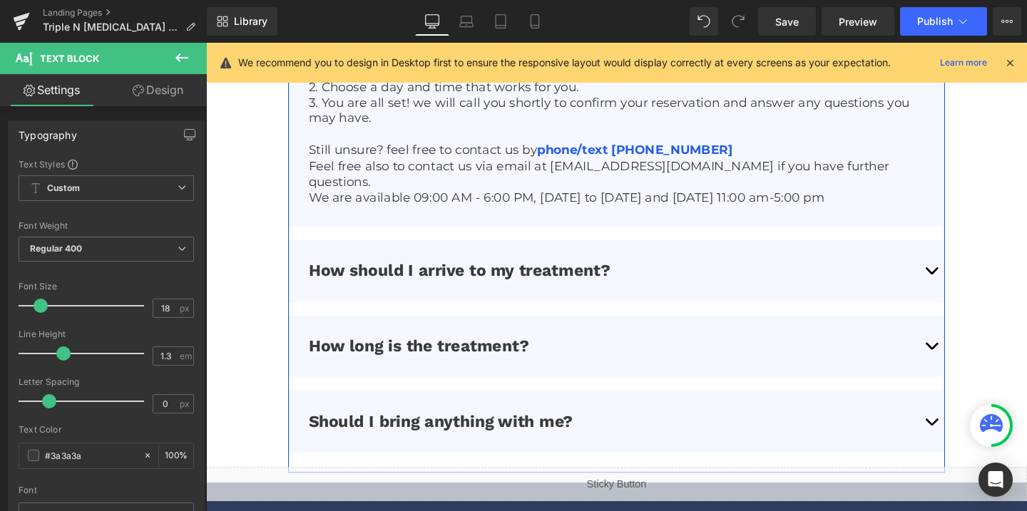
click at [962, 340] on button "button" at bounding box center [968, 362] width 29 height 65
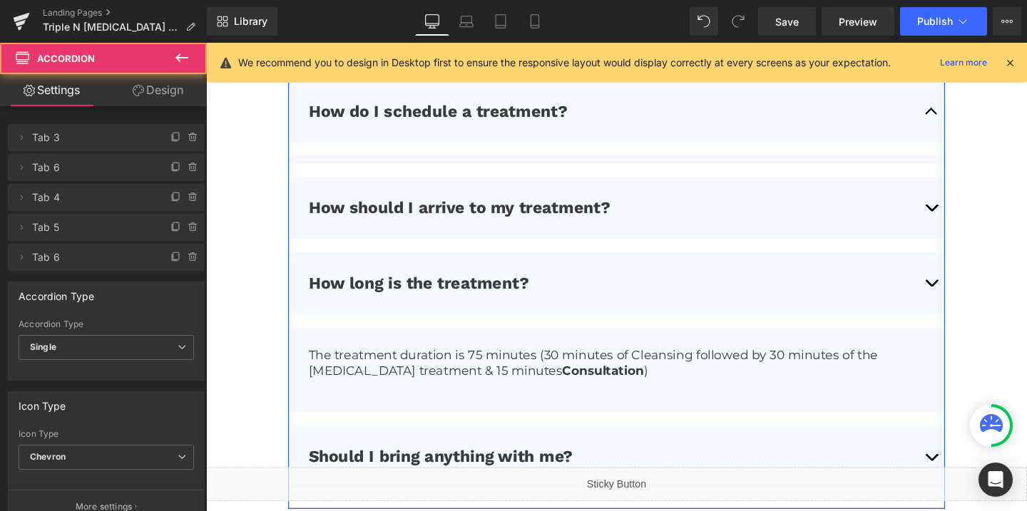
scroll to position [3348, 0]
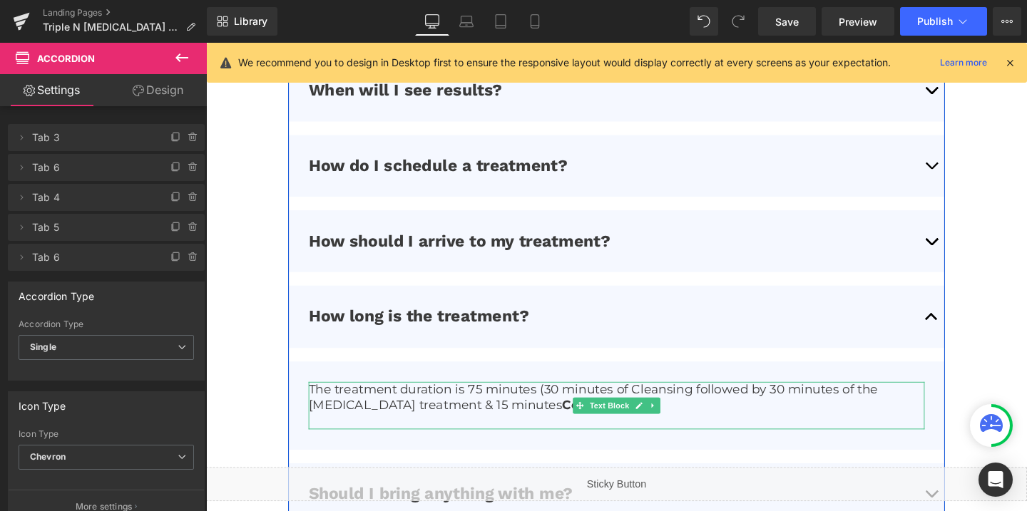
click at [488, 407] on p "The treatment duration is 75 minutes (30 minutes of Cleansing followed by 30 mi…" at bounding box center [638, 416] width 648 height 34
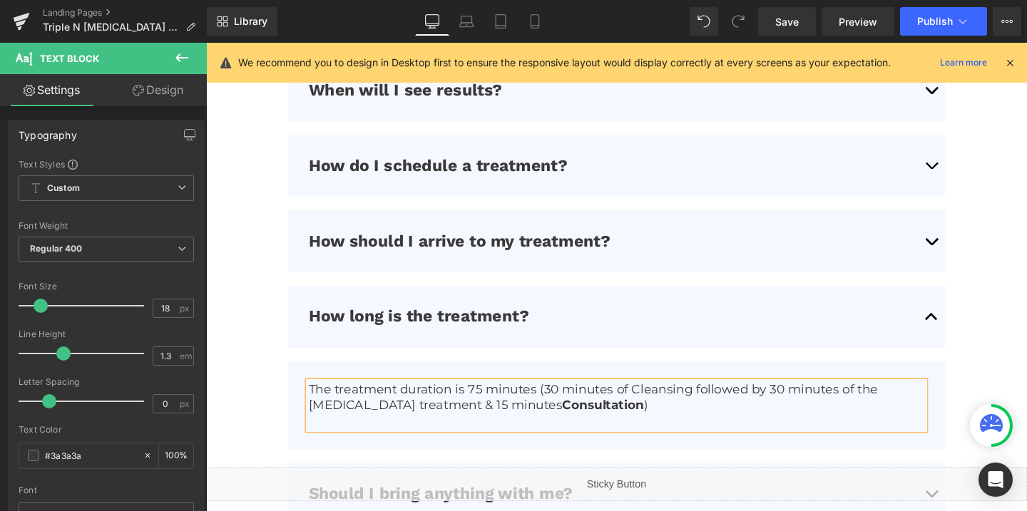
click at [488, 407] on p "The treatment duration is 75 minutes (30 minutes of Cleansing followed by 30 mi…" at bounding box center [638, 416] width 648 height 34
click at [569, 404] on p "The treatment duration is 60 minutes (30 minutes of Cleansing followed by 30 mi…" at bounding box center [638, 416] width 648 height 34
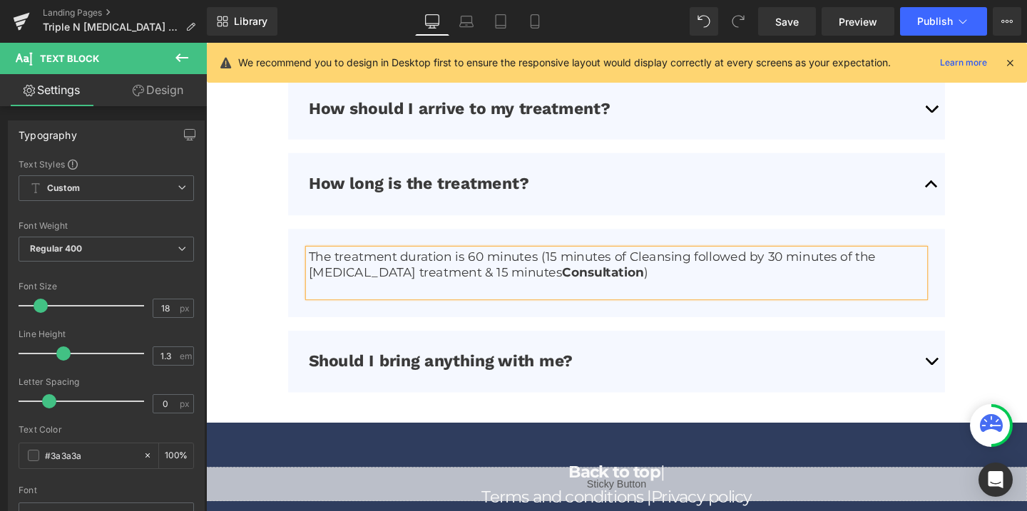
scroll to position [3517, 0]
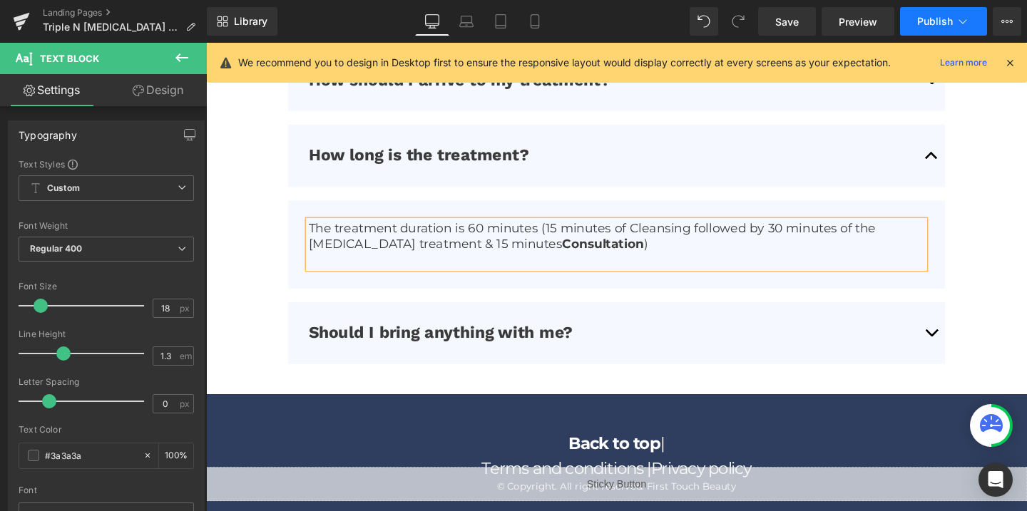
click at [924, 20] on span "Publish" at bounding box center [935, 21] width 36 height 11
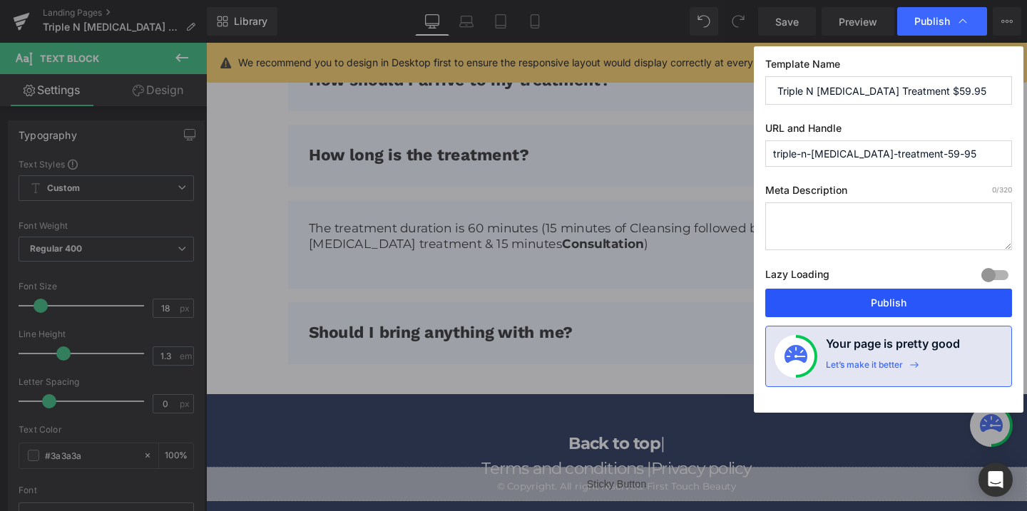
click at [864, 305] on button "Publish" at bounding box center [888, 303] width 247 height 29
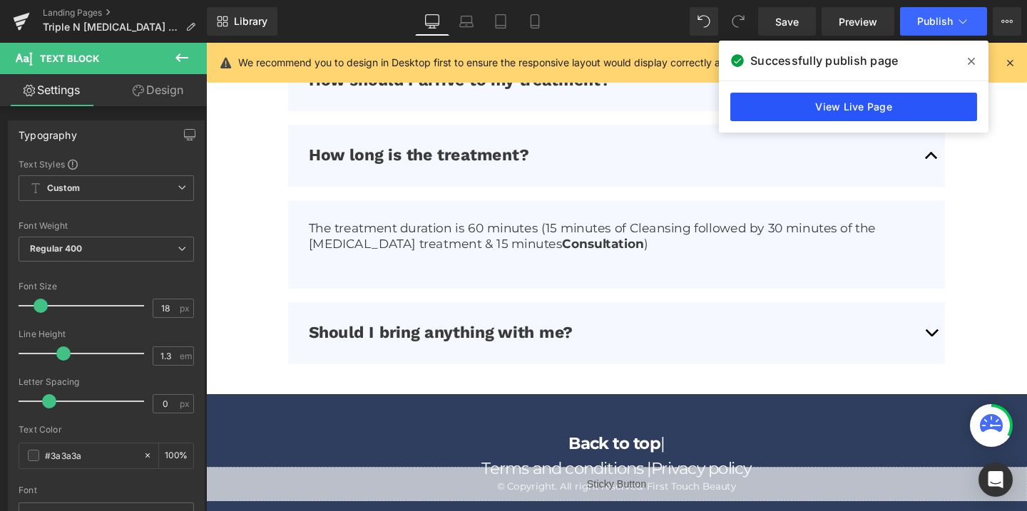
click at [835, 107] on link "View Live Page" at bounding box center [853, 107] width 247 height 29
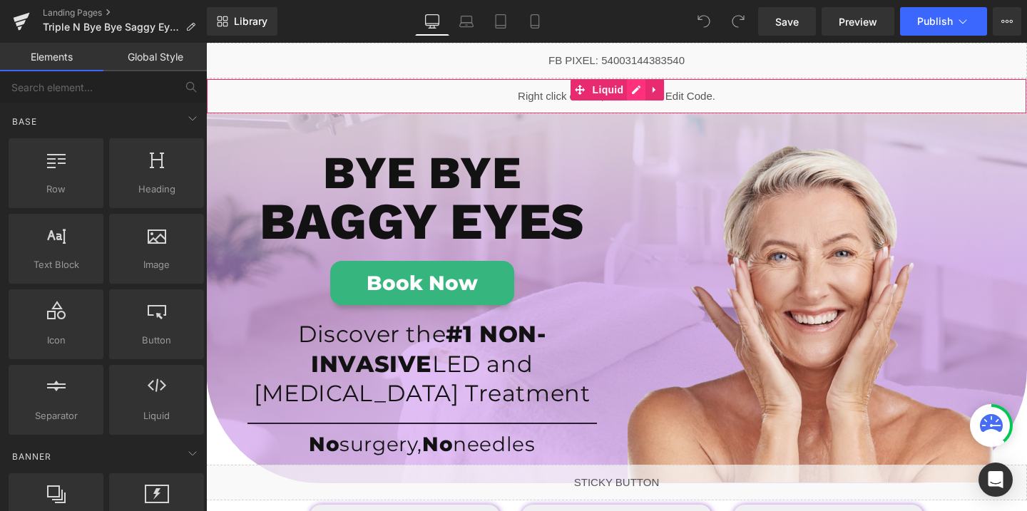
click at [631, 93] on div "Liquid" at bounding box center [616, 96] width 821 height 36
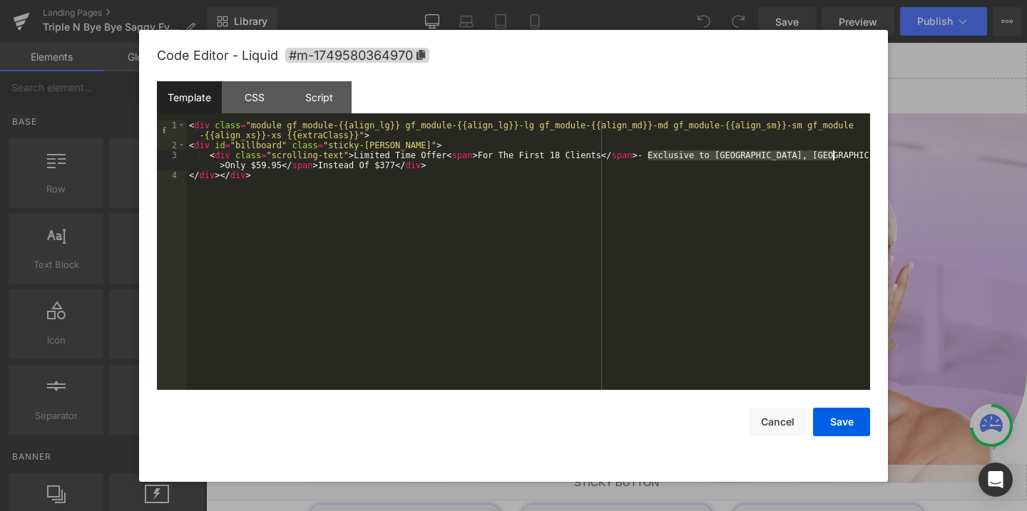
drag, startPoint x: 648, startPoint y: 156, endPoint x: 834, endPoint y: 158, distance: 186.2
click at [834, 158] on div "< div class = "module gf_module-{{align_lg}} gf_module-{{align_lg}}-lg gf_modul…" at bounding box center [528, 271] width 684 height 300
click at [770, 423] on button "Cancel" at bounding box center [777, 422] width 57 height 29
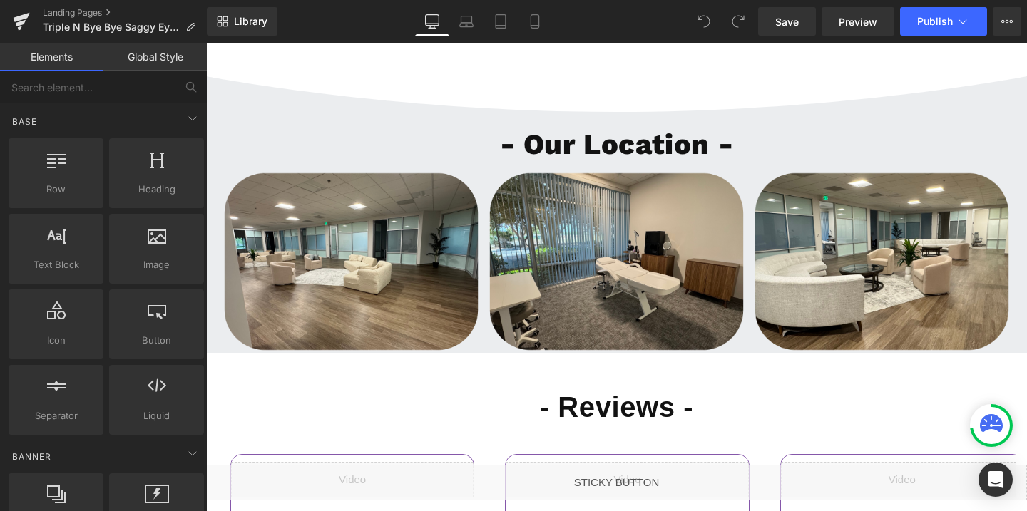
scroll to position [3456, 0]
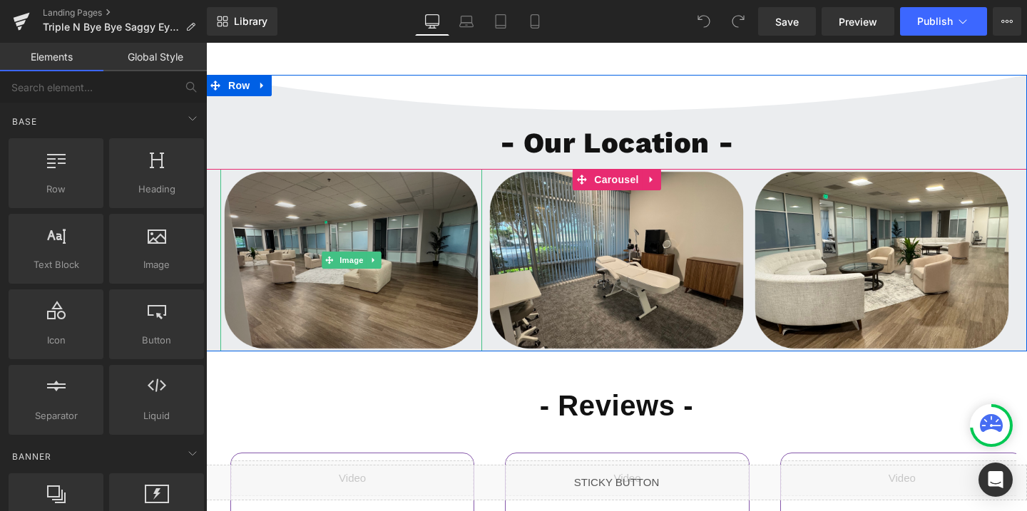
click at [394, 285] on img at bounding box center [351, 260] width 262 height 183
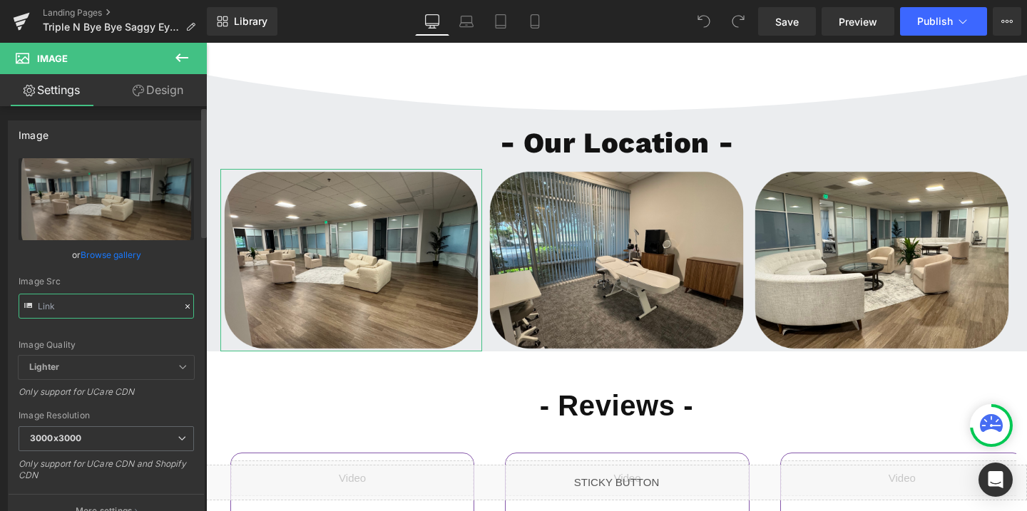
click at [93, 310] on input "text" at bounding box center [106, 306] width 175 height 25
type input "[URL][DOMAIN_NAME]"
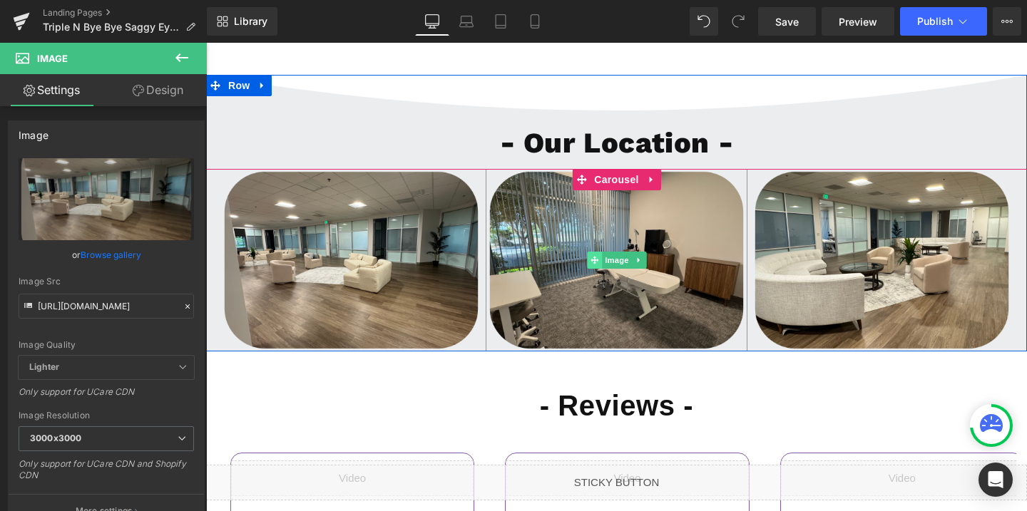
click at [591, 265] on span at bounding box center [594, 260] width 15 height 17
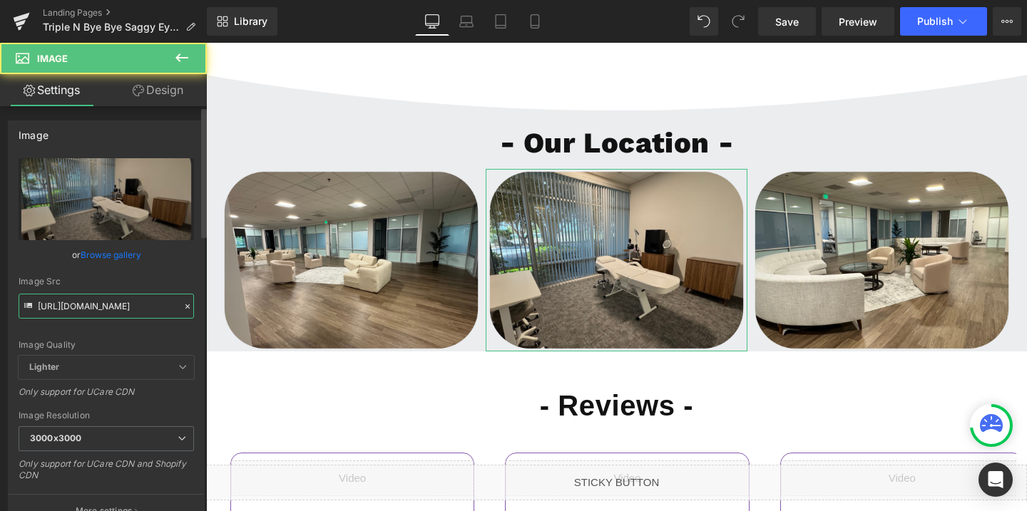
click at [90, 299] on input "[URL][DOMAIN_NAME]" at bounding box center [106, 306] width 175 height 25
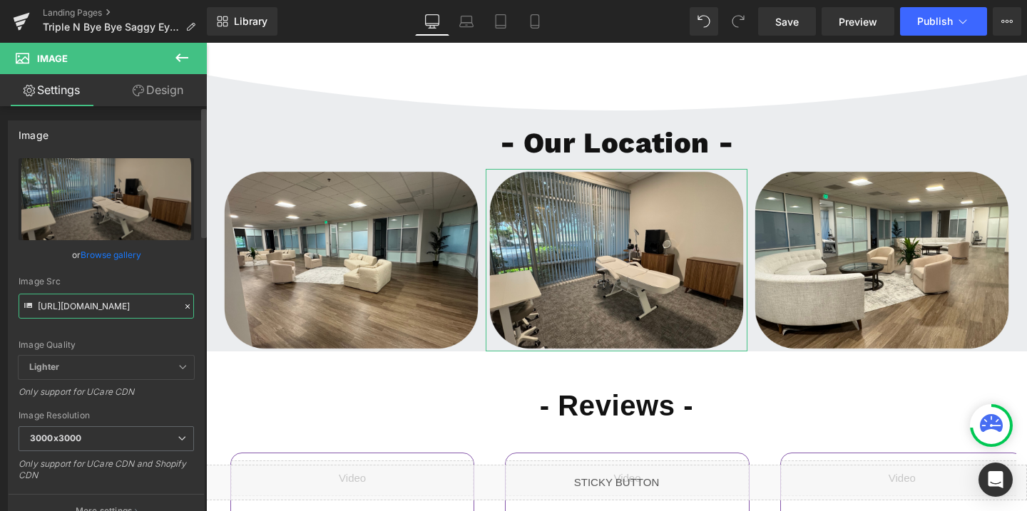
click at [90, 299] on input "[URL][DOMAIN_NAME]" at bounding box center [106, 306] width 175 height 25
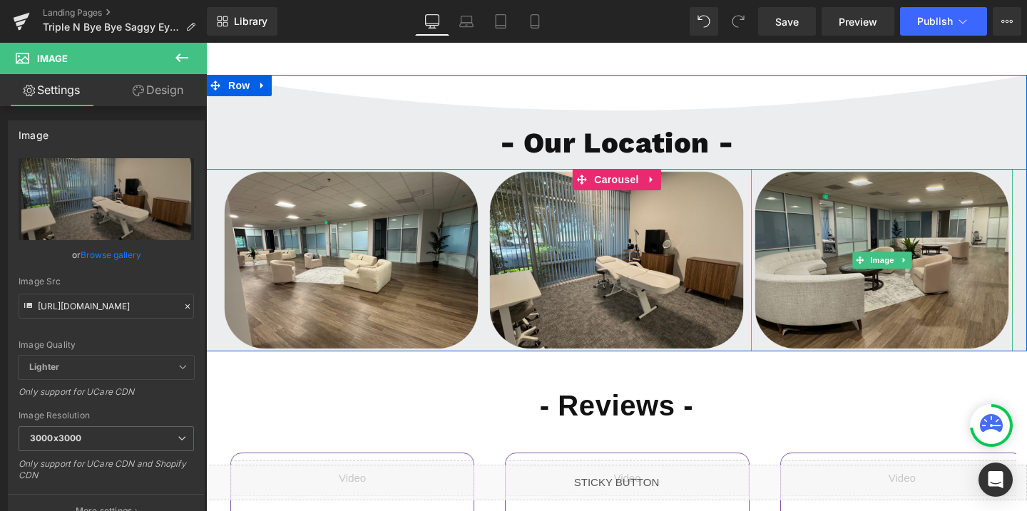
click at [880, 205] on img at bounding box center [882, 260] width 262 height 183
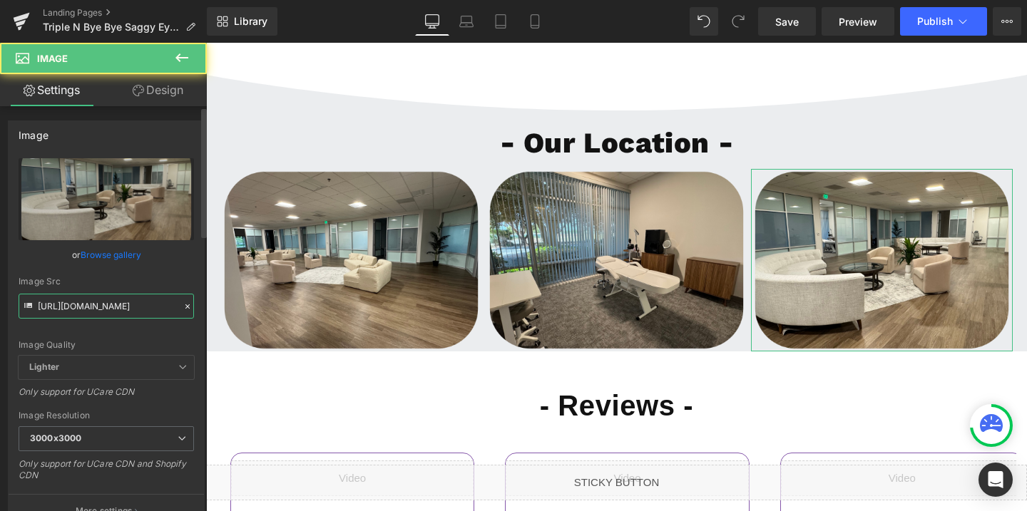
click at [77, 305] on input "[URL][DOMAIN_NAME]" at bounding box center [106, 306] width 175 height 25
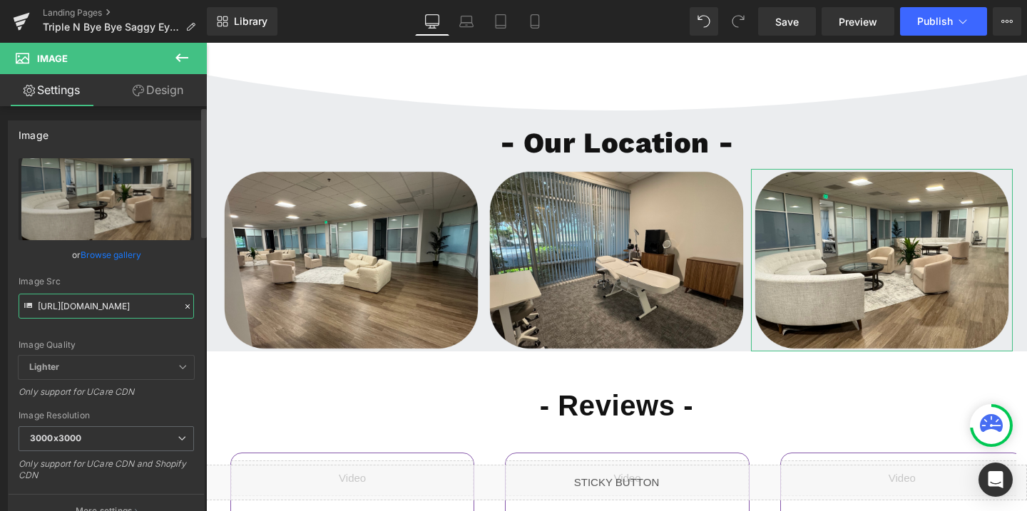
click at [77, 305] on input "[URL][DOMAIN_NAME]" at bounding box center [106, 306] width 175 height 25
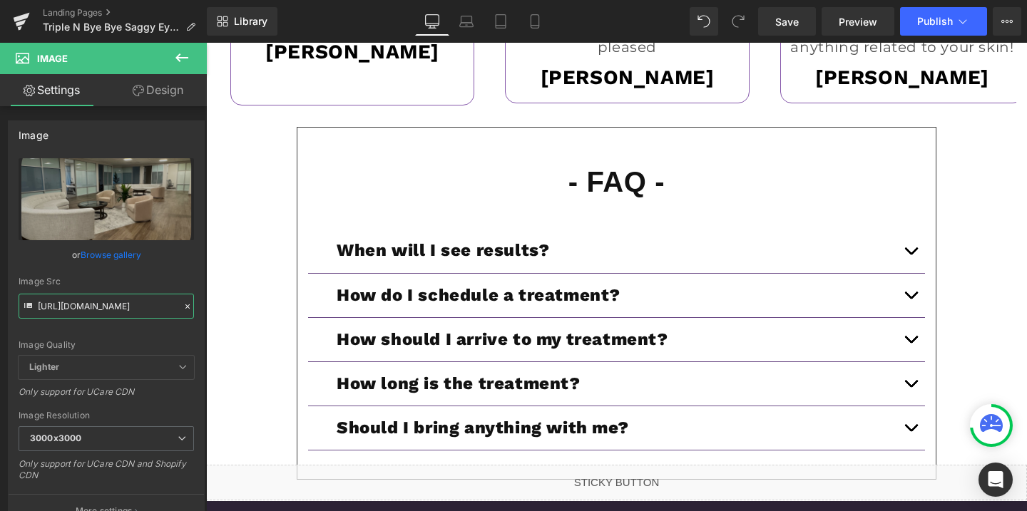
scroll to position [4121, 0]
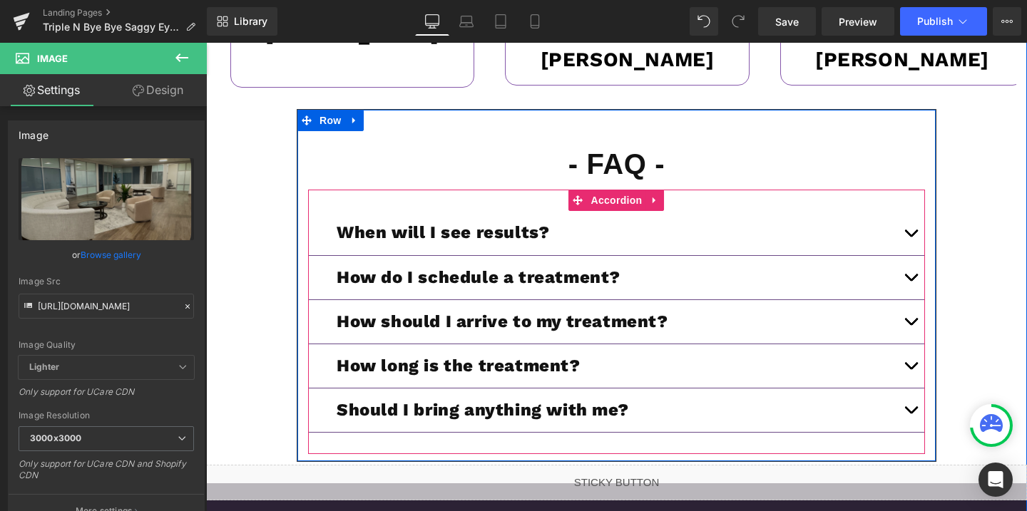
click at [911, 281] on span "button" at bounding box center [911, 281] width 0 height 0
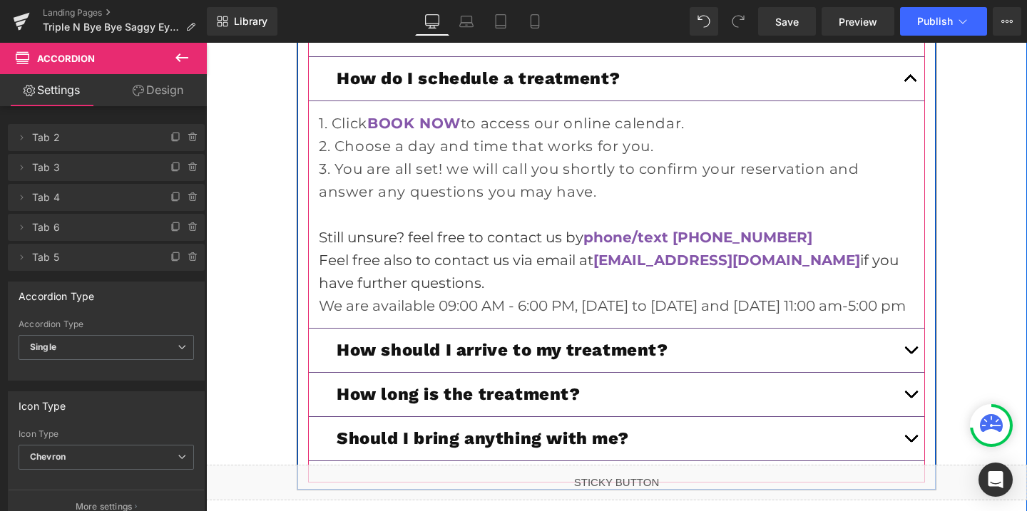
scroll to position [4337, 0]
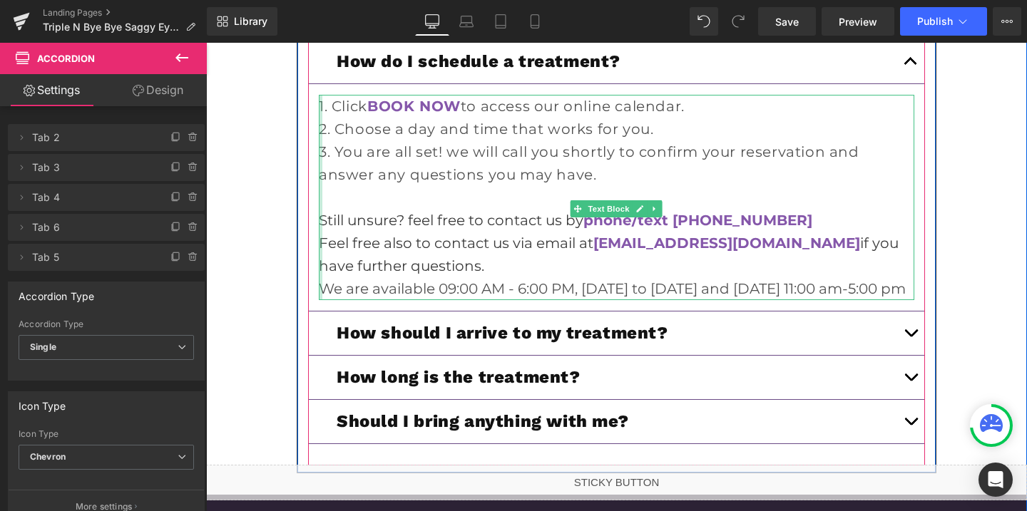
click at [322, 285] on div at bounding box center [321, 197] width 4 height 205
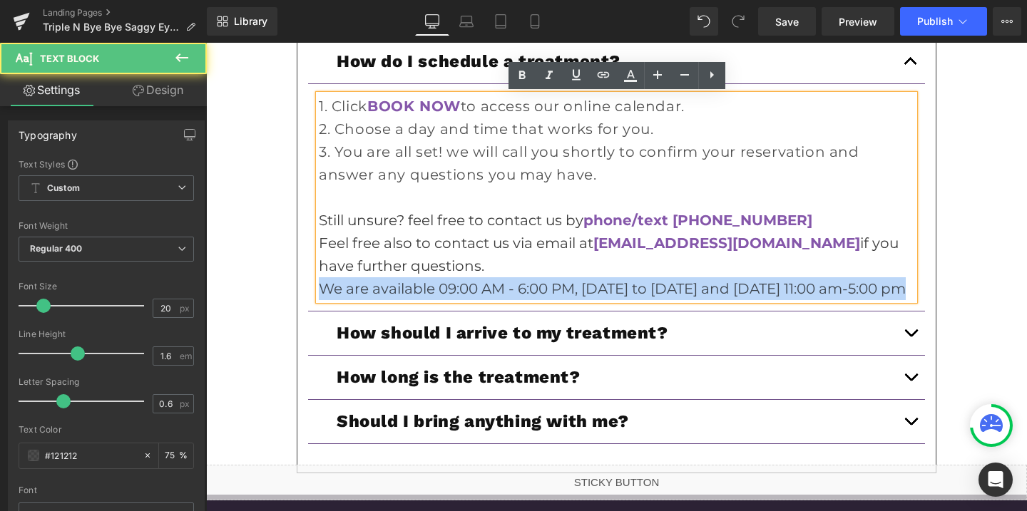
drag, startPoint x: 322, startPoint y: 286, endPoint x: 362, endPoint y: 302, distance: 43.8
click at [362, 300] on p "We are available 09:00 AM - 6:00 PM, [DATE] to [DATE] and [DATE] 11:00 am-5:00 …" at bounding box center [617, 288] width 596 height 23
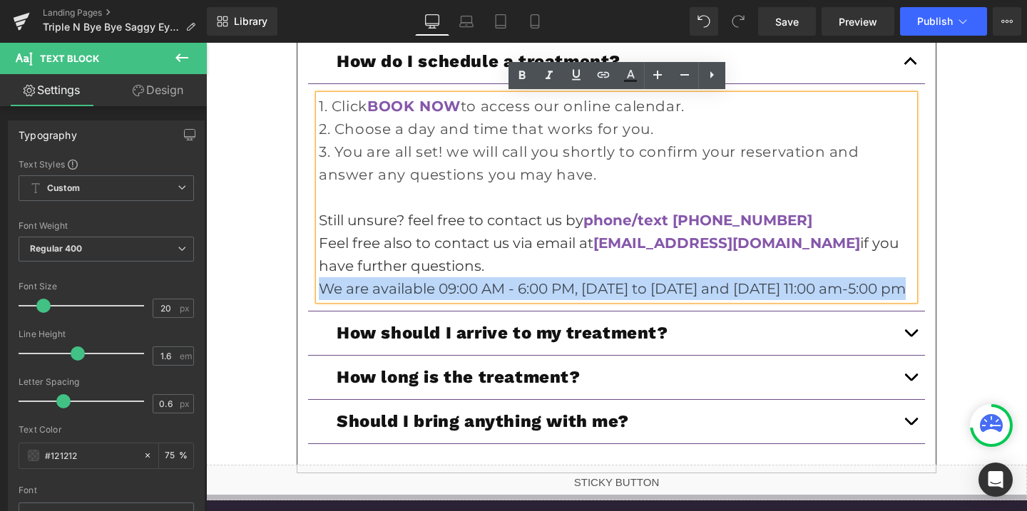
copy p "We are available 09:00 AM - 6:00 PM, [DATE] to [DATE] and [DATE] 11:00 am-5:00 …"
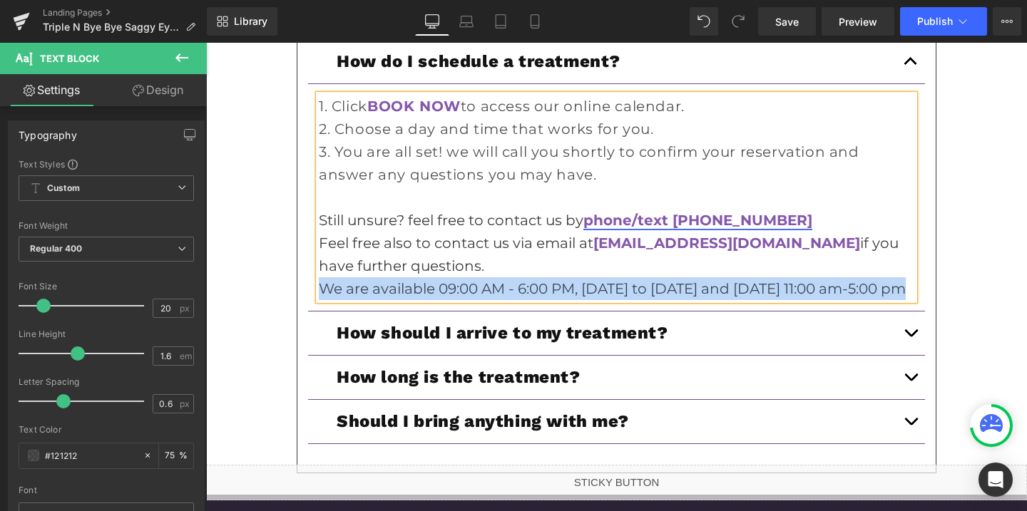
click at [760, 219] on link "phone/text [PHONE_NUMBER]" at bounding box center [698, 220] width 229 height 17
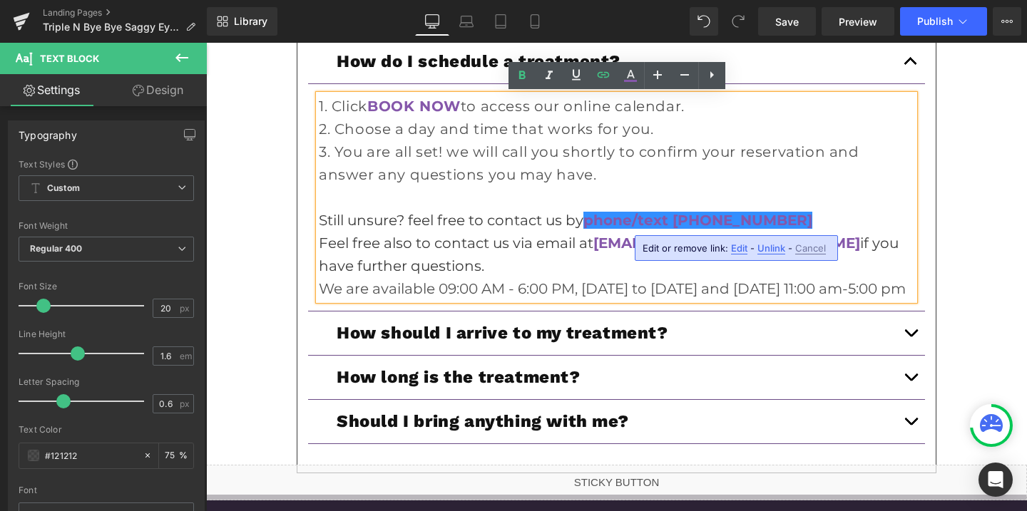
click at [741, 247] on span "Edit" at bounding box center [739, 249] width 16 height 12
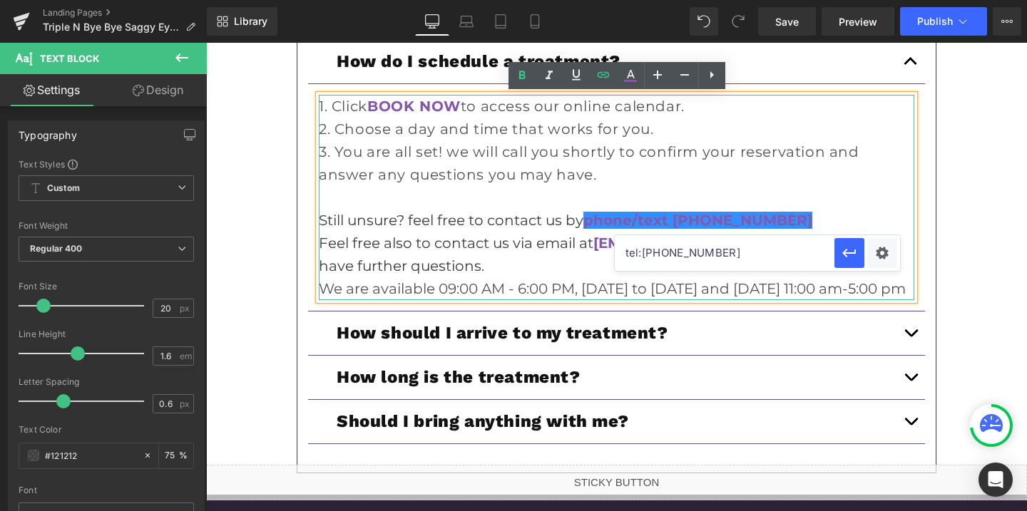
drag, startPoint x: 923, startPoint y: 296, endPoint x: 613, endPoint y: 250, distance: 313.7
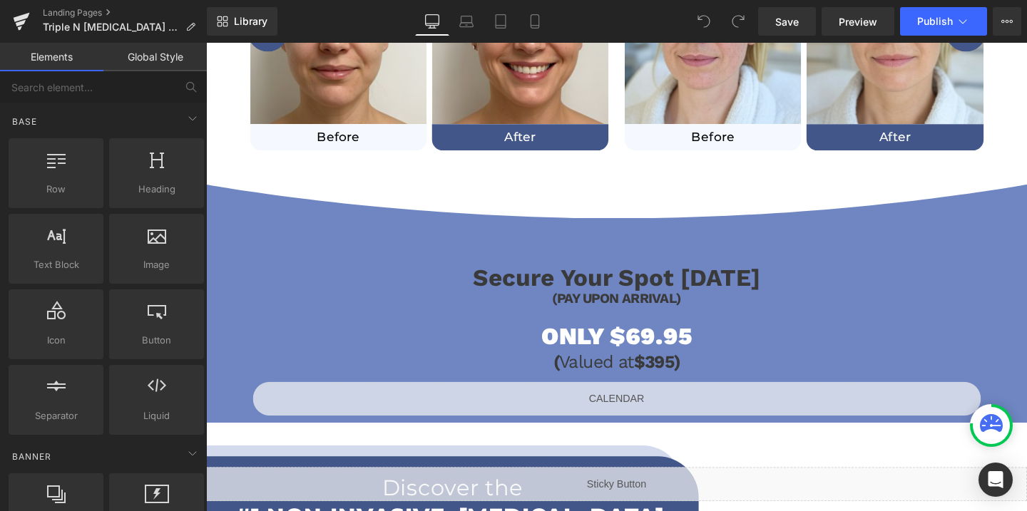
scroll to position [1066, 0]
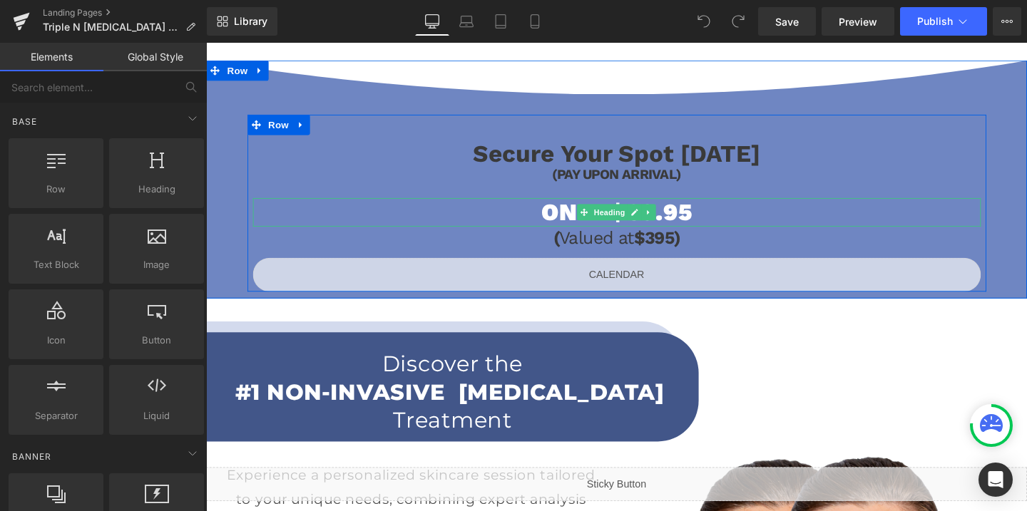
click at [698, 216] on h1 "ONLY $69.95" at bounding box center [637, 221] width 765 height 30
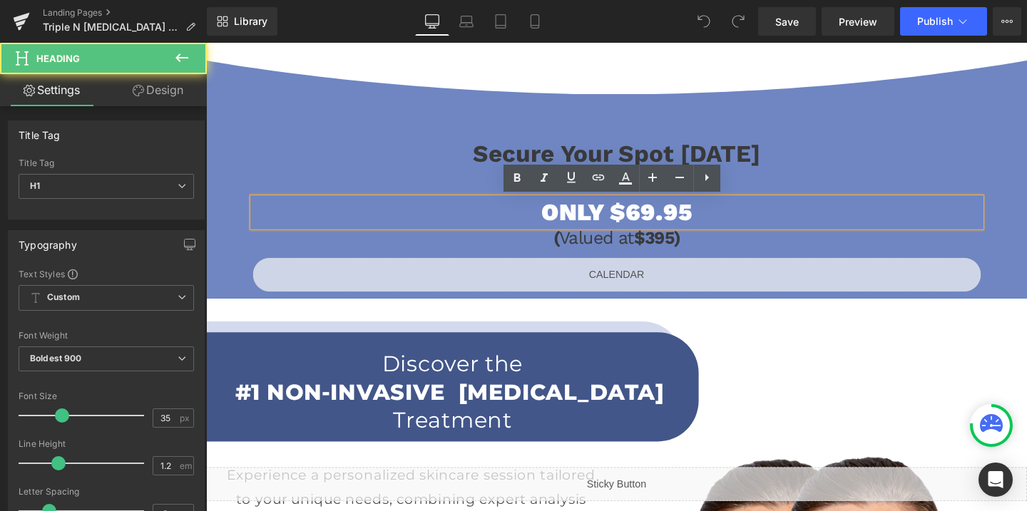
click at [666, 220] on h1 "ONLY $69.95" at bounding box center [637, 221] width 765 height 30
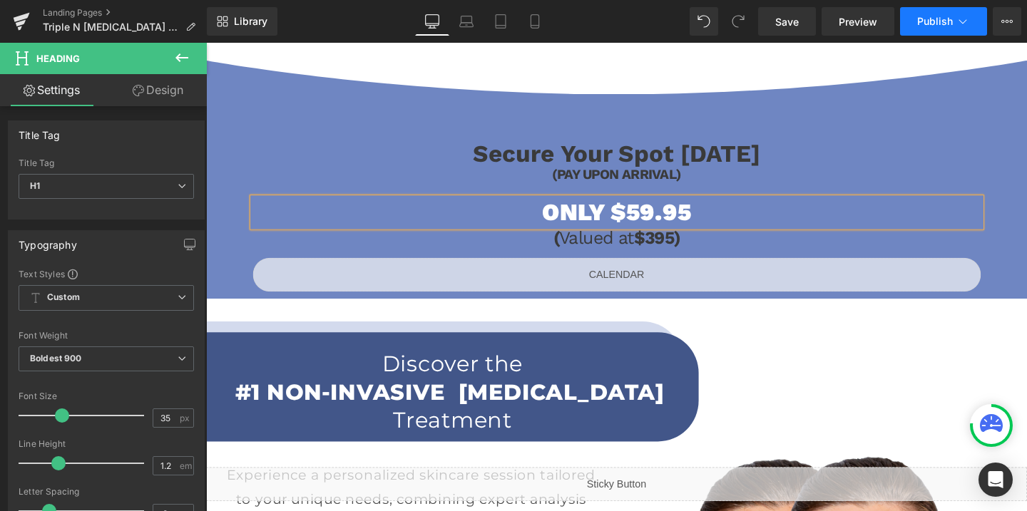
click at [928, 27] on span "Publish" at bounding box center [935, 21] width 36 height 11
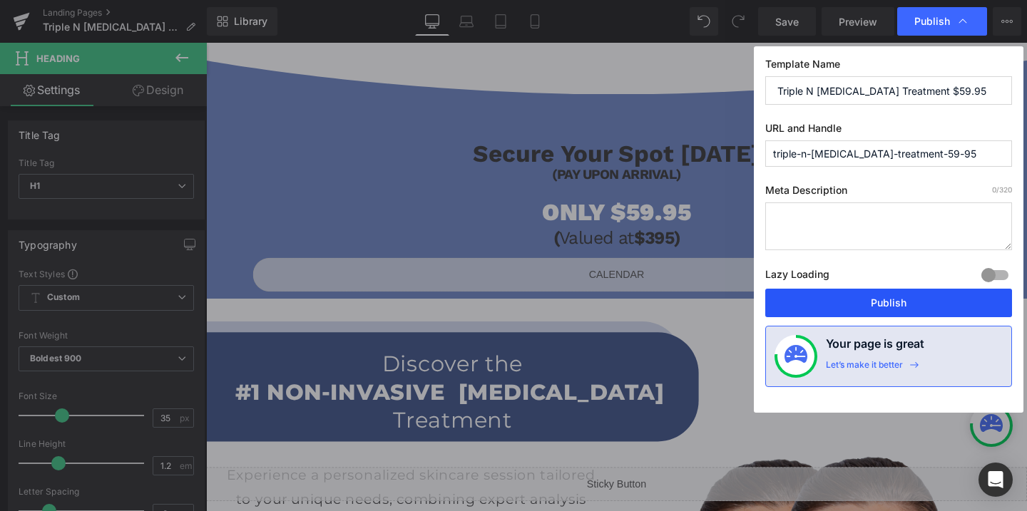
click at [865, 306] on button "Publish" at bounding box center [888, 303] width 247 height 29
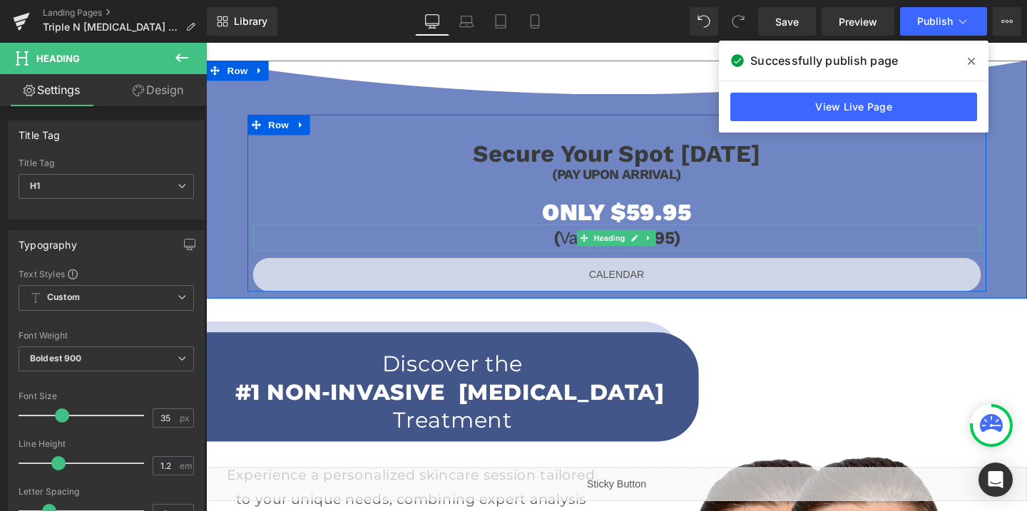
click at [688, 252] on h3 "( Valued at $395)" at bounding box center [637, 248] width 765 height 28
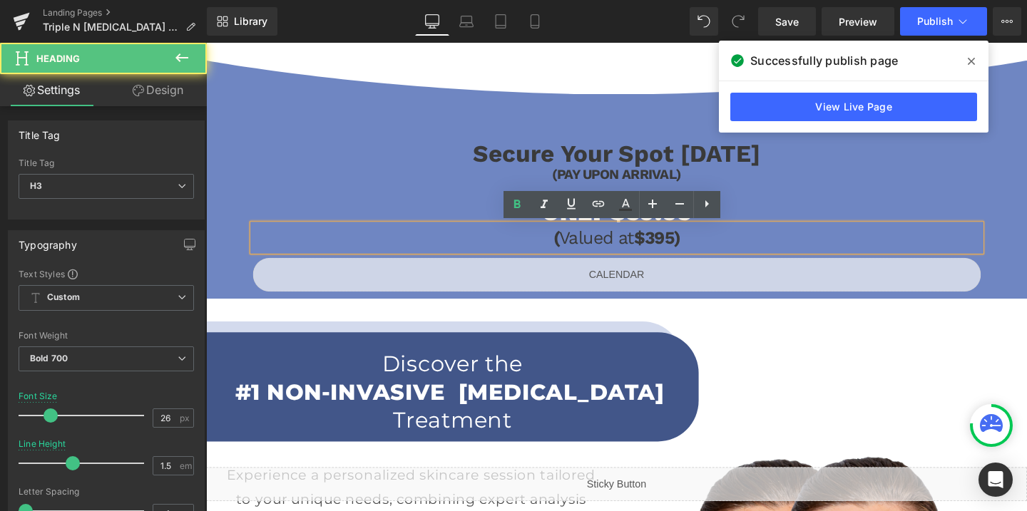
click at [688, 249] on h3 "( Valued at $395)" at bounding box center [637, 248] width 765 height 28
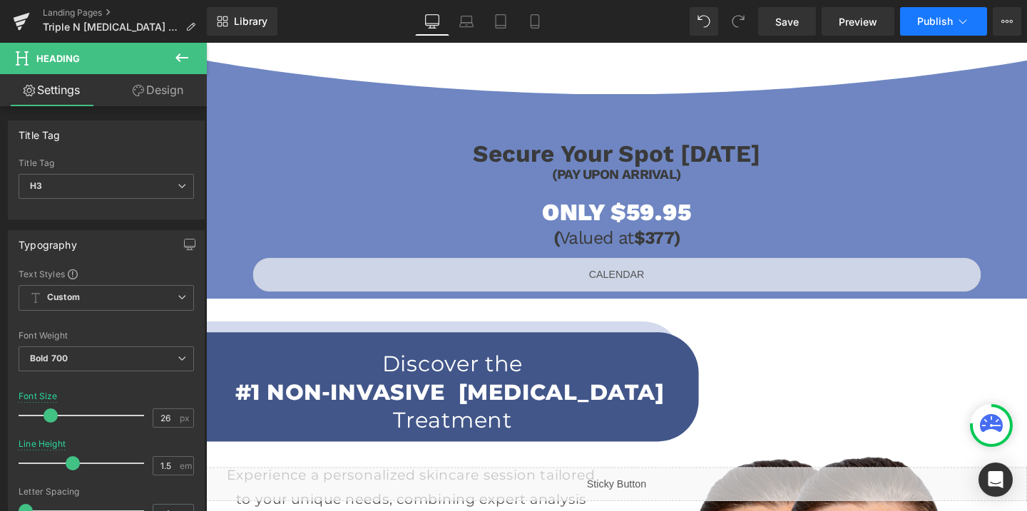
click at [934, 19] on span "Publish" at bounding box center [935, 21] width 36 height 11
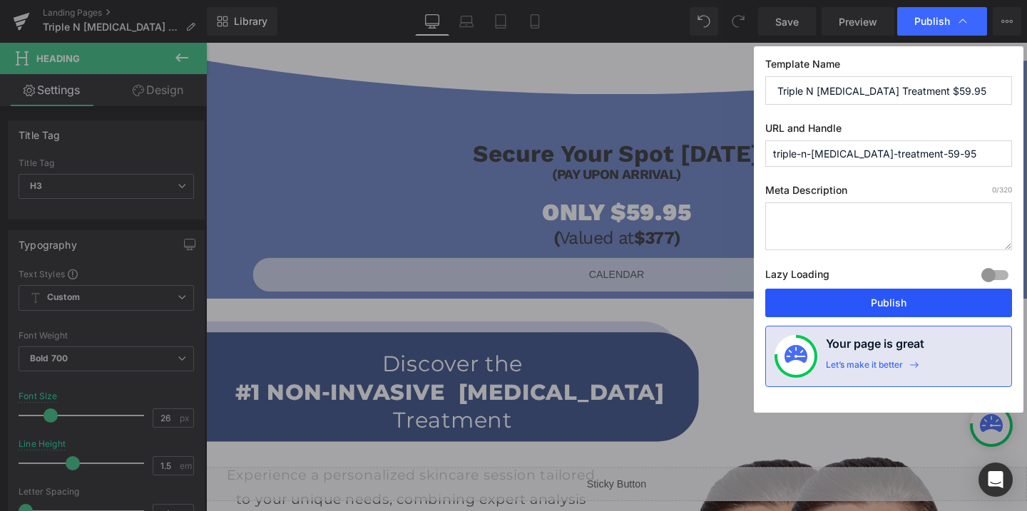
click at [888, 305] on button "Publish" at bounding box center [888, 303] width 247 height 29
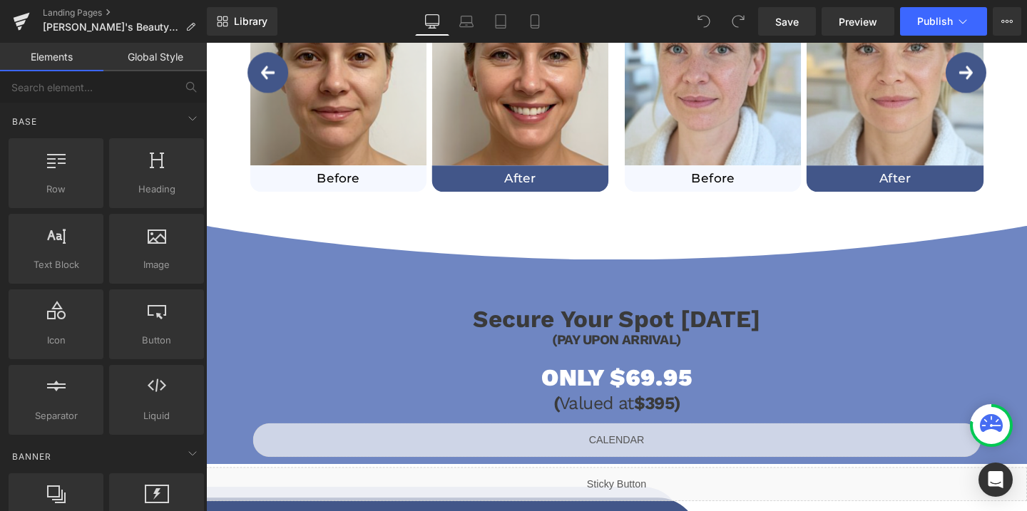
scroll to position [912, 0]
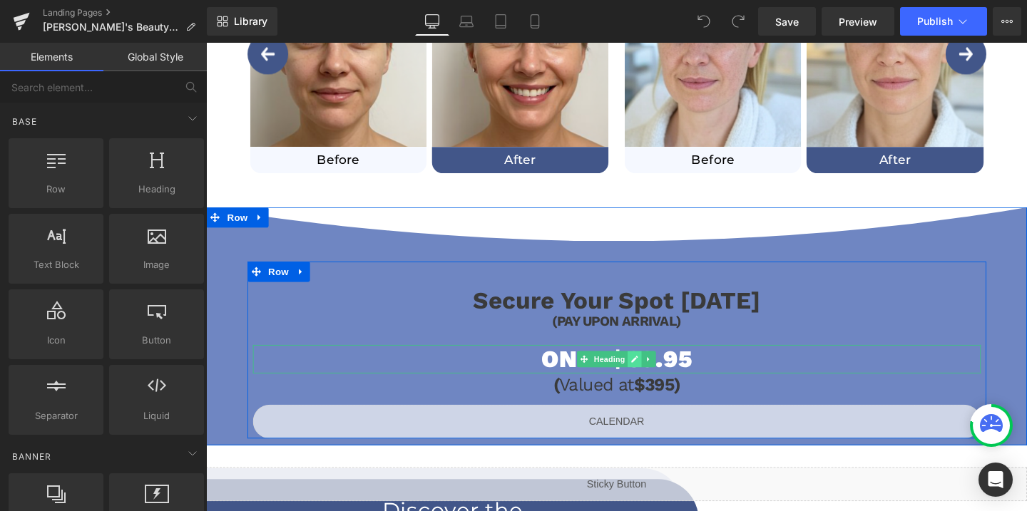
click at [661, 372] on icon at bounding box center [657, 376] width 8 height 9
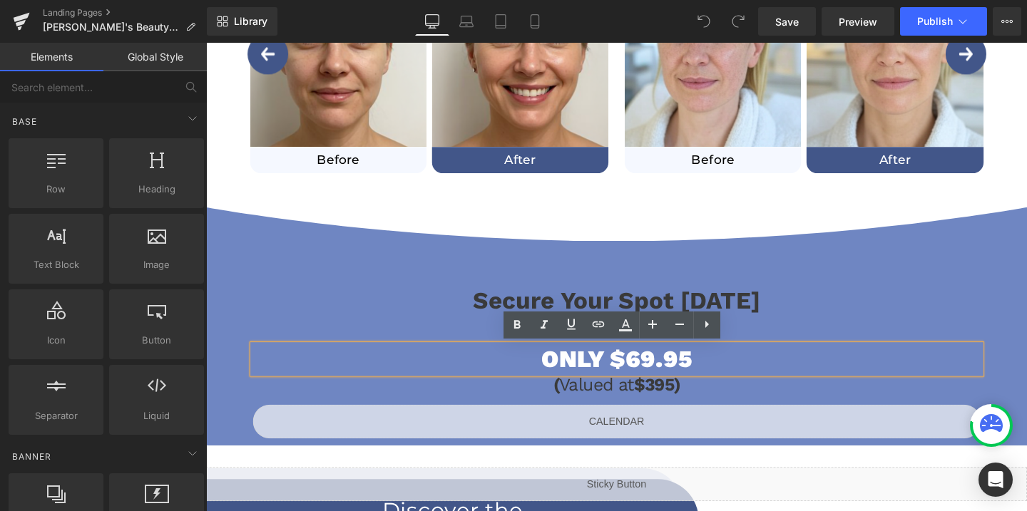
click at [661, 372] on h1 "ONLY $69.95" at bounding box center [637, 376] width 765 height 30
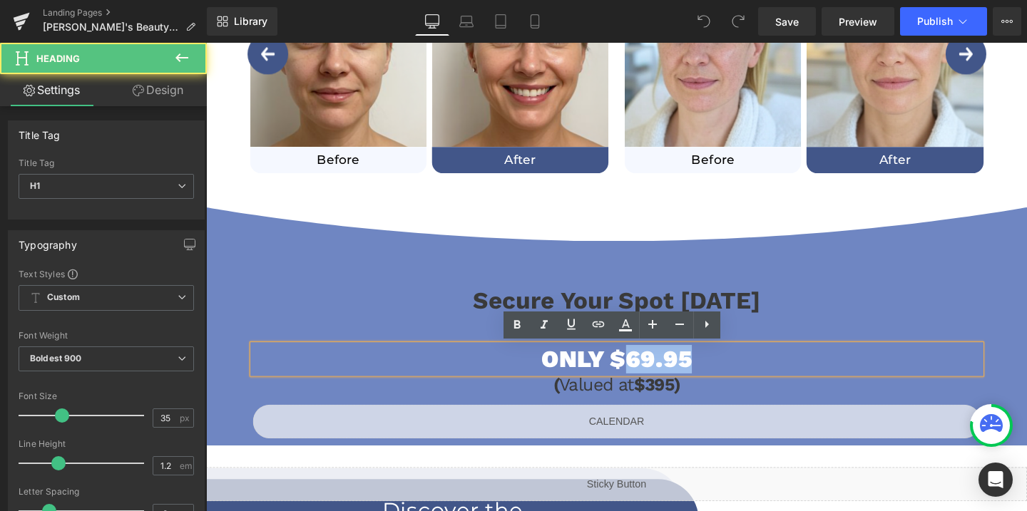
click at [663, 374] on h1 "ONLY $69.95" at bounding box center [637, 376] width 765 height 30
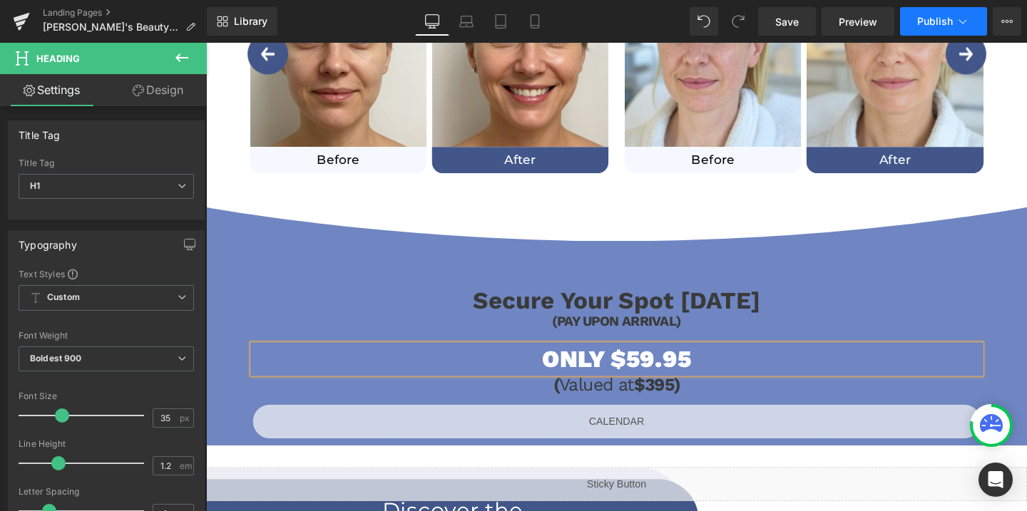
click at [928, 25] on span "Publish" at bounding box center [935, 21] width 36 height 11
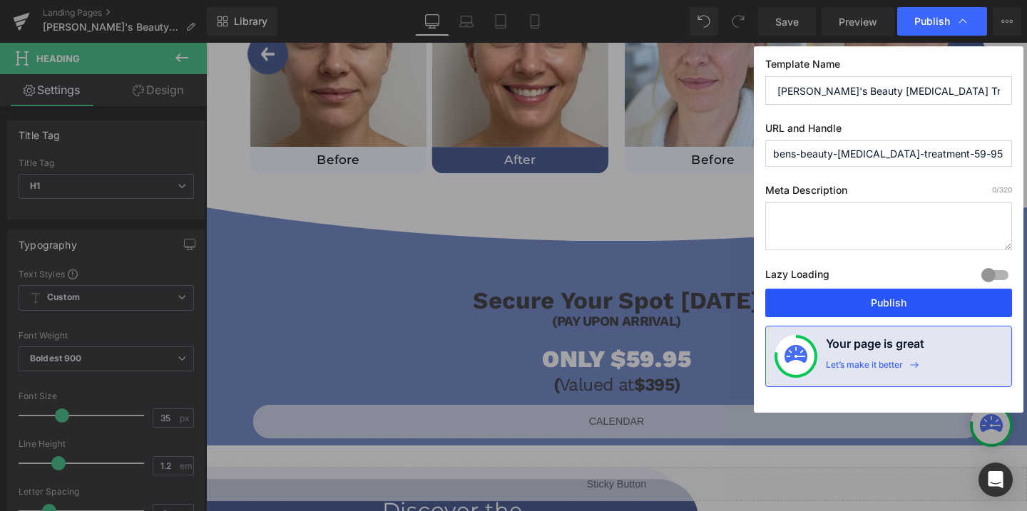
click at [852, 308] on button "Publish" at bounding box center [888, 303] width 247 height 29
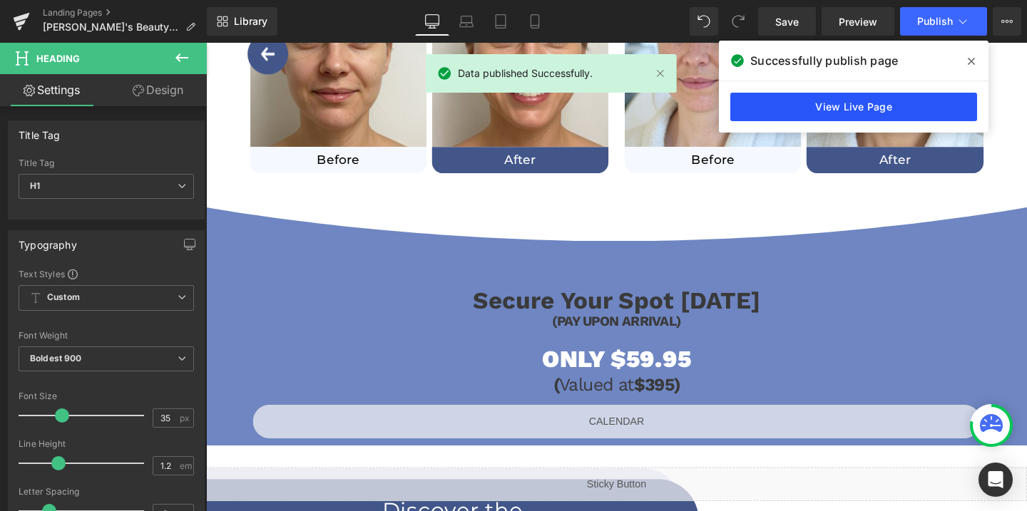
click at [842, 106] on link "View Live Page" at bounding box center [853, 107] width 247 height 29
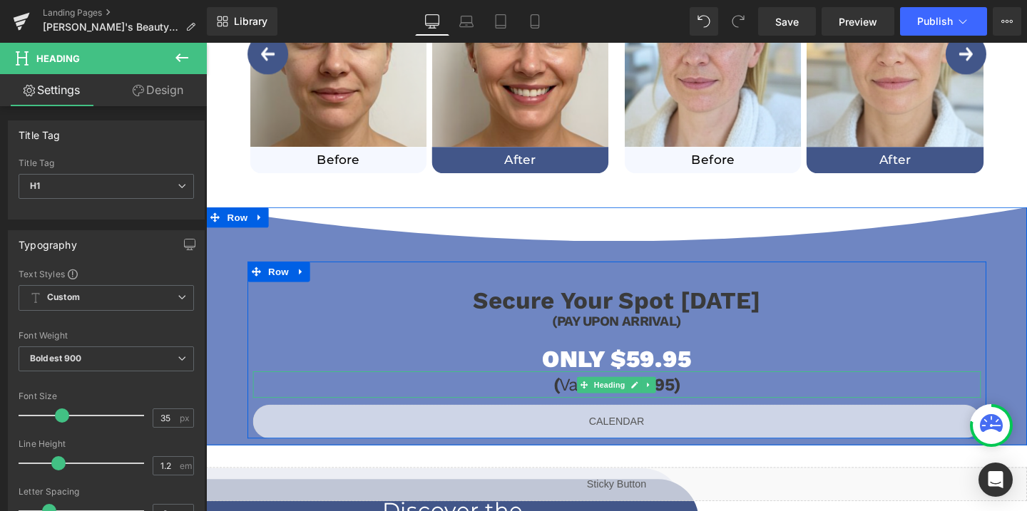
click at [698, 399] on h3 "( Valued at $395)" at bounding box center [637, 403] width 765 height 28
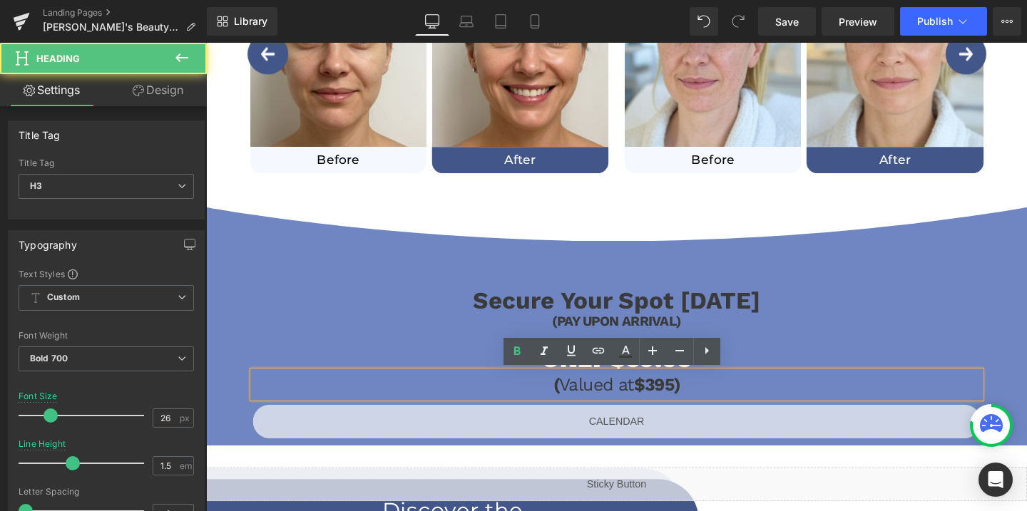
click at [698, 399] on h3 "( Valued at $395)" at bounding box center [637, 403] width 765 height 28
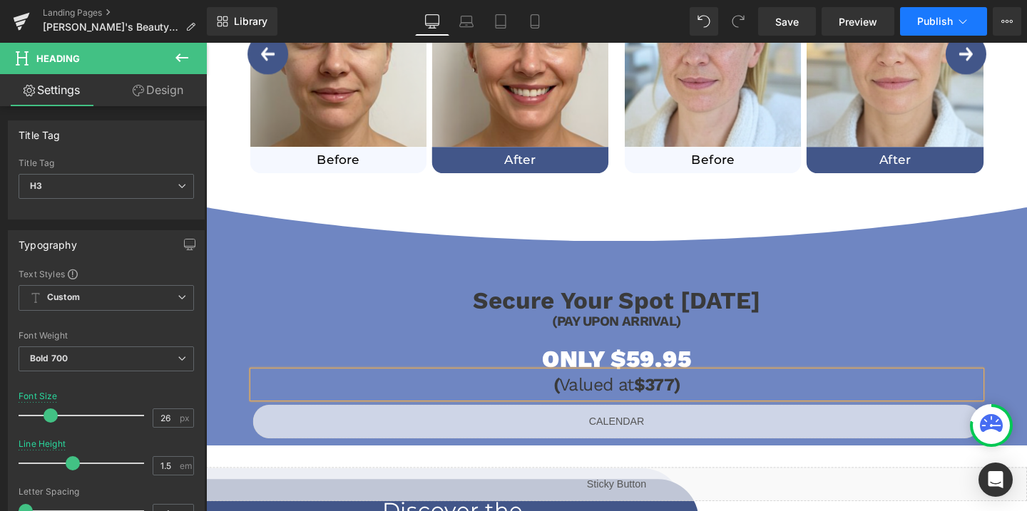
click at [936, 23] on span "Publish" at bounding box center [935, 21] width 36 height 11
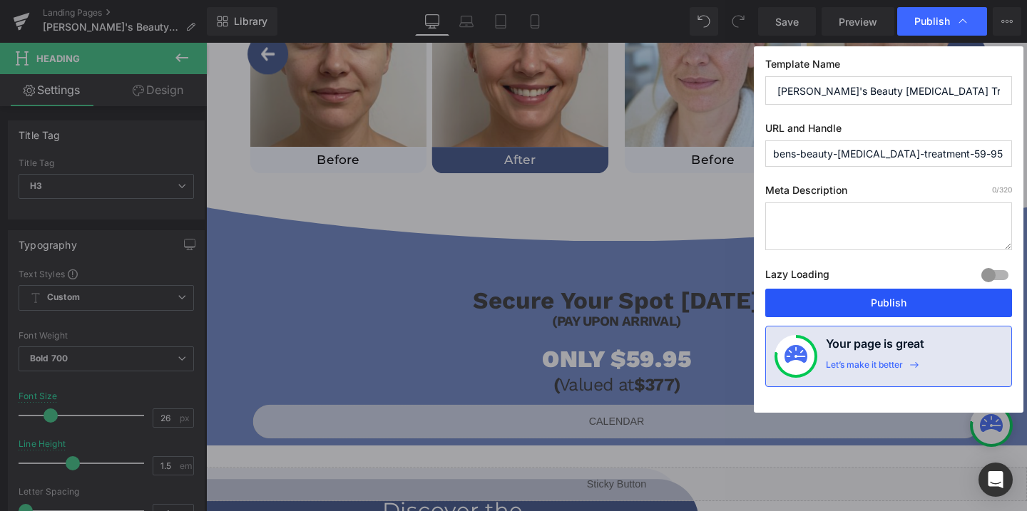
click at [865, 311] on button "Publish" at bounding box center [888, 303] width 247 height 29
